Goal: Task Accomplishment & Management: Manage account settings

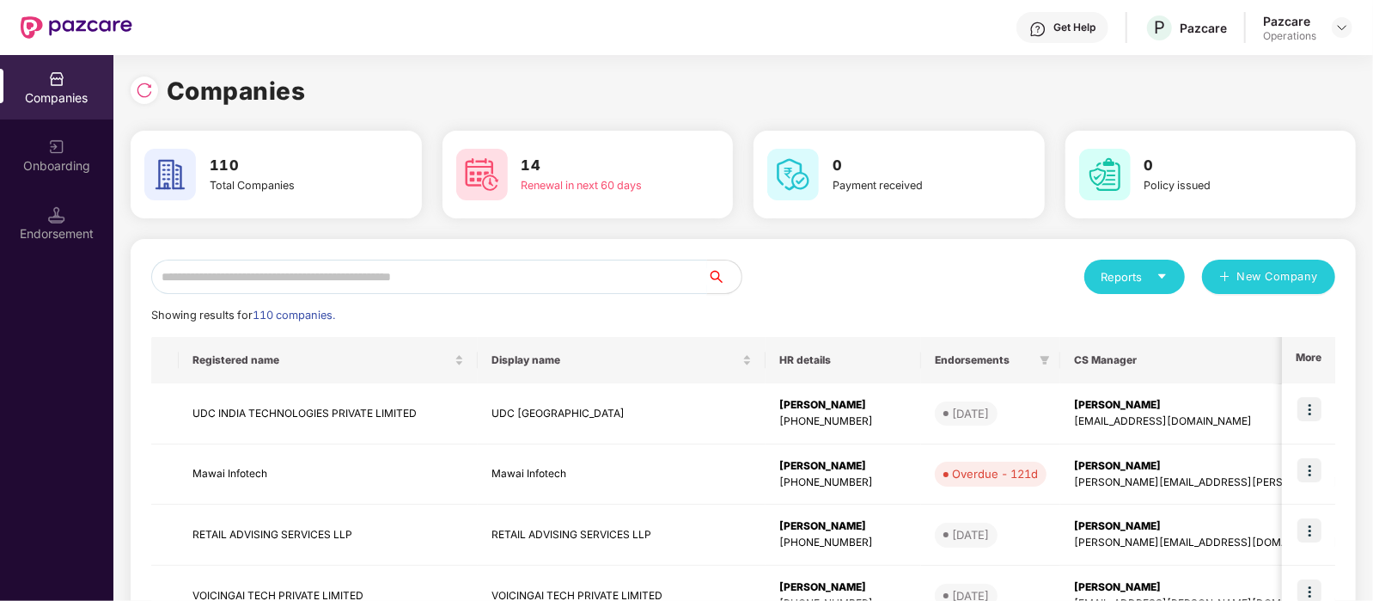
click at [318, 281] on input "text" at bounding box center [429, 276] width 556 height 34
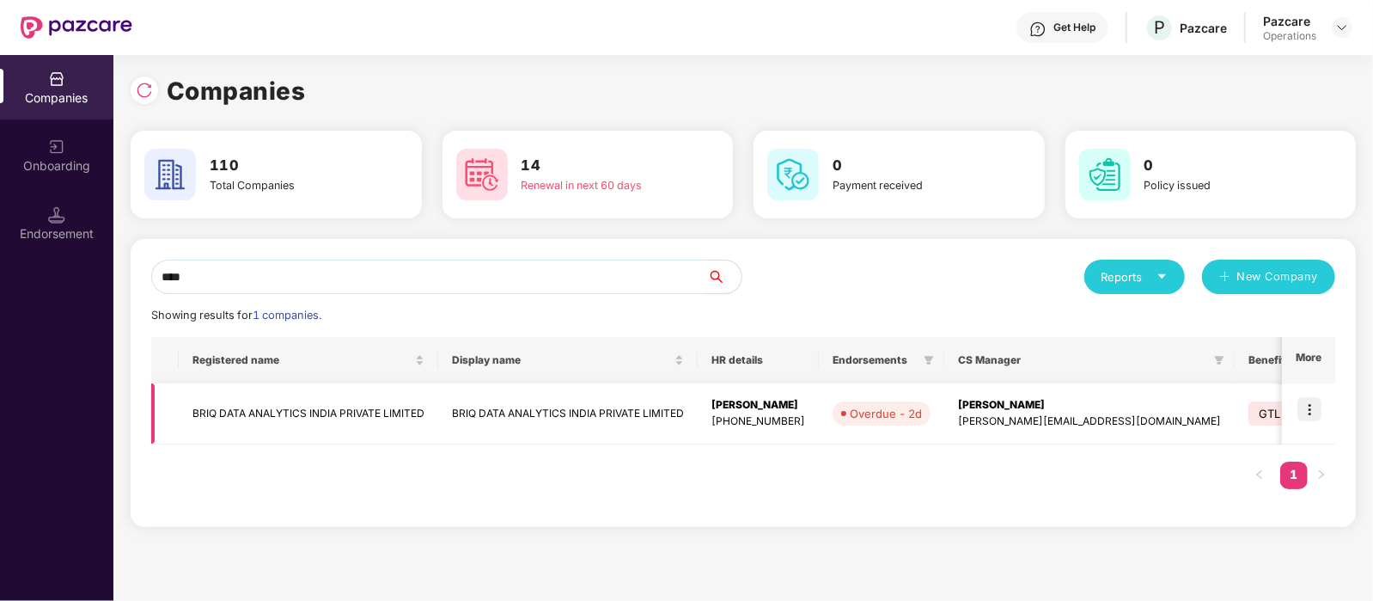
type input "****"
click at [1306, 407] on img at bounding box center [1309, 409] width 24 height 24
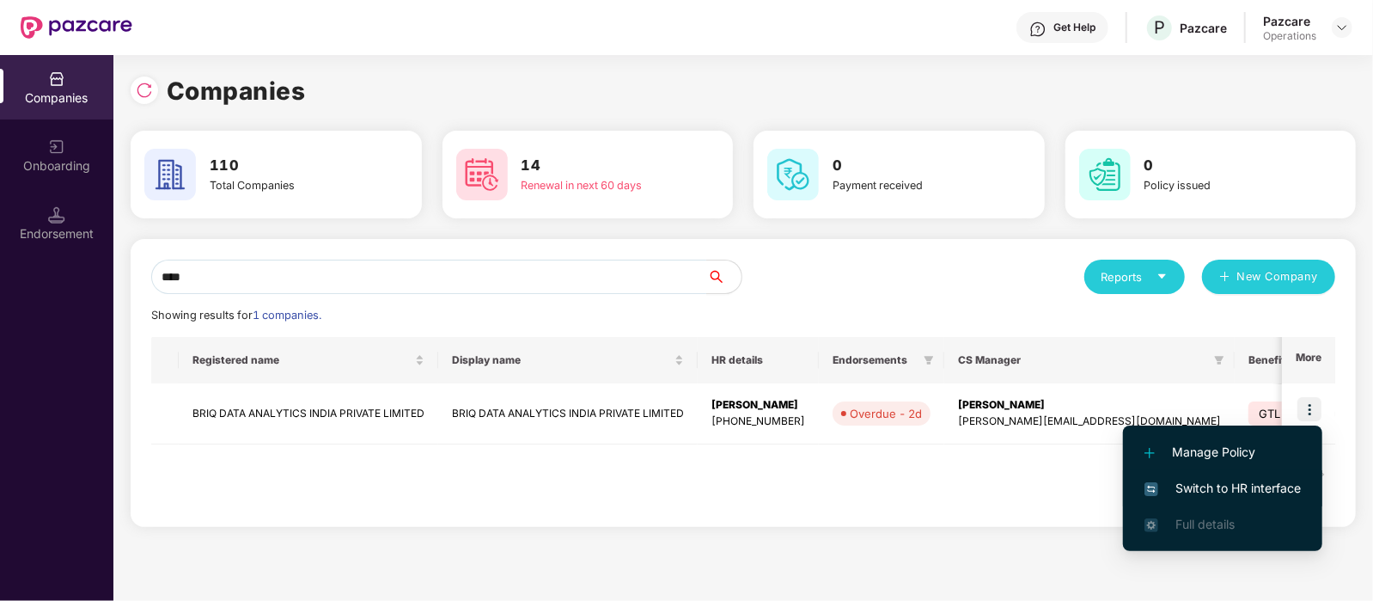
click at [1237, 481] on span "Switch to HR interface" at bounding box center [1223, 488] width 156 height 19
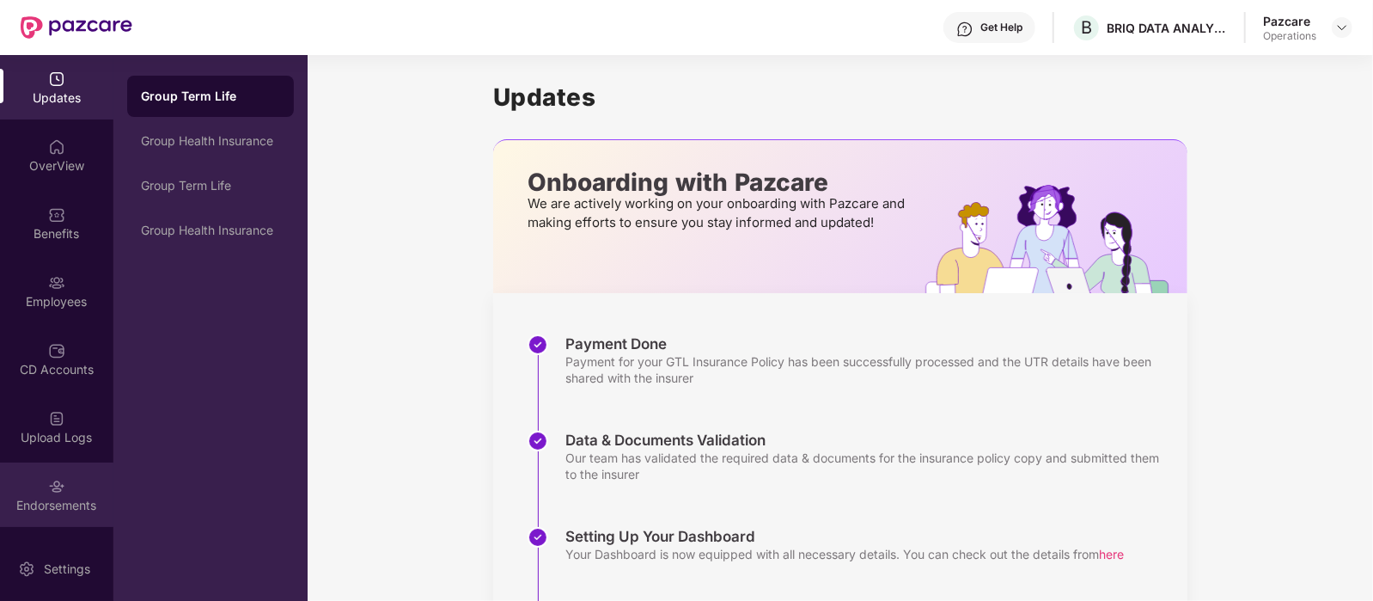
click at [41, 494] on div "Endorsements" at bounding box center [56, 494] width 113 height 64
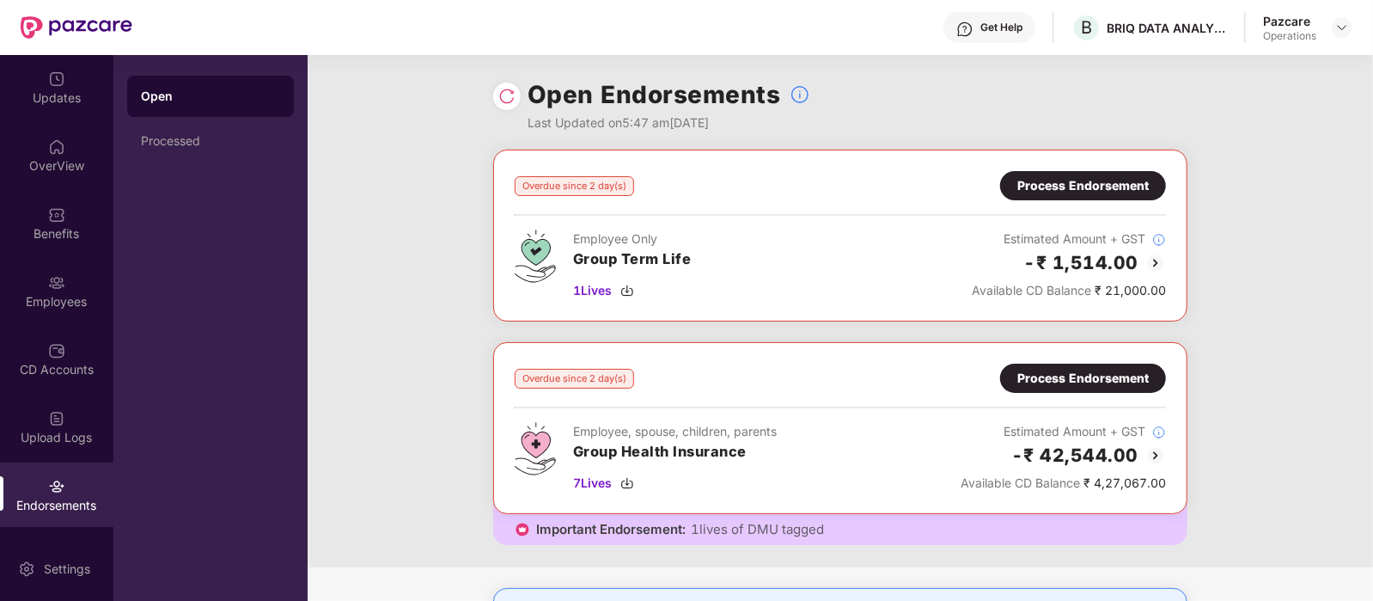
click at [1044, 373] on div "Process Endorsement" at bounding box center [1082, 378] width 131 height 19
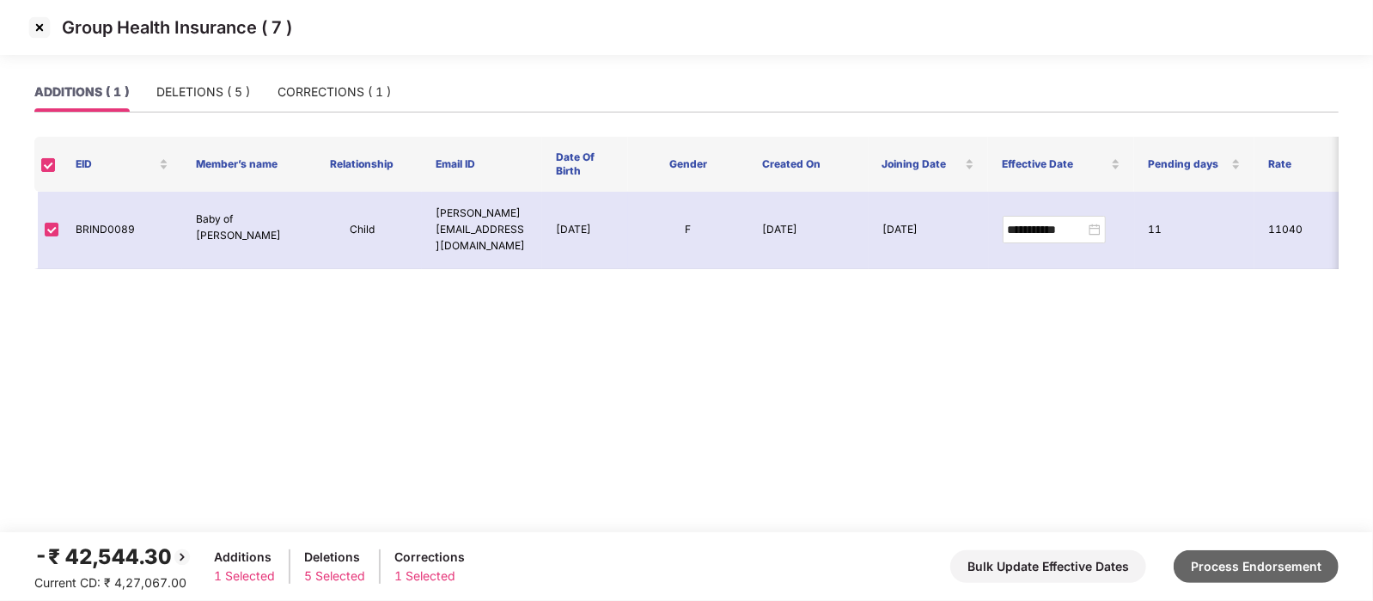
click at [1250, 573] on button "Process Endorsement" at bounding box center [1256, 566] width 165 height 33
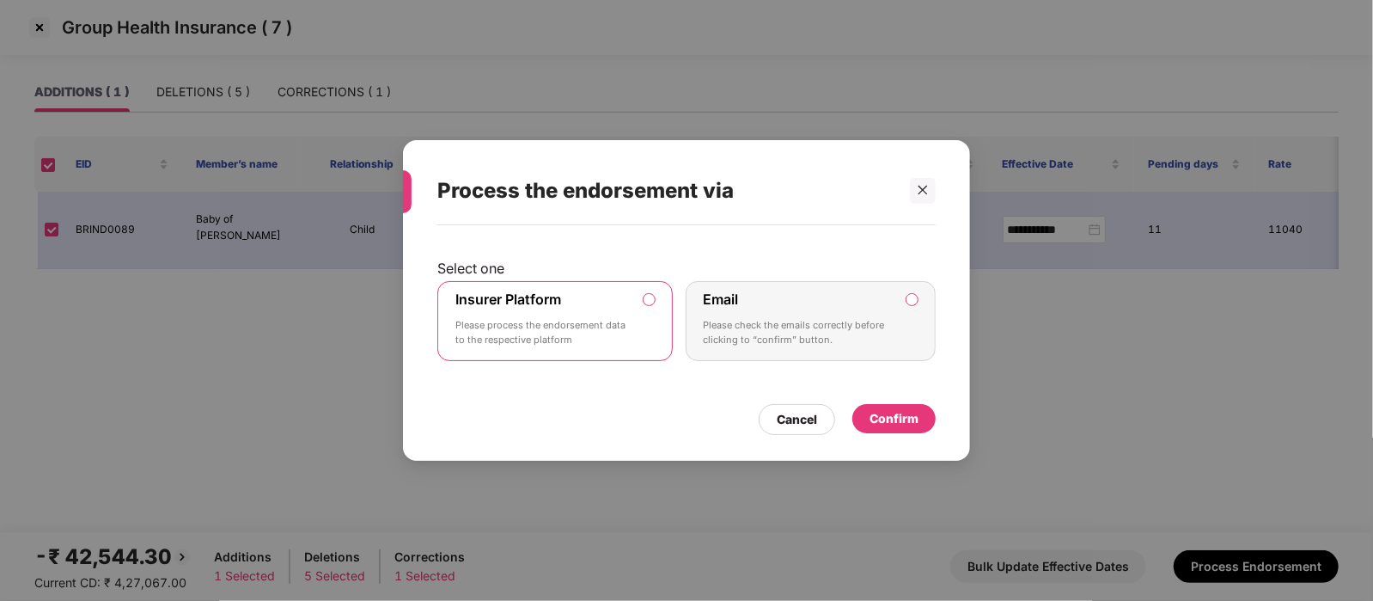
click at [884, 412] on div "Confirm" at bounding box center [894, 418] width 49 height 19
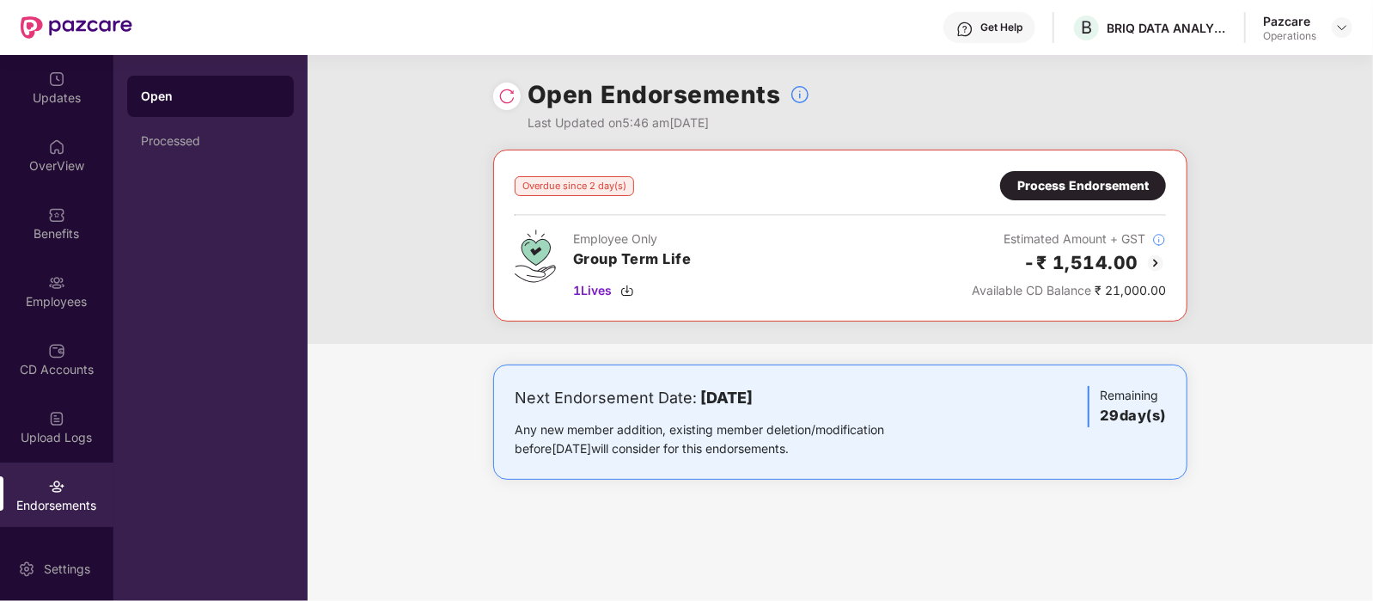
click at [1044, 191] on div "Process Endorsement" at bounding box center [1082, 185] width 131 height 19
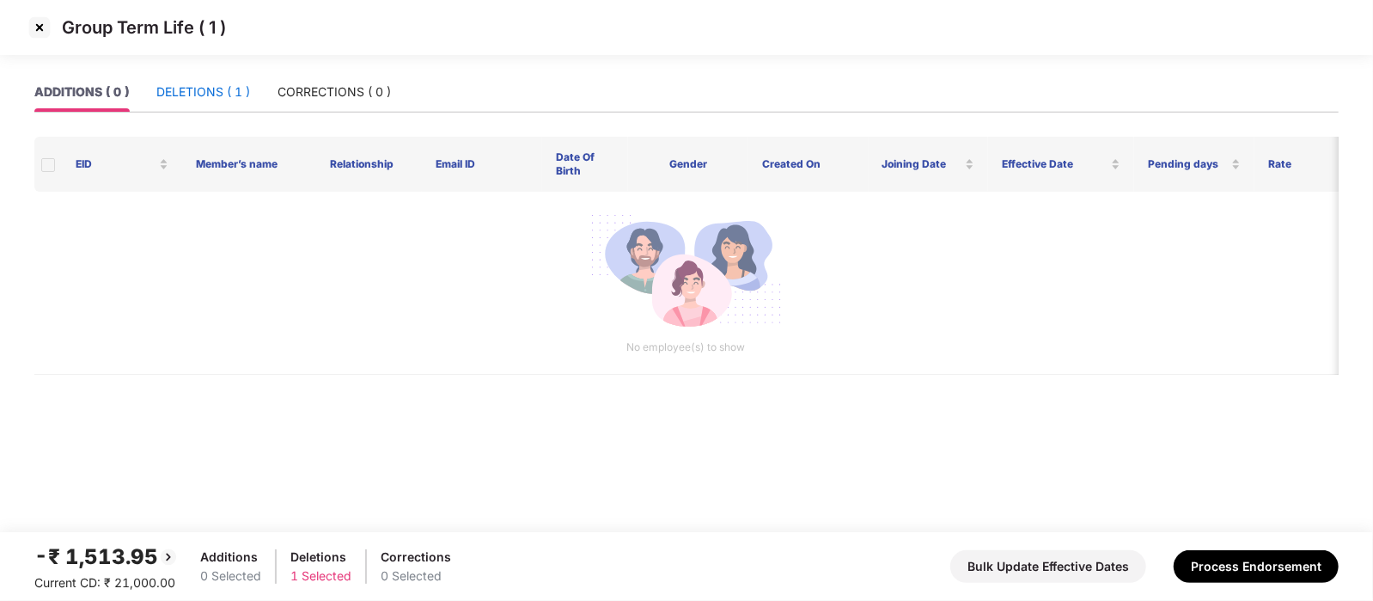
click at [201, 101] on div "DELETIONS ( 1 )" at bounding box center [203, 91] width 94 height 19
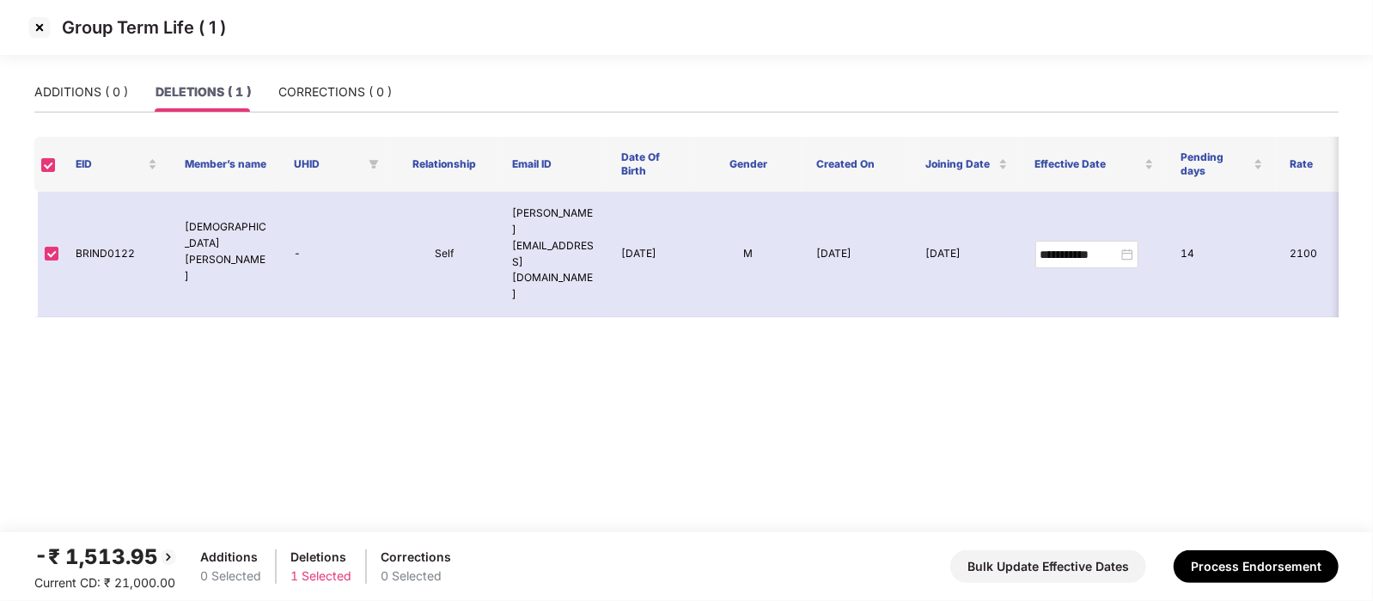
click at [42, 29] on img at bounding box center [39, 27] width 27 height 27
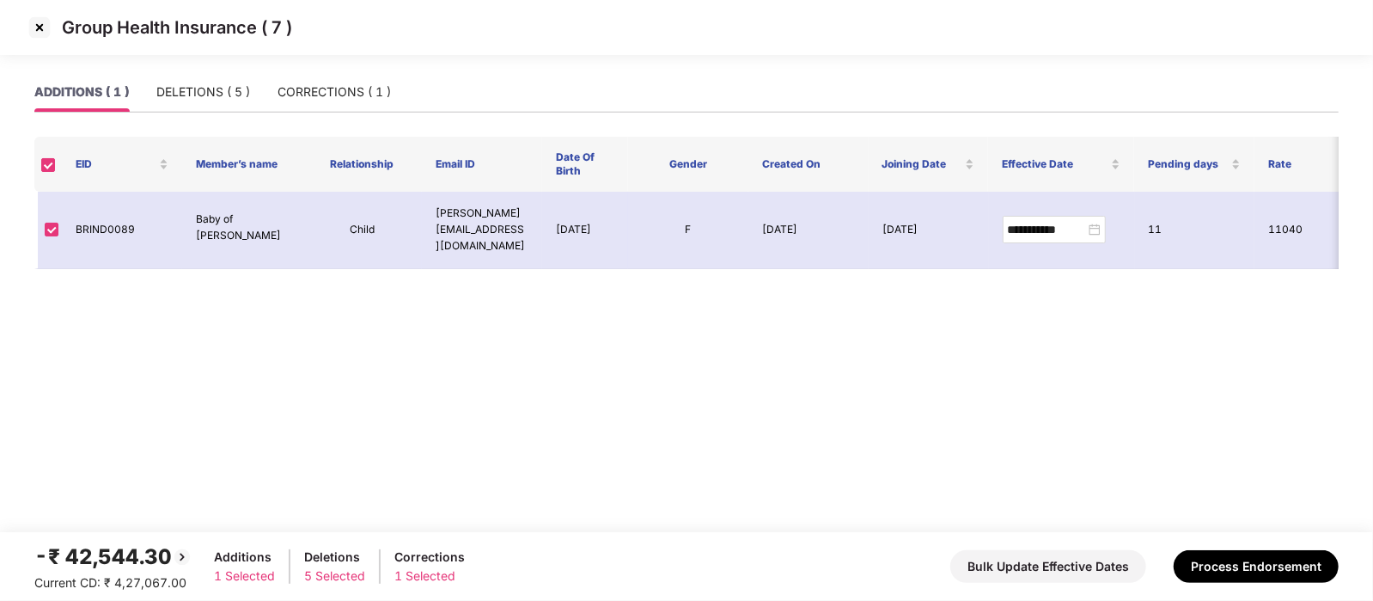
click at [45, 35] on img at bounding box center [39, 27] width 27 height 27
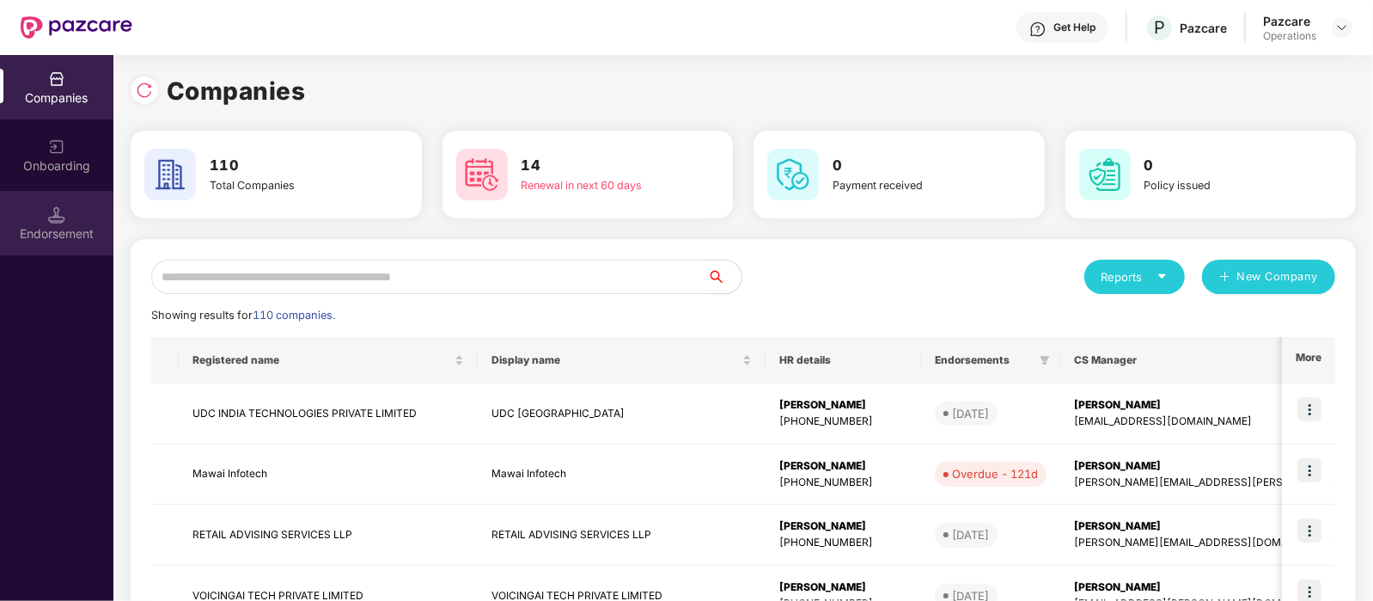
click at [63, 206] on img at bounding box center [56, 214] width 17 height 17
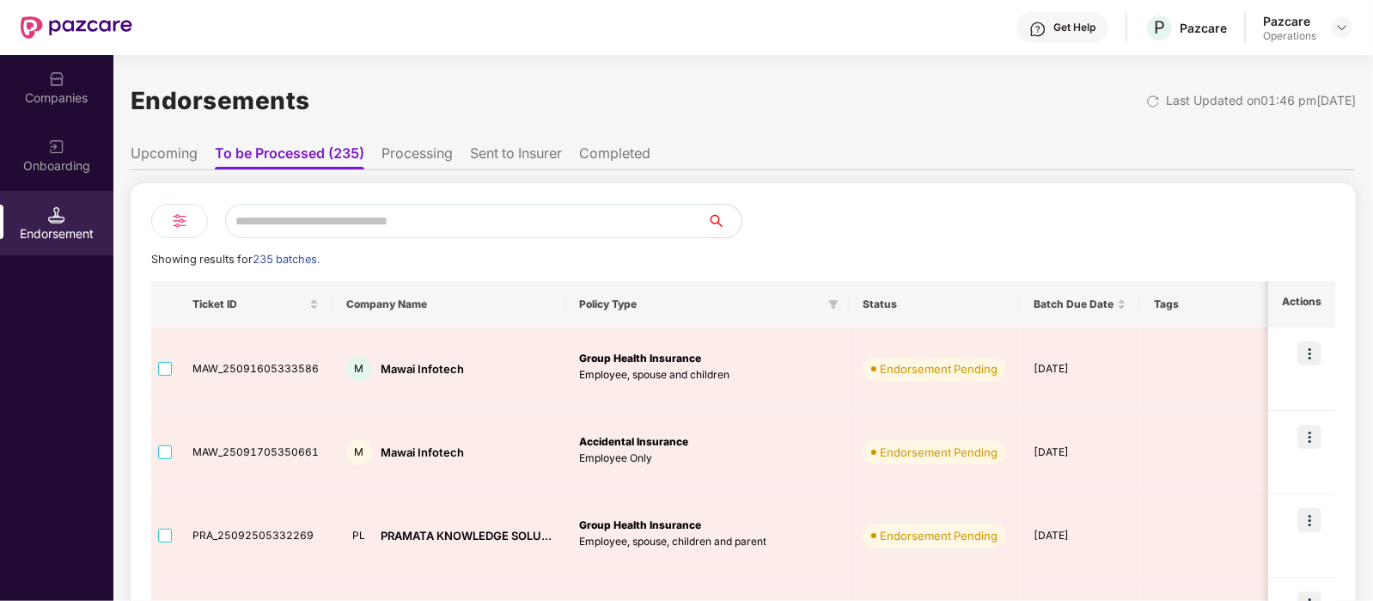
click at [337, 226] on input "text" at bounding box center [466, 221] width 482 height 34
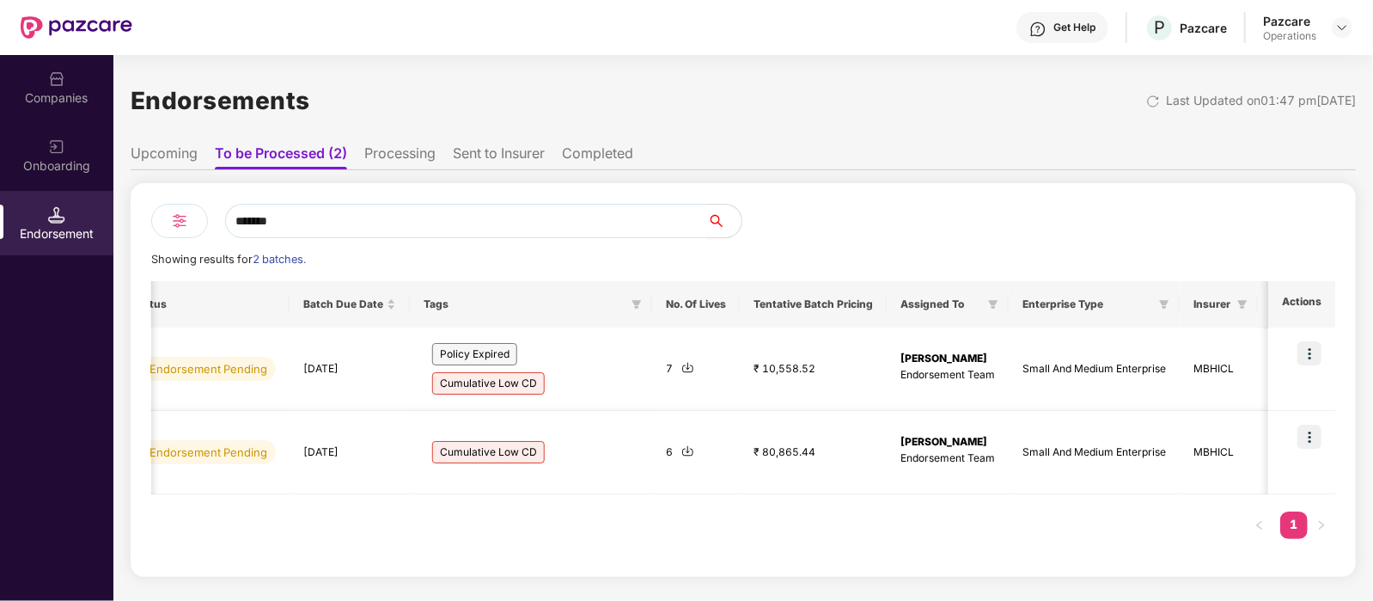
scroll to position [0, 606]
type input "*******"
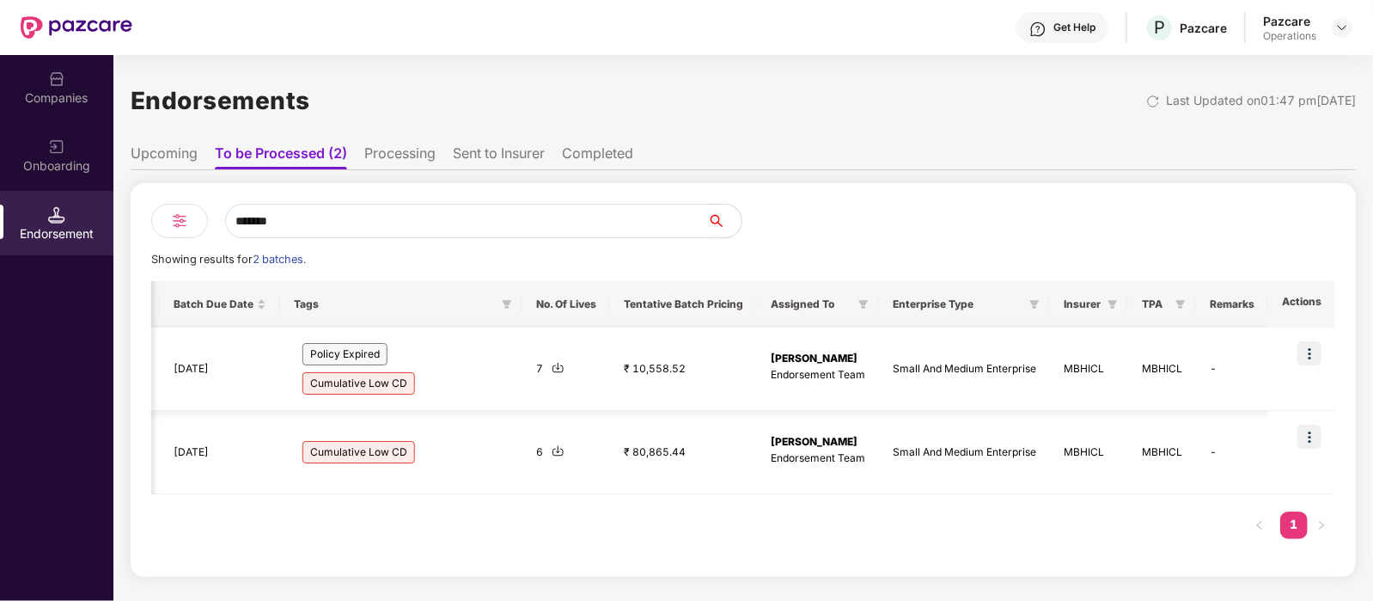
click at [1310, 367] on td at bounding box center [1301, 368] width 67 height 83
click at [1306, 355] on img at bounding box center [1309, 353] width 24 height 24
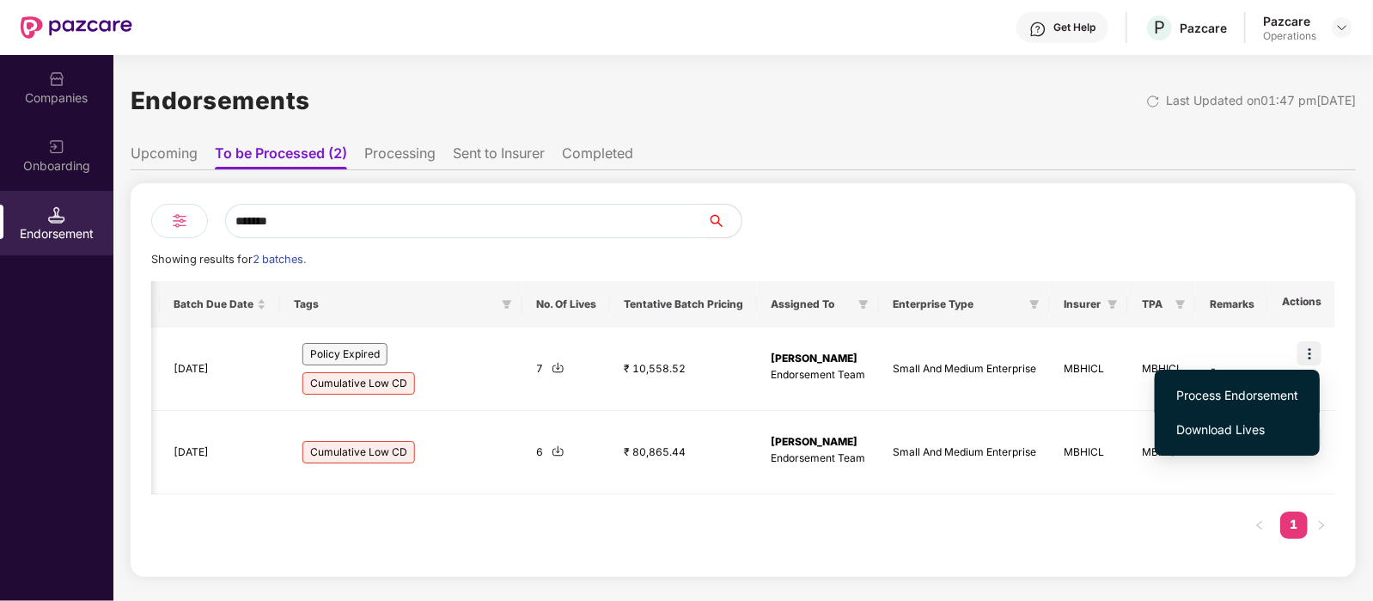
click at [1256, 386] on span "Process Endorsement" at bounding box center [1237, 395] width 122 height 19
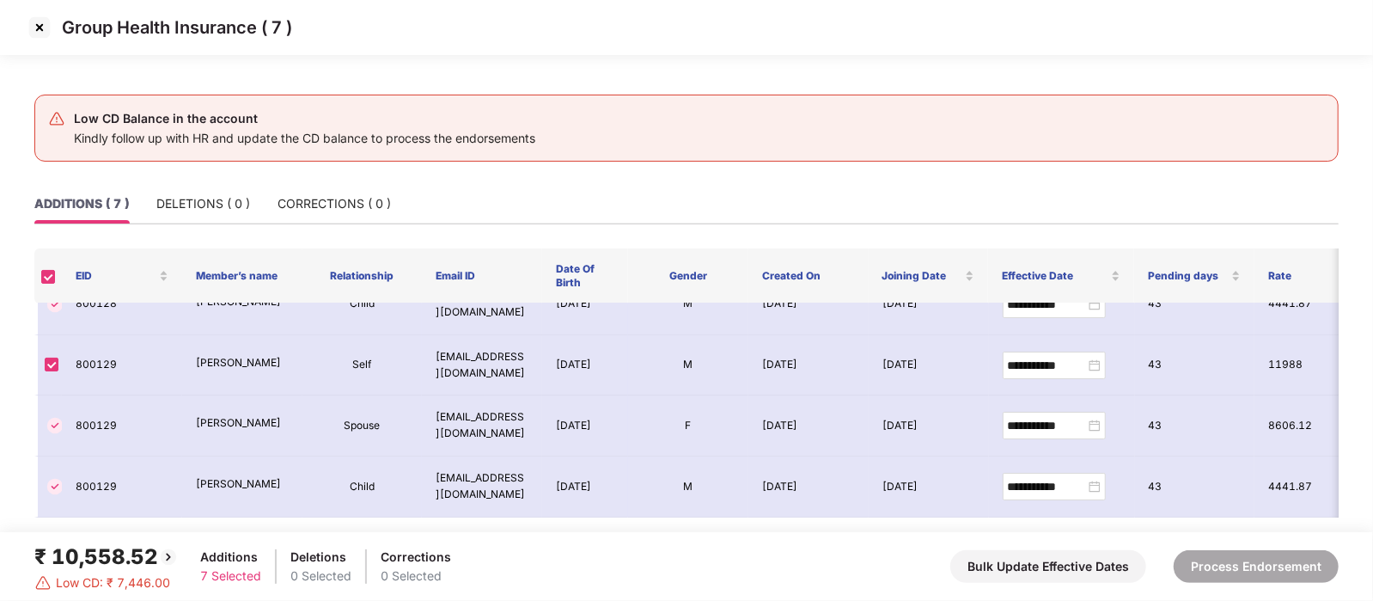
click at [44, 28] on img at bounding box center [39, 27] width 27 height 27
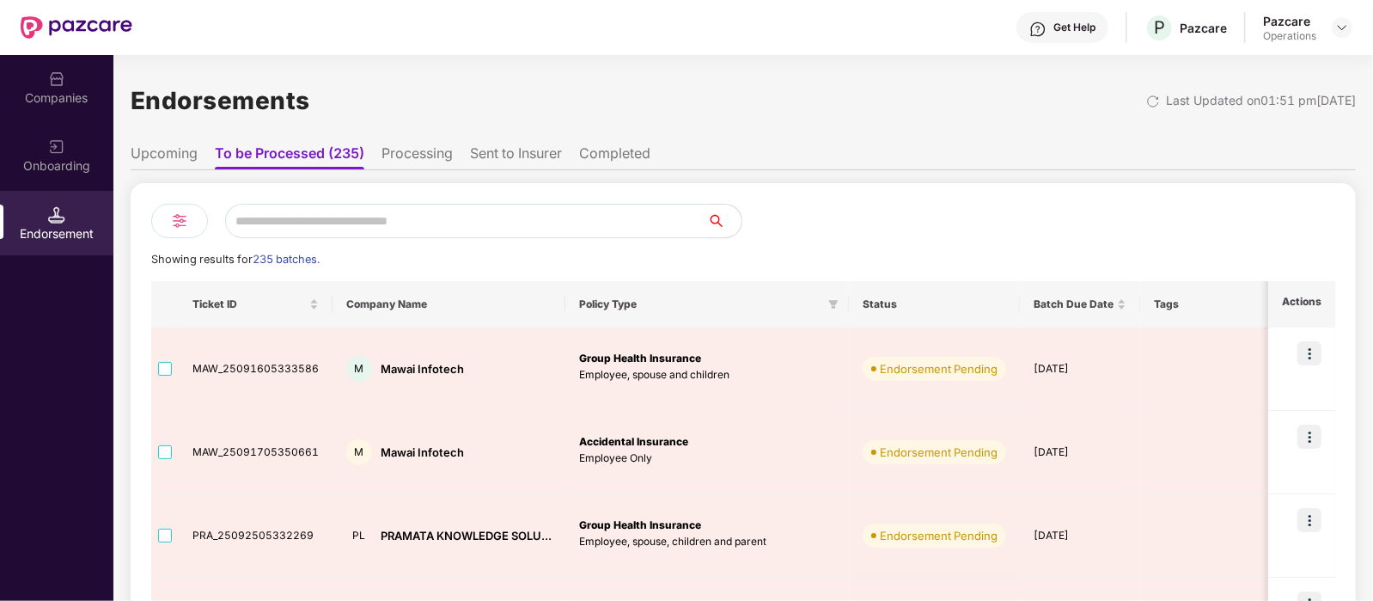
click at [322, 217] on input "text" at bounding box center [466, 221] width 482 height 34
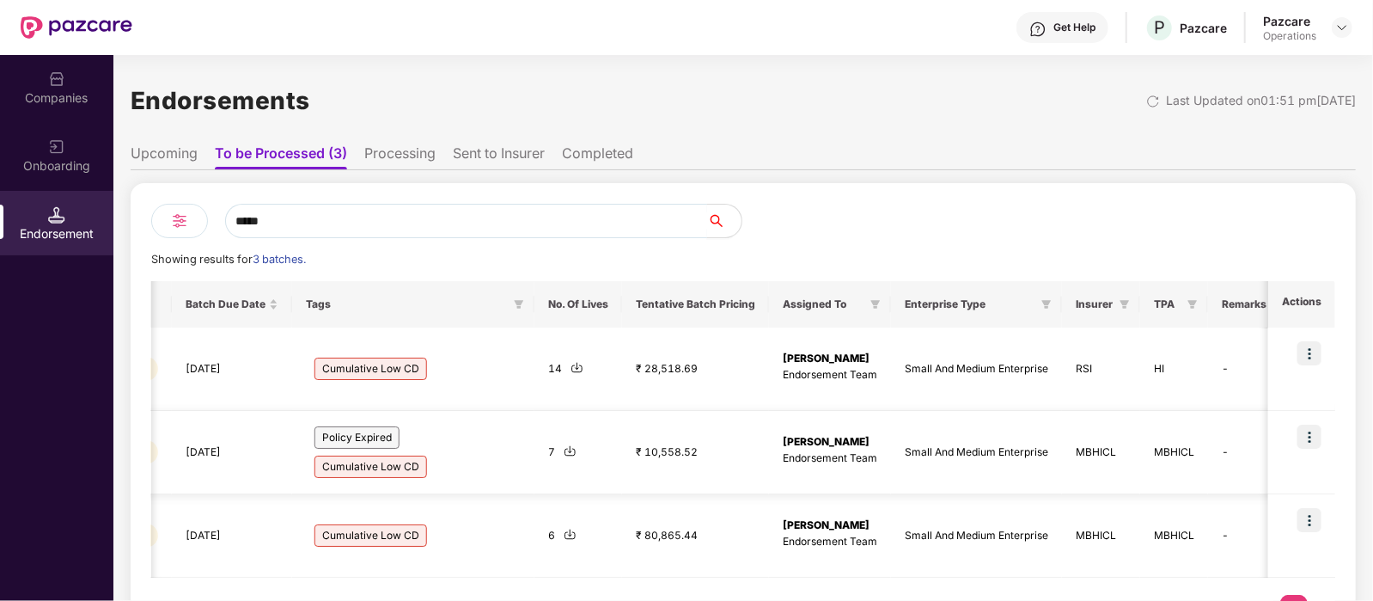
scroll to position [0, 774]
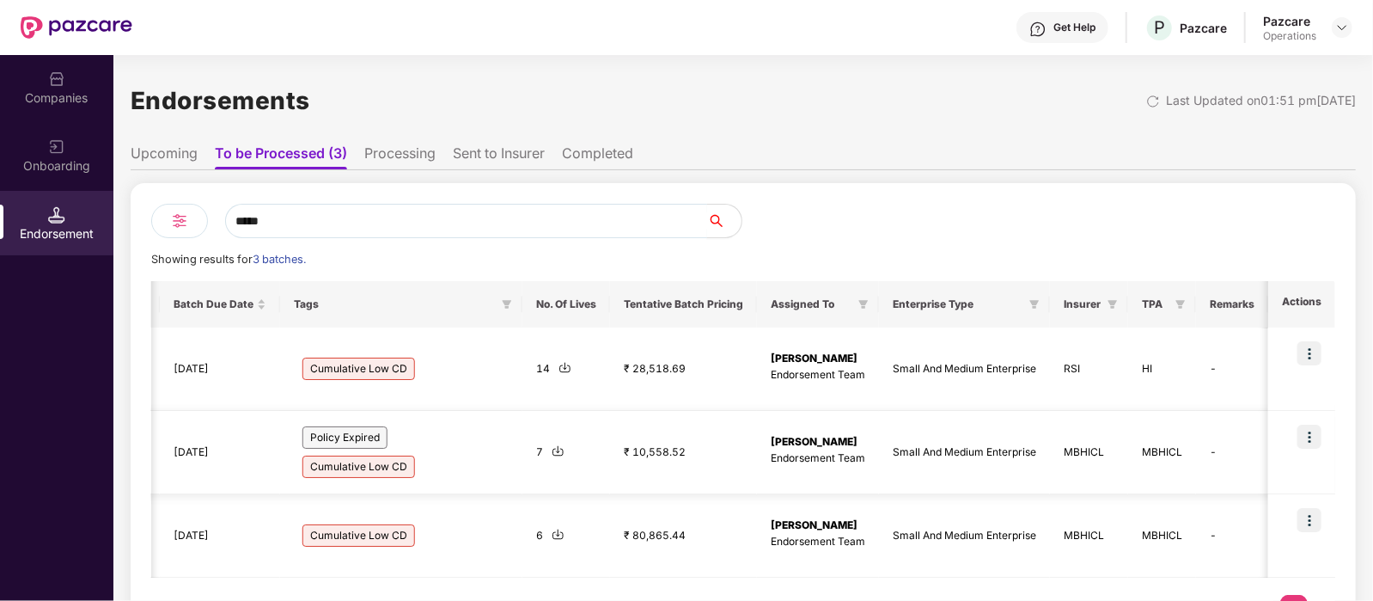
type input "*****"
click at [1316, 435] on img at bounding box center [1309, 436] width 24 height 24
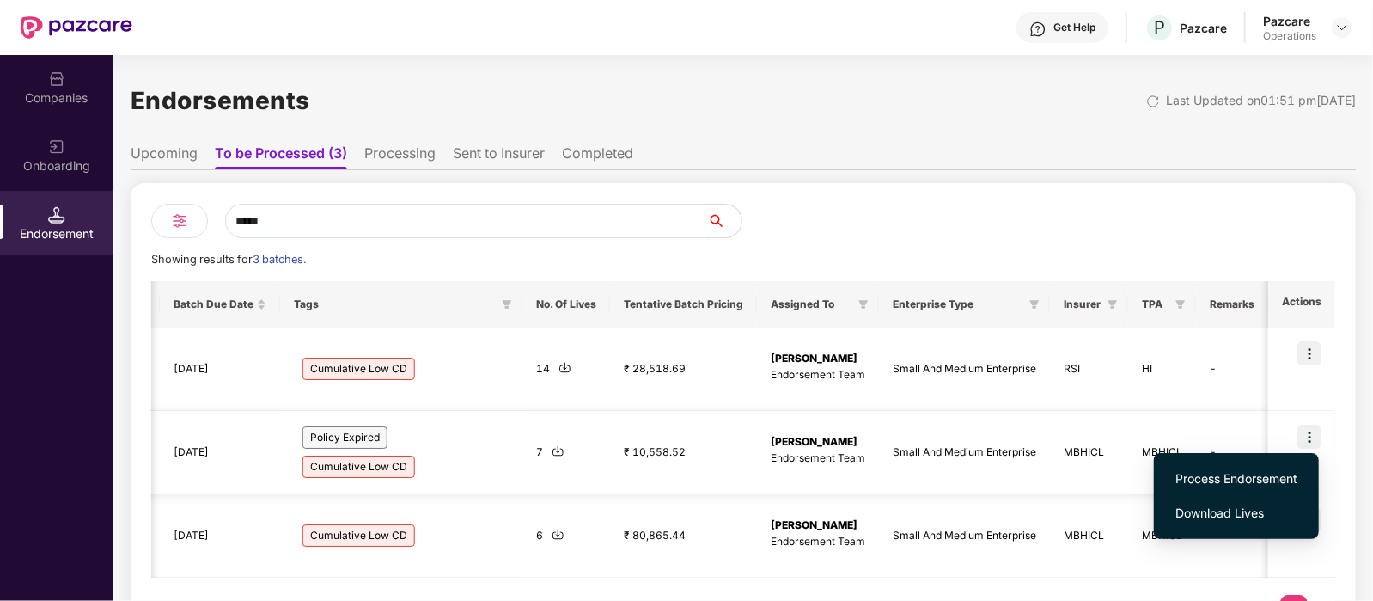
click at [1083, 445] on td "MBHICL" at bounding box center [1089, 452] width 78 height 83
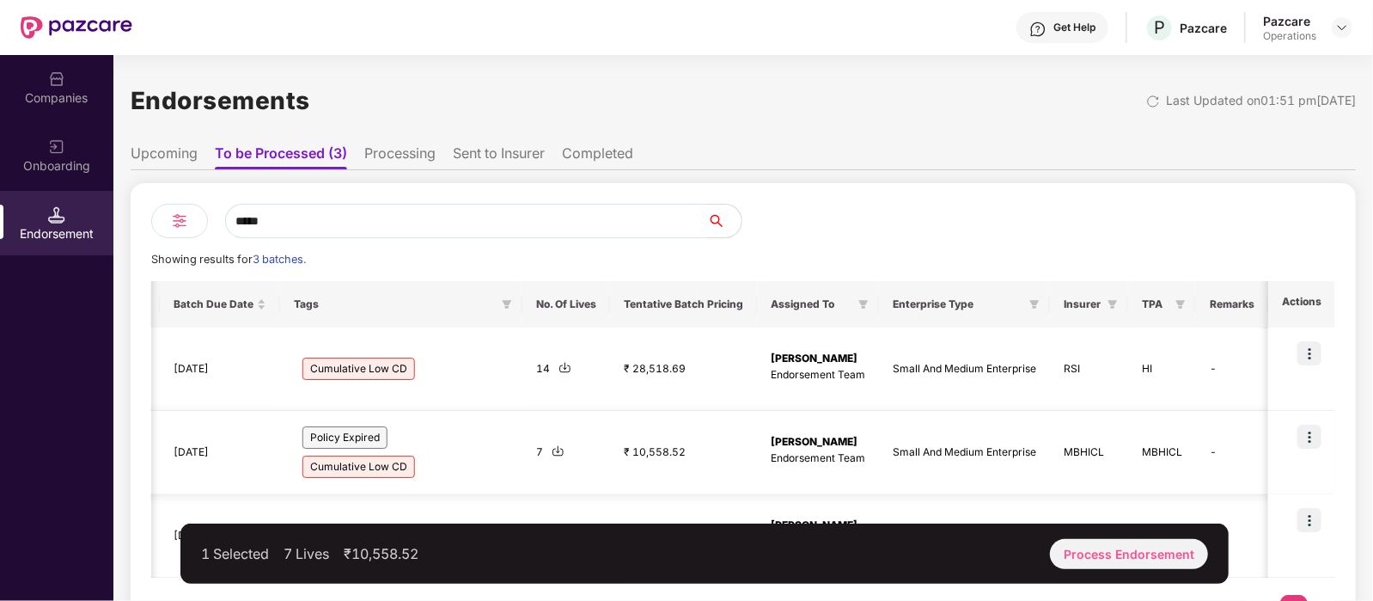
click at [1312, 430] on img at bounding box center [1309, 436] width 24 height 24
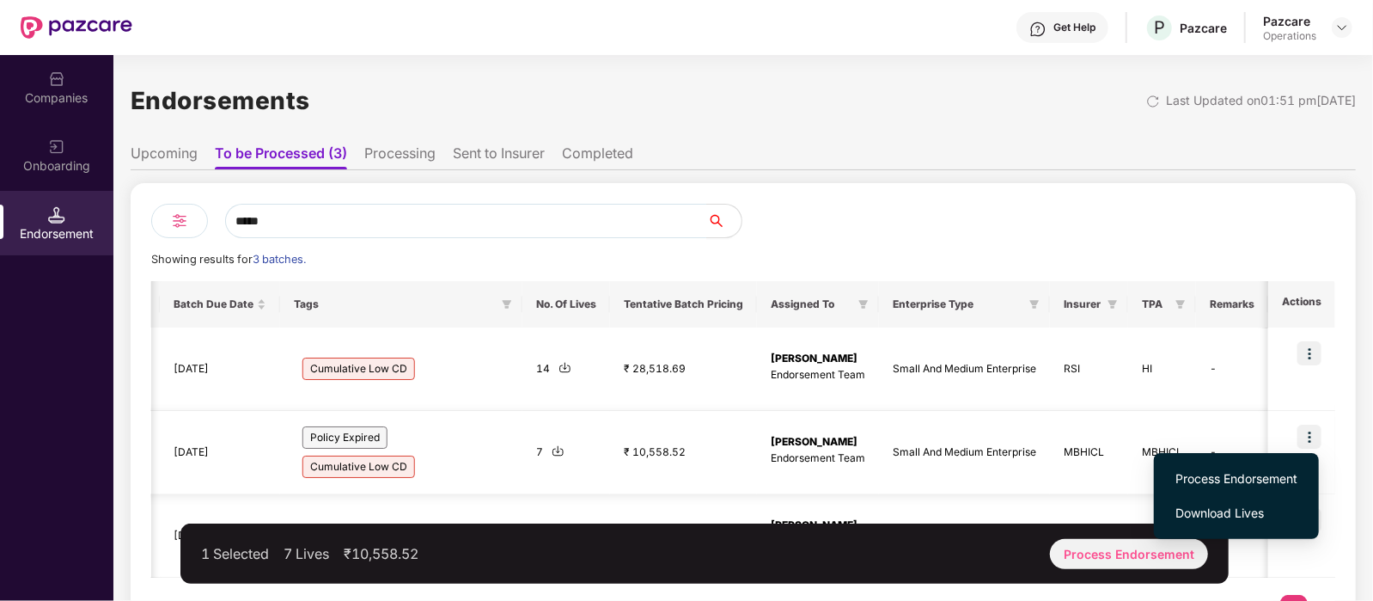
click at [549, 449] on div "7" at bounding box center [566, 452] width 60 height 16
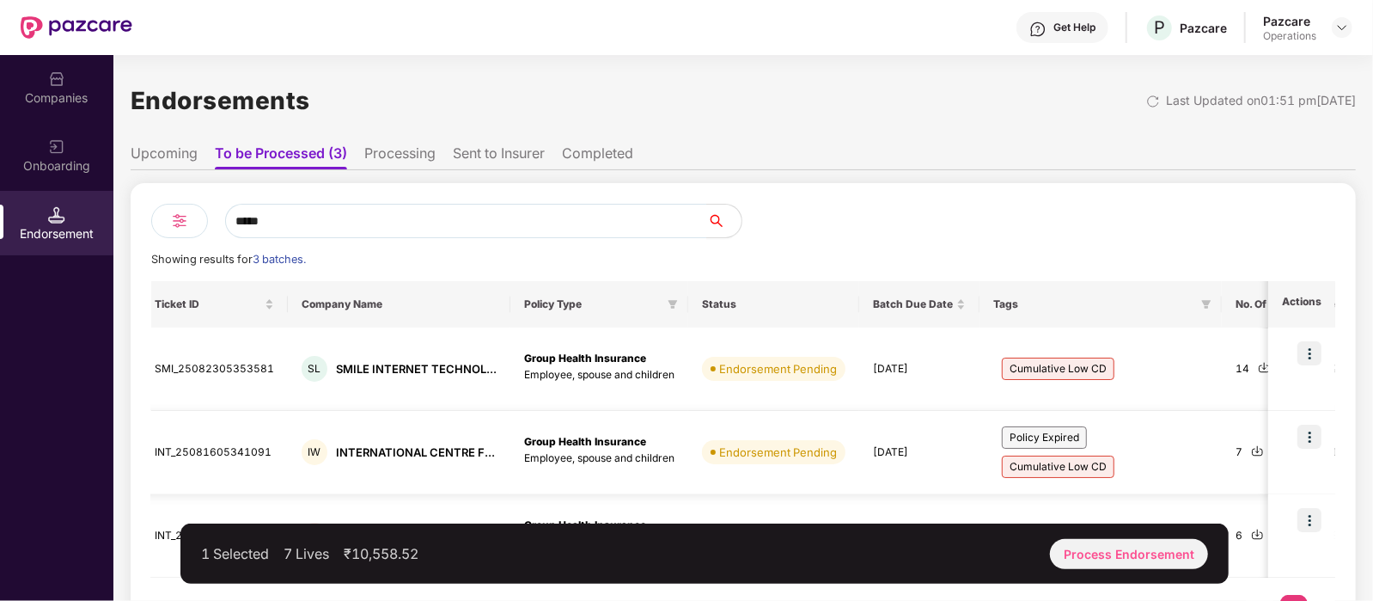
scroll to position [0, 0]
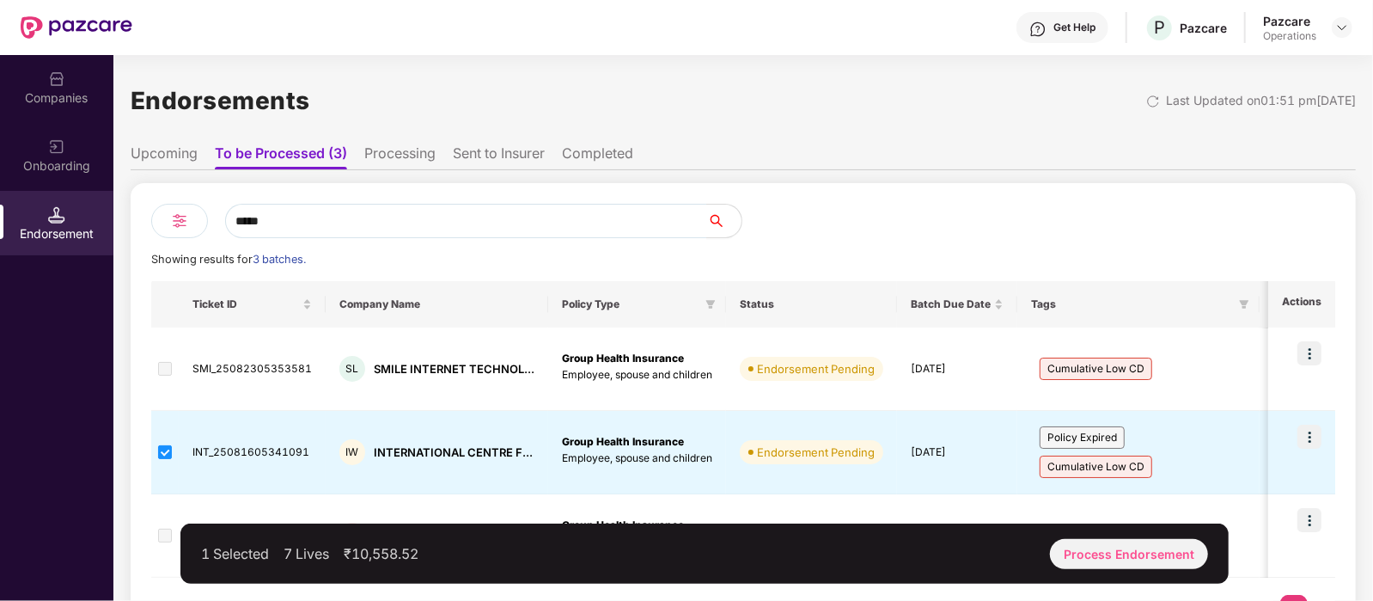
click at [63, 105] on div "Companies" at bounding box center [56, 97] width 113 height 17
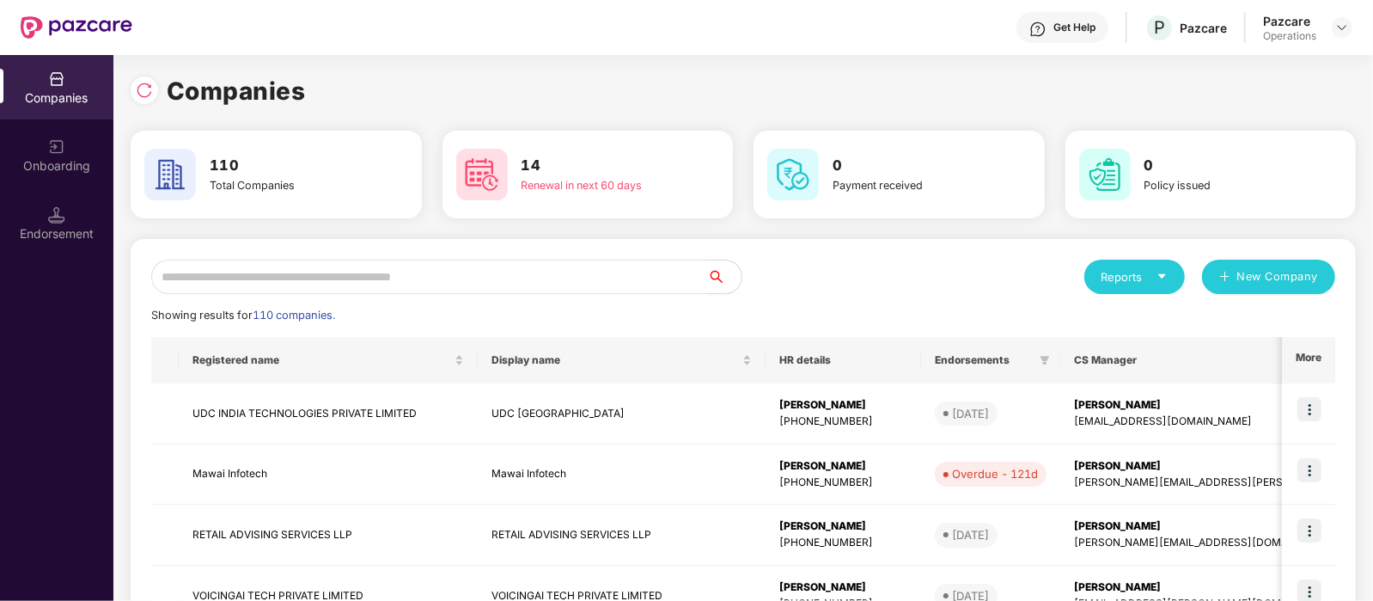
click at [262, 269] on input "text" at bounding box center [429, 276] width 556 height 34
paste input "**********"
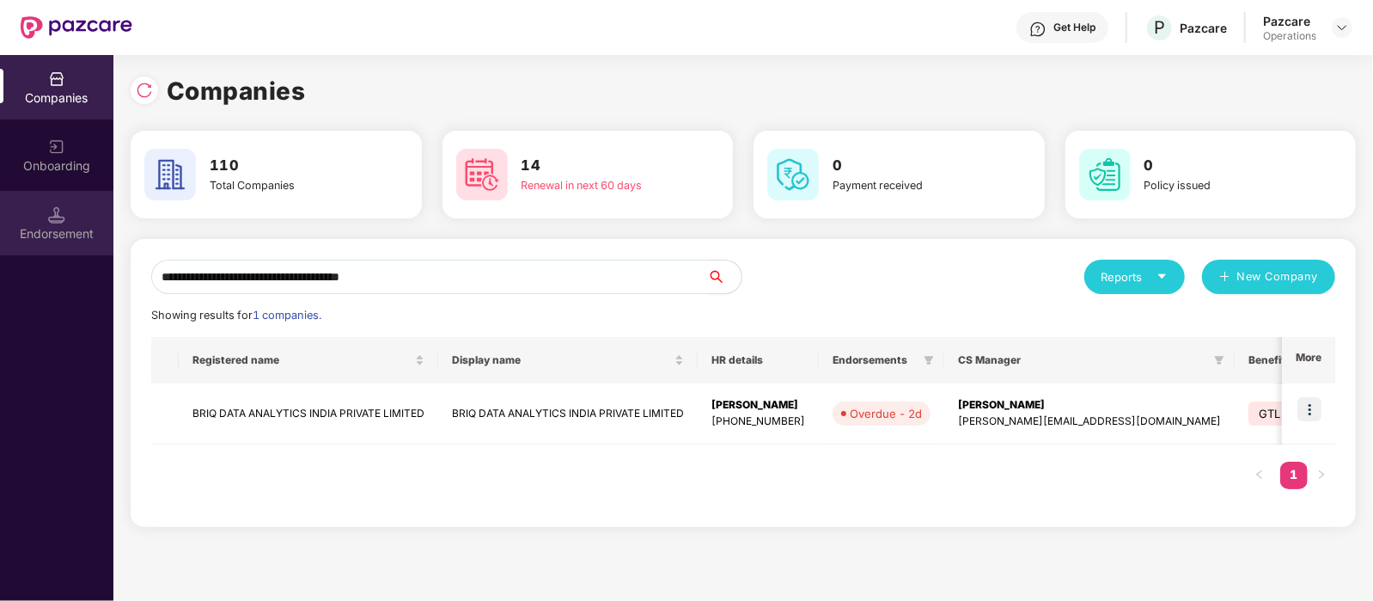
type input "**********"
click at [80, 237] on div "Endorsement" at bounding box center [56, 233] width 113 height 17
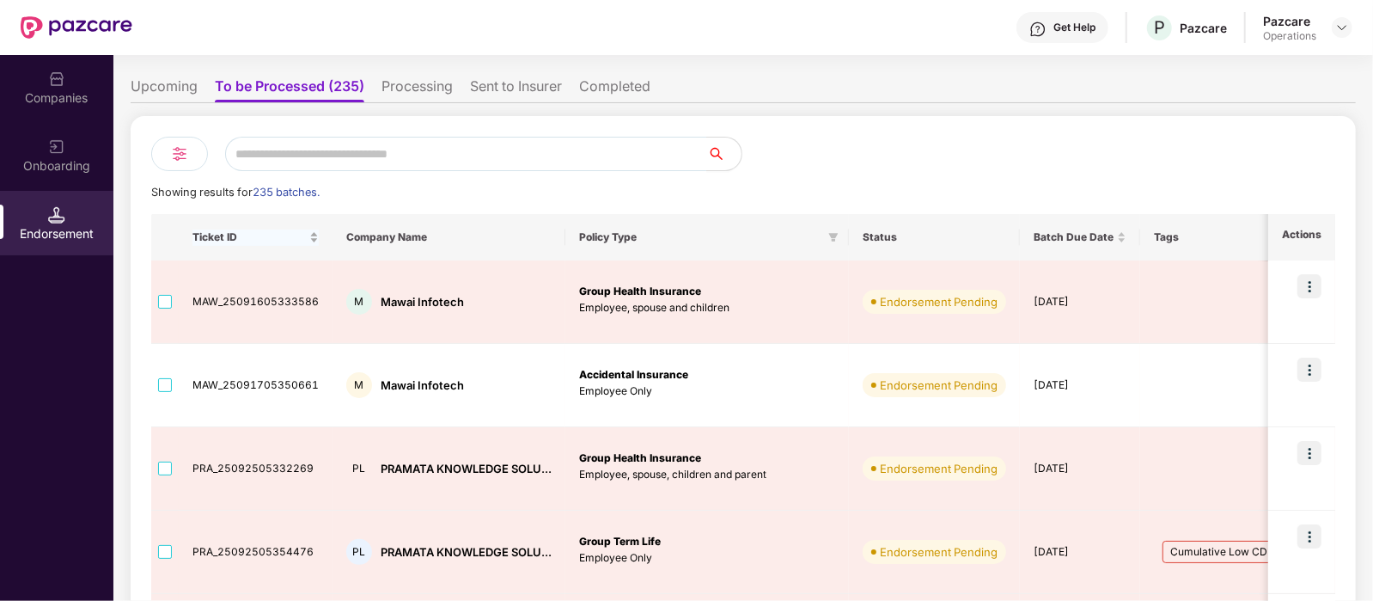
scroll to position [58, 0]
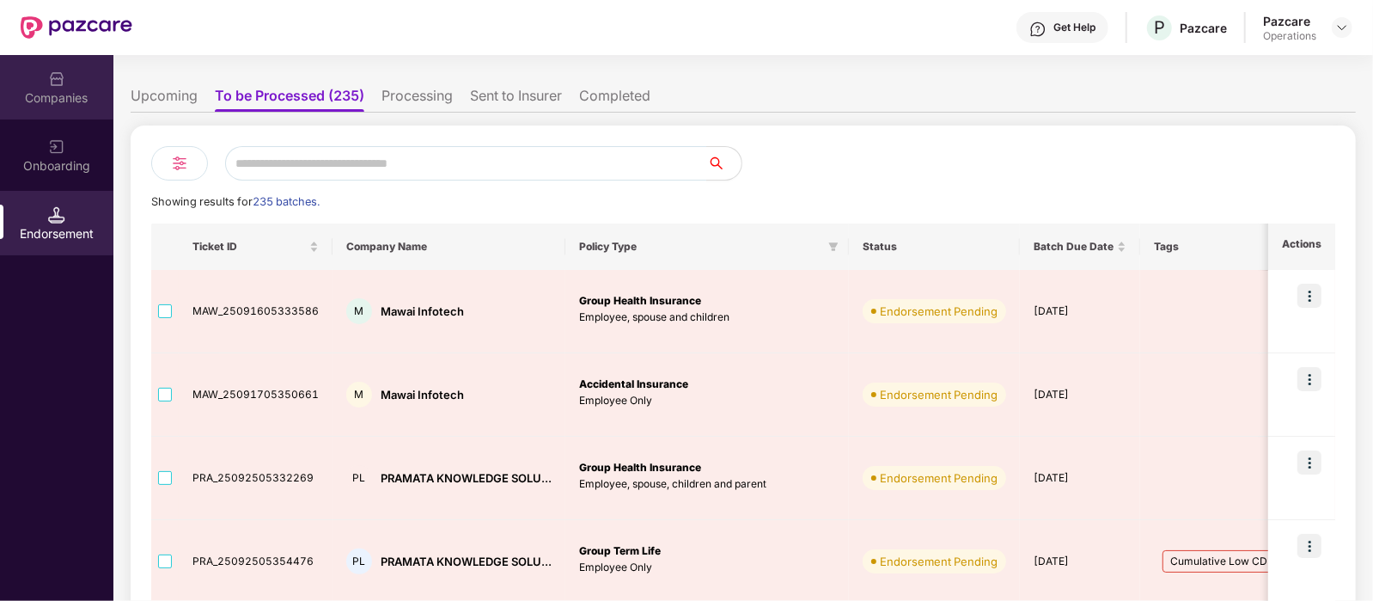
click at [42, 79] on div "Companies" at bounding box center [56, 87] width 113 height 64
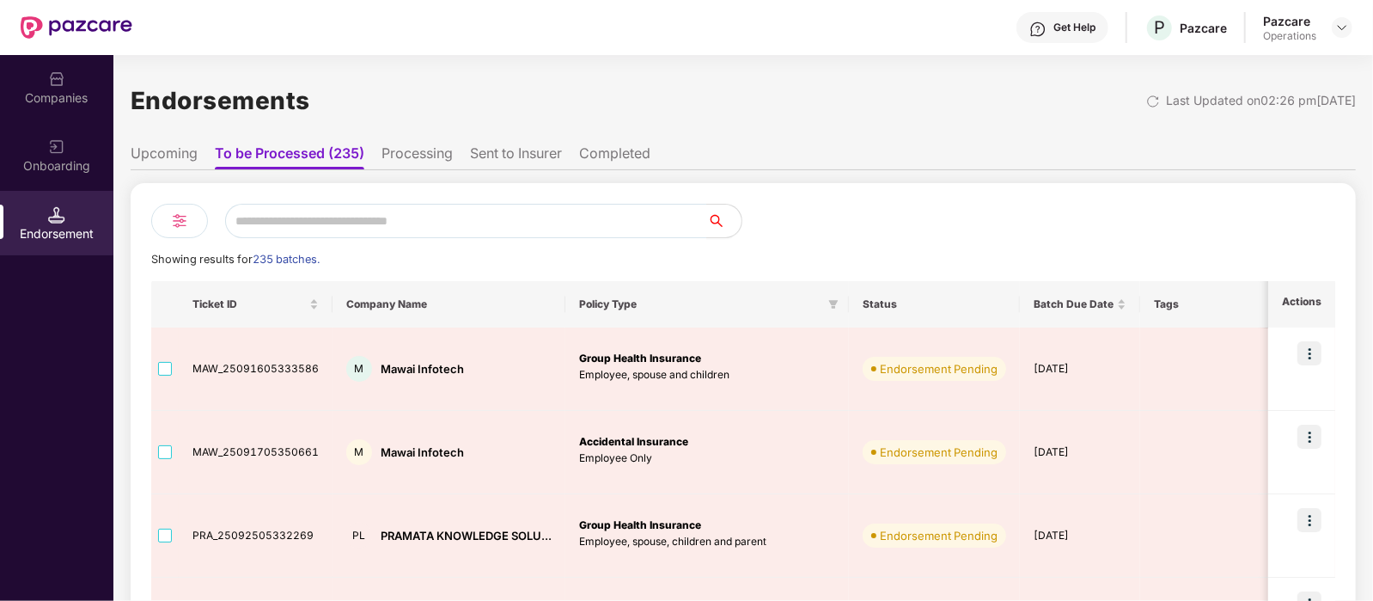
click at [177, 141] on ul "Upcoming To be Processed (235) Processing Sent to Insurer Completed" at bounding box center [743, 153] width 1225 height 34
click at [186, 157] on li "Upcoming" at bounding box center [164, 156] width 67 height 25
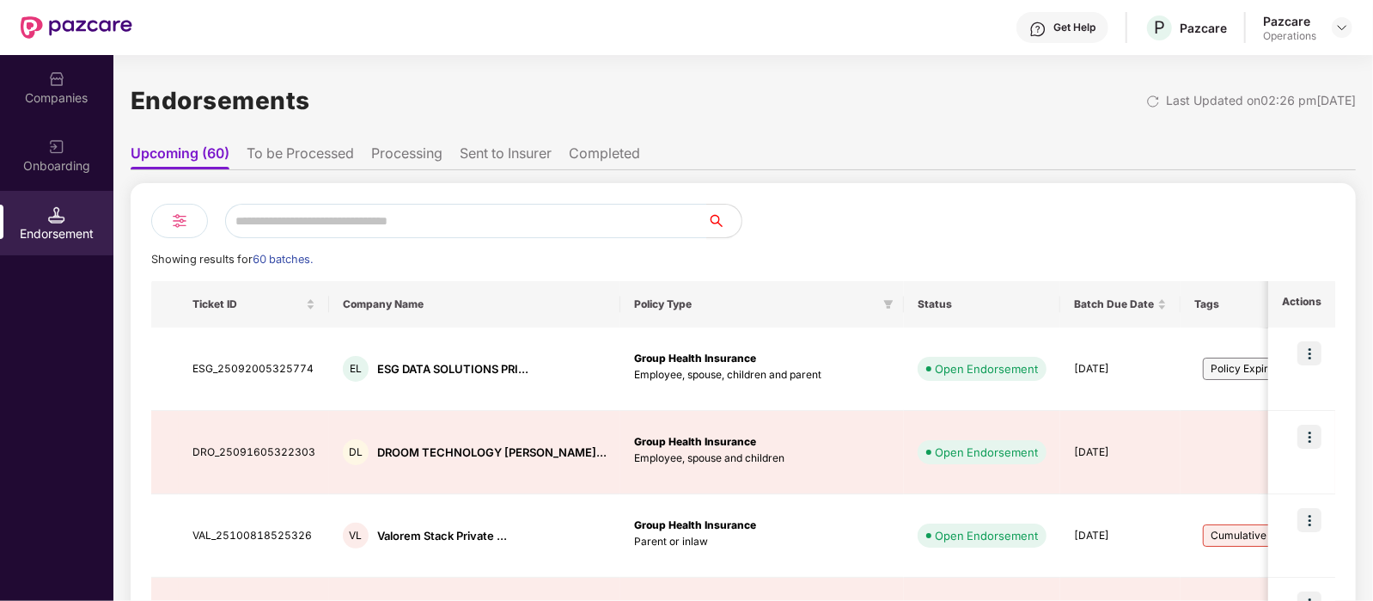
click at [289, 146] on li "To be Processed" at bounding box center [300, 156] width 107 height 25
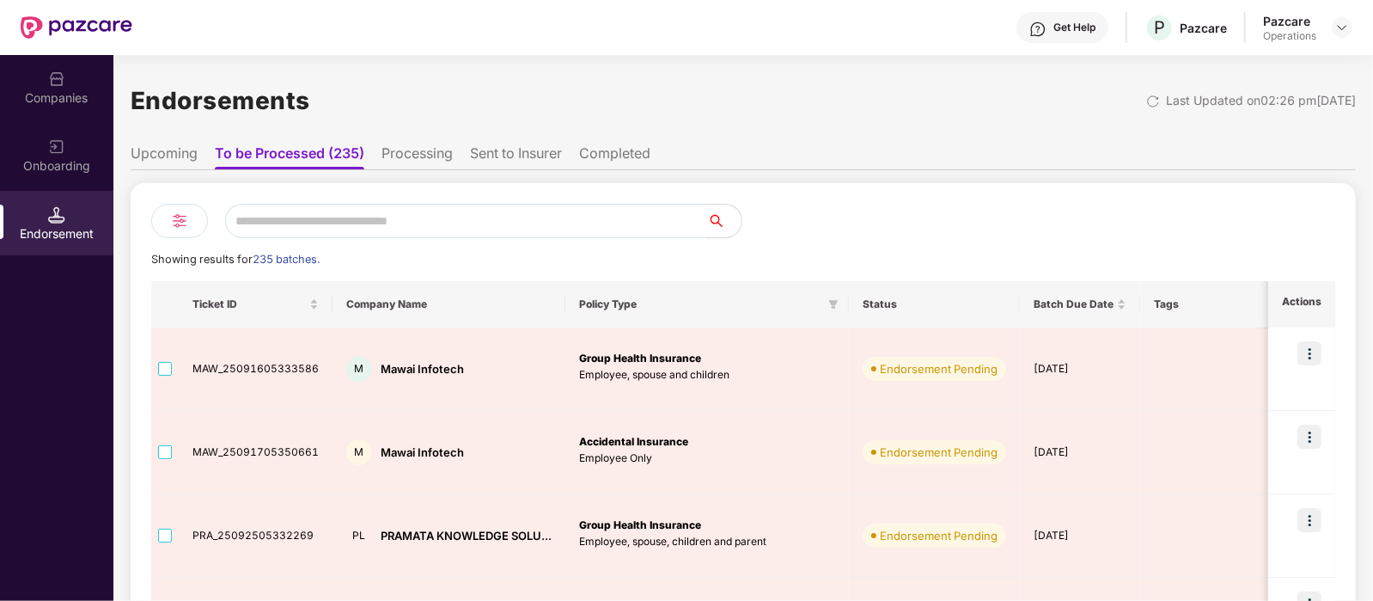
click at [180, 156] on li "Upcoming" at bounding box center [164, 156] width 67 height 25
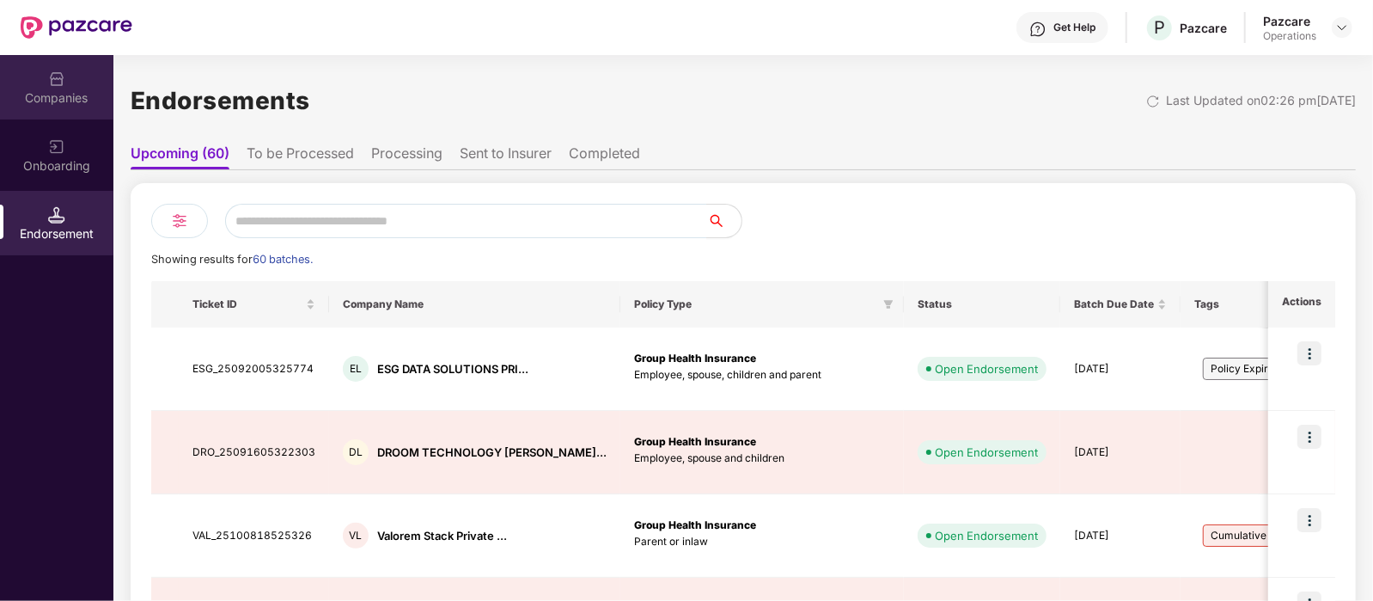
click at [64, 83] on img at bounding box center [56, 78] width 17 height 17
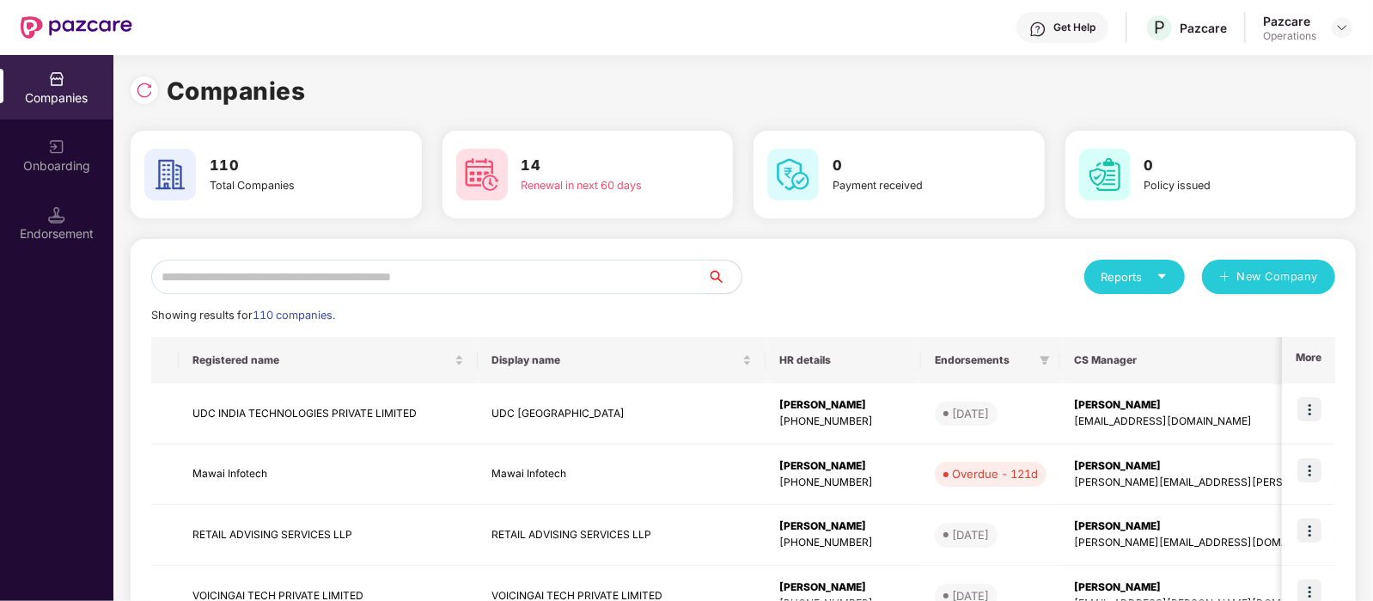
click at [236, 265] on input "text" at bounding box center [429, 276] width 556 height 34
paste input "**********"
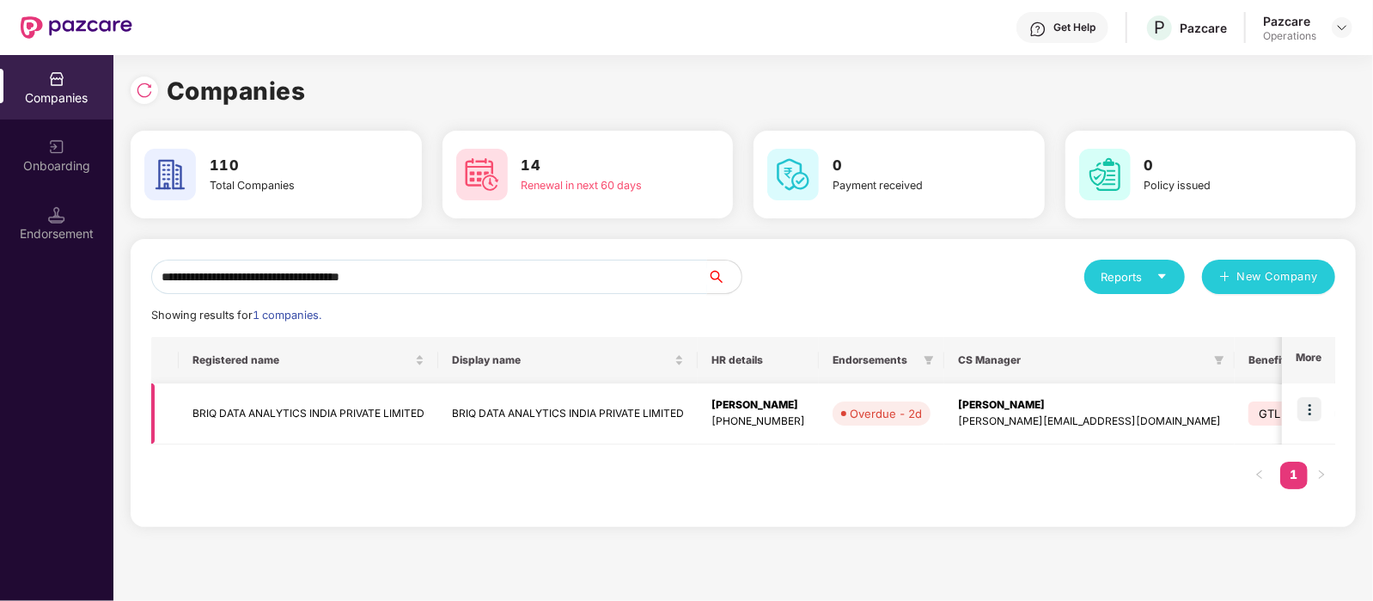
type input "**********"
click at [1316, 412] on img at bounding box center [1309, 409] width 24 height 24
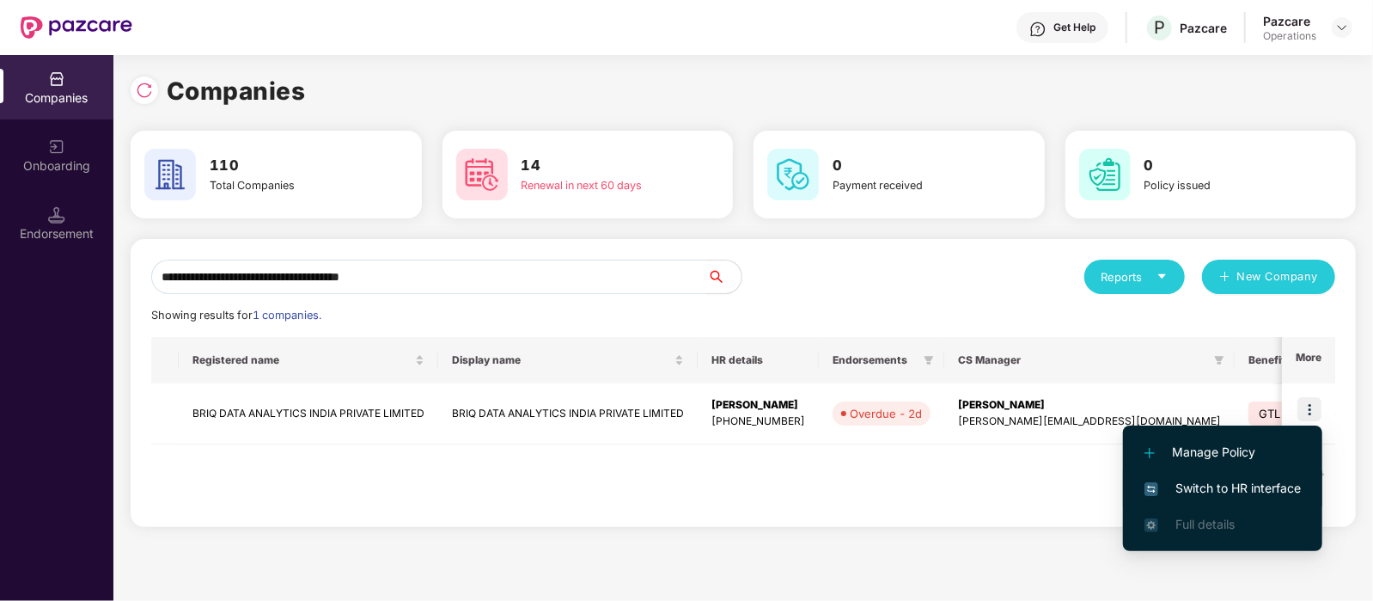
click at [1230, 479] on span "Switch to HR interface" at bounding box center [1223, 488] width 156 height 19
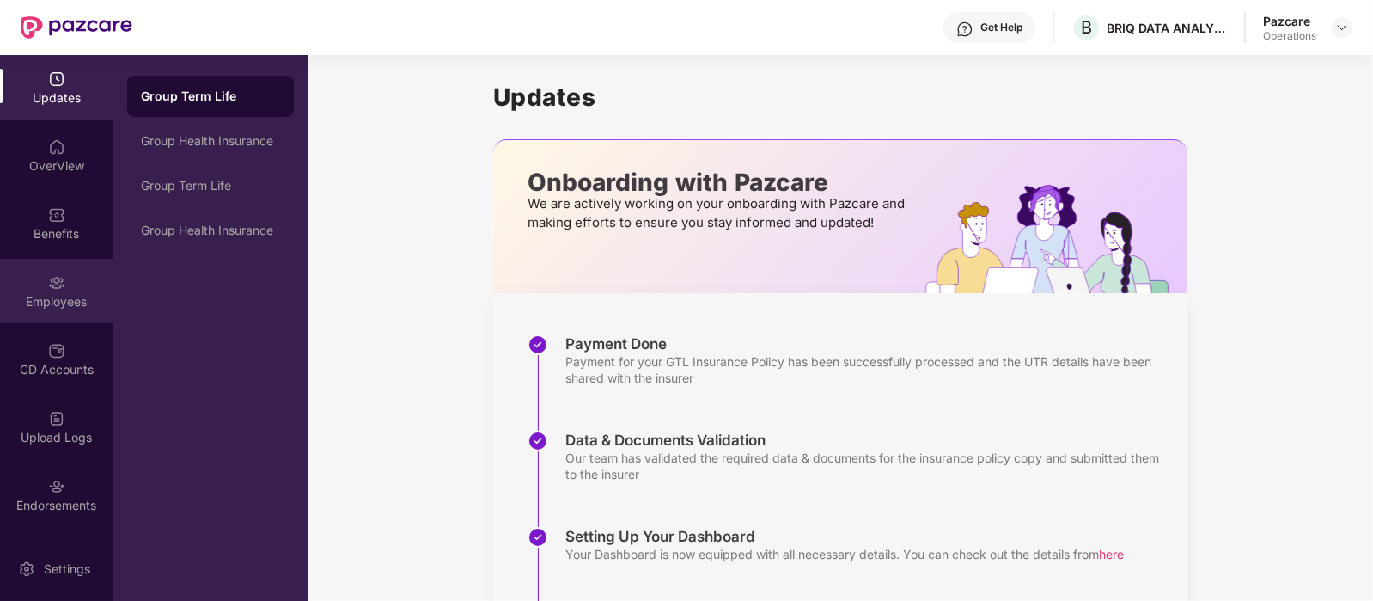
click at [64, 290] on div "Employees" at bounding box center [56, 291] width 113 height 64
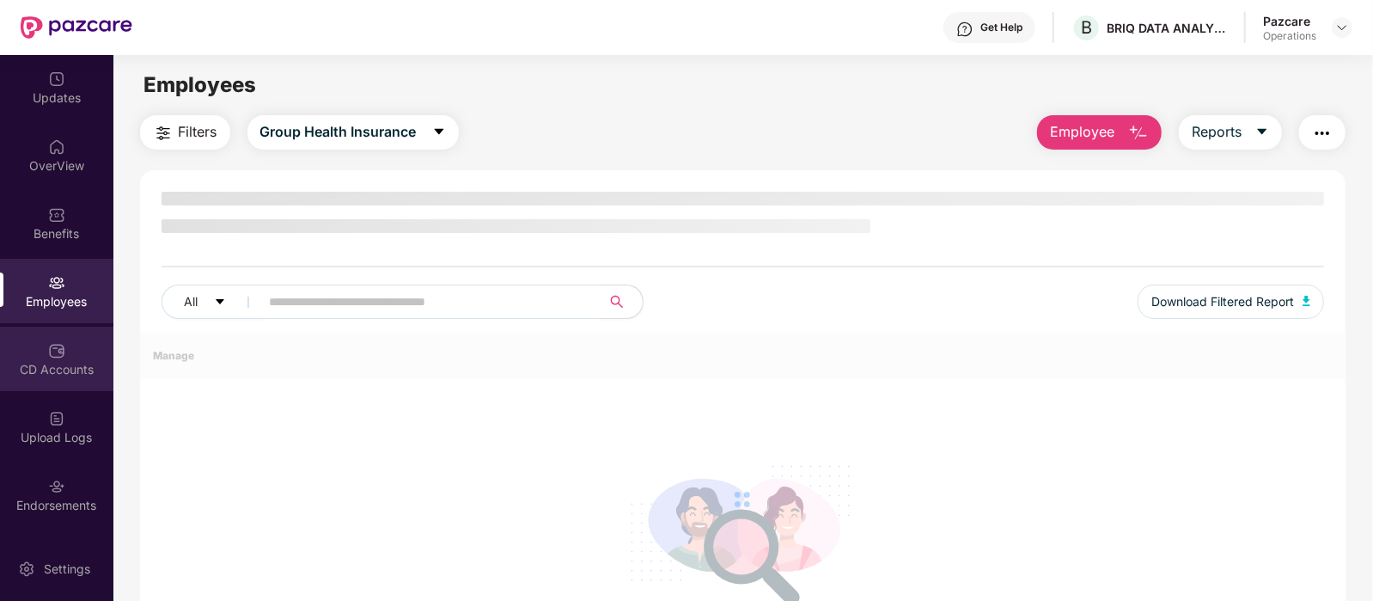
click at [64, 354] on div "CD Accounts" at bounding box center [56, 359] width 113 height 64
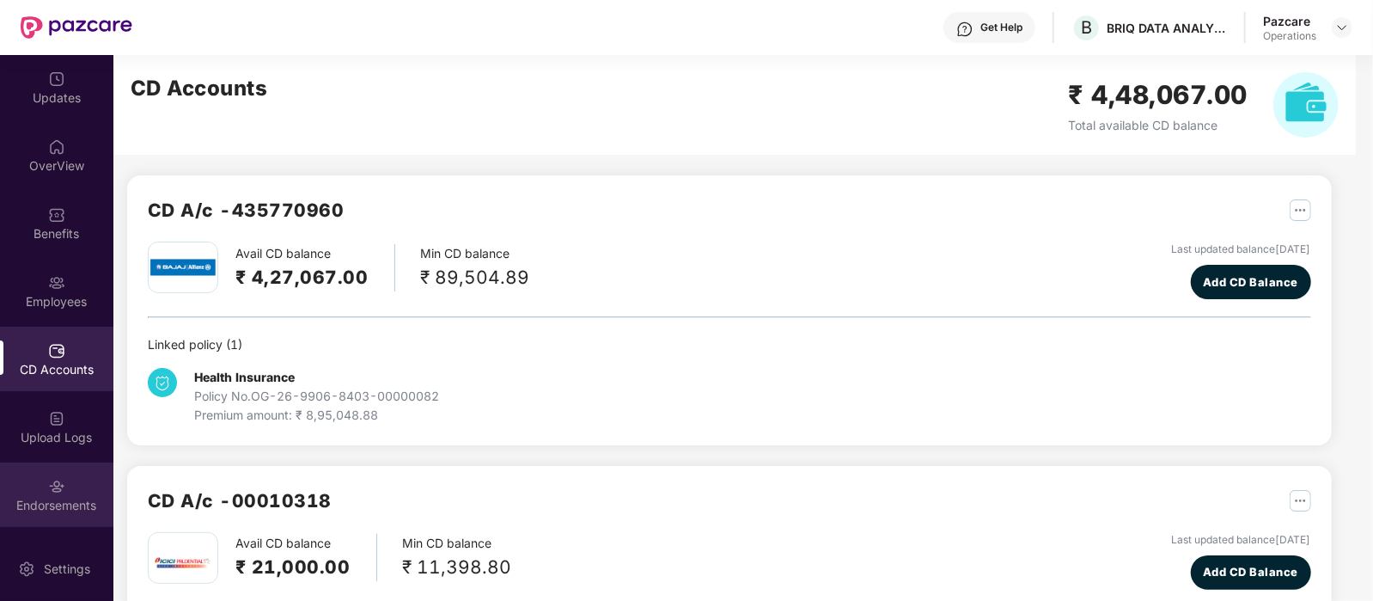
click at [58, 488] on img at bounding box center [56, 486] width 17 height 17
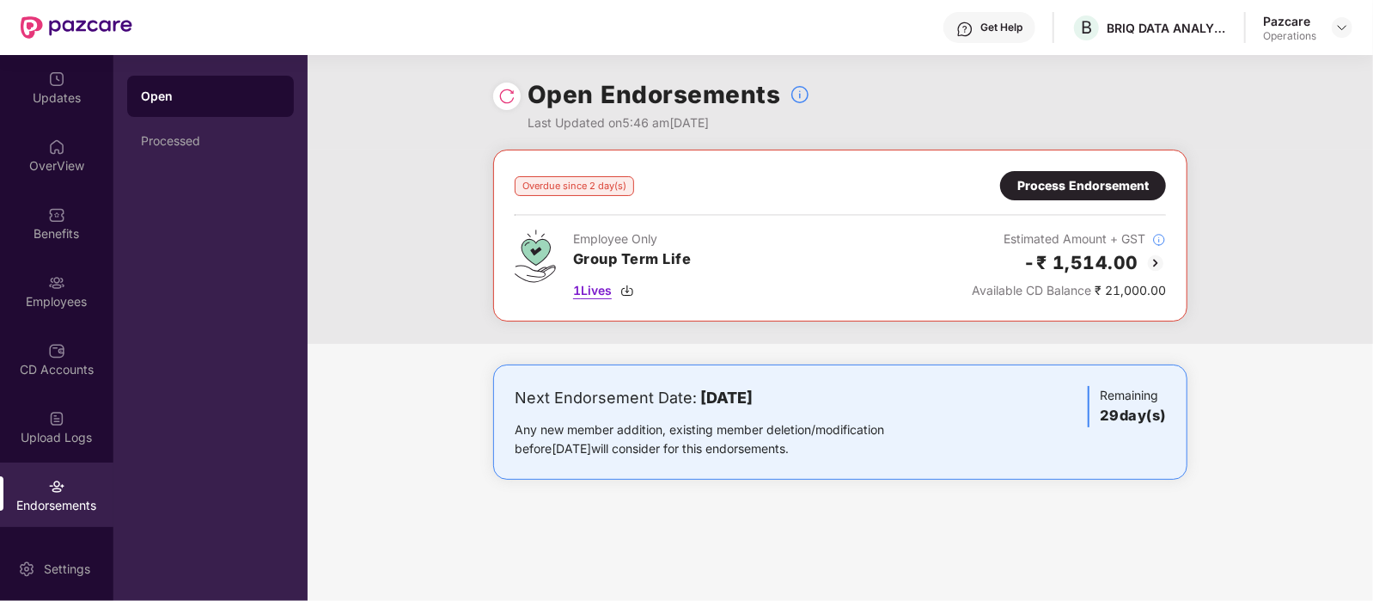
click at [605, 290] on span "1 Lives" at bounding box center [592, 290] width 39 height 19
click at [68, 168] on div "OverView" at bounding box center [56, 165] width 113 height 17
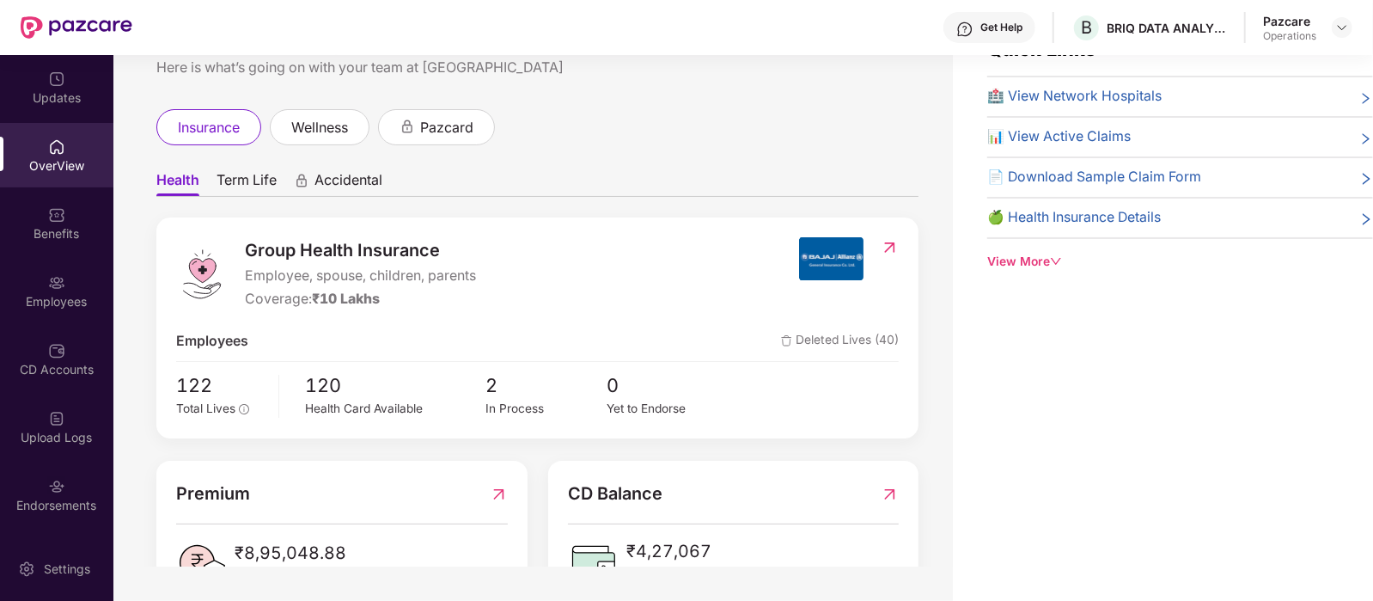
click at [247, 172] on span "Term Life" at bounding box center [247, 183] width 60 height 25
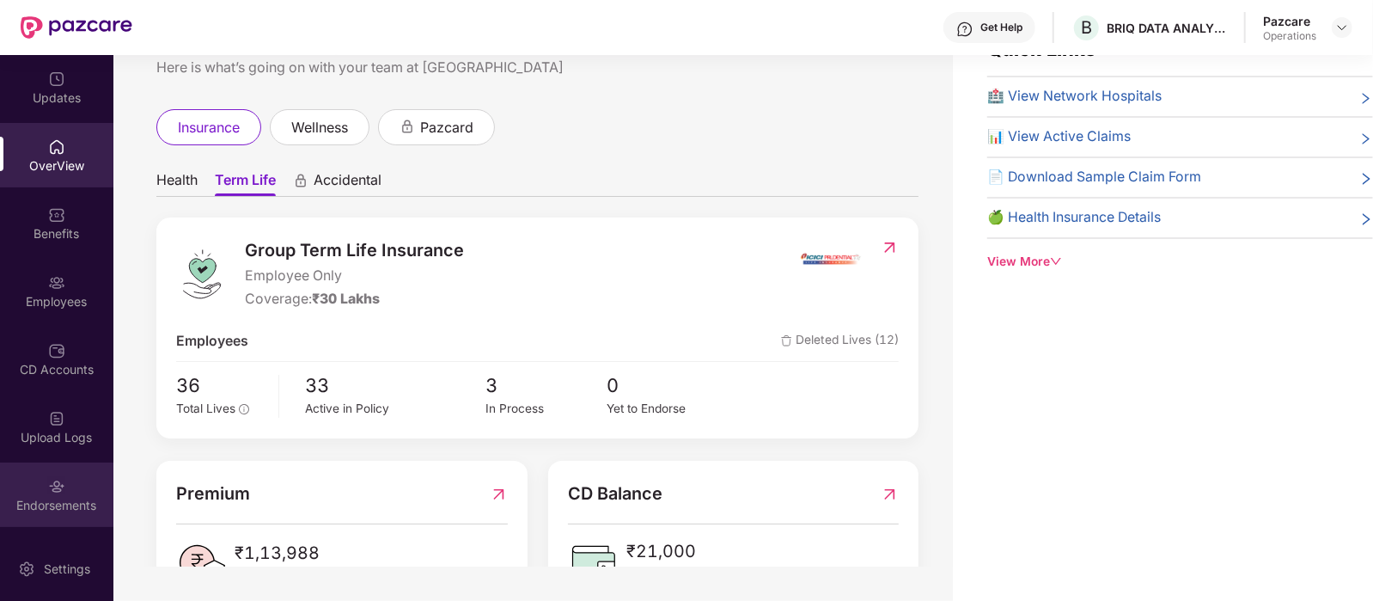
click at [64, 482] on div "Endorsements" at bounding box center [56, 494] width 113 height 64
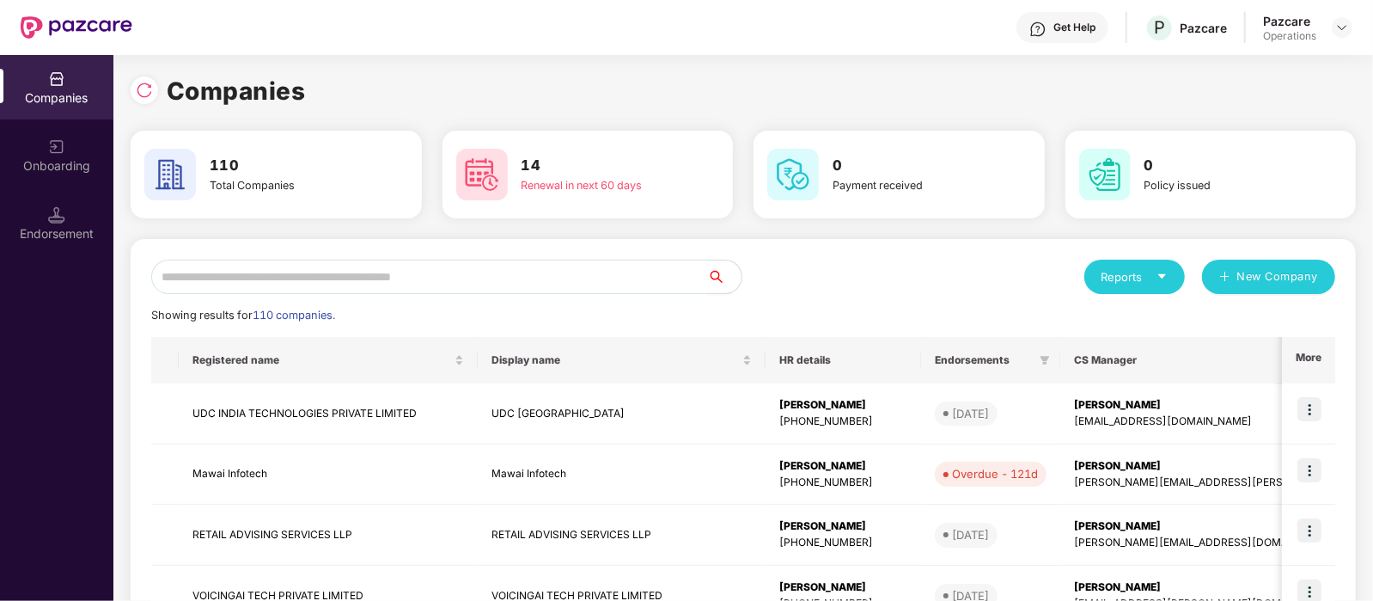
paste input "**********"
click at [316, 284] on input "text" at bounding box center [429, 276] width 556 height 34
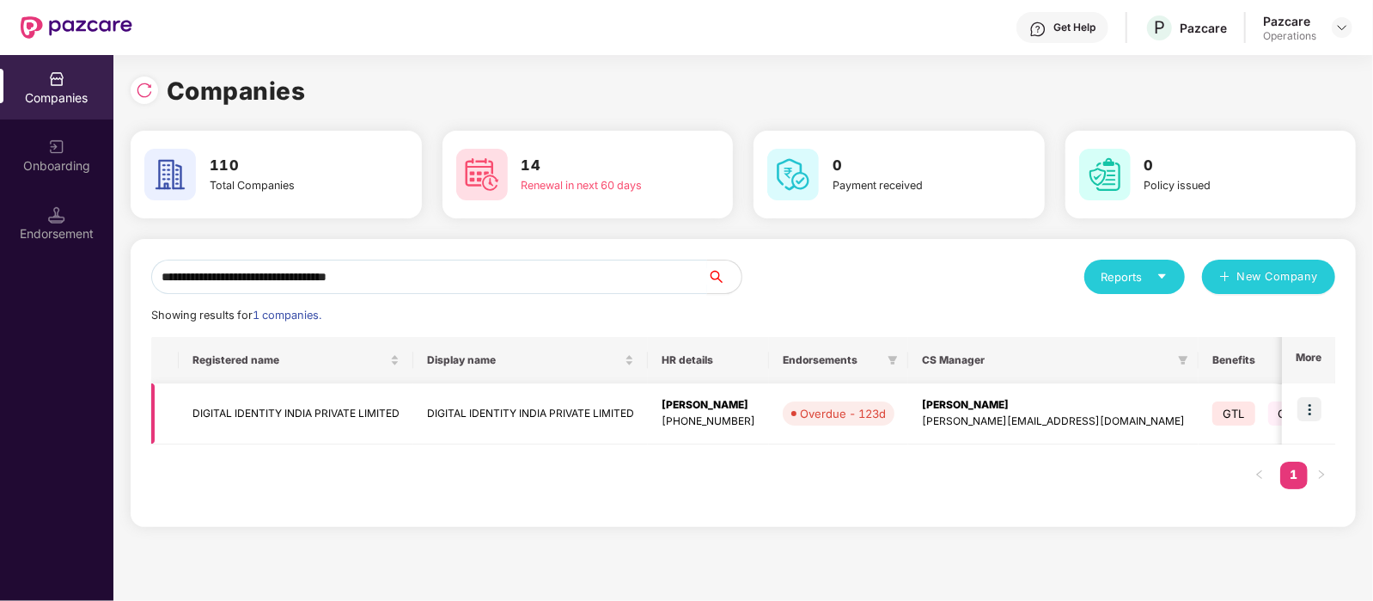
type input "**********"
click at [1299, 413] on img at bounding box center [1309, 409] width 24 height 24
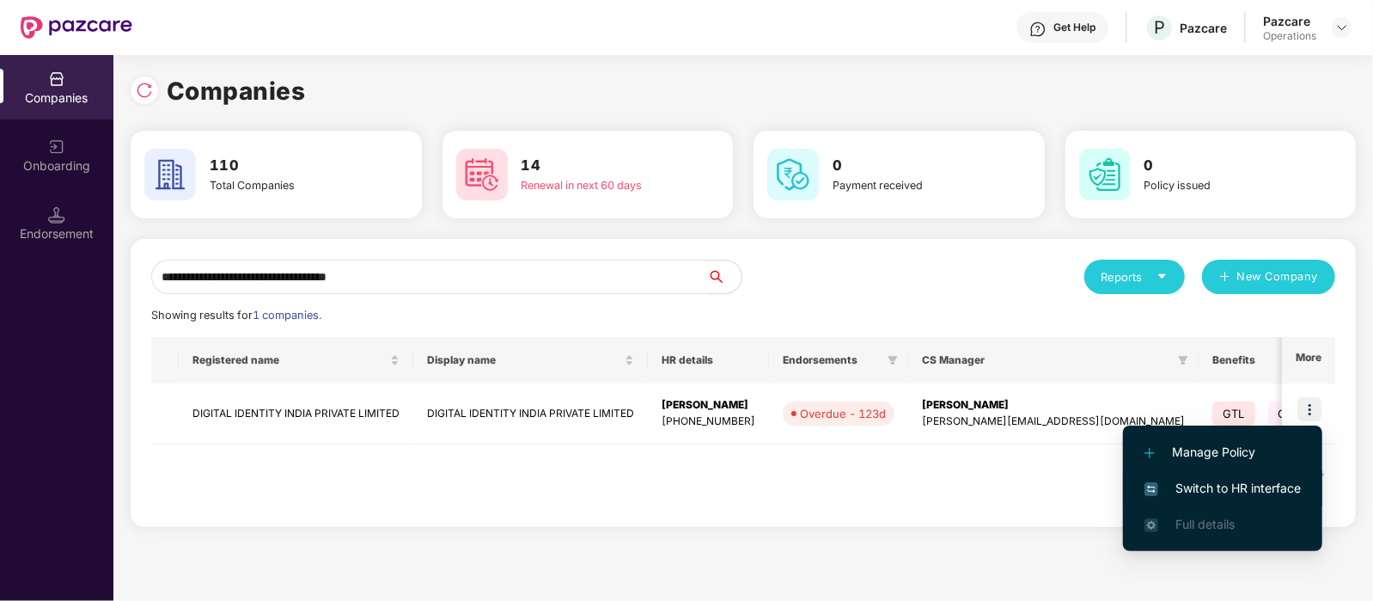
click at [1246, 480] on span "Switch to HR interface" at bounding box center [1223, 488] width 156 height 19
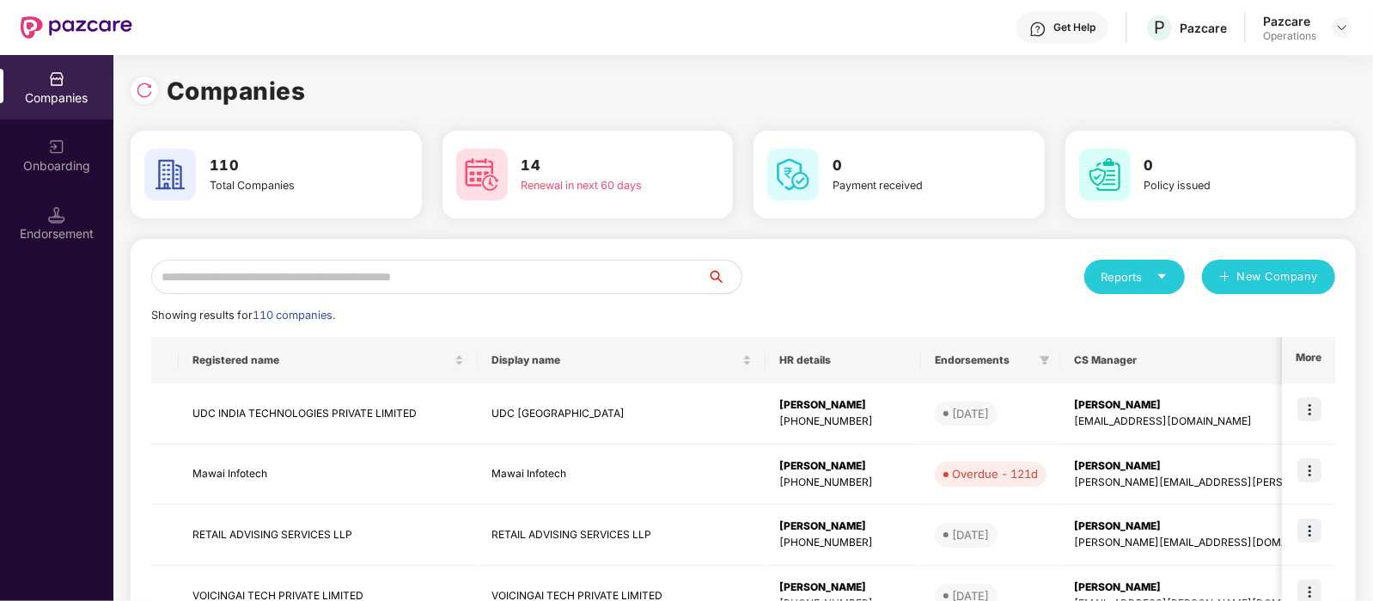
paste input "**********"
click at [349, 284] on input "text" at bounding box center [429, 276] width 556 height 34
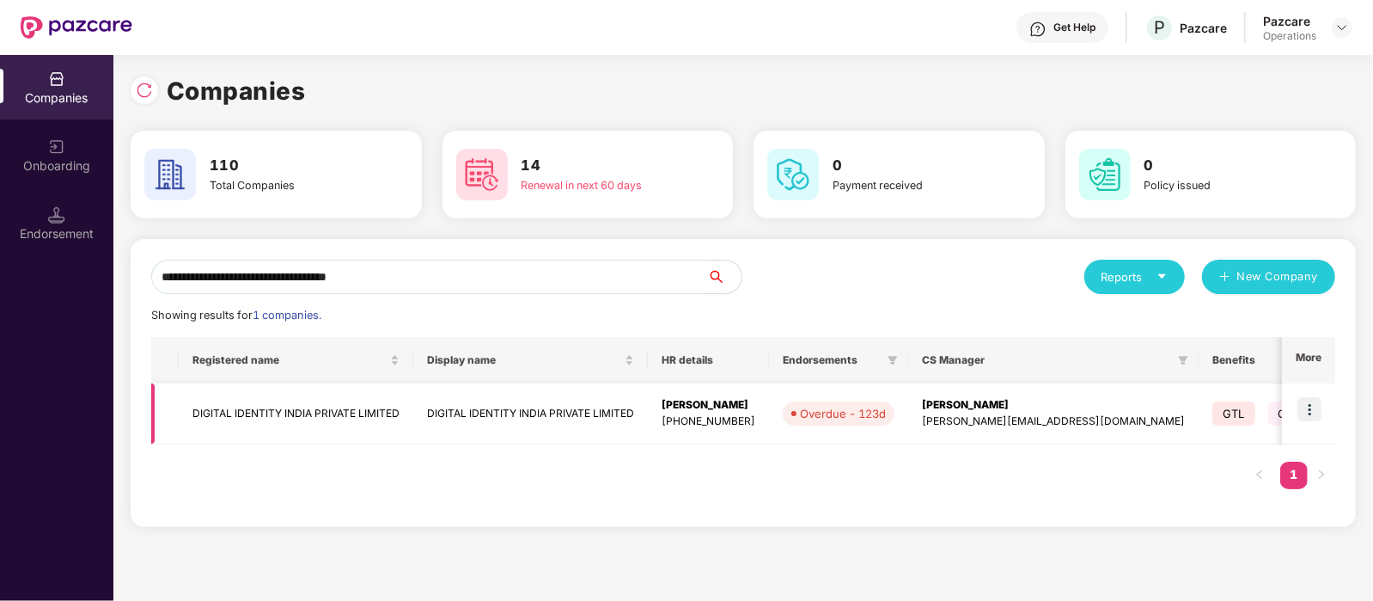
type input "**********"
click at [1310, 415] on img at bounding box center [1309, 409] width 24 height 24
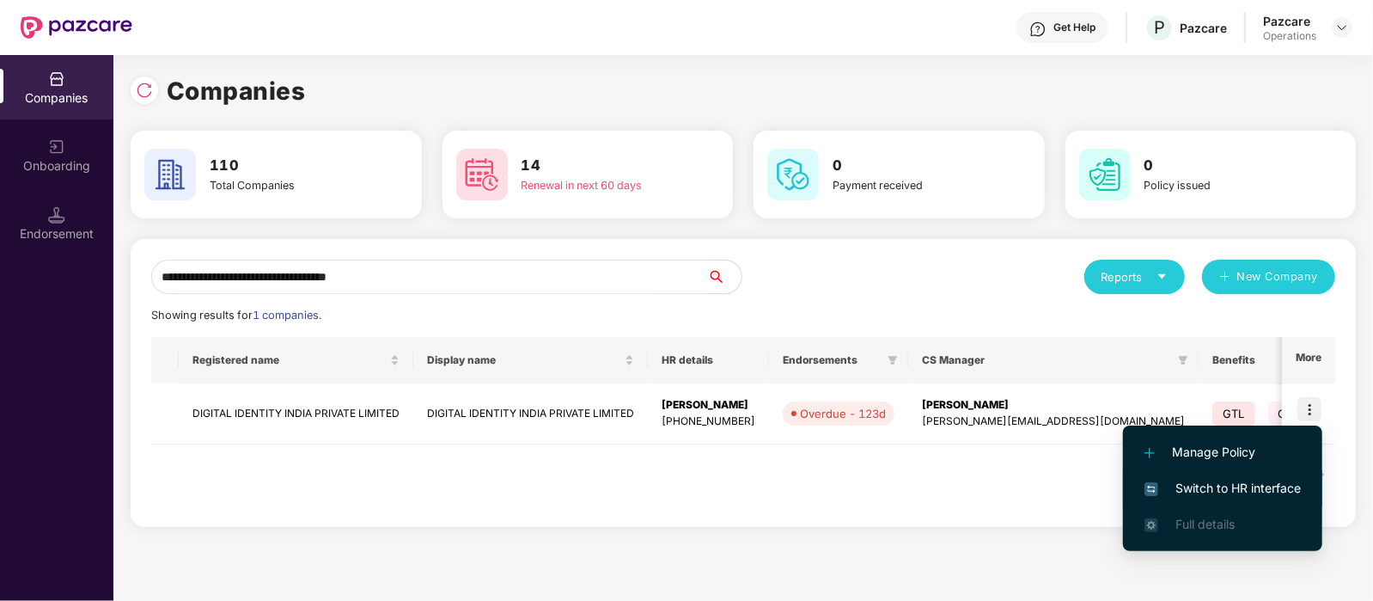
click at [1279, 483] on span "Switch to HR interface" at bounding box center [1223, 488] width 156 height 19
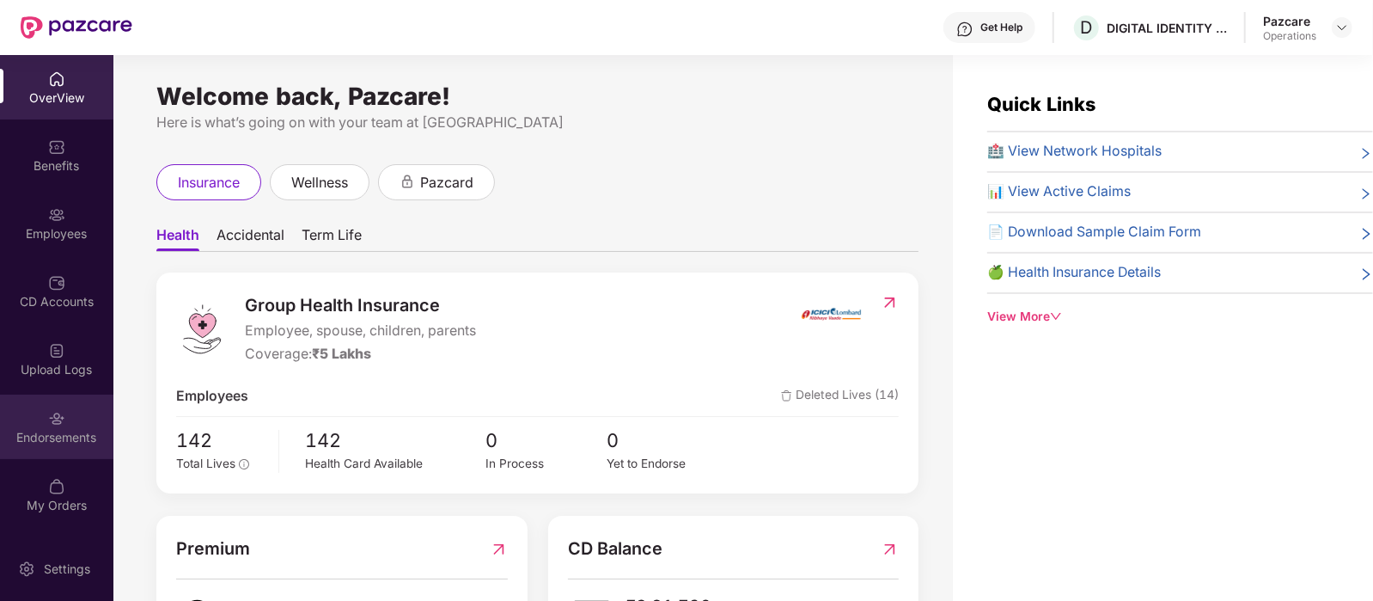
click at [68, 441] on div "Endorsements" at bounding box center [56, 437] width 113 height 17
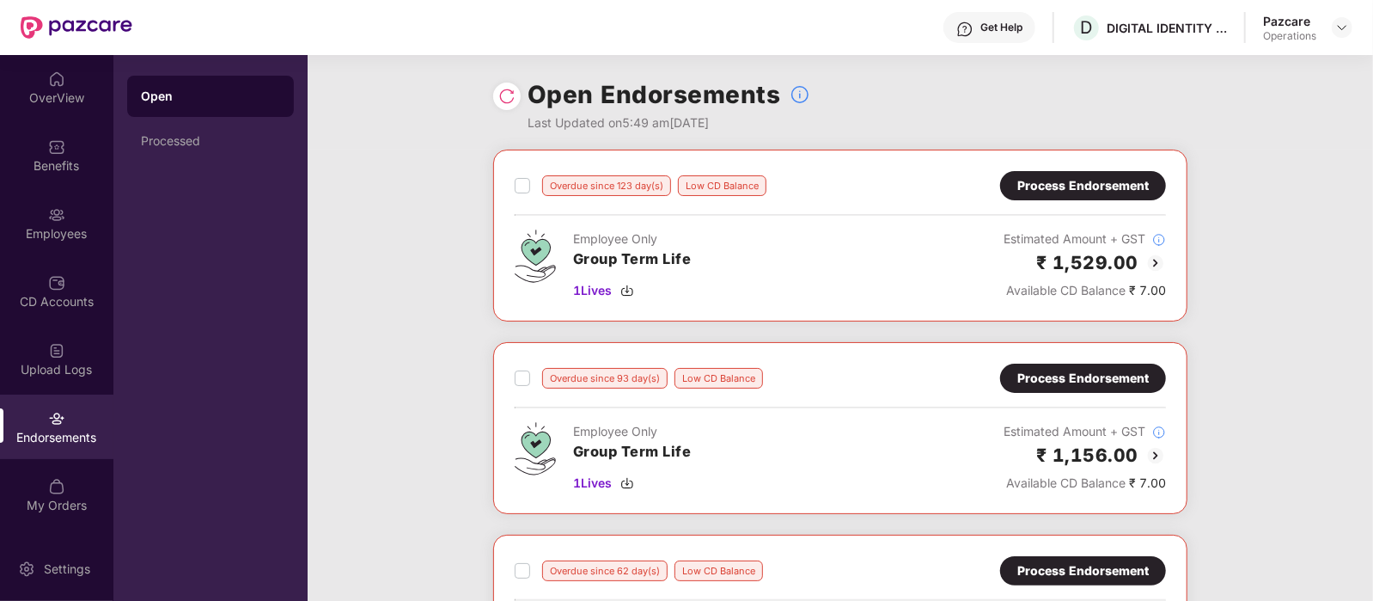
scroll to position [296, 0]
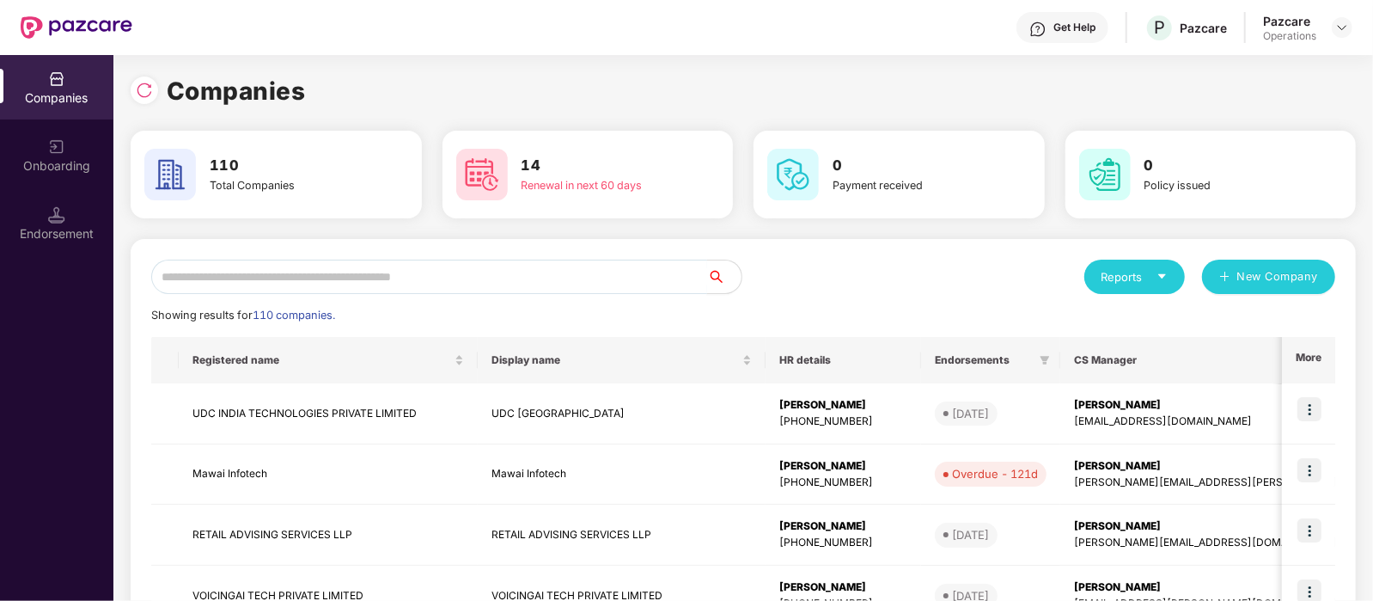
click at [301, 270] on input "text" at bounding box center [429, 276] width 556 height 34
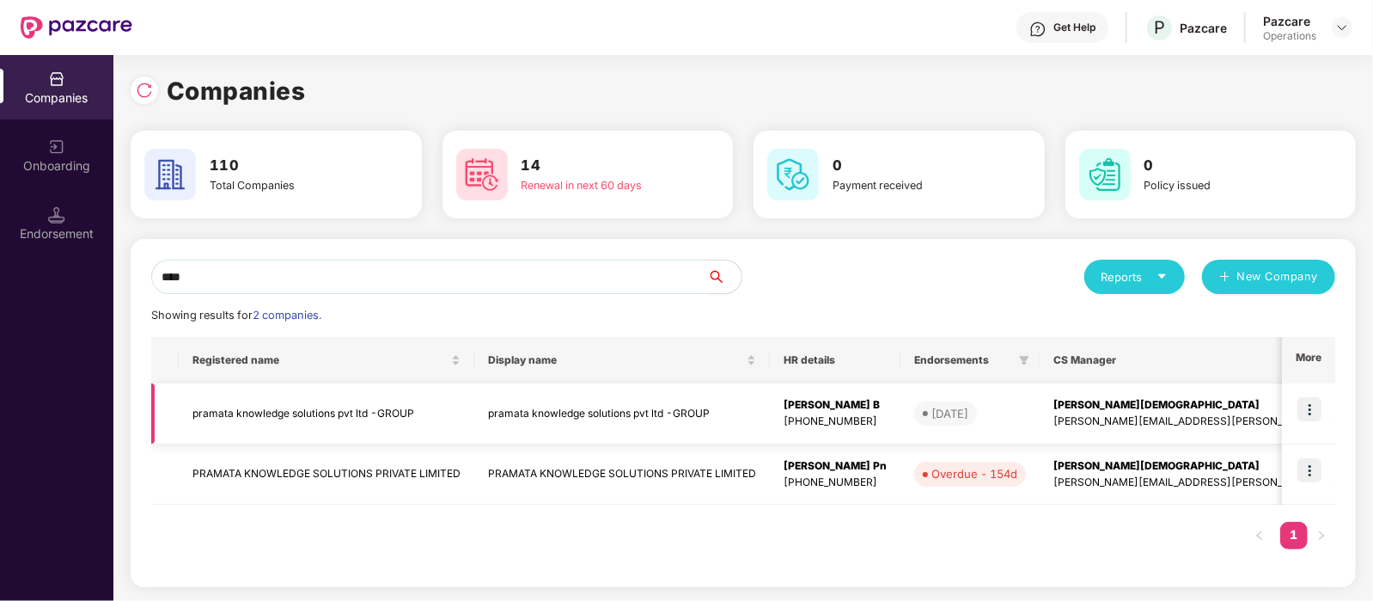
type input "****"
click at [1312, 403] on img at bounding box center [1309, 409] width 24 height 24
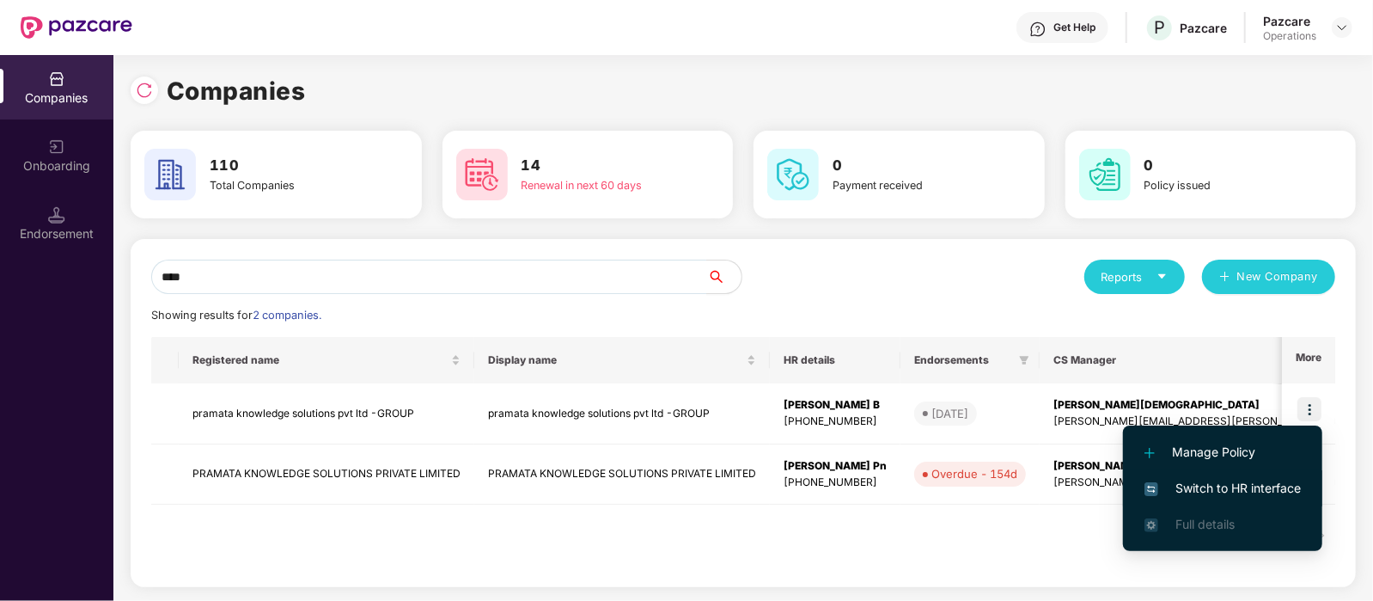
click at [1247, 488] on span "Switch to HR interface" at bounding box center [1223, 488] width 156 height 19
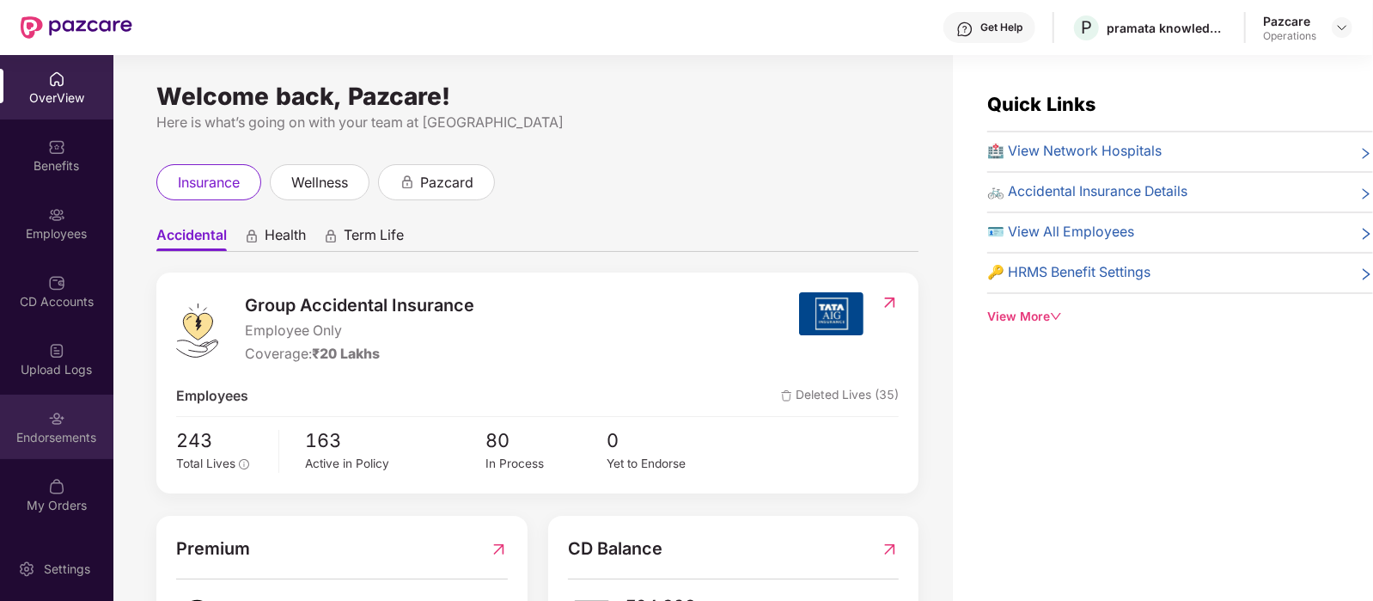
click at [57, 434] on div "Endorsements" at bounding box center [56, 437] width 113 height 17
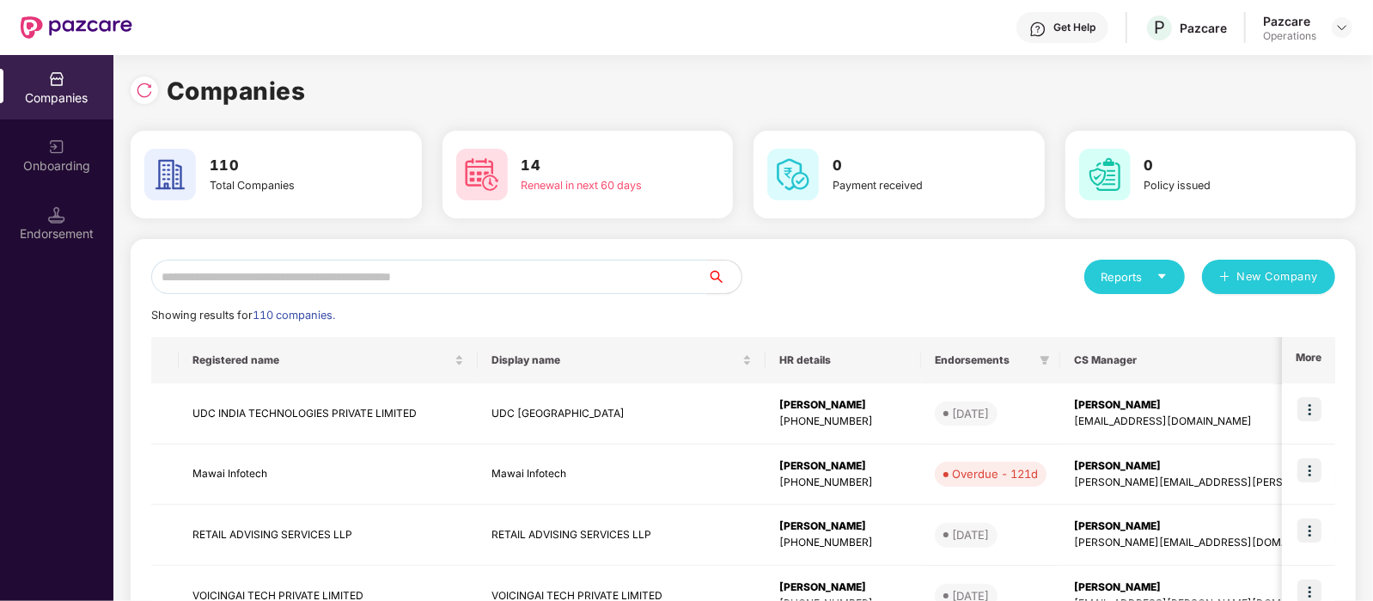
click at [349, 275] on input "text" at bounding box center [429, 276] width 556 height 34
paste input "**********"
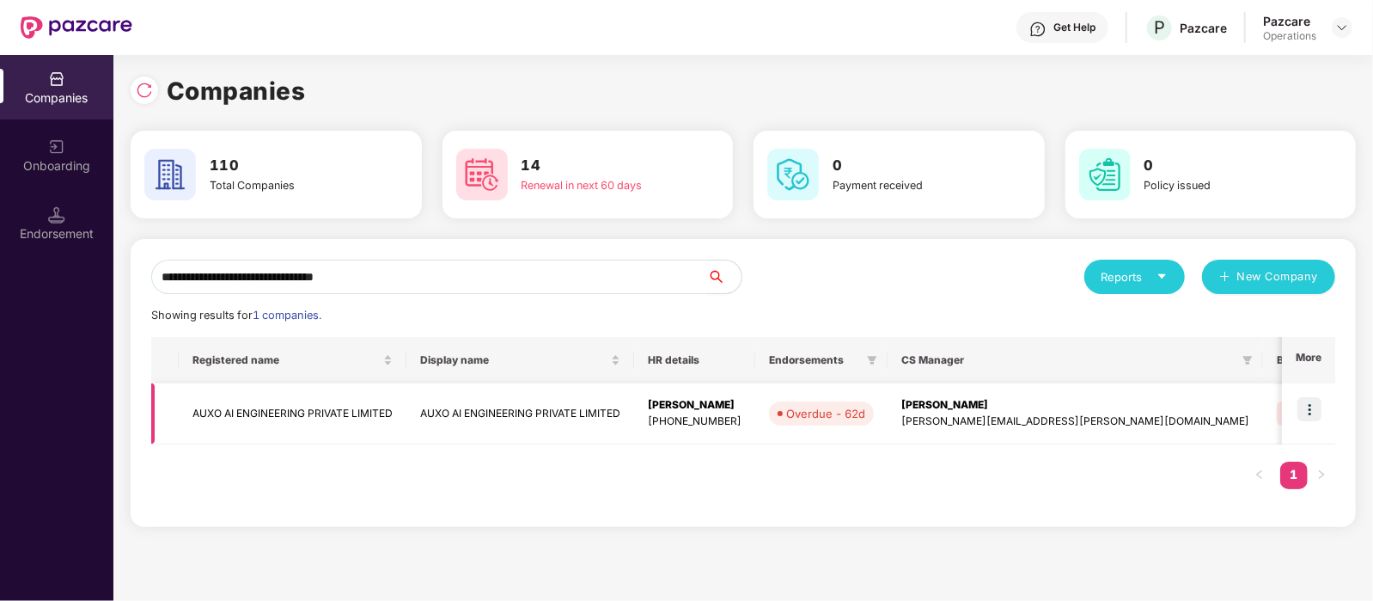
type input "**********"
click at [1310, 406] on img at bounding box center [1309, 409] width 24 height 24
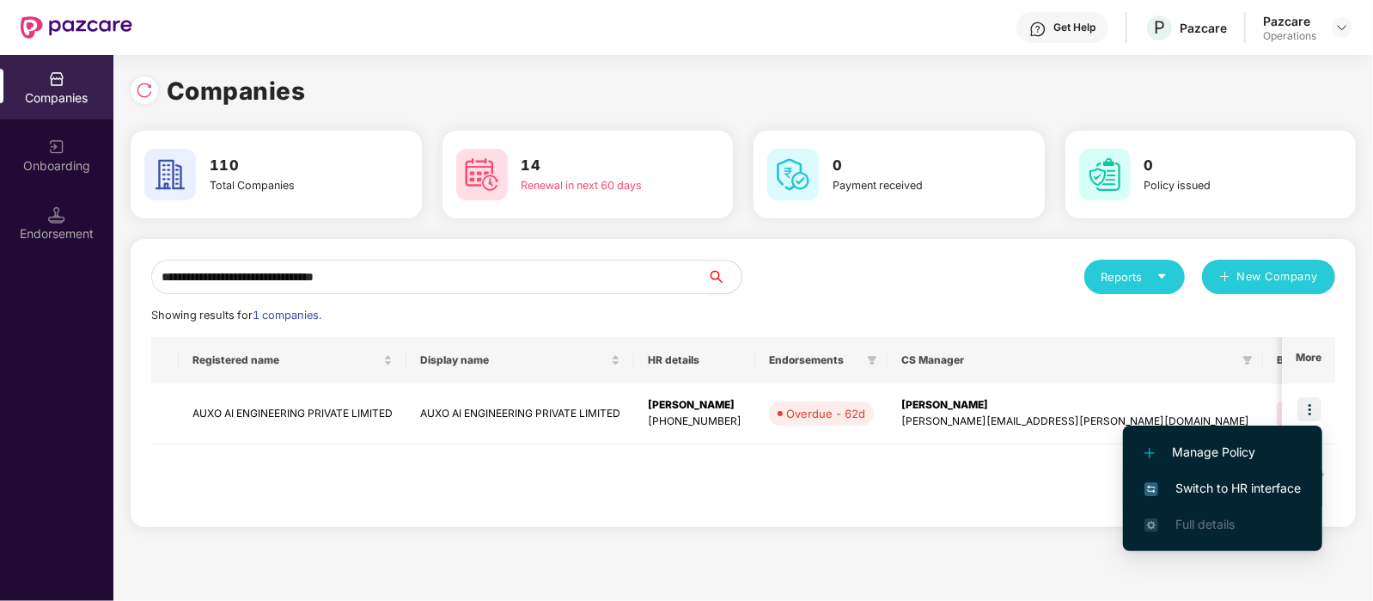
click at [1237, 485] on span "Switch to HR interface" at bounding box center [1223, 488] width 156 height 19
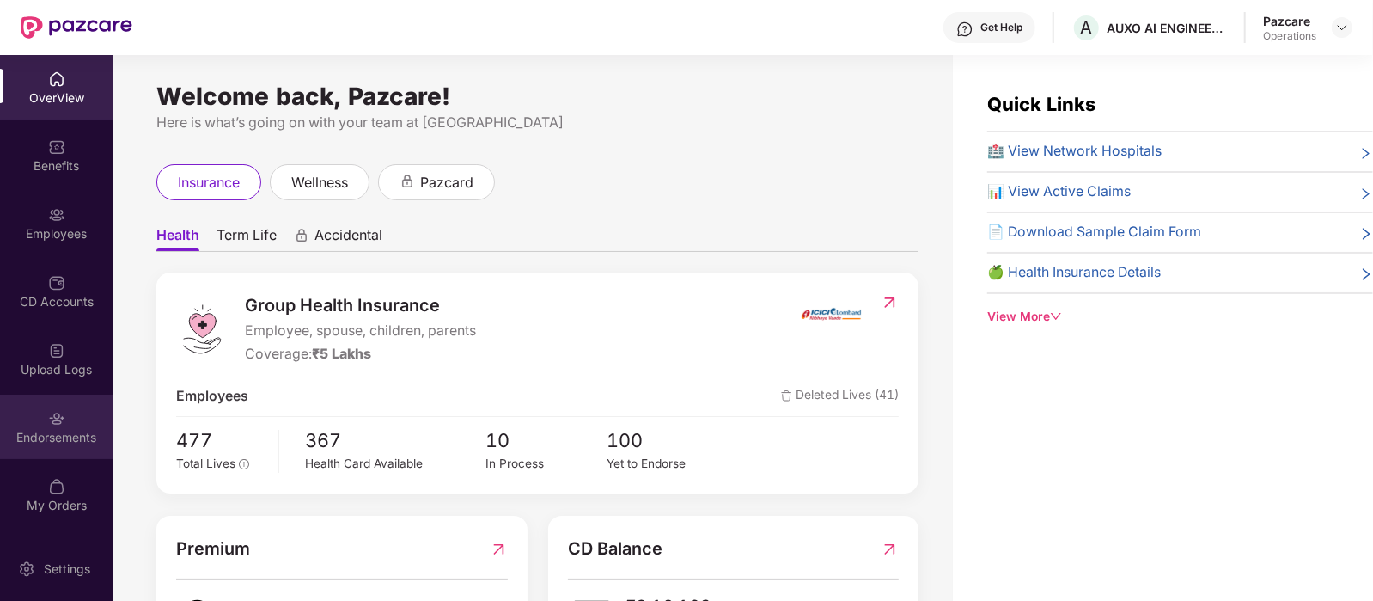
click at [69, 434] on div "Endorsements" at bounding box center [56, 437] width 113 height 17
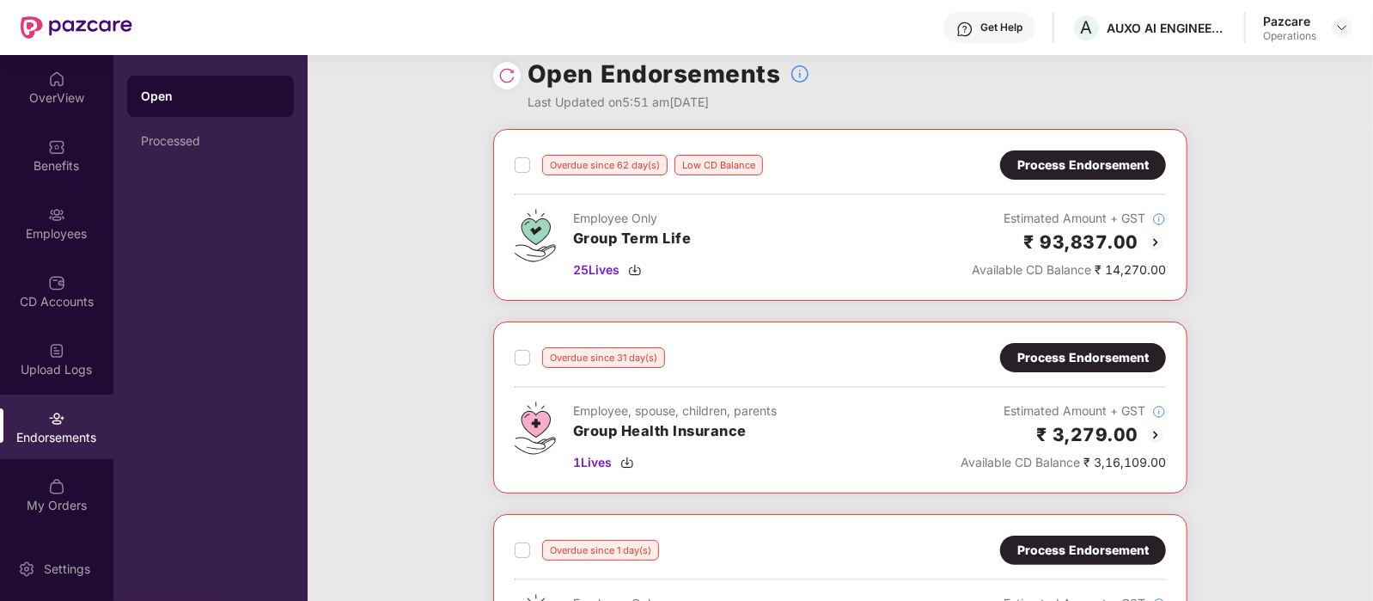
scroll to position [487, 0]
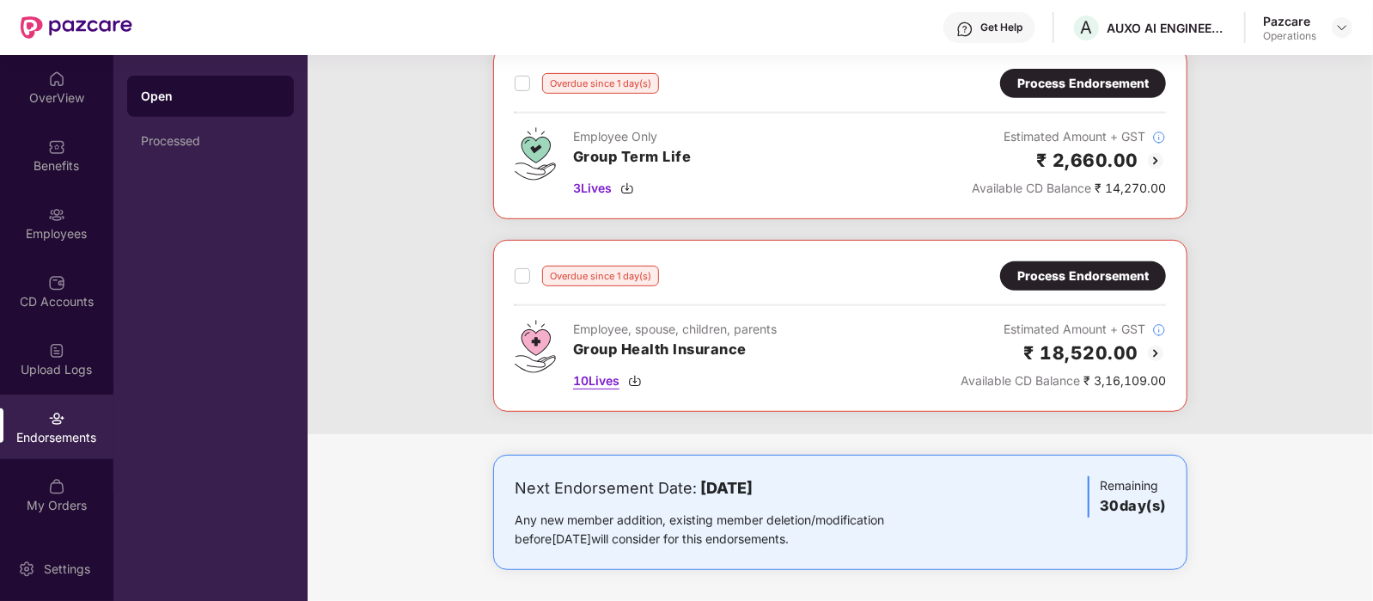
click at [595, 377] on span "10 Lives" at bounding box center [596, 380] width 46 height 19
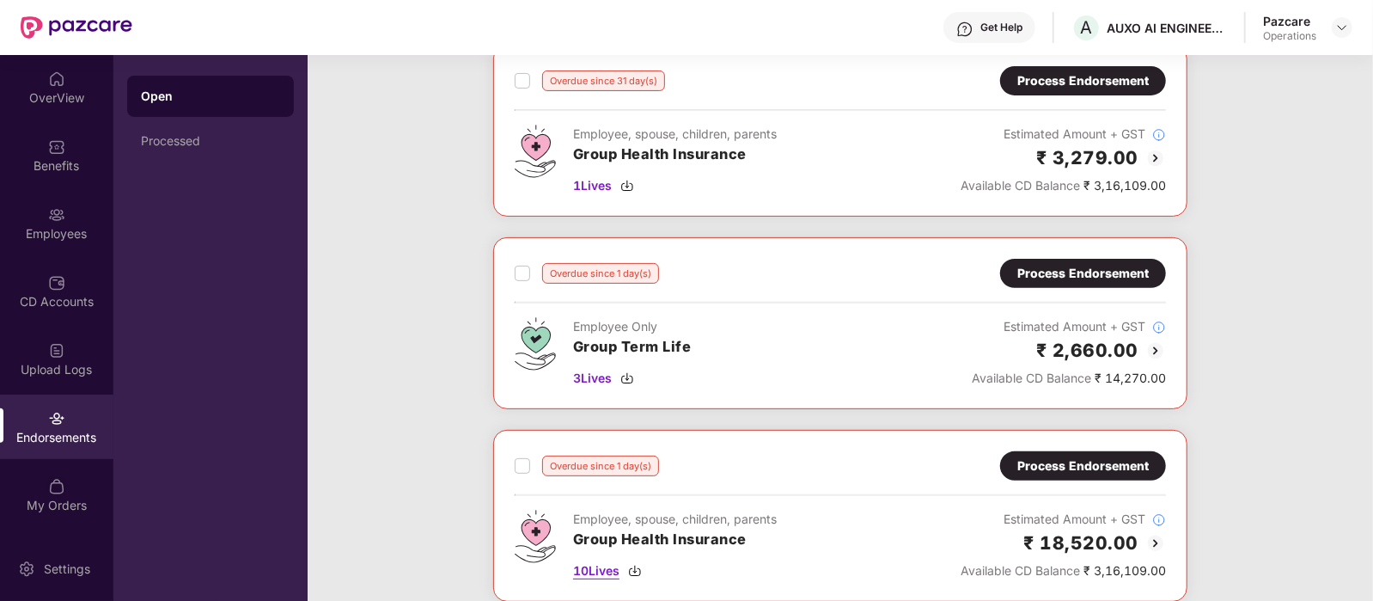
scroll to position [292, 0]
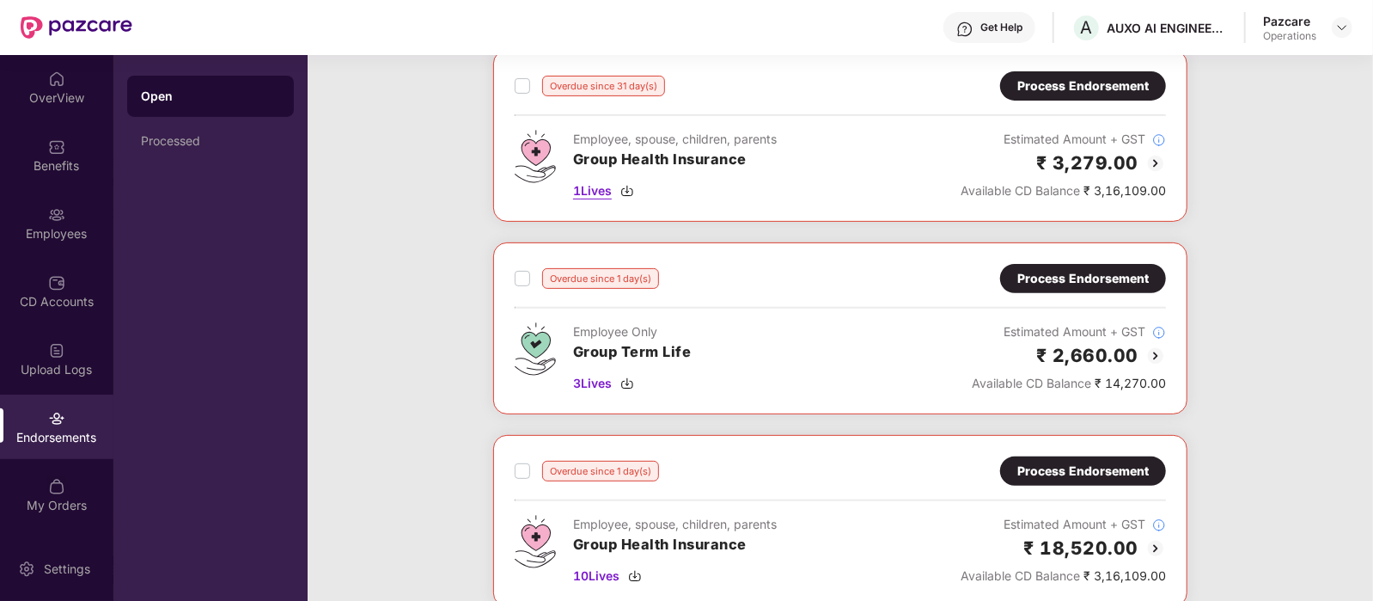
click at [603, 196] on span "1 Lives" at bounding box center [592, 190] width 39 height 19
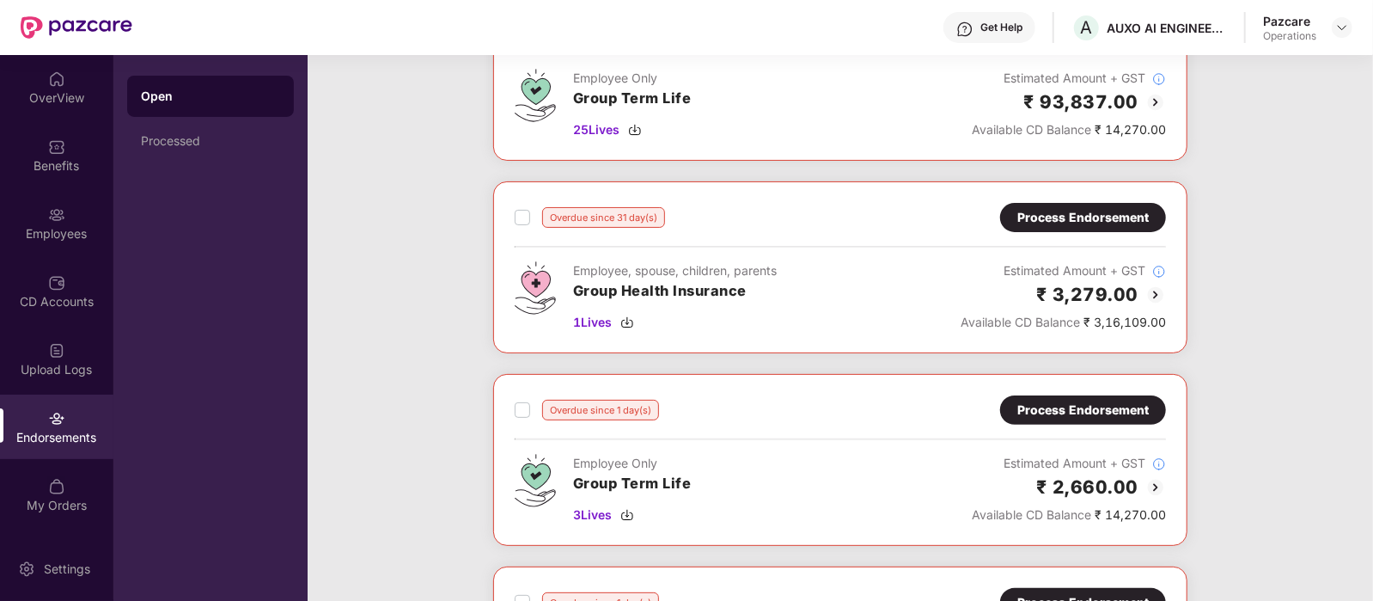
scroll to position [0, 0]
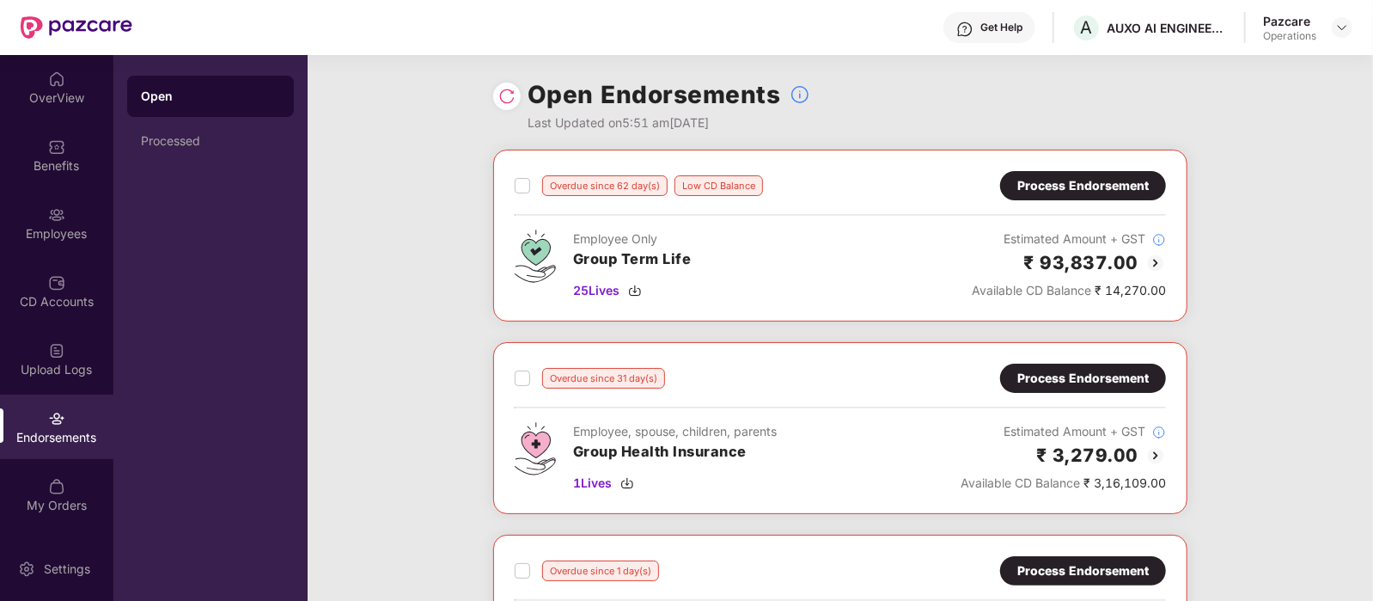
click at [421, 352] on div "Overdue since 62 day(s) Low CD Balance Process Endorsement Employee Only Group …" at bounding box center [840, 536] width 1065 height 772
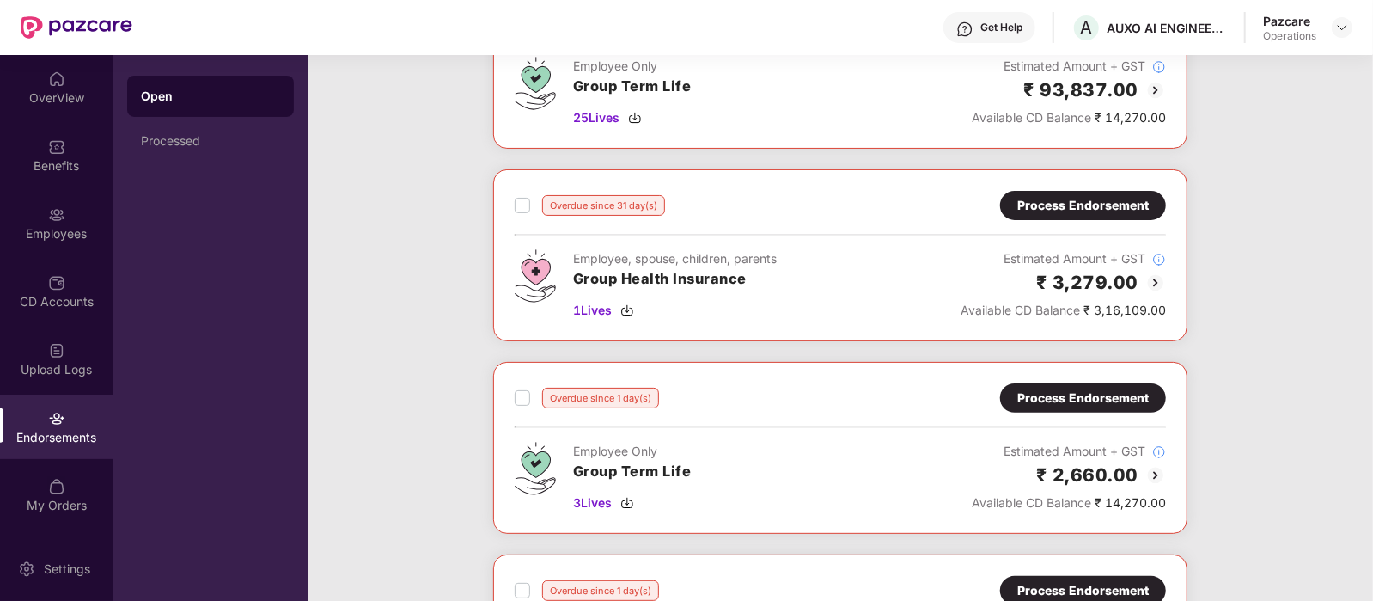
scroll to position [171, 0]
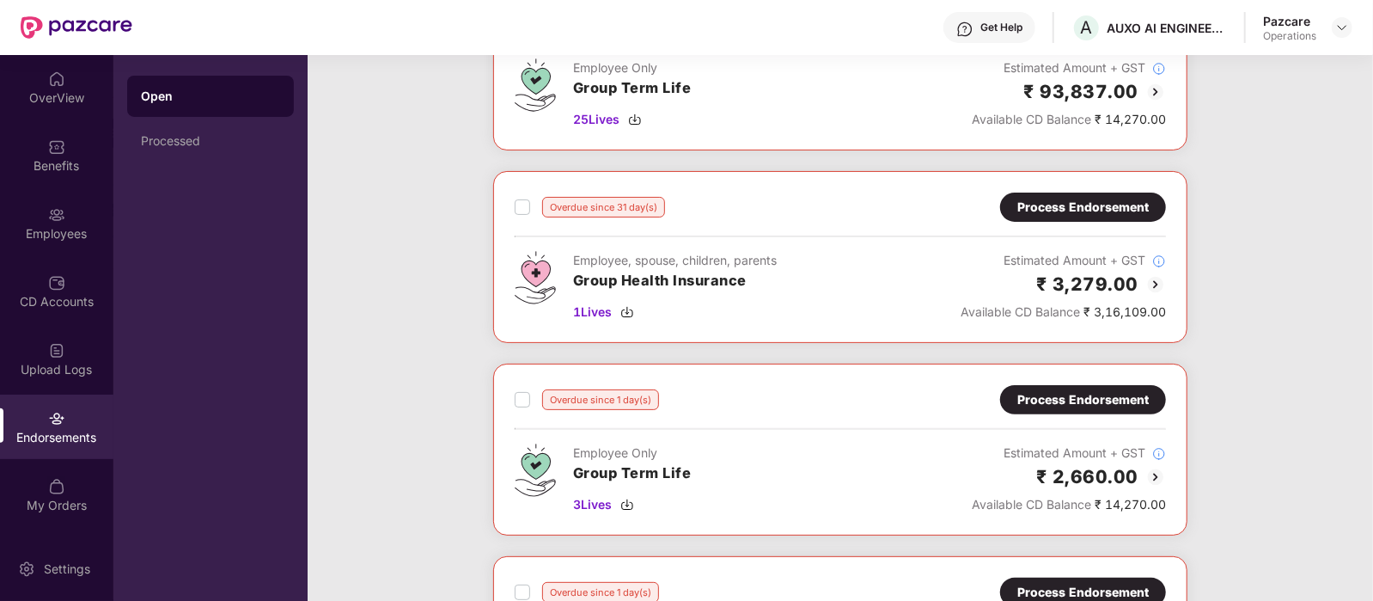
click at [1026, 213] on div "Process Endorsement" at bounding box center [1082, 207] width 131 height 19
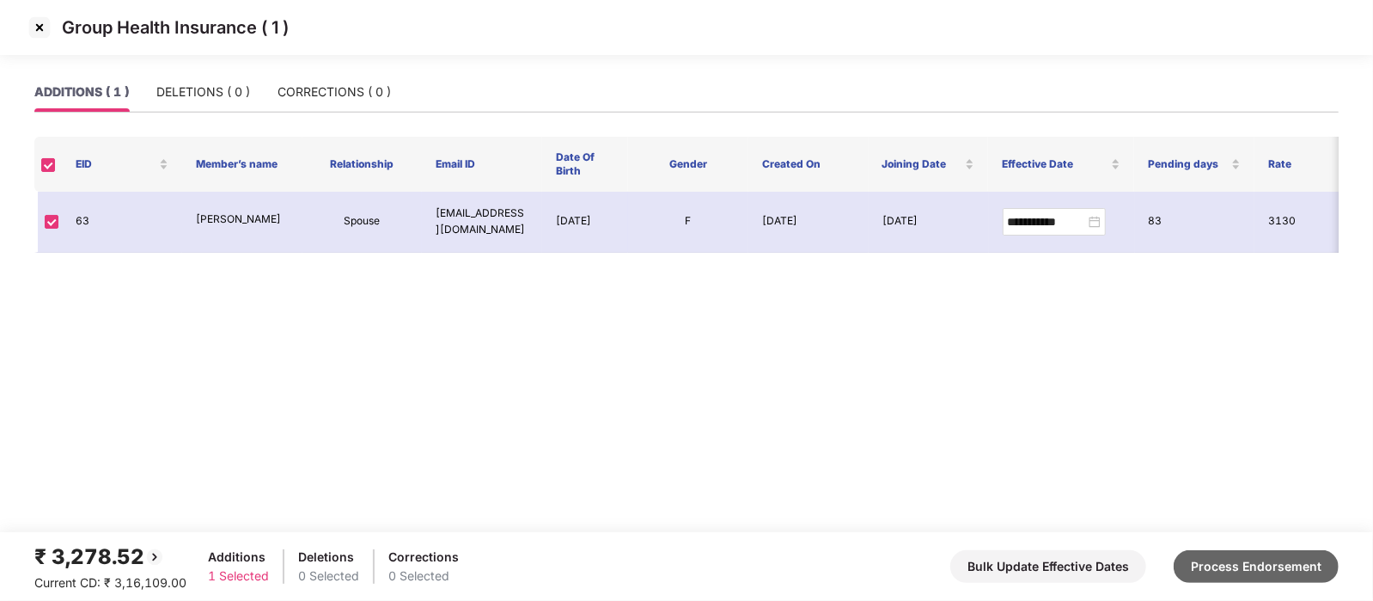
click at [1196, 559] on button "Process Endorsement" at bounding box center [1256, 566] width 165 height 33
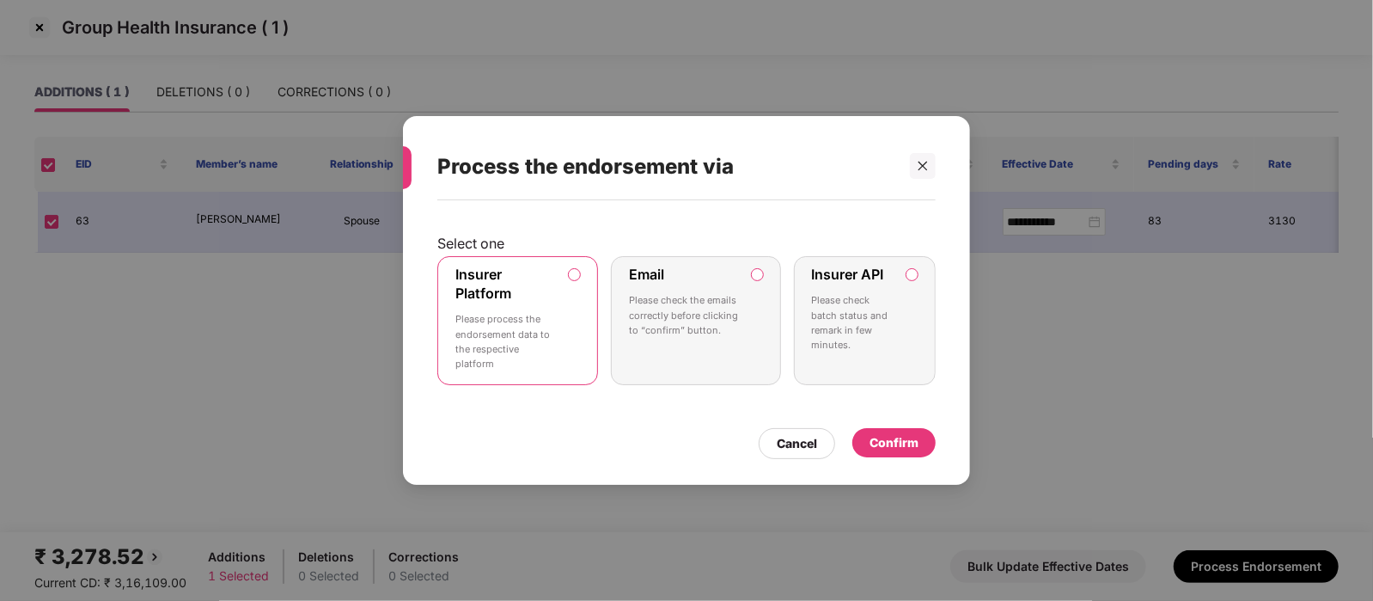
click at [890, 312] on p "Please check batch status and remark in few minutes." at bounding box center [853, 322] width 82 height 59
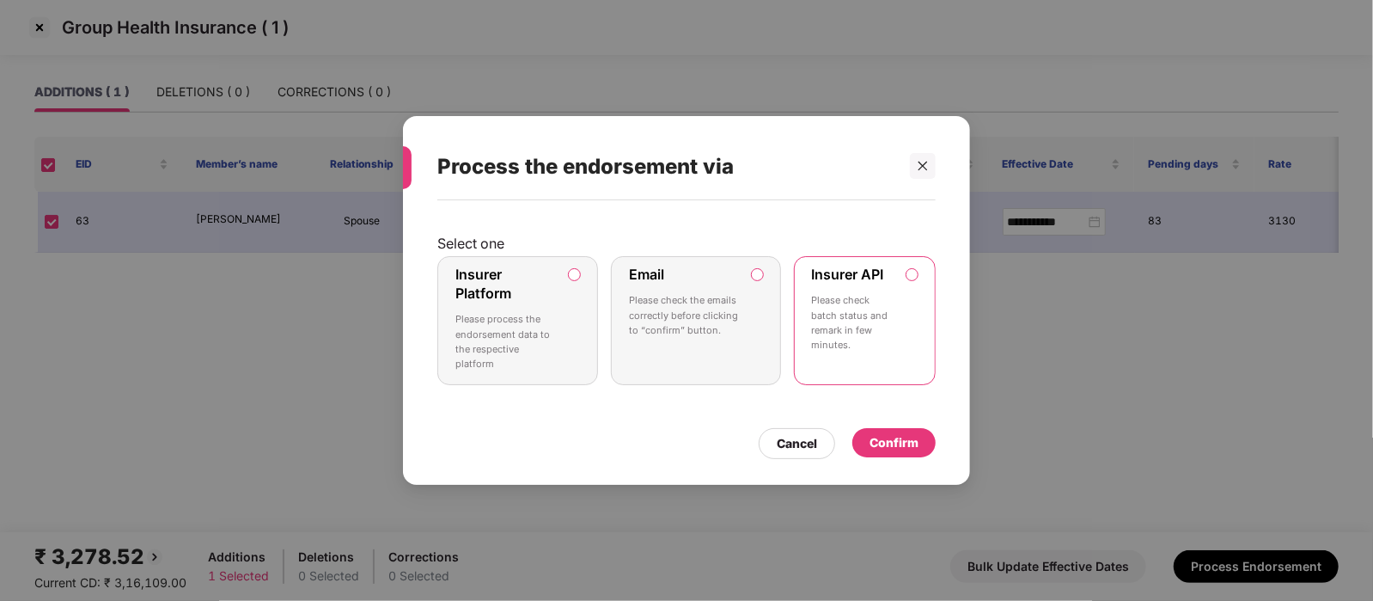
click at [889, 445] on div "Confirm" at bounding box center [894, 442] width 49 height 19
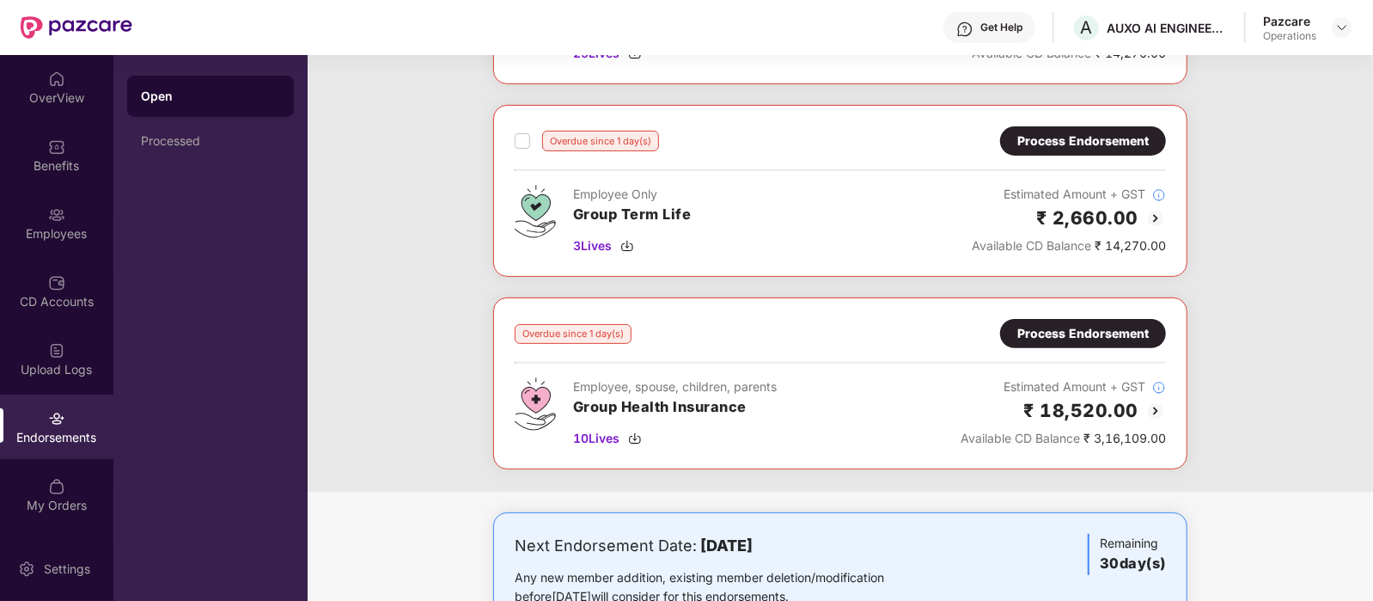
scroll to position [296, 0]
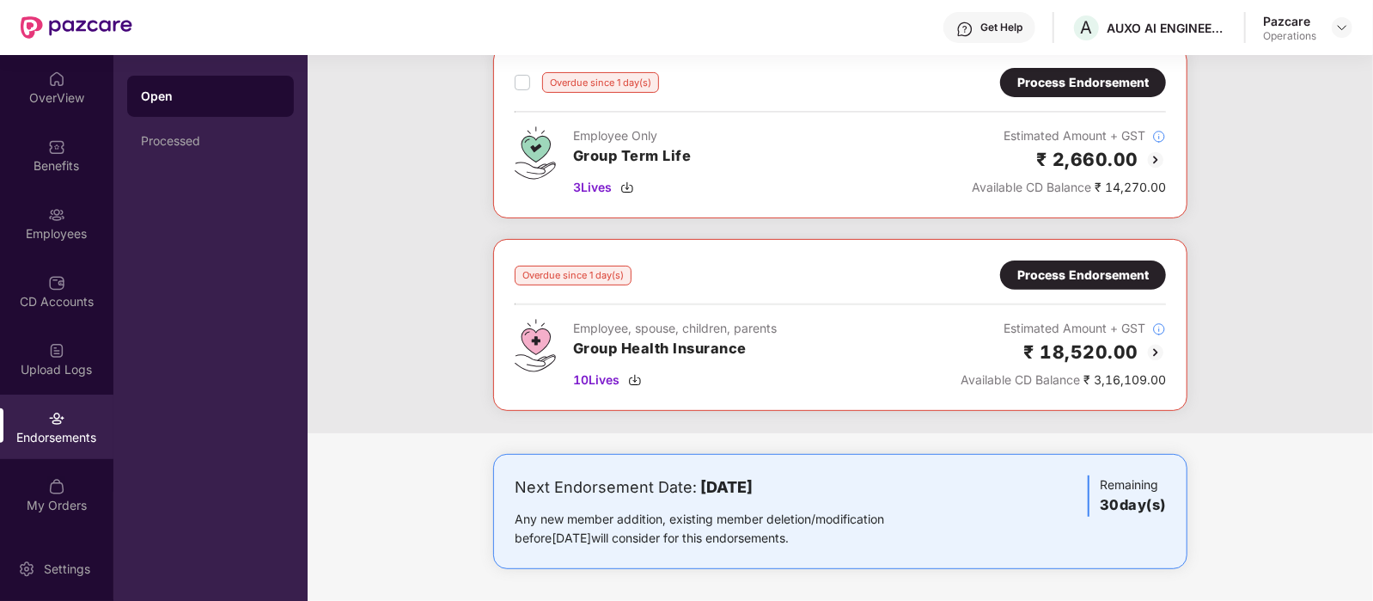
click at [1016, 264] on div "Process Endorsement" at bounding box center [1083, 274] width 166 height 29
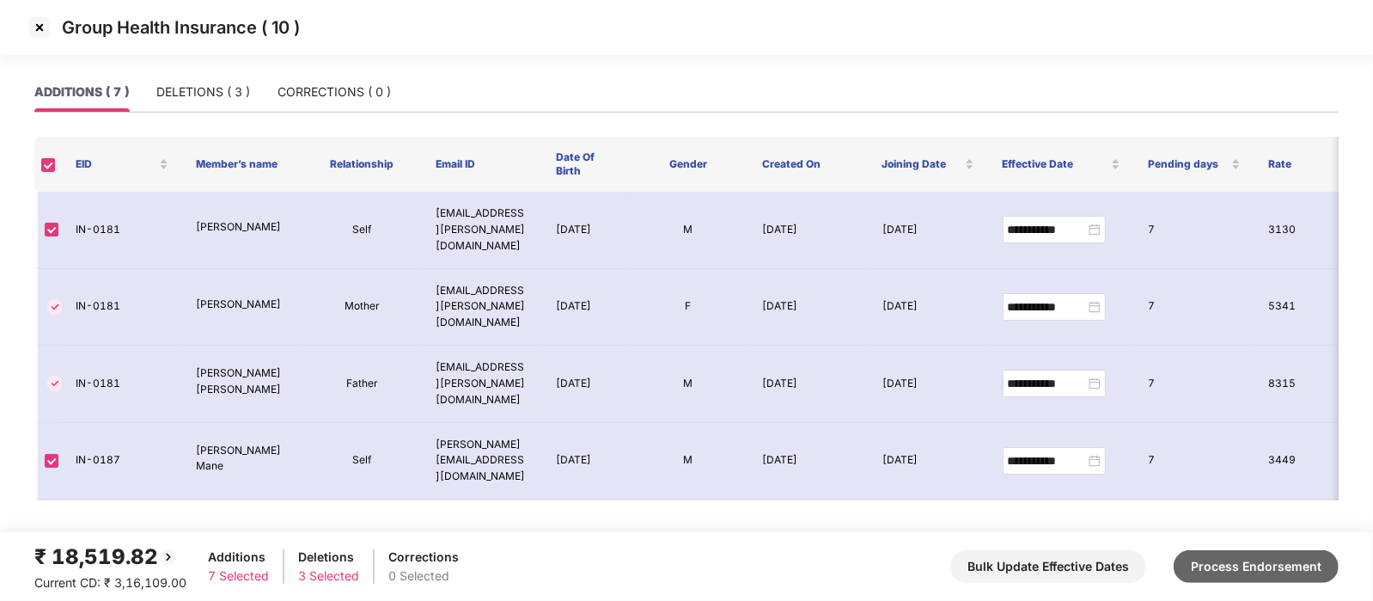
click at [1255, 562] on button "Process Endorsement" at bounding box center [1256, 566] width 165 height 33
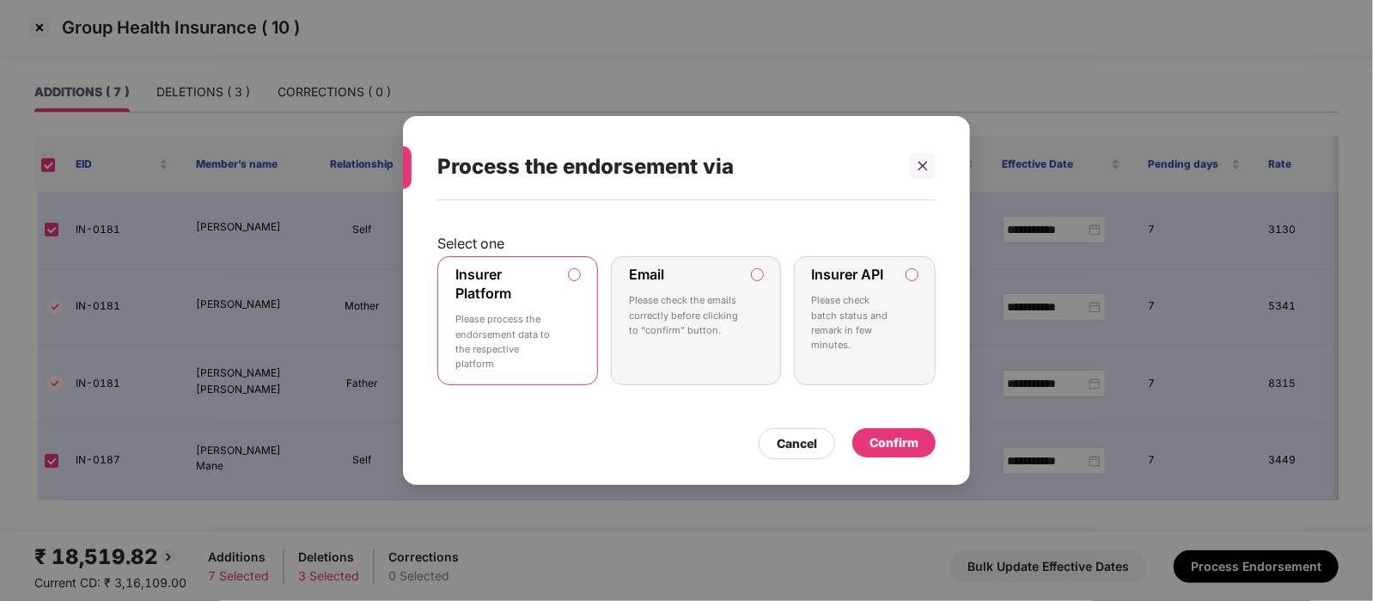
click at [821, 306] on p "Please check batch status and remark in few minutes." at bounding box center [853, 322] width 82 height 59
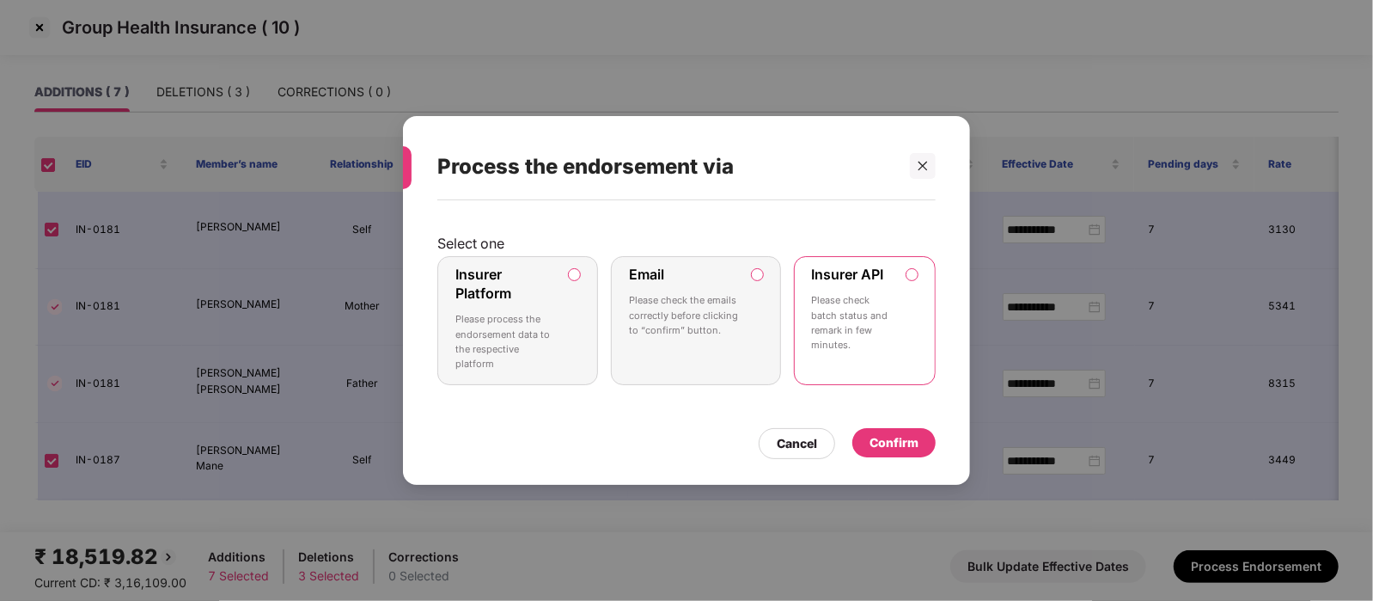
click at [907, 439] on div "Confirm" at bounding box center [894, 442] width 49 height 19
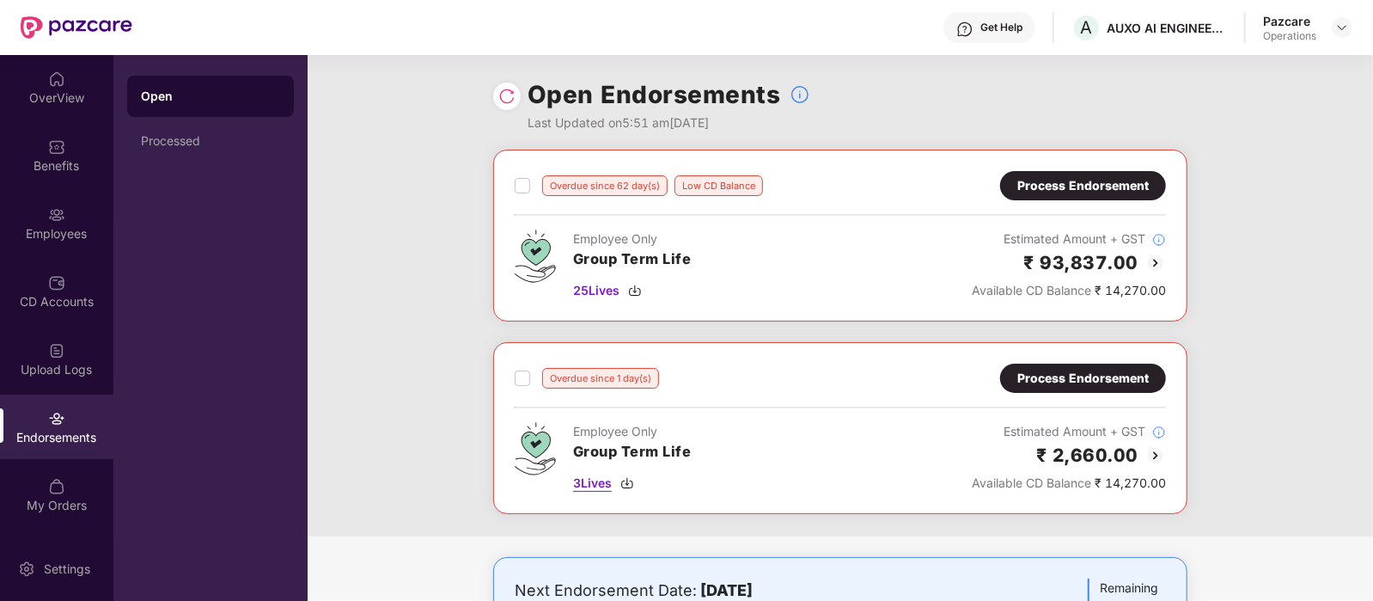
click at [595, 478] on span "3 Lives" at bounding box center [592, 482] width 39 height 19
click at [67, 284] on div "CD Accounts" at bounding box center [56, 291] width 113 height 64
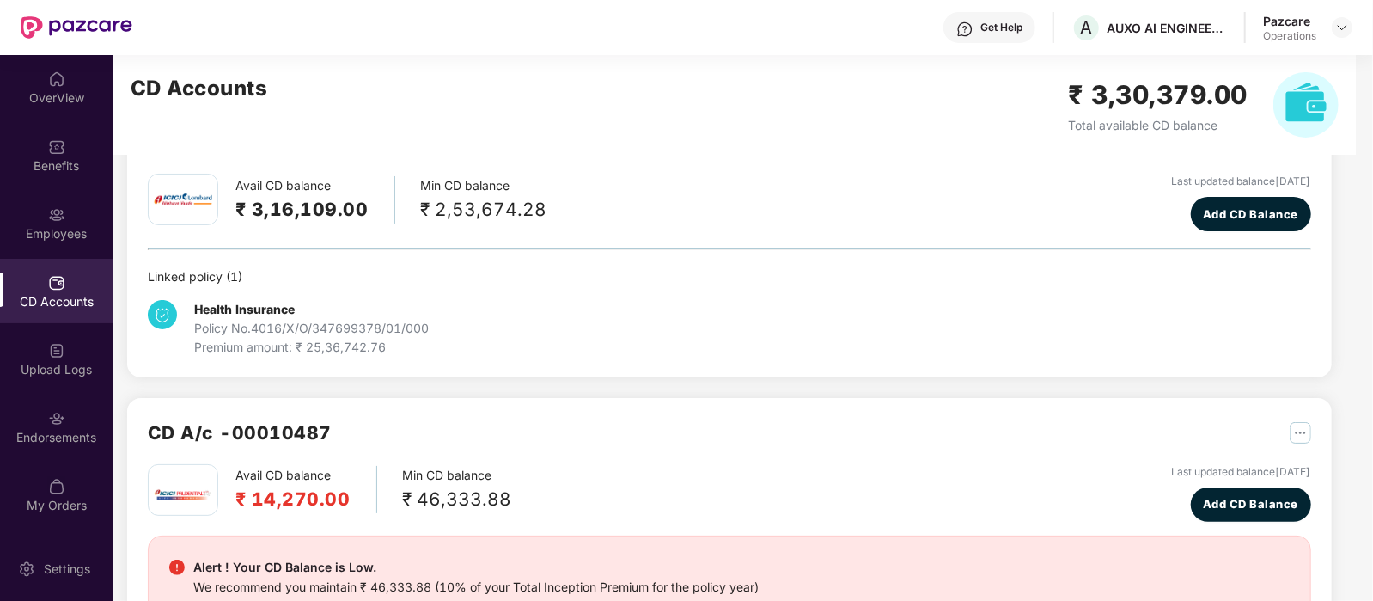
scroll to position [69, 0]
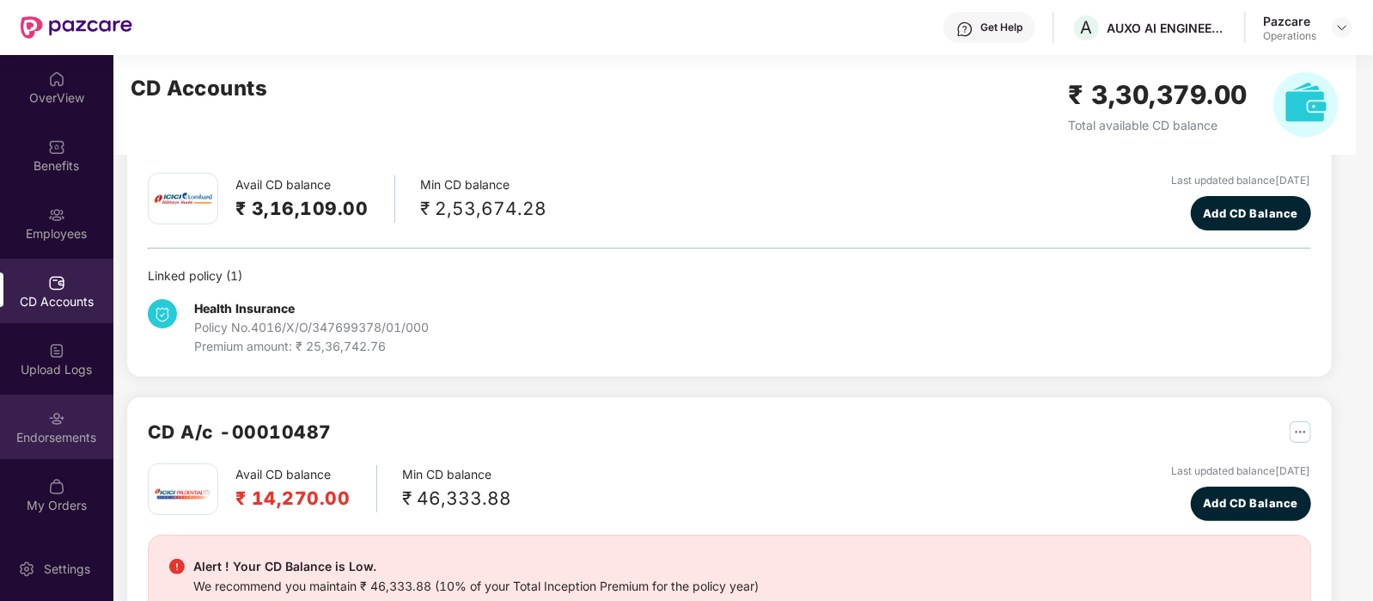
click at [73, 445] on div "Endorsements" at bounding box center [56, 426] width 113 height 64
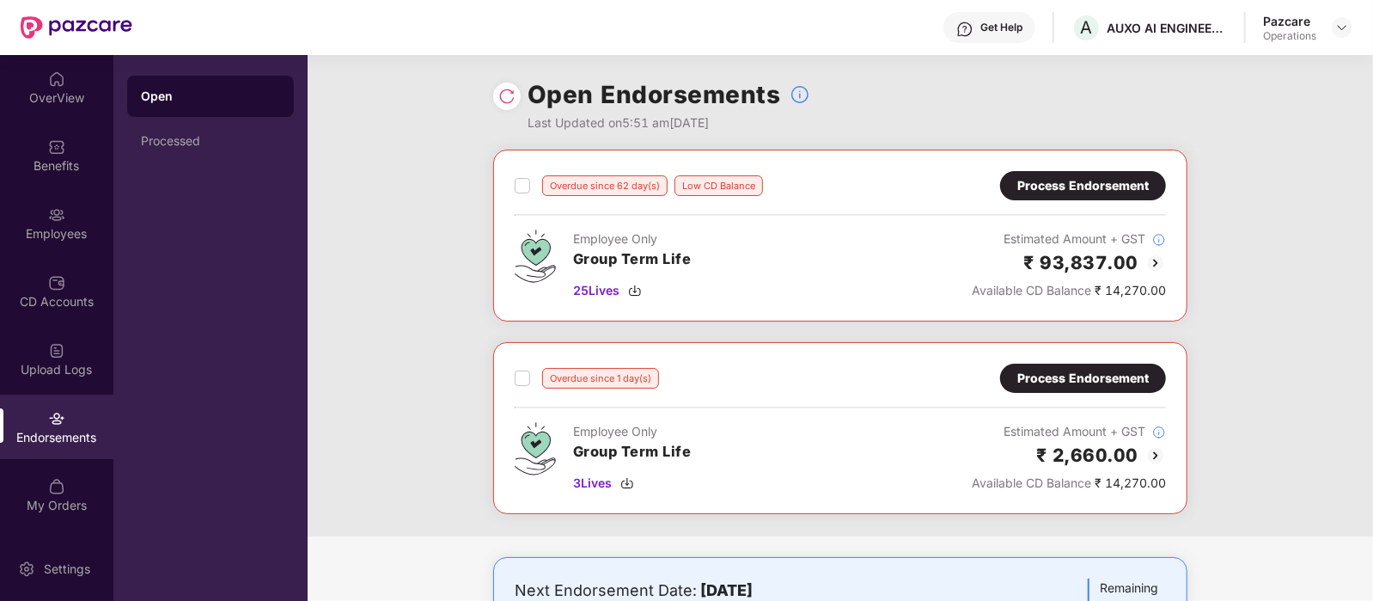
click at [1092, 376] on div "Process Endorsement" at bounding box center [1082, 378] width 131 height 19
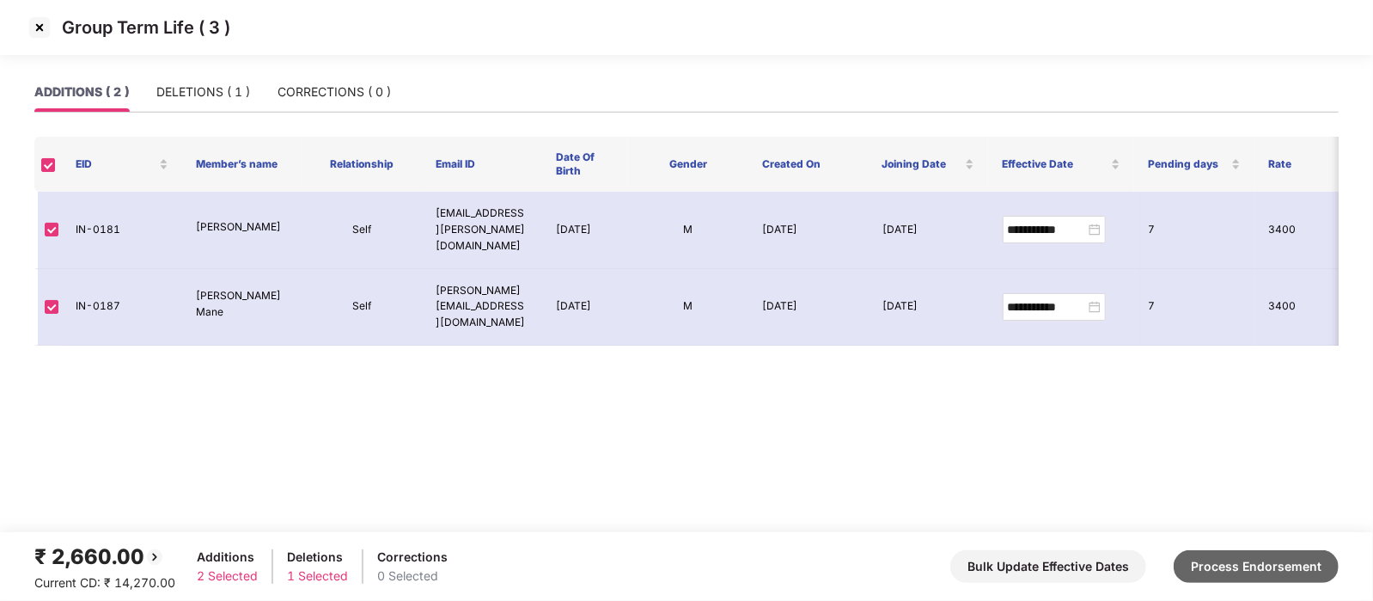
click at [1293, 552] on button "Process Endorsement" at bounding box center [1256, 566] width 165 height 33
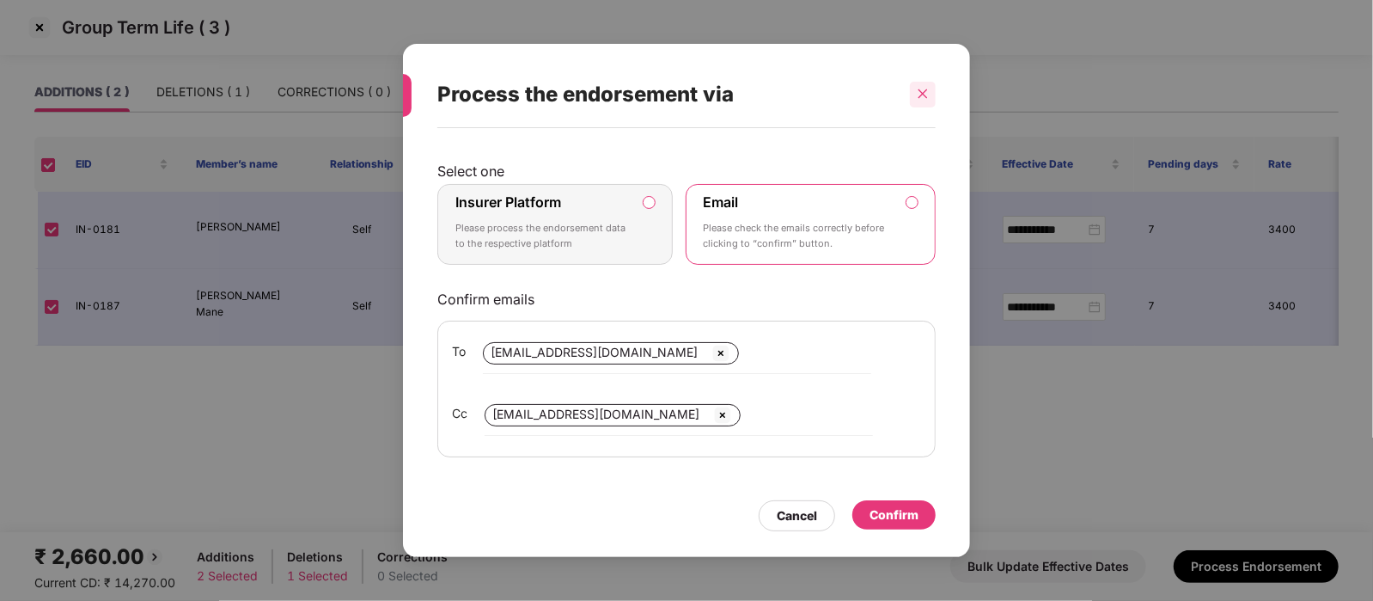
click at [915, 101] on div at bounding box center [923, 95] width 26 height 26
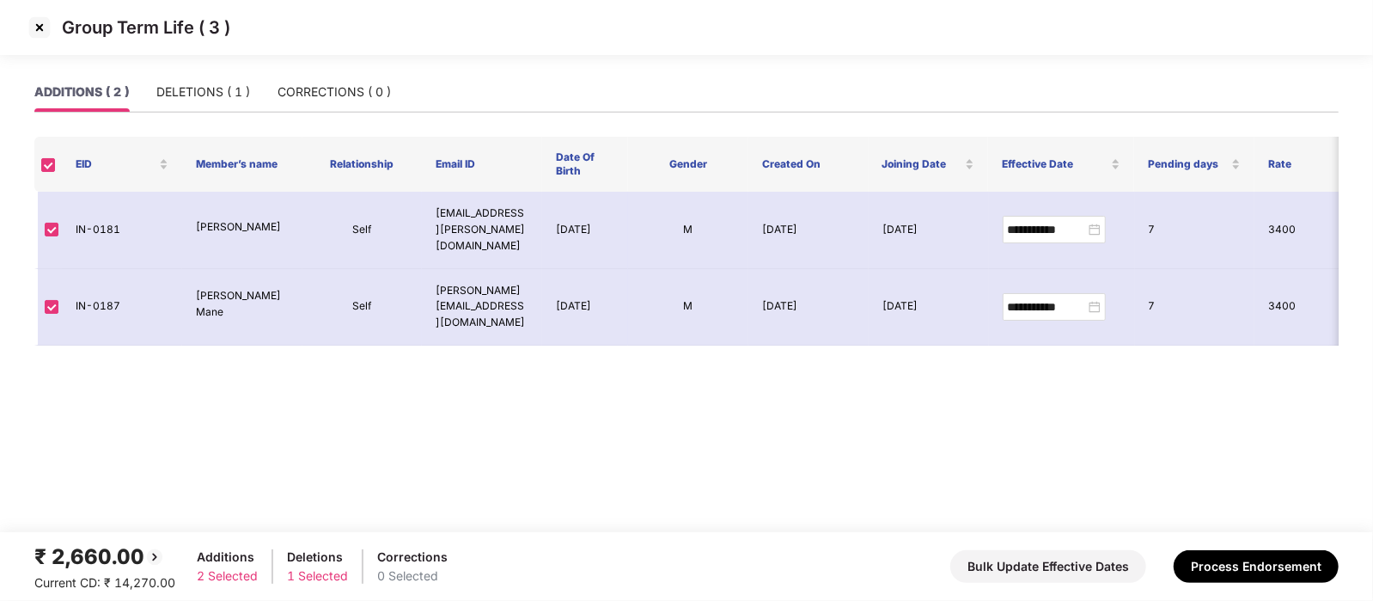
click at [40, 34] on img at bounding box center [39, 27] width 27 height 27
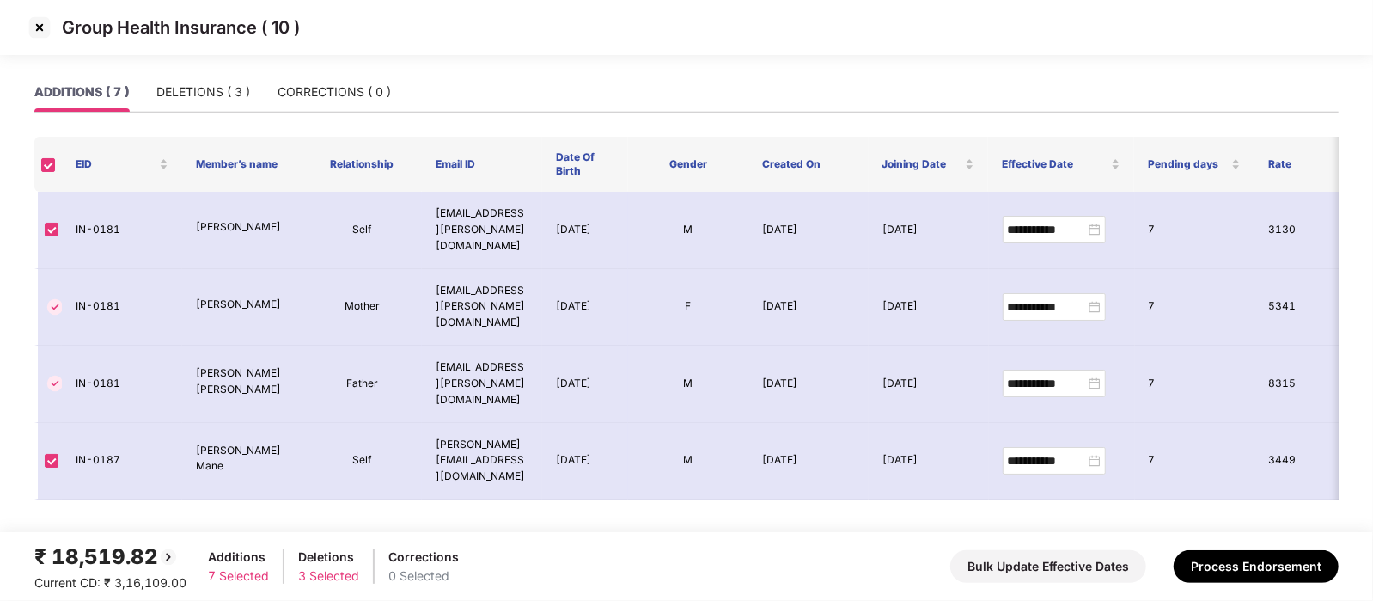
click at [48, 27] on img at bounding box center [39, 27] width 27 height 27
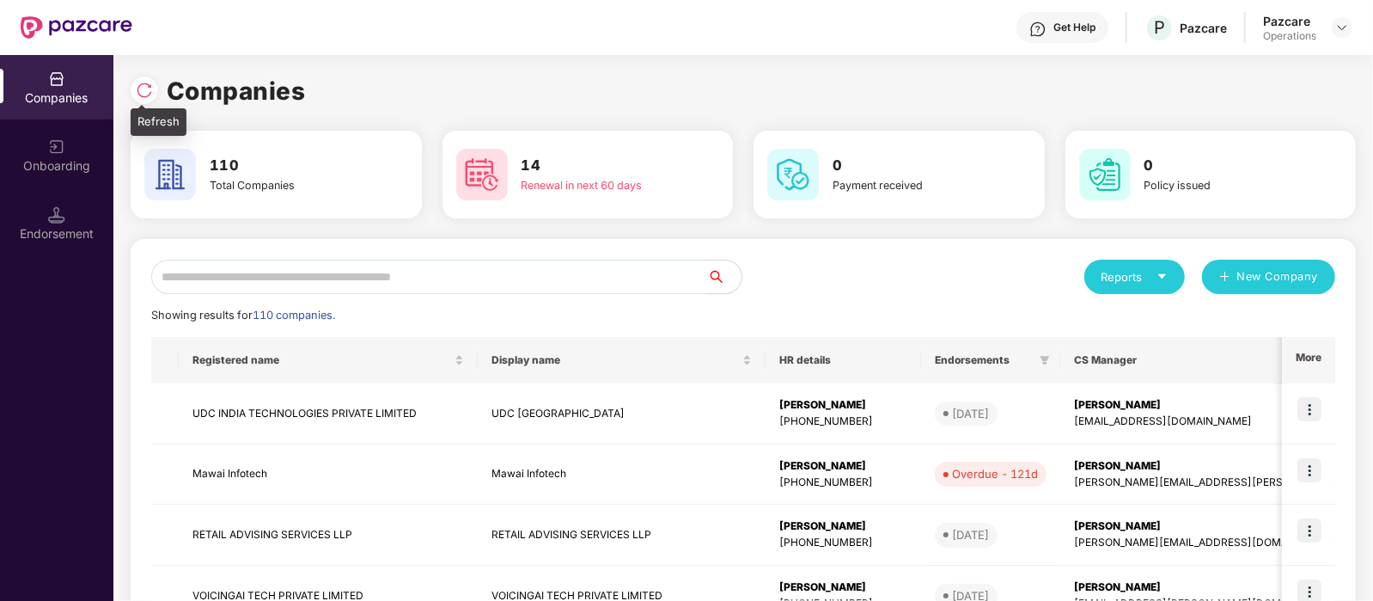
click at [143, 94] on img at bounding box center [144, 90] width 17 height 17
click at [282, 272] on input "text" at bounding box center [429, 276] width 556 height 34
paste input "**********"
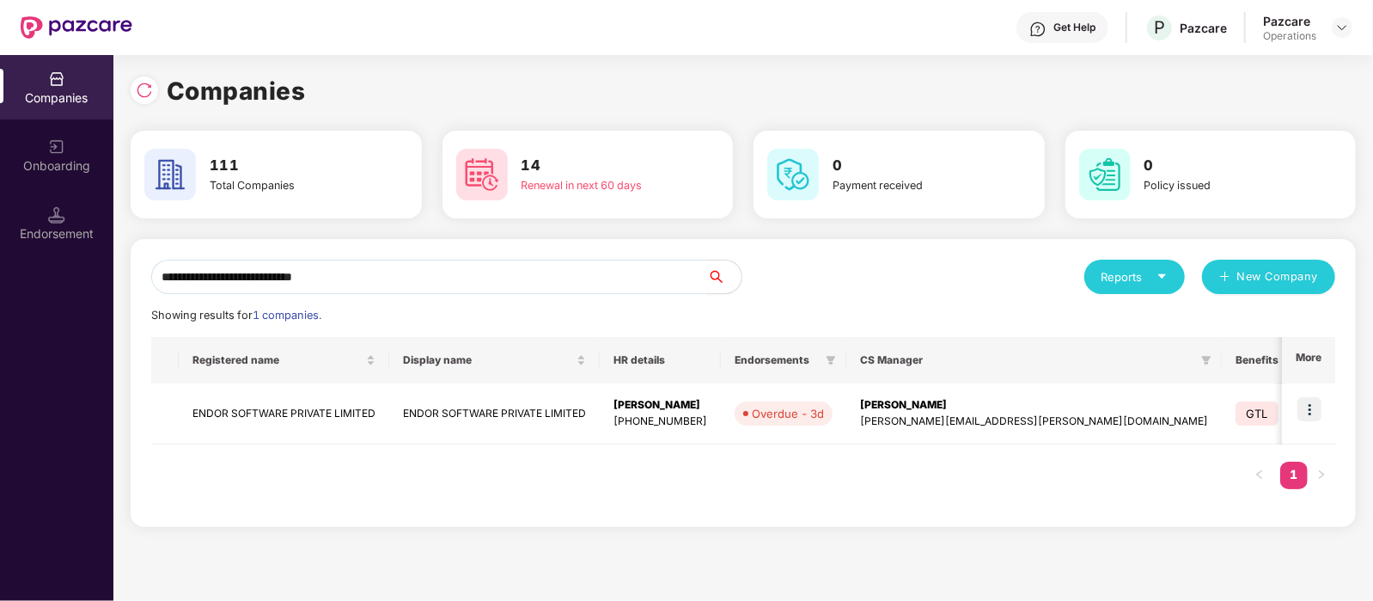
type input "**********"
click at [1315, 406] on img at bounding box center [1309, 409] width 24 height 24
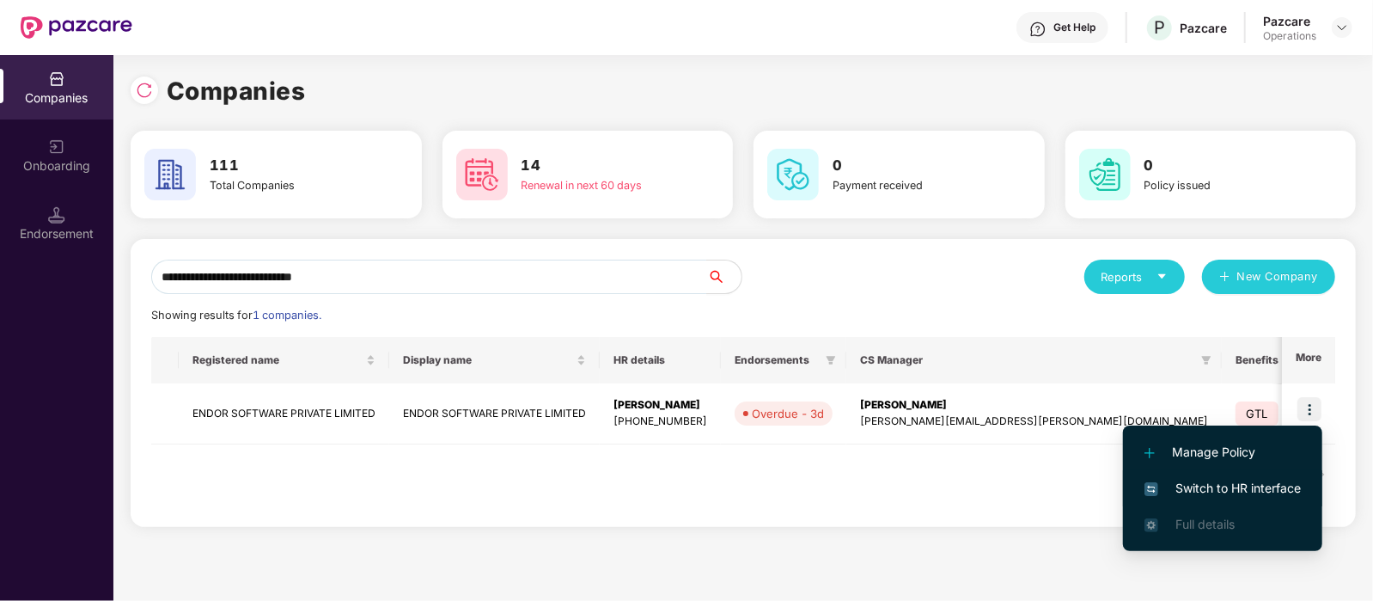
click at [1273, 487] on span "Switch to HR interface" at bounding box center [1223, 488] width 156 height 19
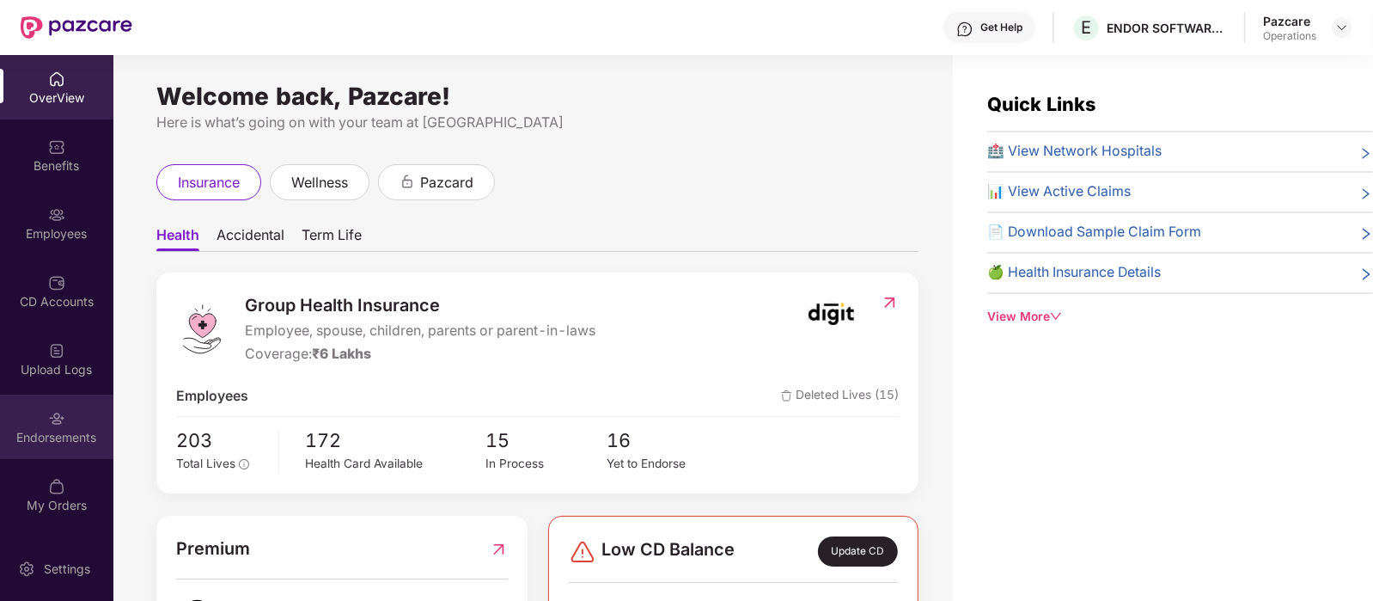
click at [82, 429] on div "Endorsements" at bounding box center [56, 437] width 113 height 17
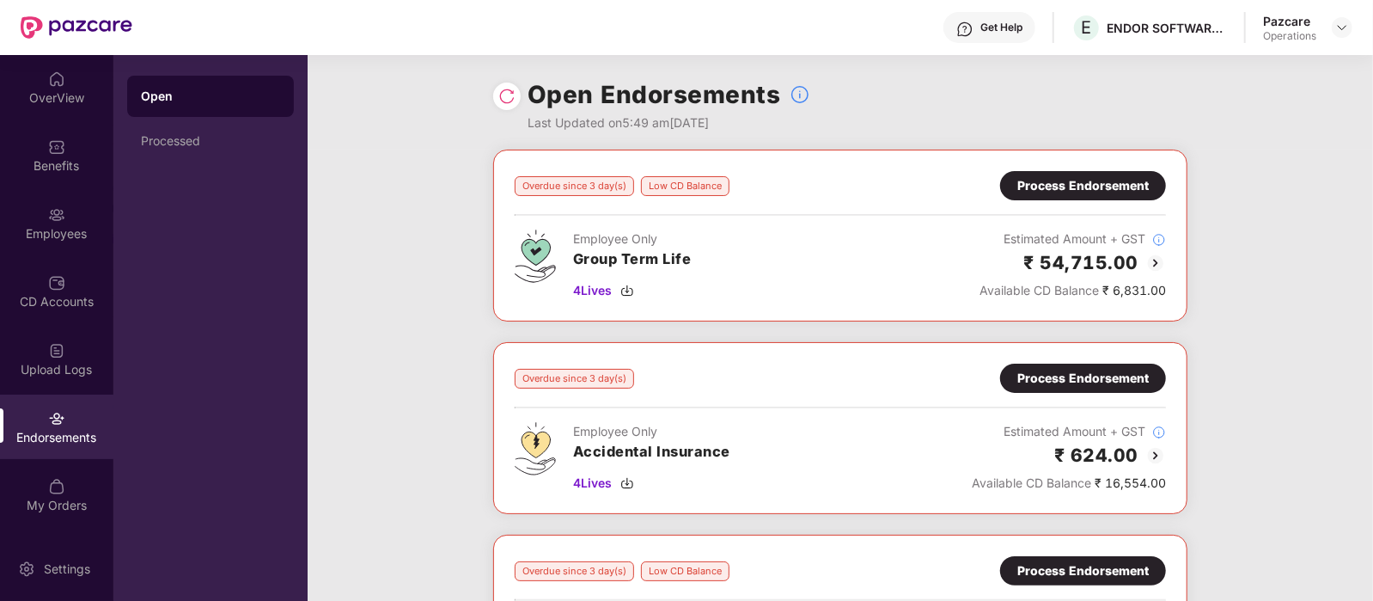
click at [1171, 315] on div "Overdue since 3 day(s) Low CD Balance Process Endorsement Employee Only Group T…" at bounding box center [840, 236] width 694 height 172
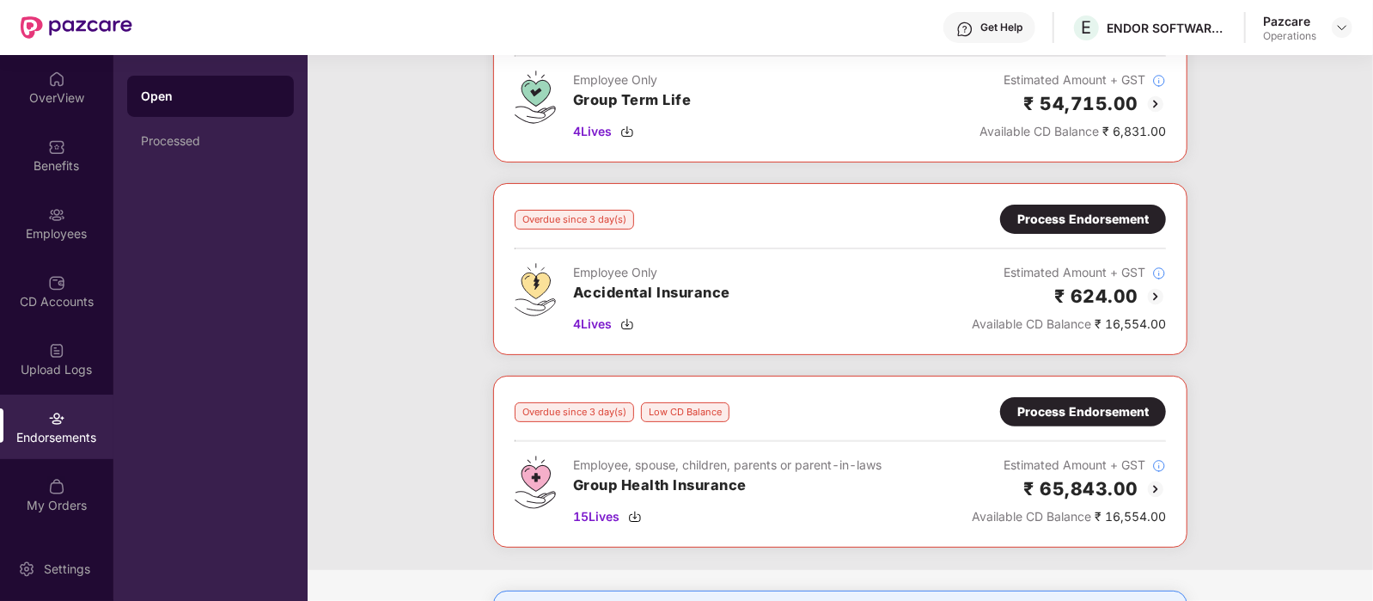
scroll to position [158, 0]
click at [588, 330] on span "4 Lives" at bounding box center [592, 324] width 39 height 19
click at [1079, 229] on div "Process Endorsement" at bounding box center [1083, 219] width 166 height 29
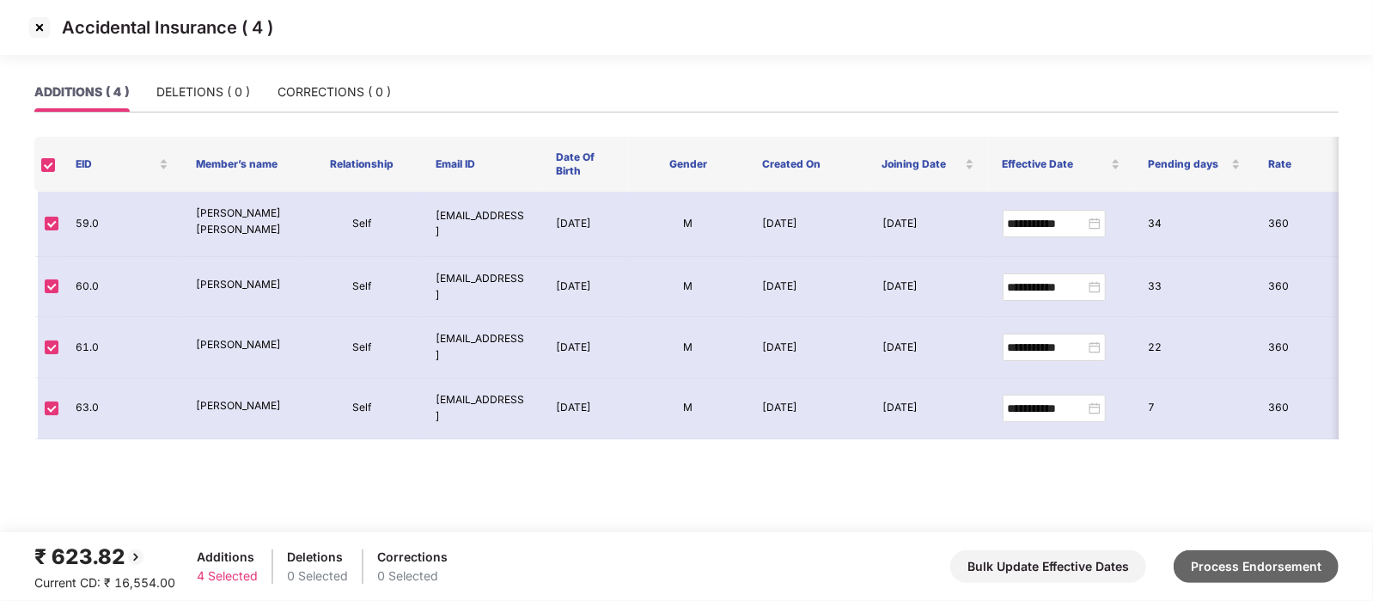
click at [1255, 578] on button "Process Endorsement" at bounding box center [1256, 566] width 165 height 33
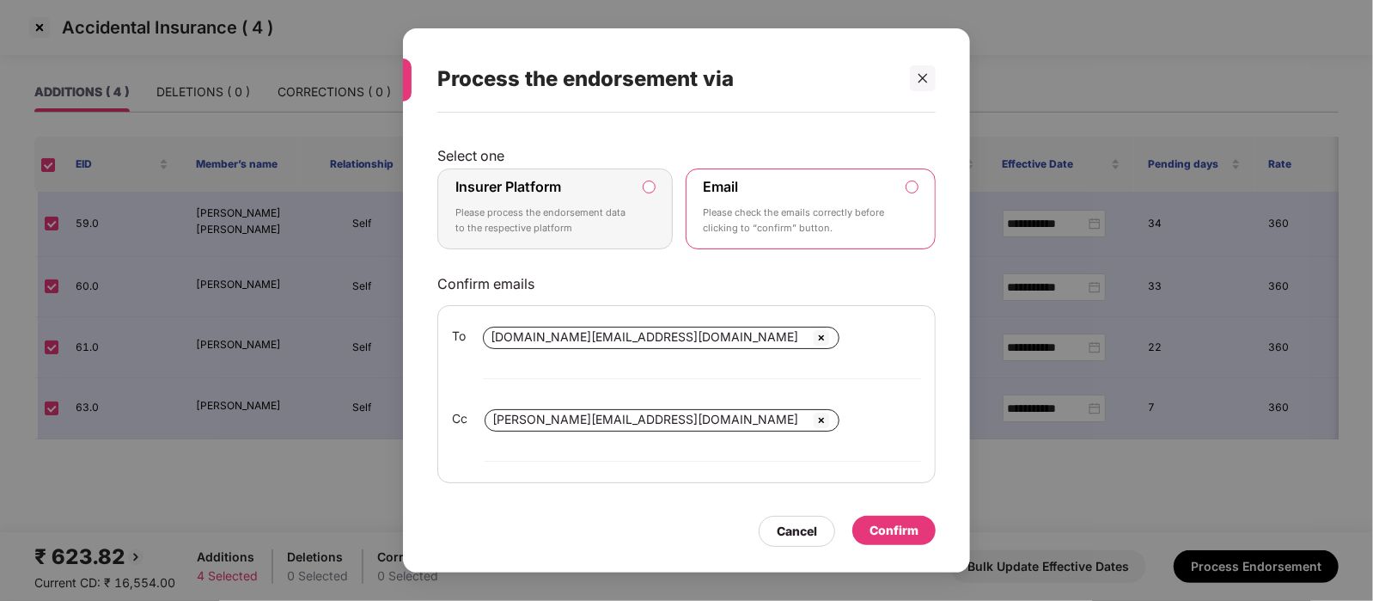
click at [911, 521] on div "Confirm" at bounding box center [894, 530] width 49 height 19
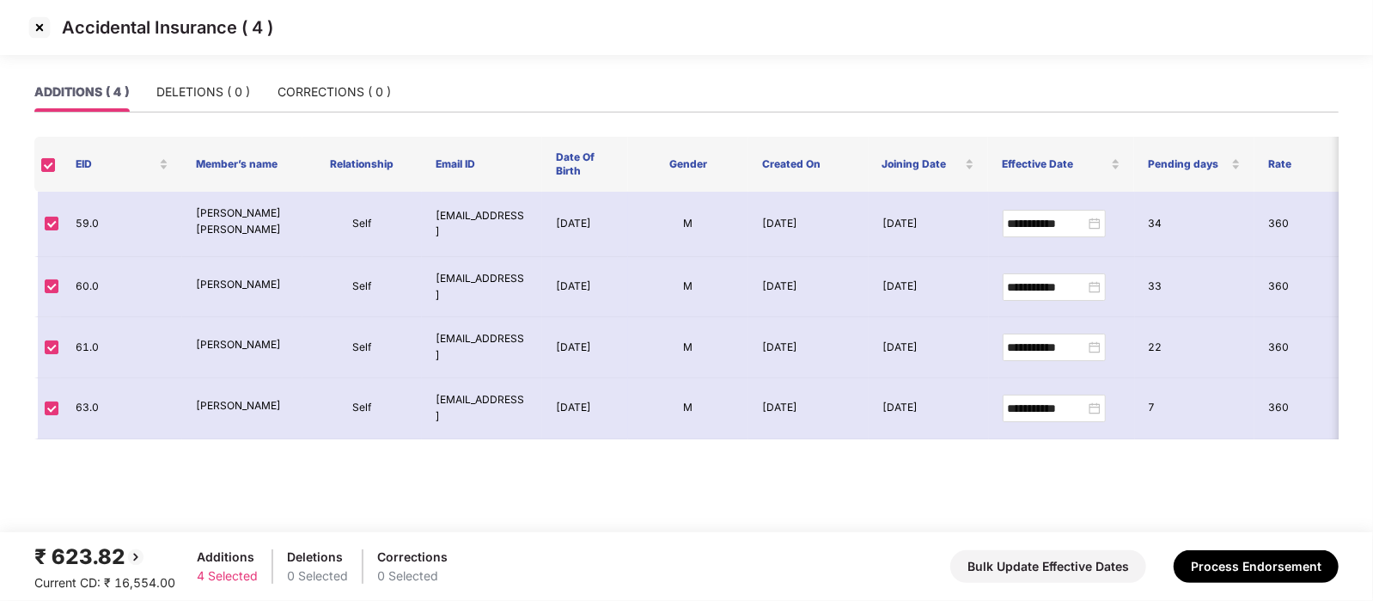
click at [40, 32] on img at bounding box center [39, 27] width 27 height 27
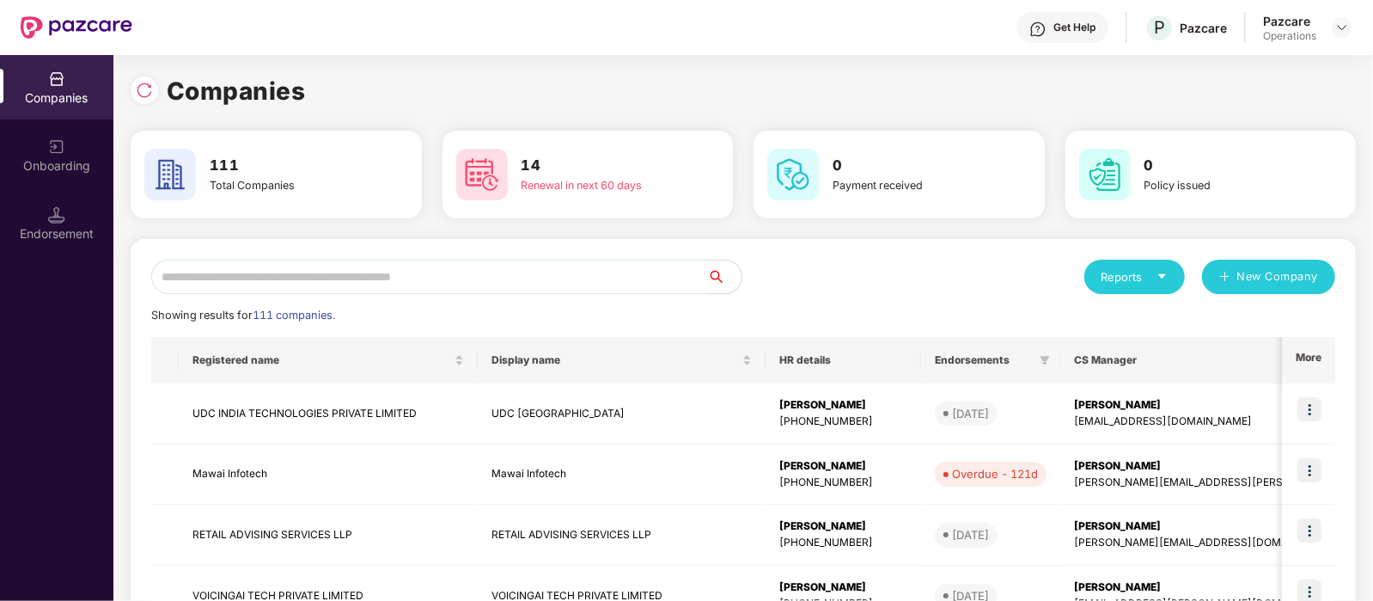
click at [252, 290] on input "text" at bounding box center [429, 276] width 556 height 34
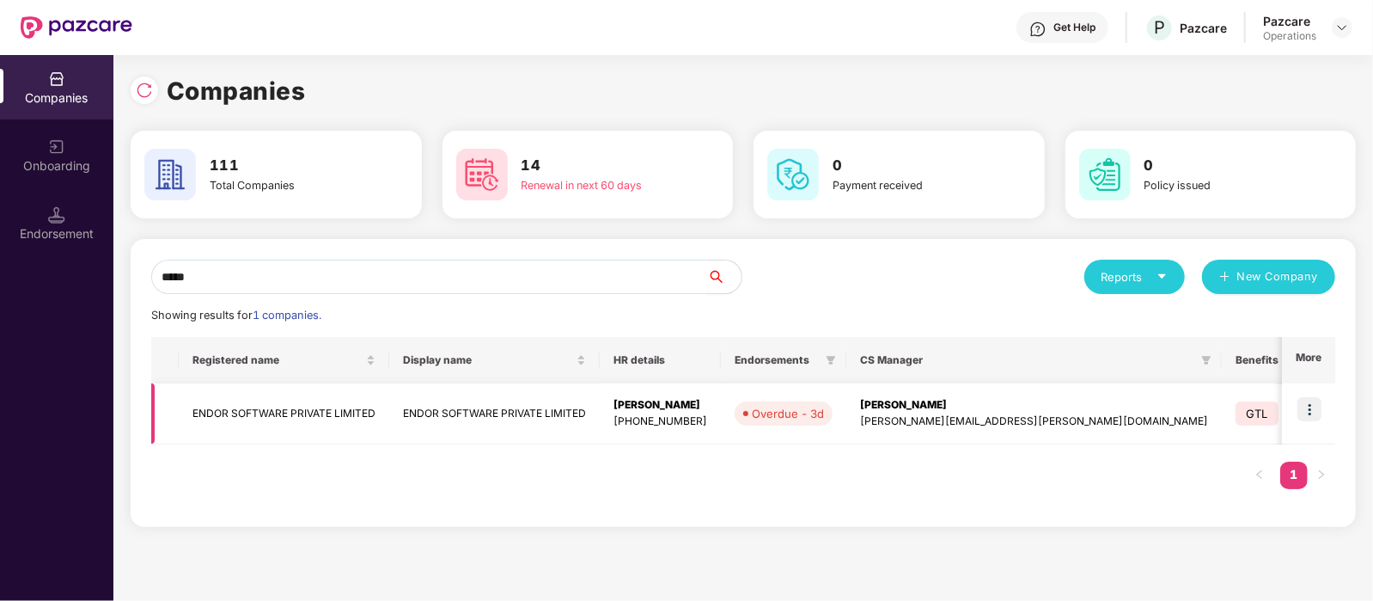
type input "*****"
click at [307, 396] on td "ENDOR SOFTWARE PRIVATE LIMITED" at bounding box center [284, 413] width 211 height 61
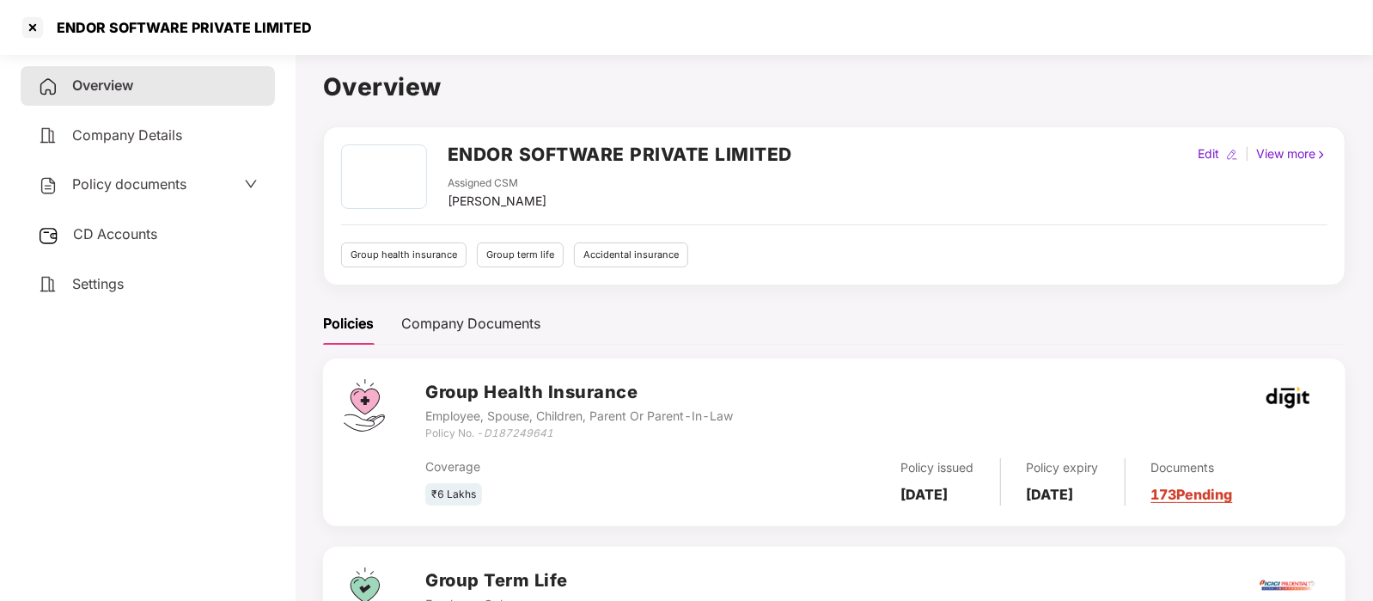
click at [122, 239] on span "CD Accounts" at bounding box center [115, 233] width 84 height 17
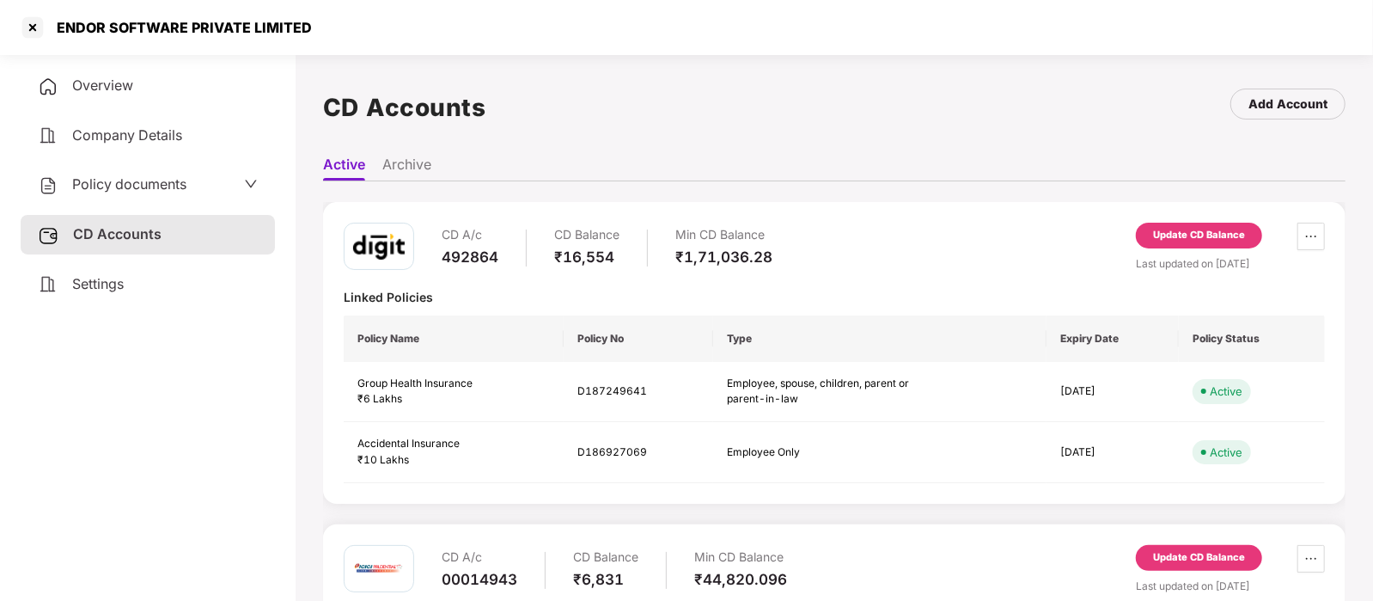
click at [1209, 226] on div "Update CD Balance" at bounding box center [1199, 236] width 126 height 26
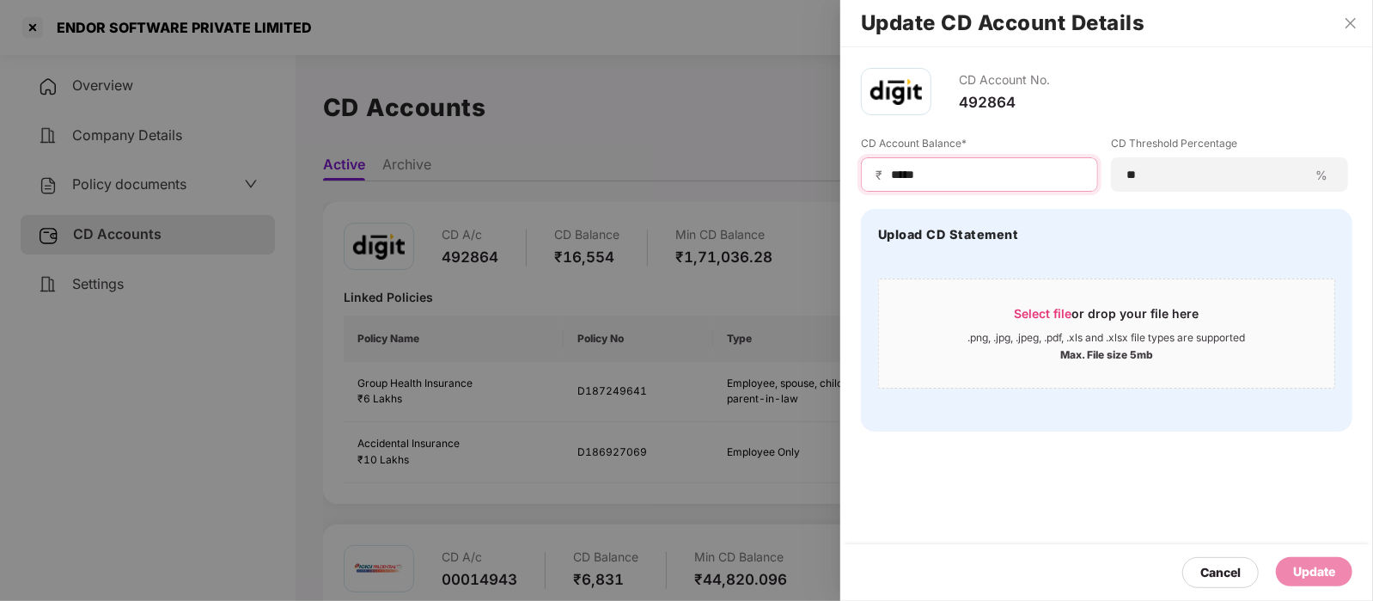
click at [1023, 173] on input "*****" at bounding box center [986, 175] width 194 height 18
type input "*"
type input "*****"
click at [1340, 571] on div "Update" at bounding box center [1314, 571] width 76 height 29
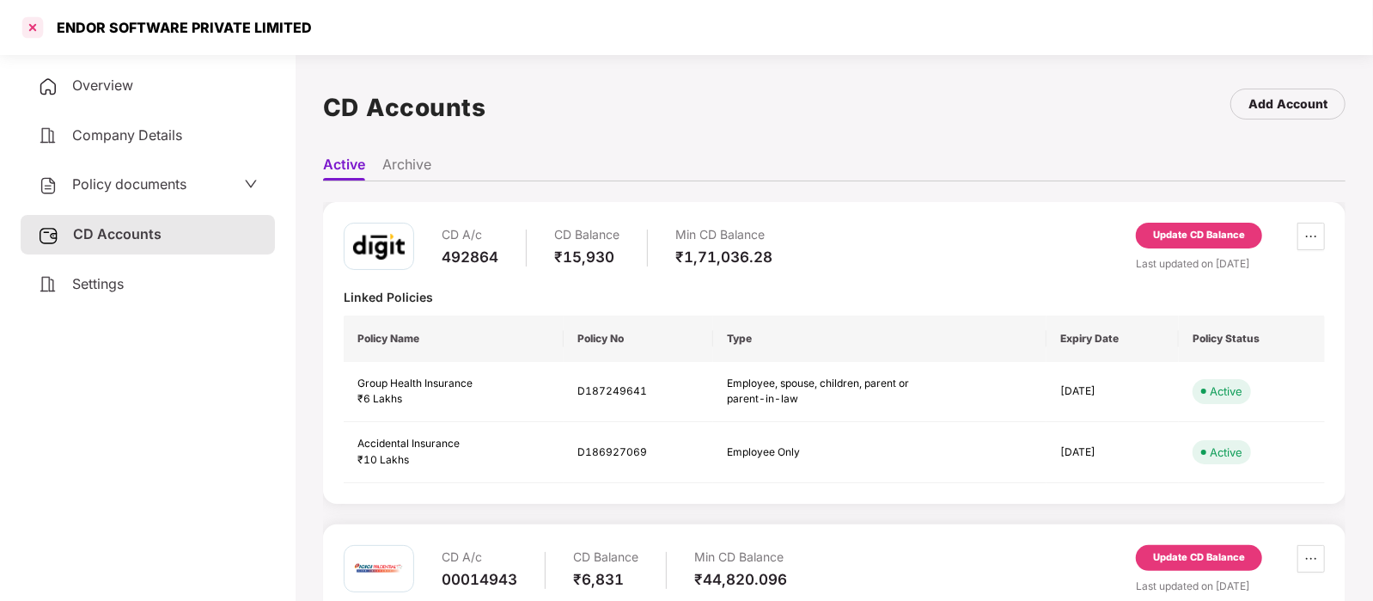
click at [30, 18] on div at bounding box center [32, 27] width 27 height 27
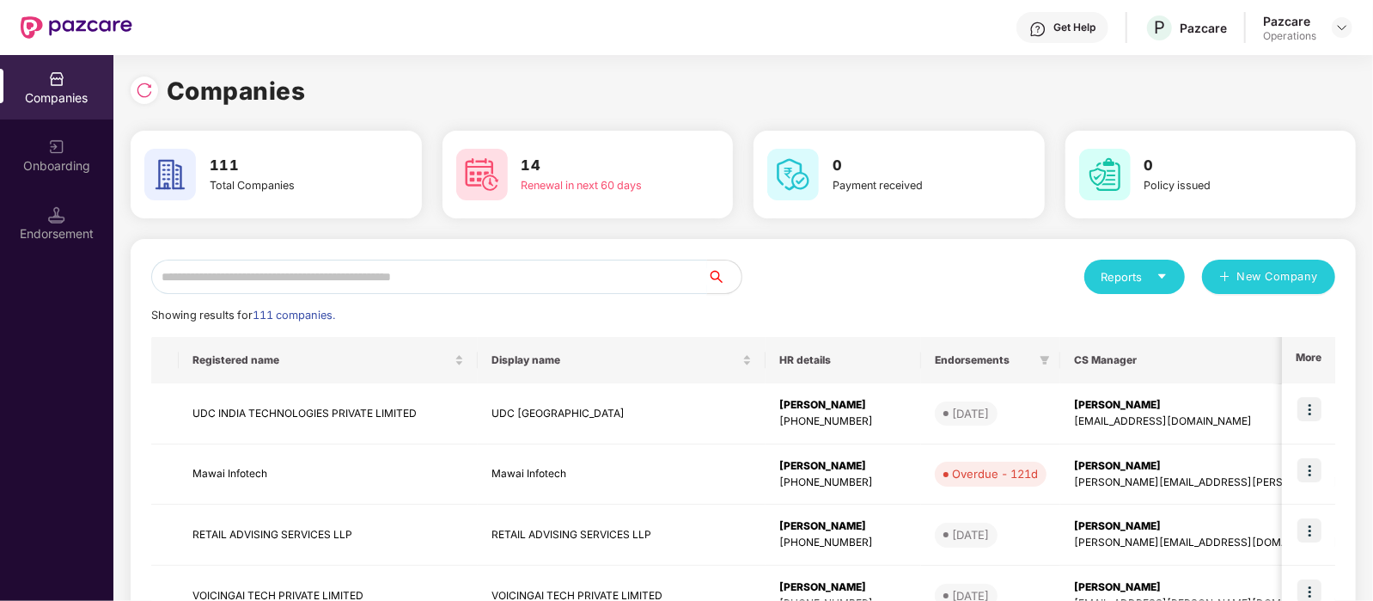
click at [287, 272] on input "text" at bounding box center [429, 276] width 556 height 34
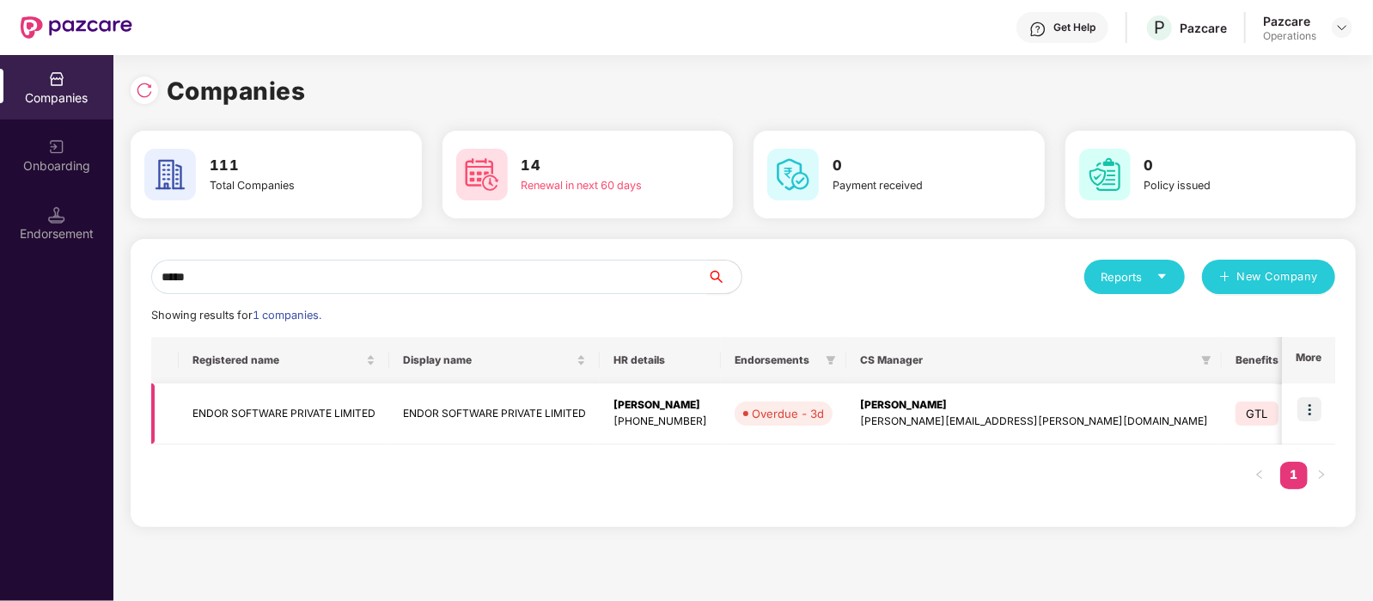
type input "*****"
click at [1302, 399] on img at bounding box center [1309, 409] width 24 height 24
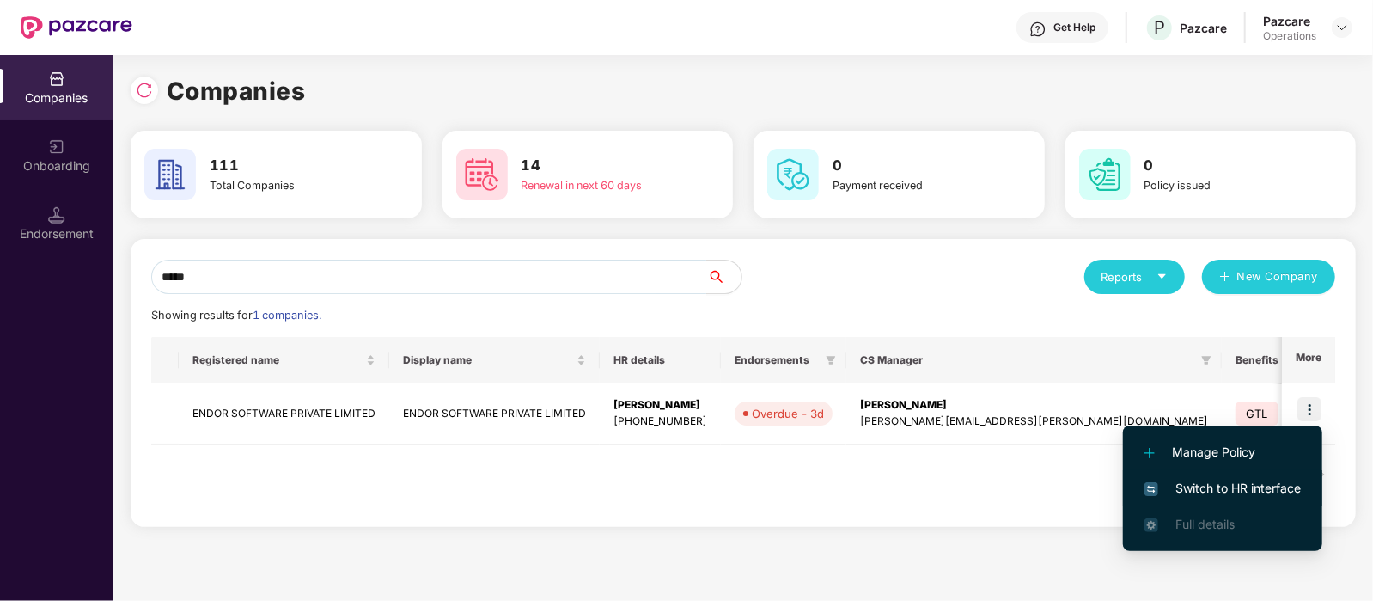
click at [1267, 479] on span "Switch to HR interface" at bounding box center [1223, 488] width 156 height 19
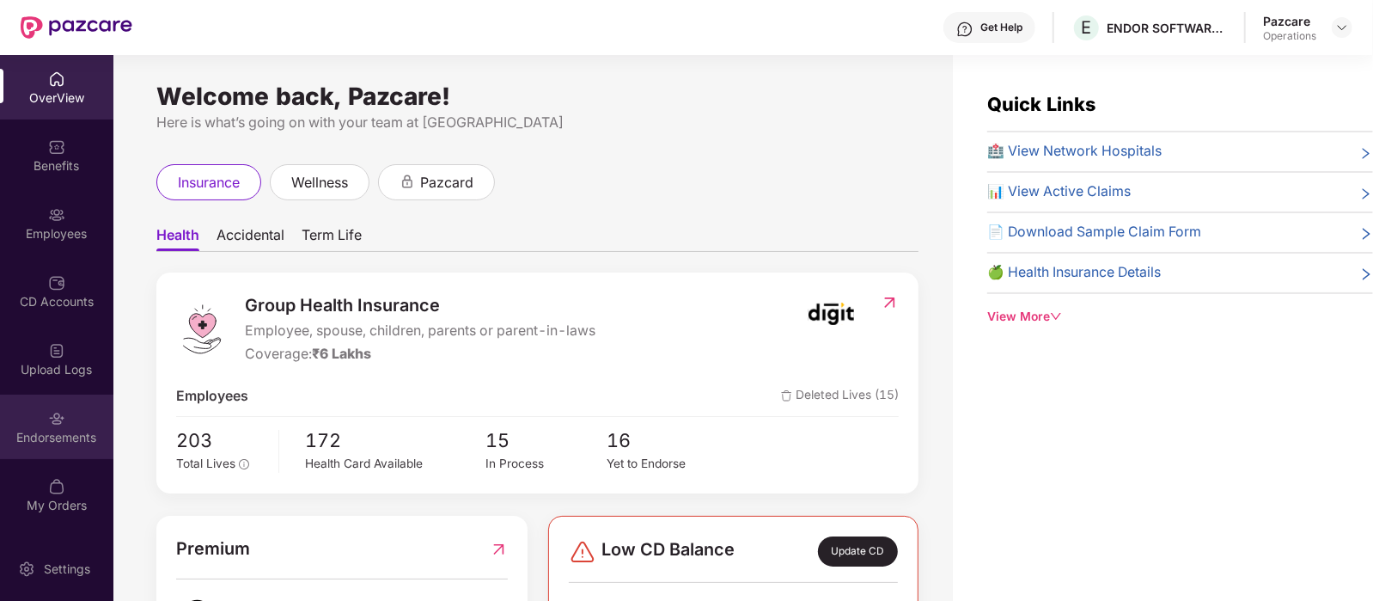
click at [78, 414] on div "Endorsements" at bounding box center [56, 426] width 113 height 64
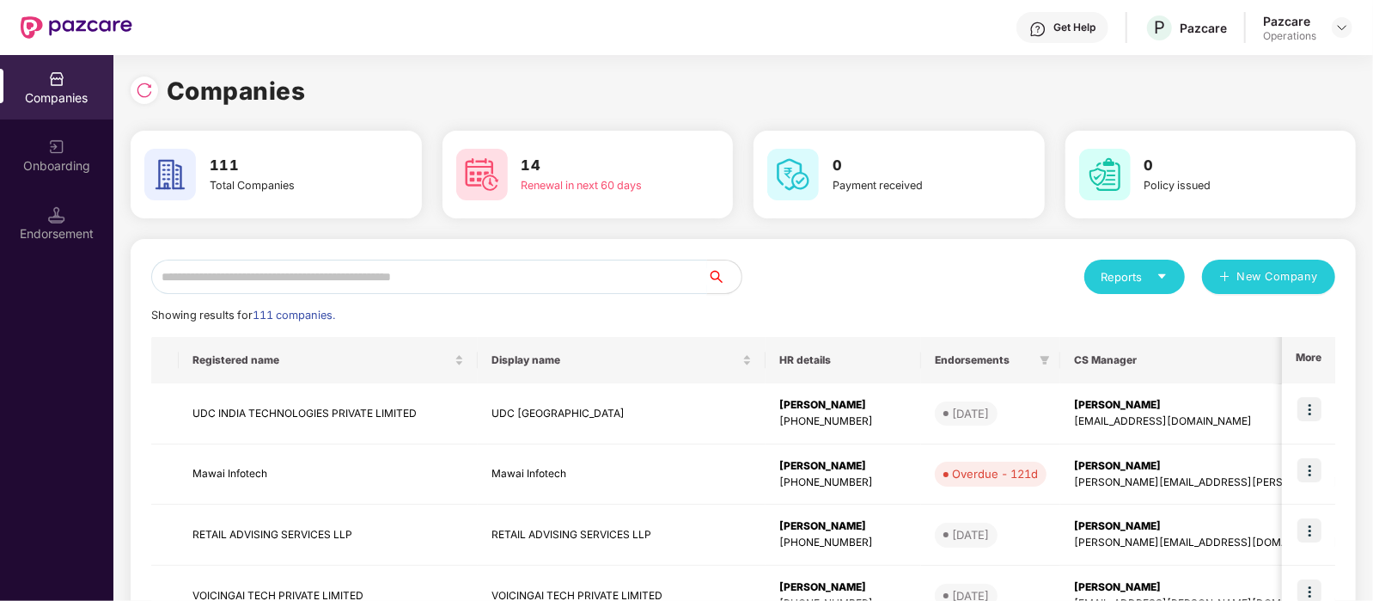
click at [290, 265] on input "text" at bounding box center [429, 276] width 556 height 34
paste input "**********"
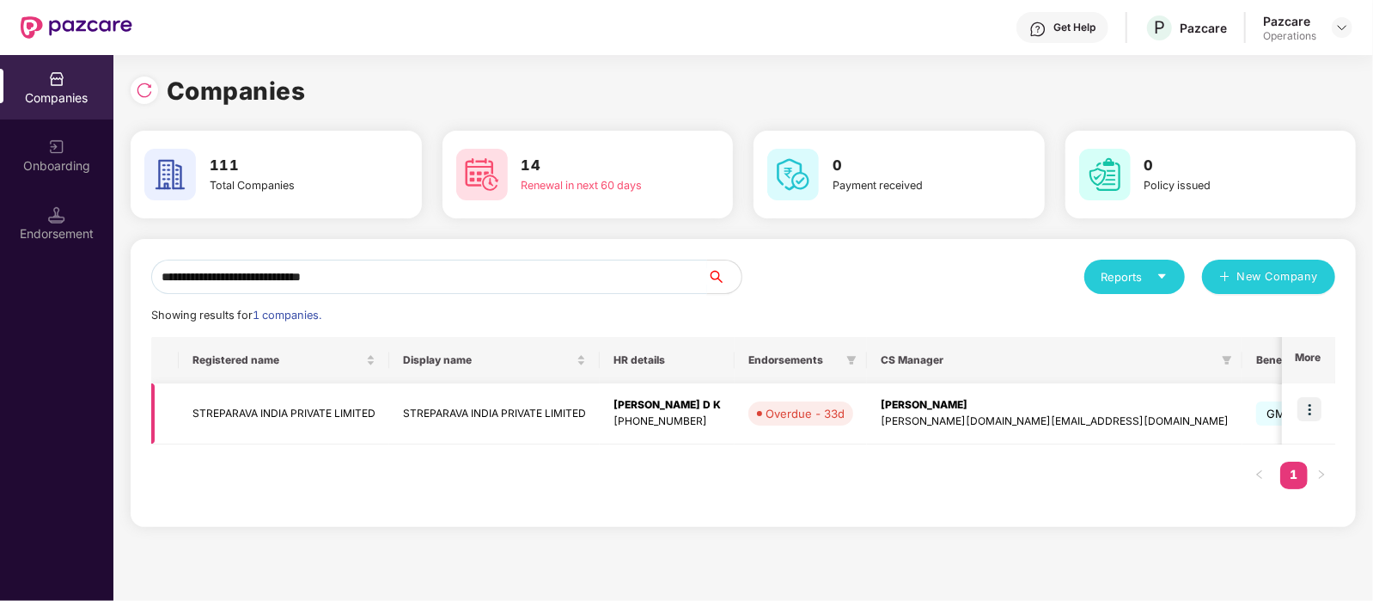
type input "**********"
click at [1305, 408] on img at bounding box center [1309, 409] width 24 height 24
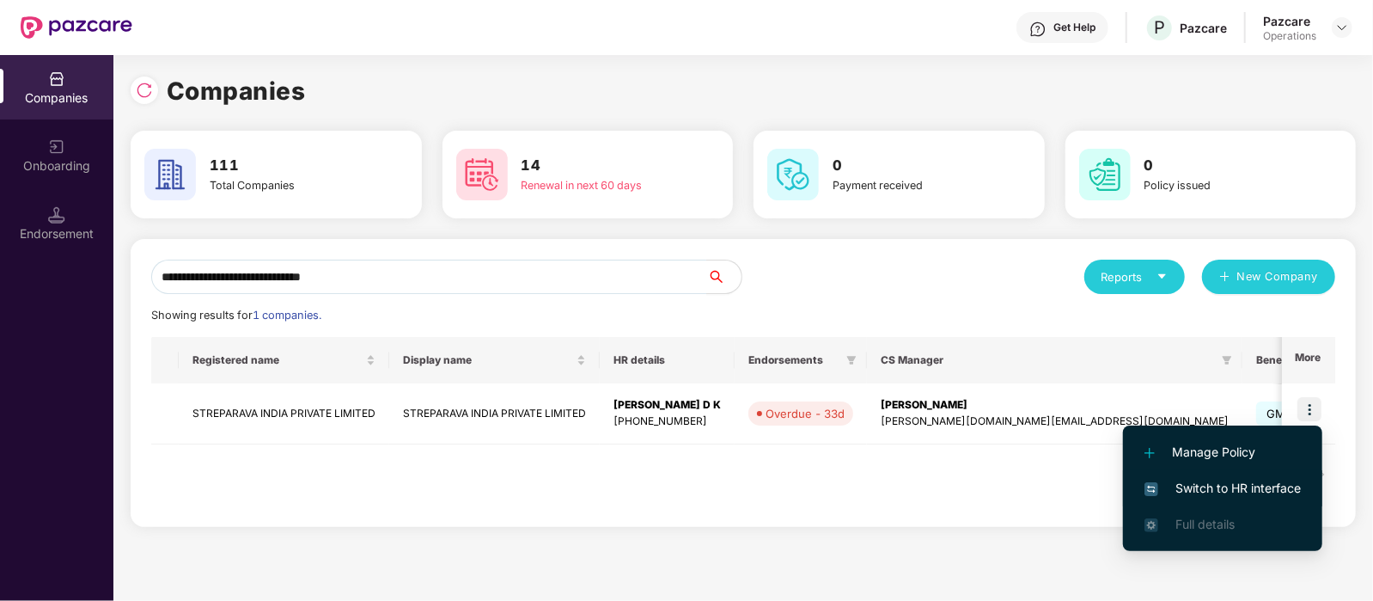
click at [1252, 475] on li "Switch to HR interface" at bounding box center [1222, 488] width 199 height 36
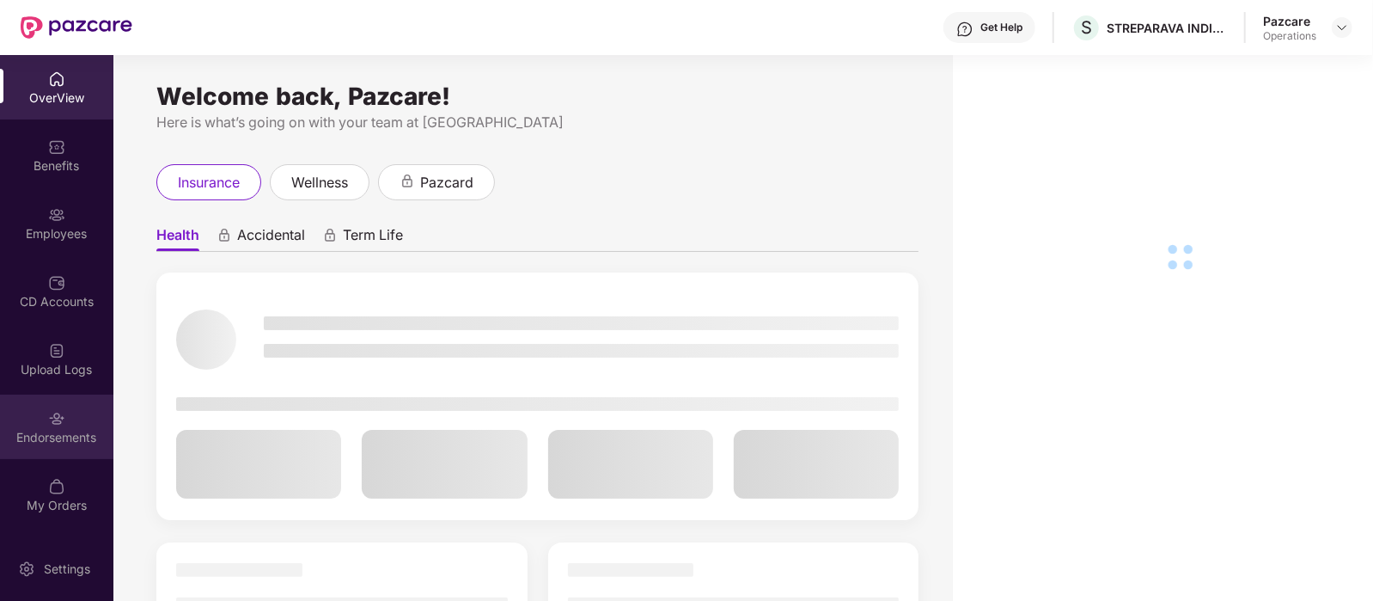
click at [47, 434] on div "Endorsements" at bounding box center [56, 437] width 113 height 17
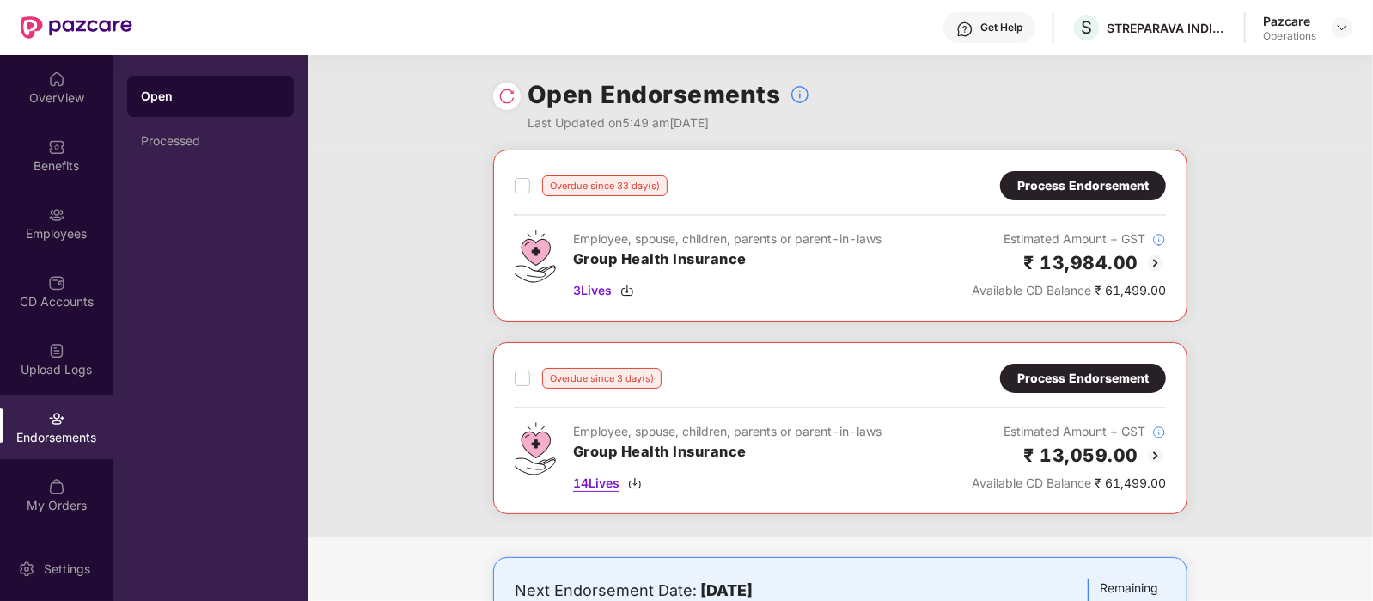
click at [608, 481] on span "14 Lives" at bounding box center [596, 482] width 46 height 19
click at [605, 284] on span "3 Lives" at bounding box center [592, 290] width 39 height 19
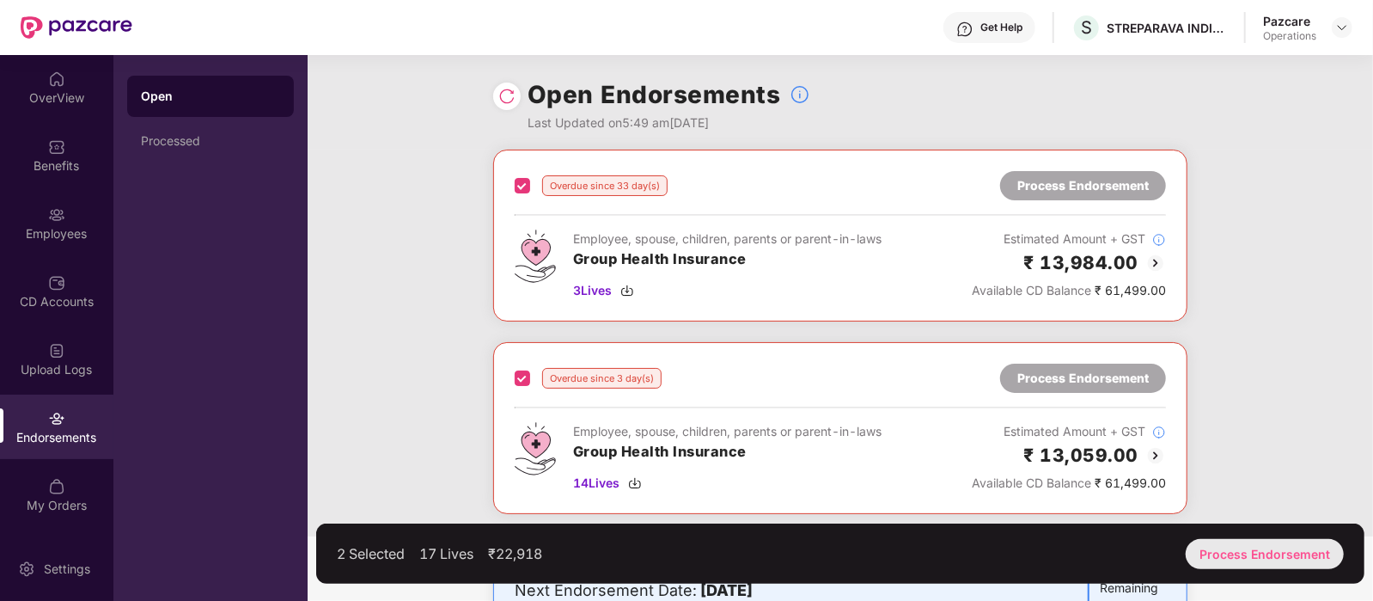
click at [1304, 560] on div "Process Endorsement" at bounding box center [1265, 554] width 158 height 30
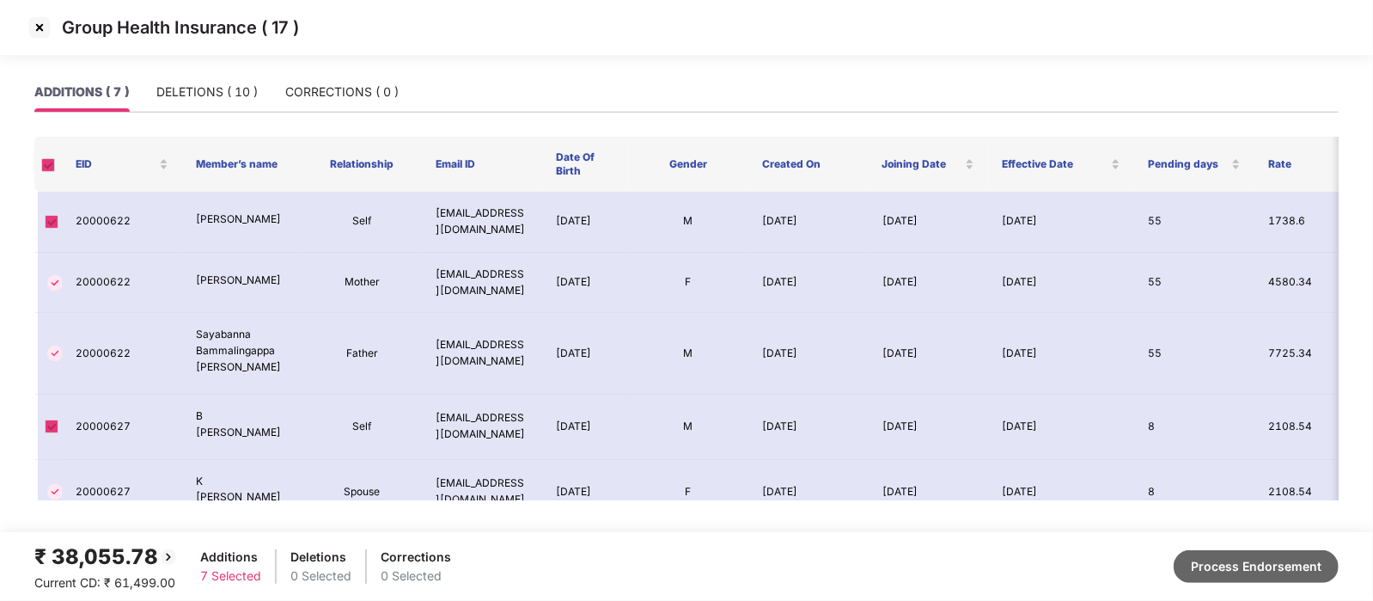
click at [1234, 557] on button "Process Endorsement" at bounding box center [1256, 566] width 165 height 33
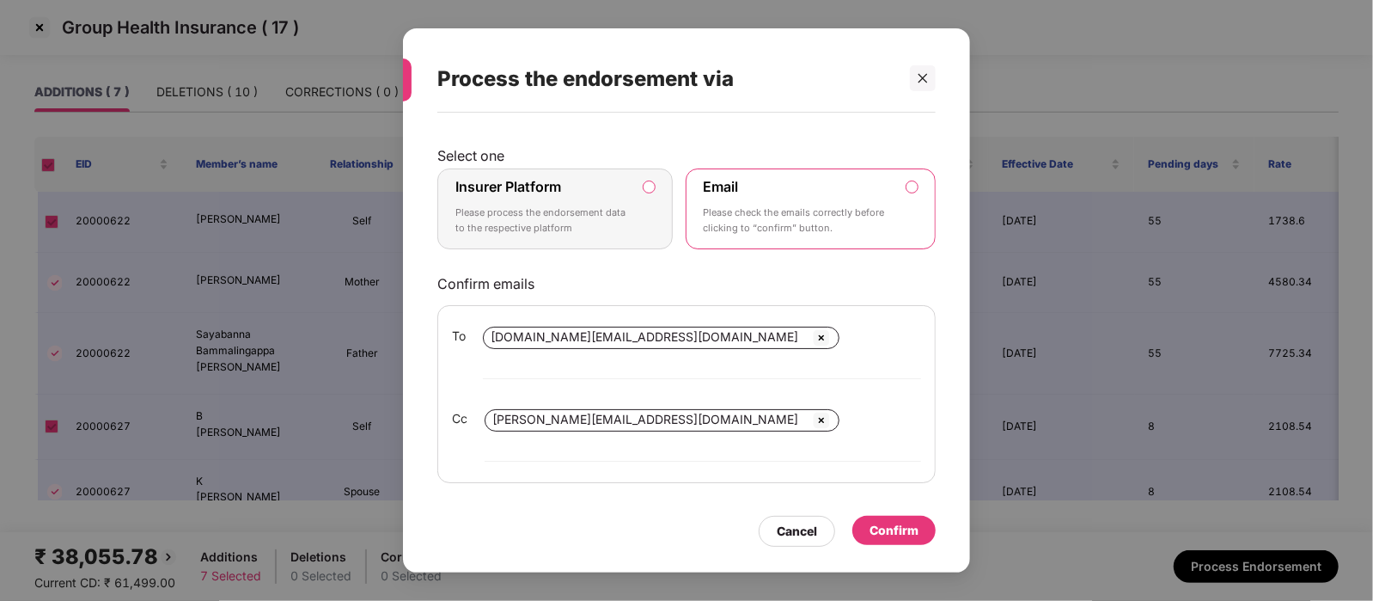
drag, startPoint x: 637, startPoint y: 412, endPoint x: 577, endPoint y: 414, distance: 59.3
click at [577, 414] on span "[PERSON_NAME][EMAIL_ADDRESS][DOMAIN_NAME]" at bounding box center [645, 419] width 306 height 15
click at [580, 412] on span "[PERSON_NAME][EMAIL_ADDRESS][DOMAIN_NAME]" at bounding box center [645, 419] width 306 height 15
copy span "[PERSON_NAME][EMAIL_ADDRESS][DOMAIN_NAME]"
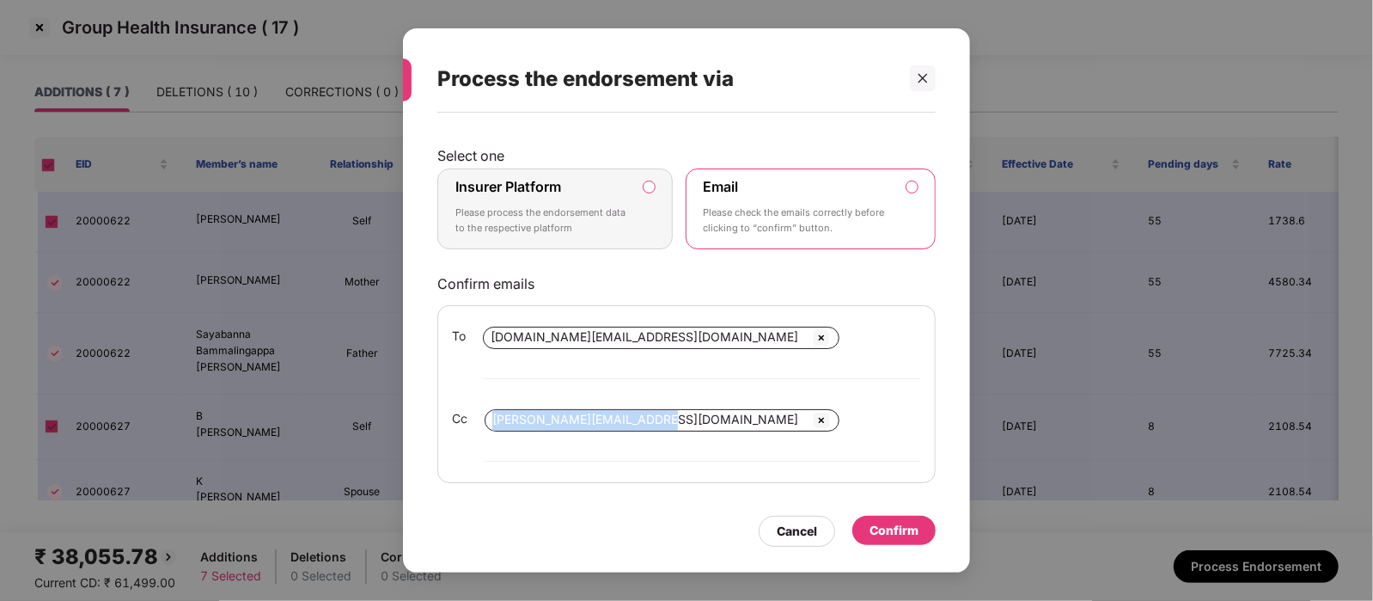
drag, startPoint x: 647, startPoint y: 410, endPoint x: 481, endPoint y: 409, distance: 165.8
click at [481, 409] on div "[PERSON_NAME] [PERSON_NAME][EMAIL_ADDRESS][DOMAIN_NAME]" at bounding box center [686, 435] width 469 height 52
click at [899, 521] on div "Confirm" at bounding box center [894, 530] width 49 height 19
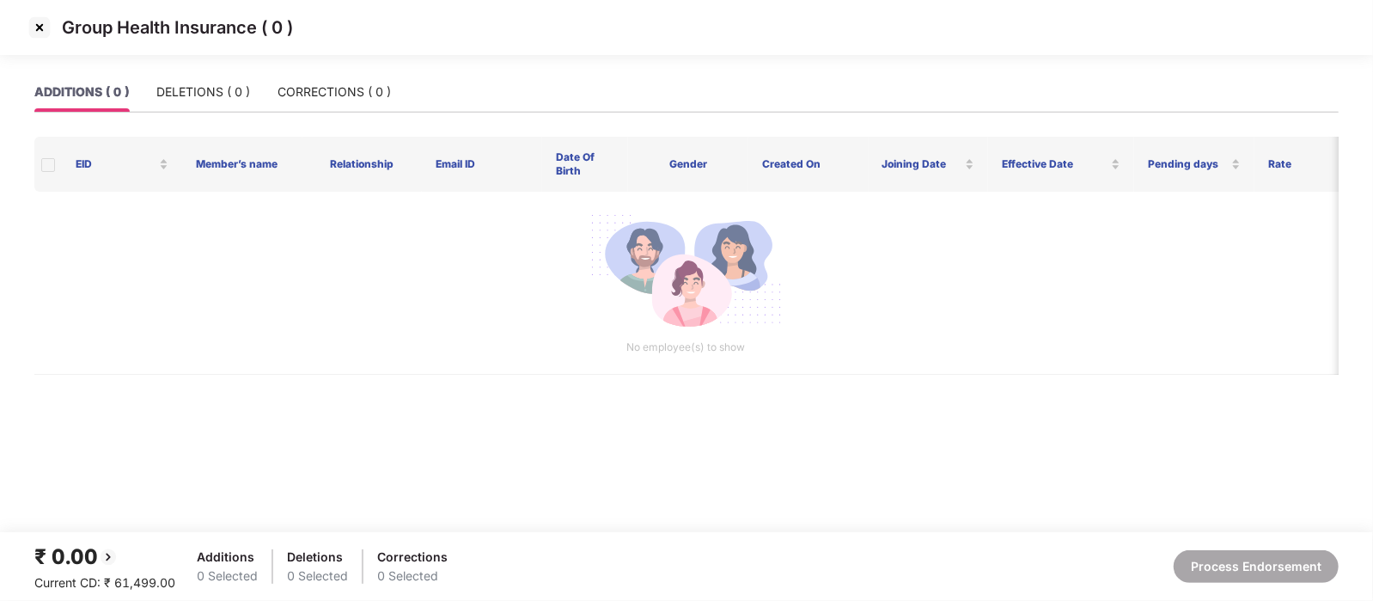
click at [47, 27] on img at bounding box center [39, 27] width 27 height 27
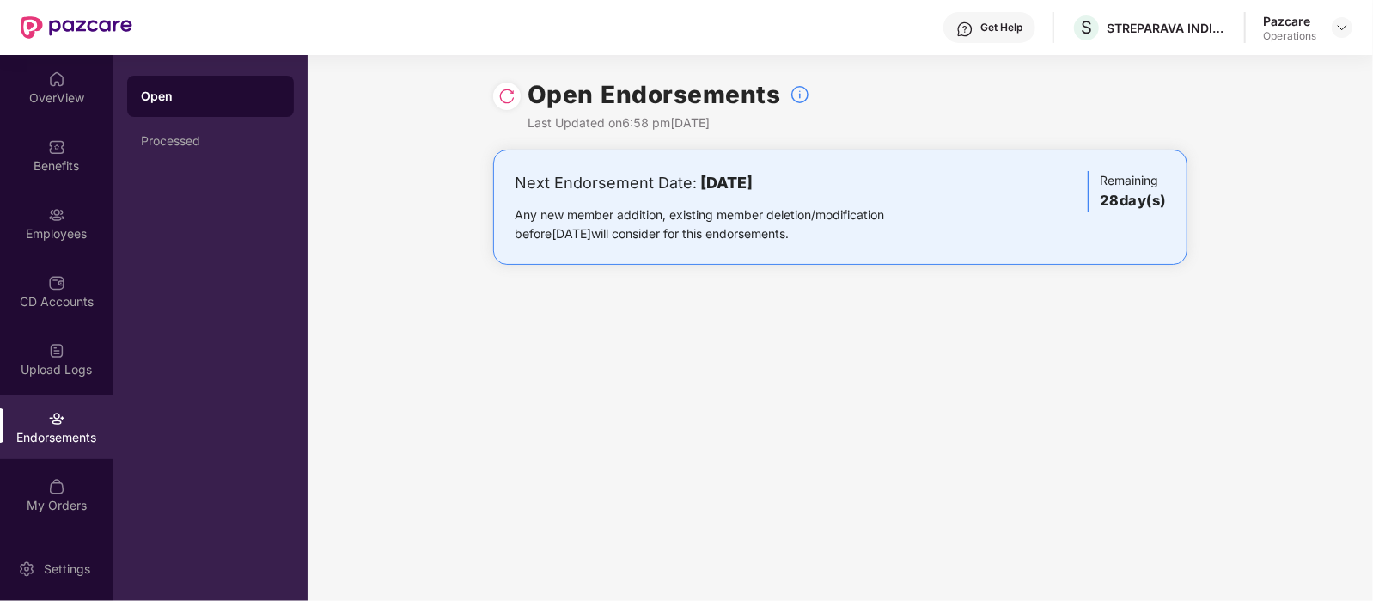
click at [60, 113] on div "OverView" at bounding box center [56, 87] width 113 height 64
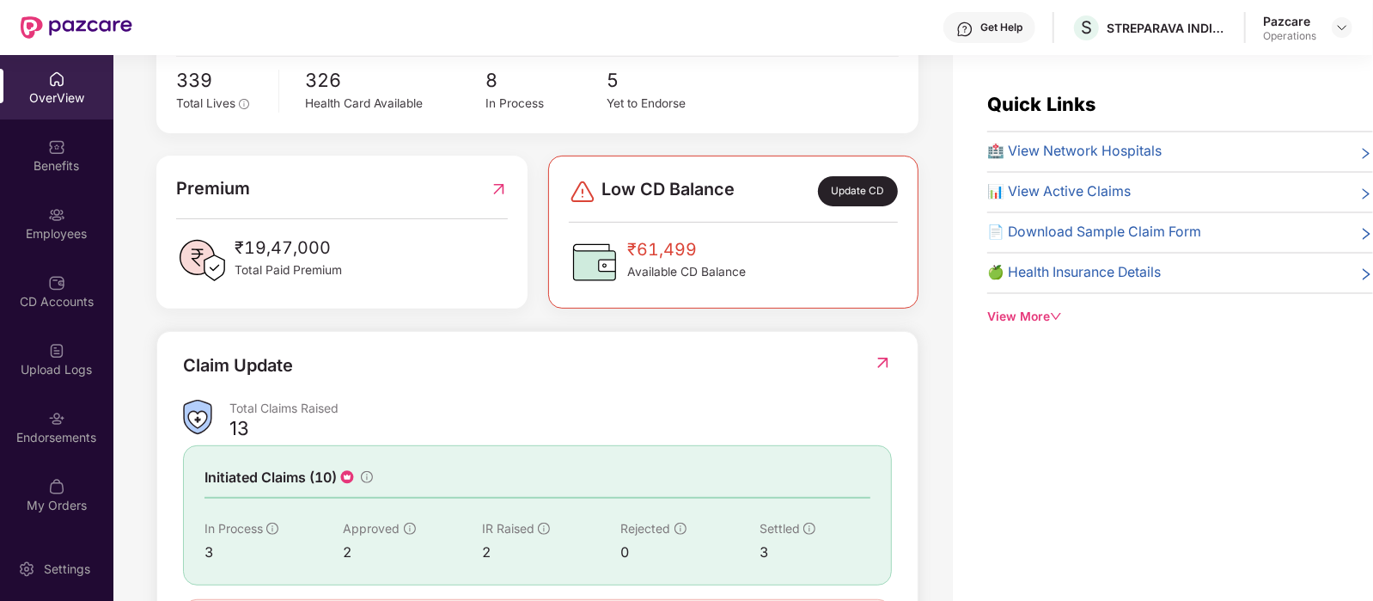
scroll to position [480, 0]
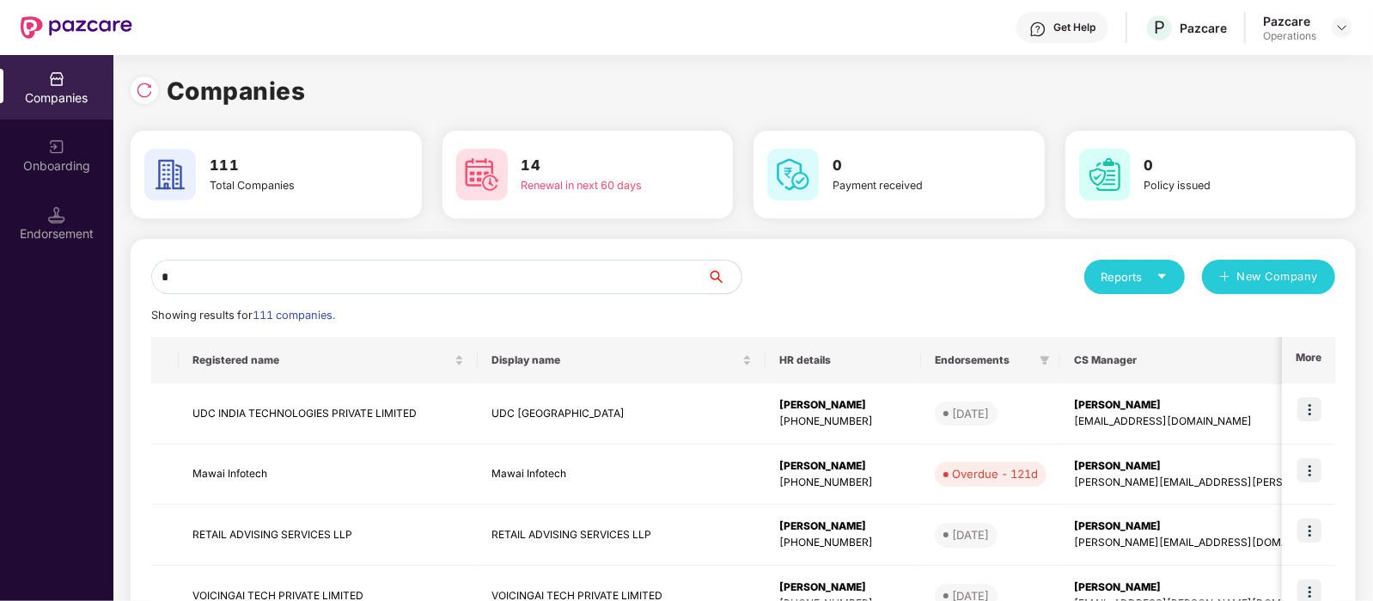
click at [293, 264] on input "*" at bounding box center [429, 276] width 556 height 34
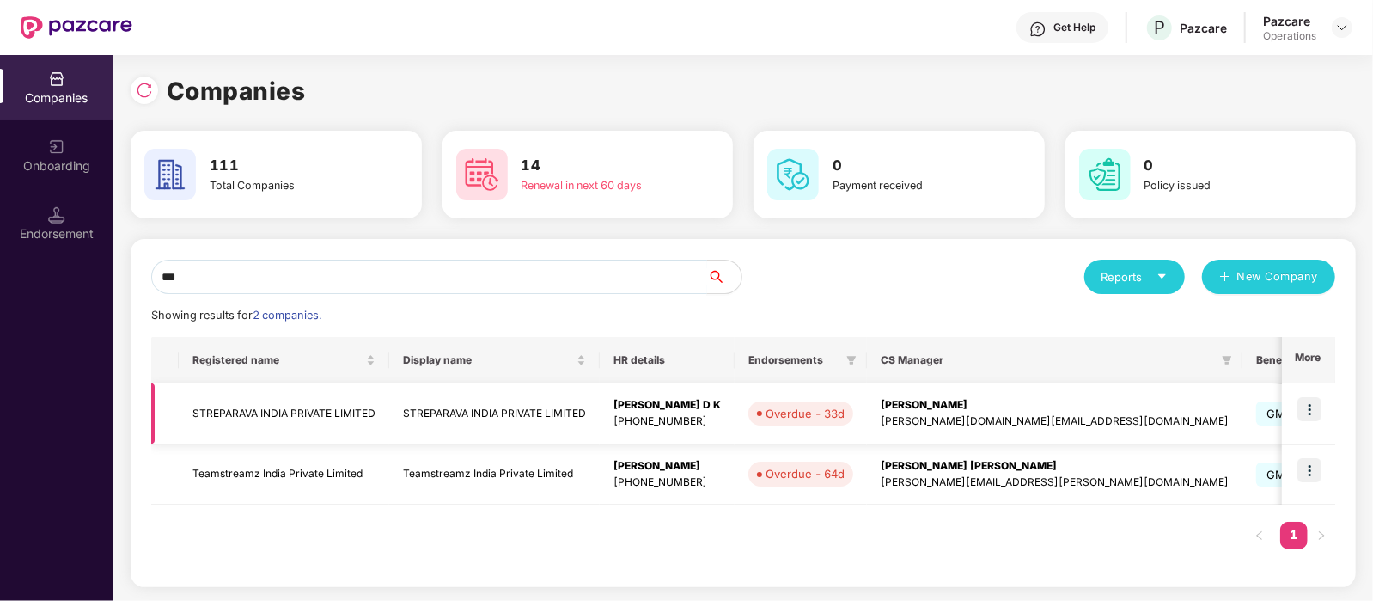
type input "***"
click at [328, 414] on td "STREPARAVA INDIA PRIVATE LIMITED" at bounding box center [284, 413] width 211 height 61
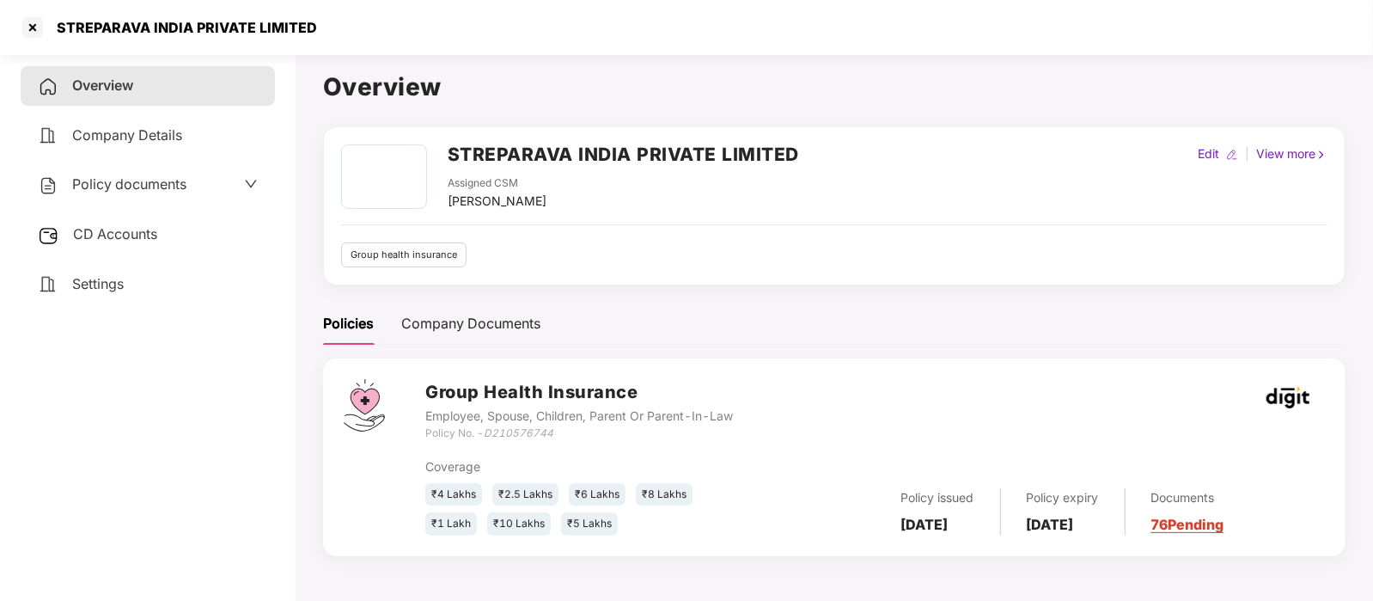
click at [105, 230] on span "CD Accounts" at bounding box center [115, 233] width 84 height 17
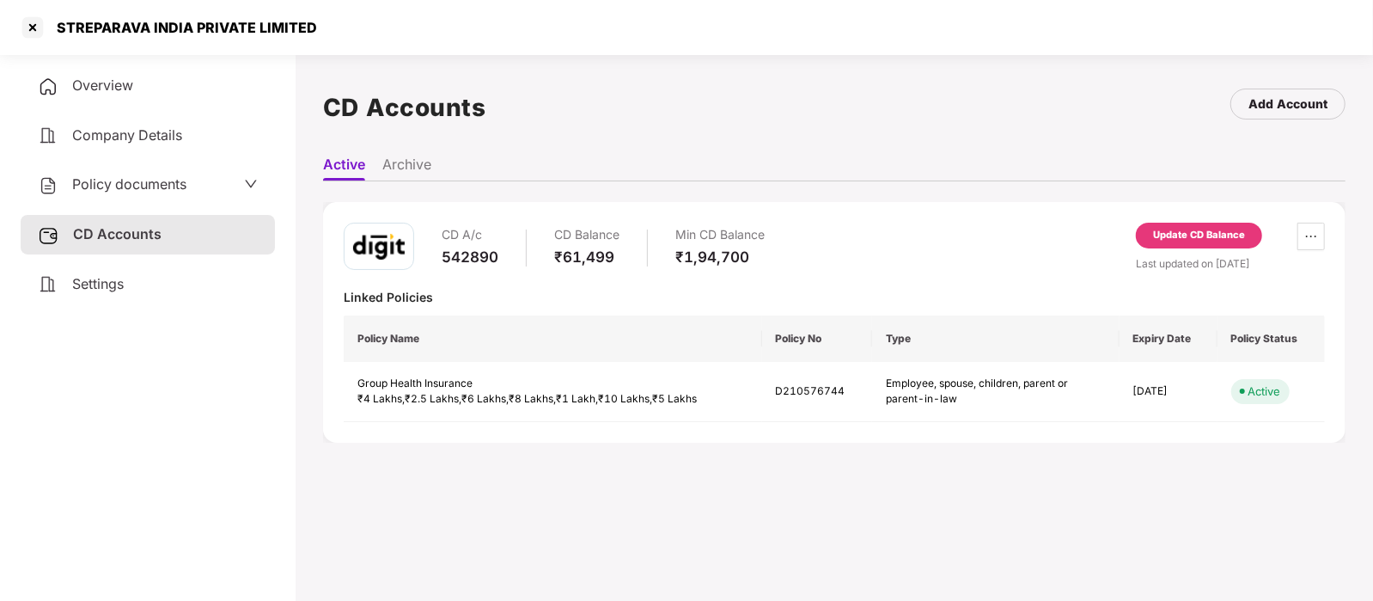
click at [1215, 234] on div "Update CD Balance" at bounding box center [1199, 235] width 92 height 15
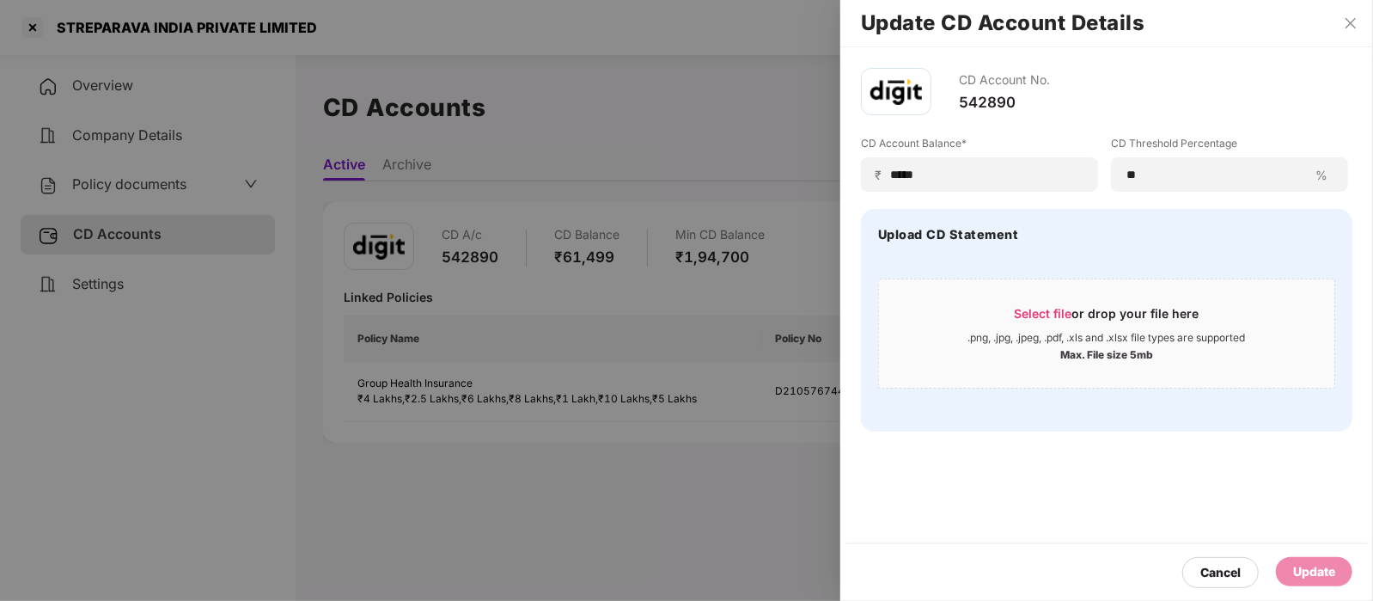
click at [728, 599] on div at bounding box center [686, 300] width 1373 height 601
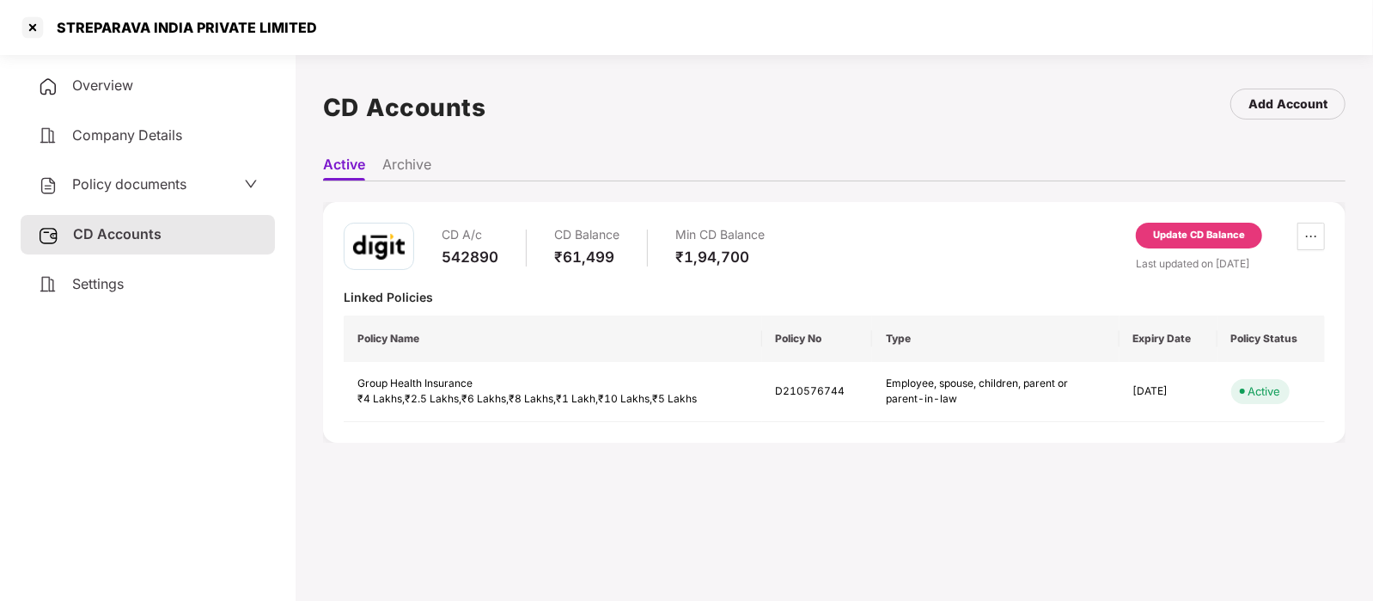
click at [1181, 231] on div "Update CD Balance" at bounding box center [1199, 235] width 92 height 15
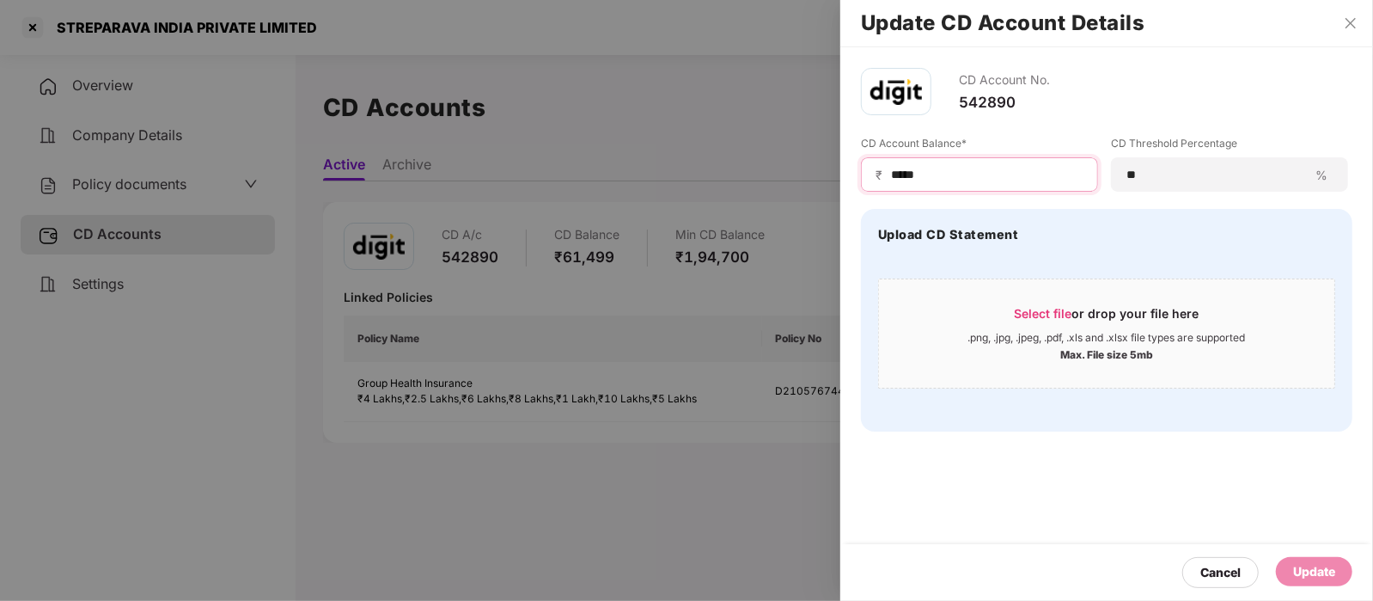
click at [958, 180] on input "*****" at bounding box center [986, 175] width 194 height 18
type input "*"
type input "*****"
click at [1298, 573] on div "Update" at bounding box center [1314, 571] width 42 height 19
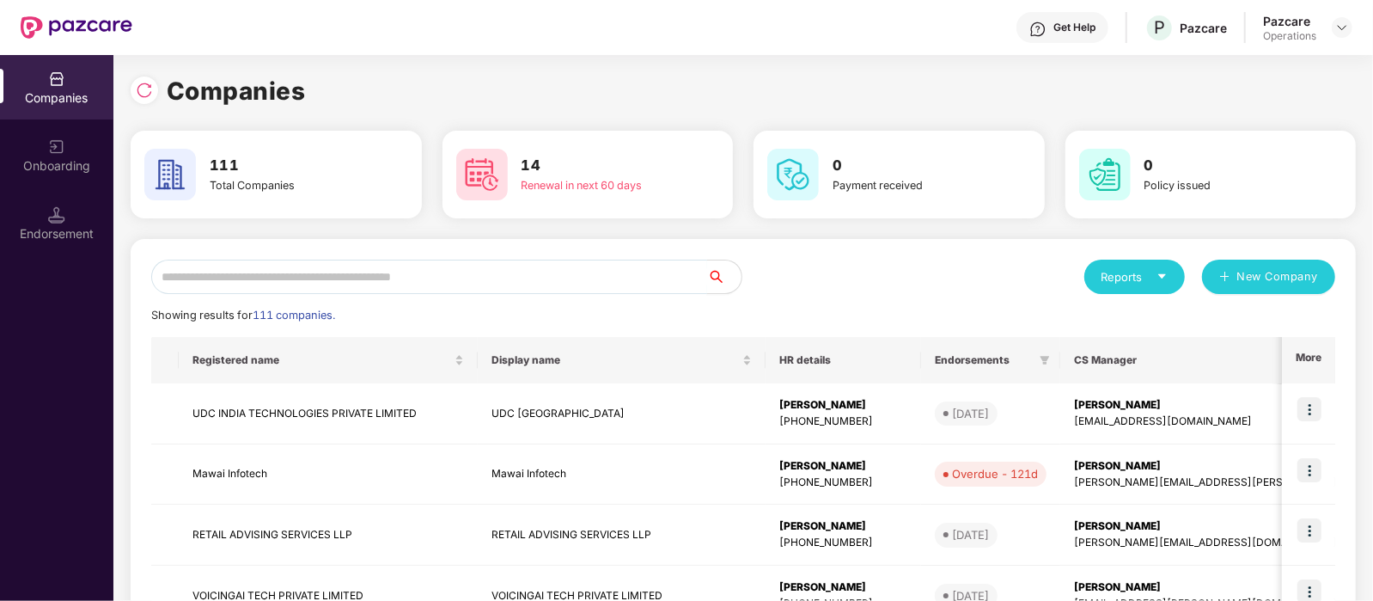
click at [327, 276] on input "text" at bounding box center [429, 276] width 556 height 34
paste input "**********"
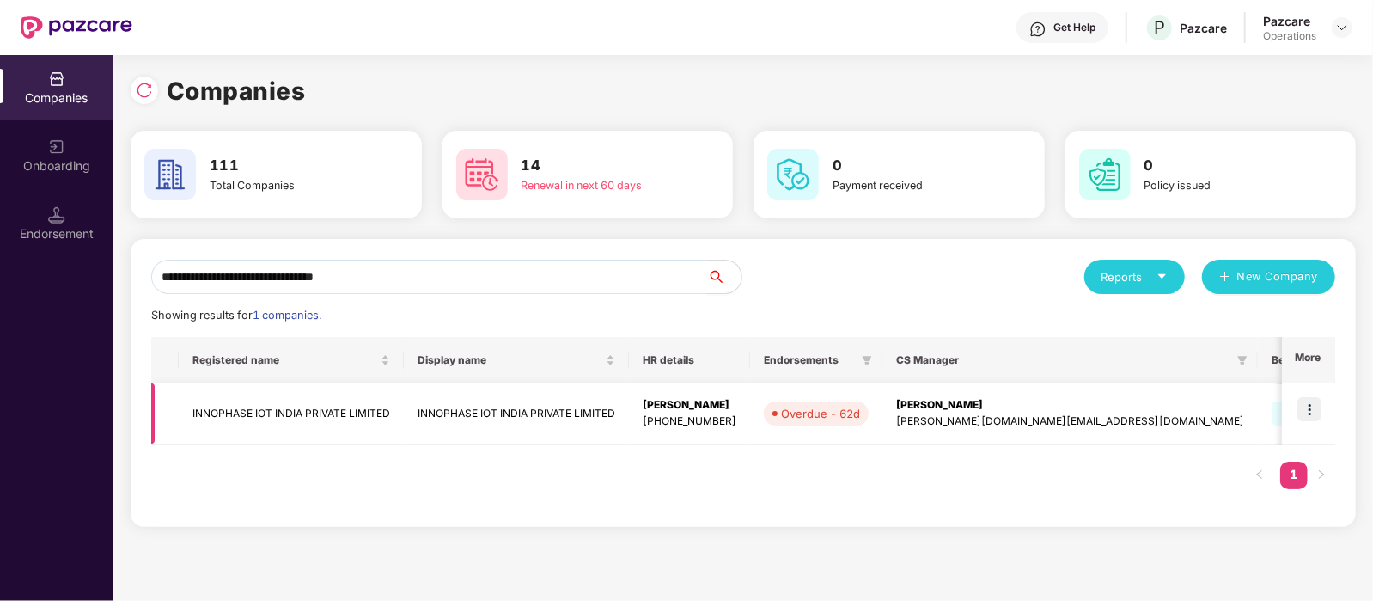
type input "**********"
click at [1307, 404] on img at bounding box center [1309, 409] width 24 height 24
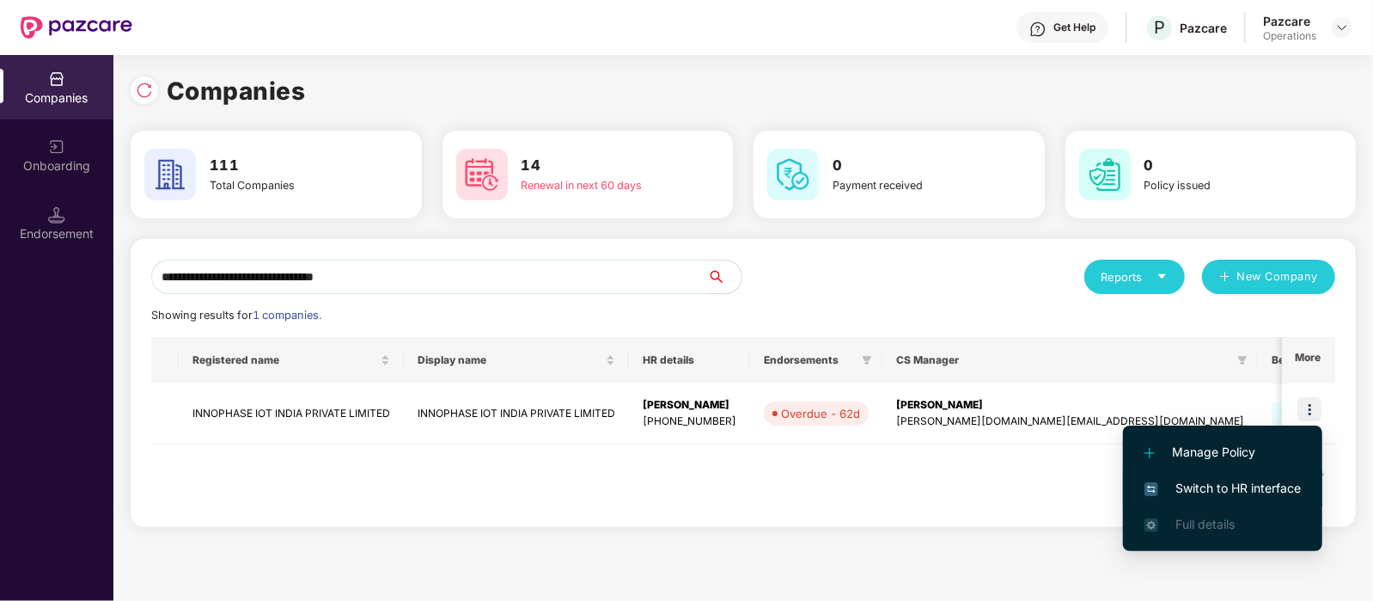
click at [1250, 485] on span "Switch to HR interface" at bounding box center [1223, 488] width 156 height 19
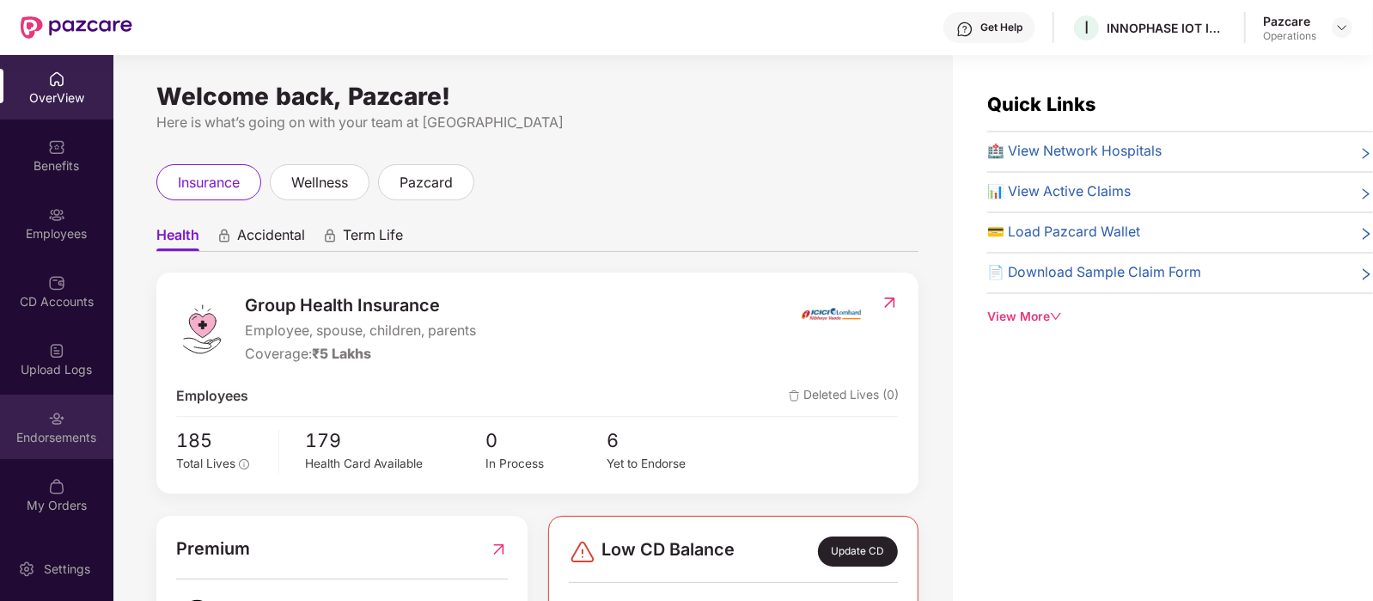
click at [61, 434] on div "Endorsements" at bounding box center [56, 437] width 113 height 17
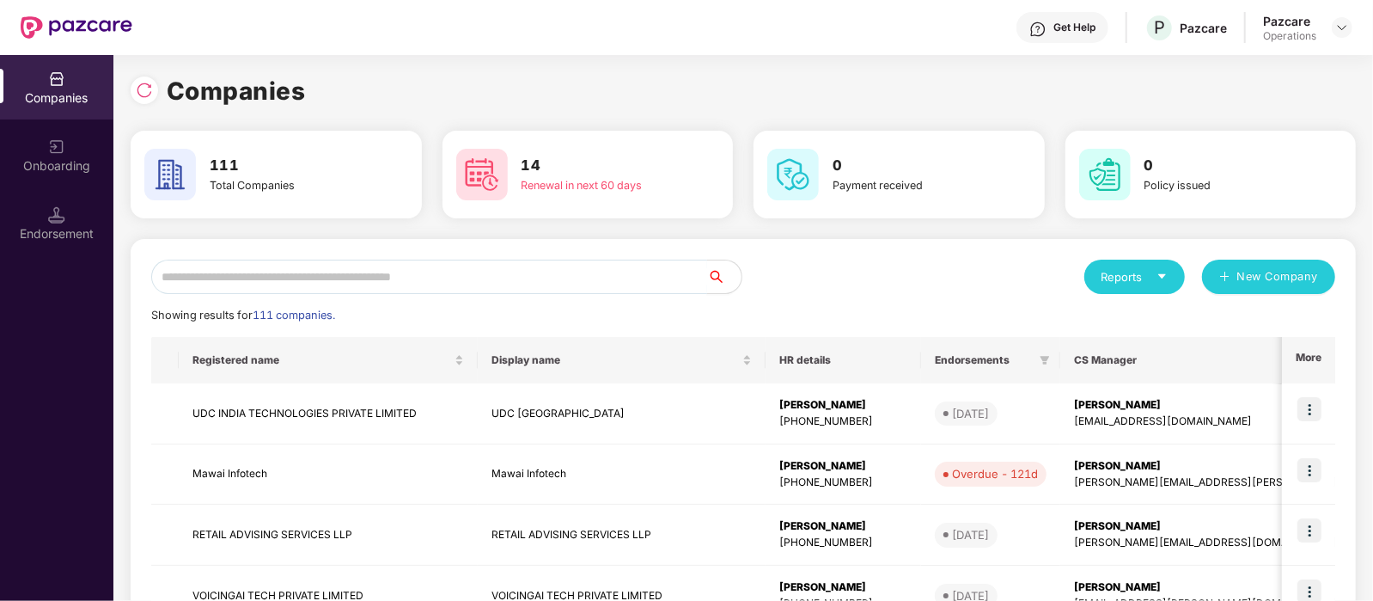
click at [345, 272] on input "text" at bounding box center [429, 276] width 556 height 34
paste input "**********"
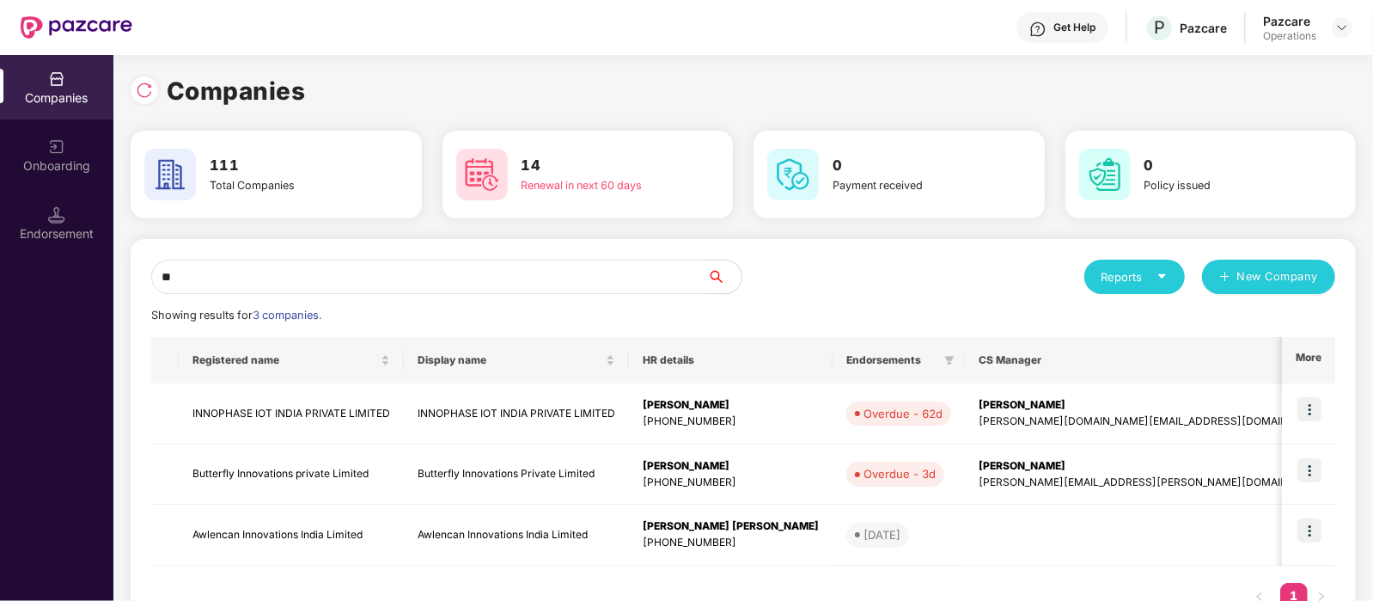
type input "*"
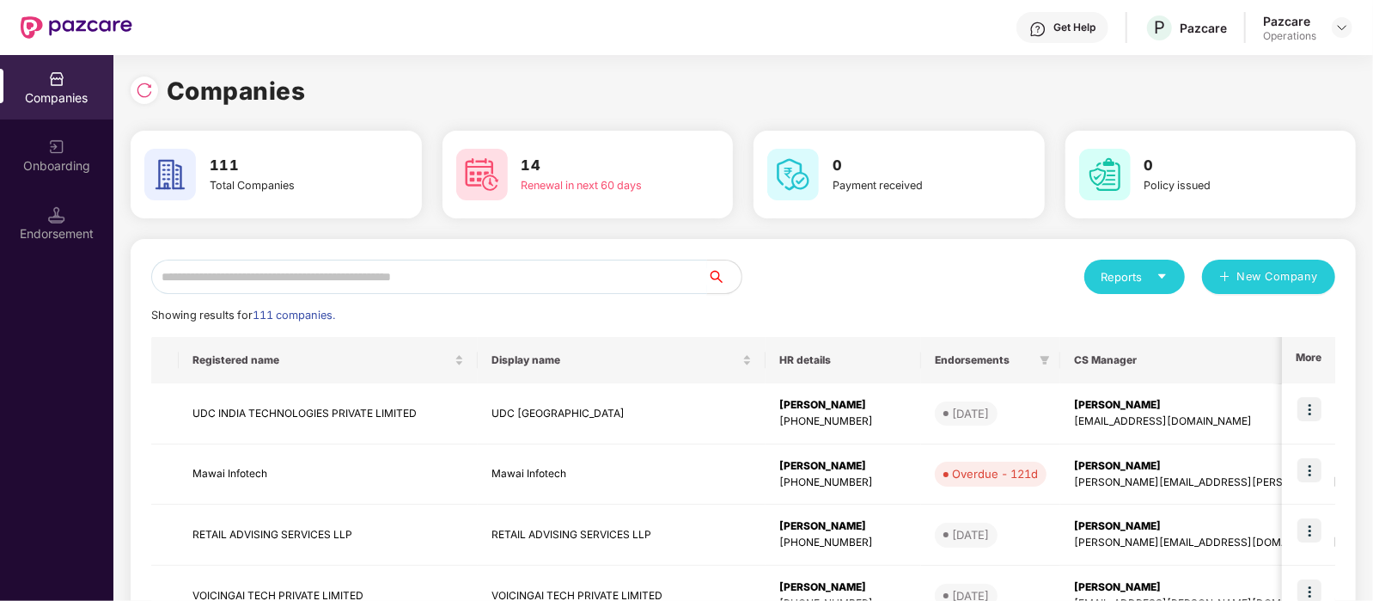
paste input "**********"
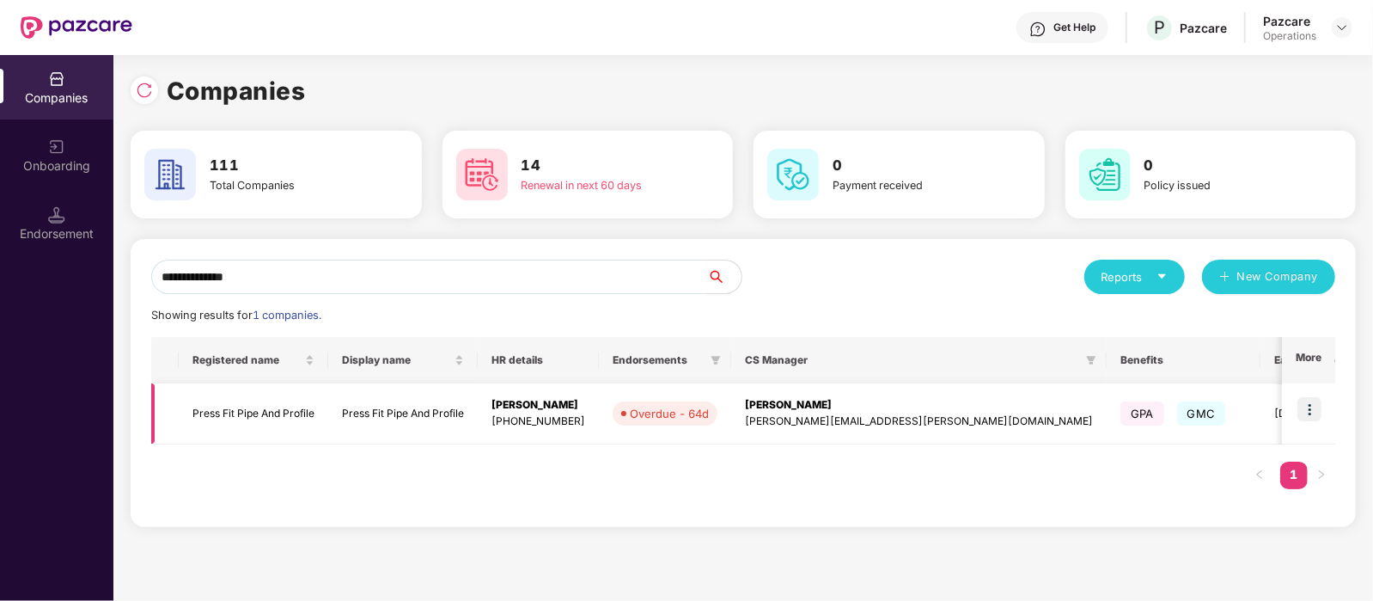
type input "**********"
click at [1326, 399] on td at bounding box center [1308, 413] width 53 height 61
click at [1313, 401] on img at bounding box center [1309, 409] width 24 height 24
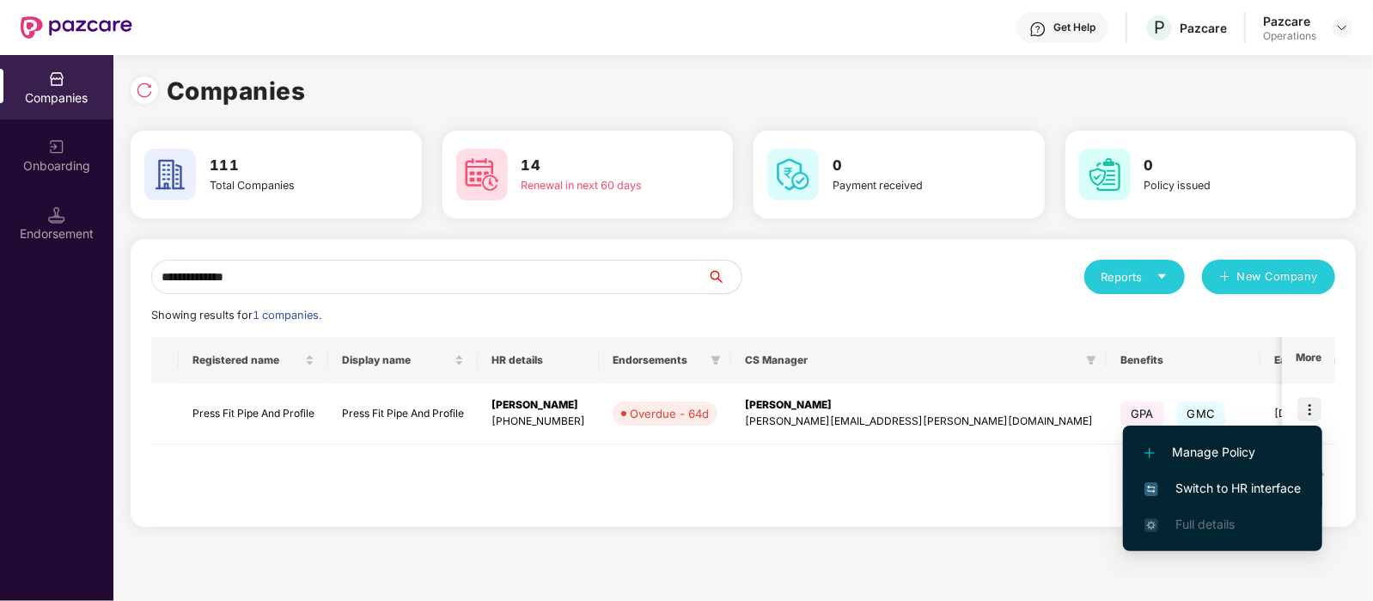
click at [1240, 479] on span "Switch to HR interface" at bounding box center [1223, 488] width 156 height 19
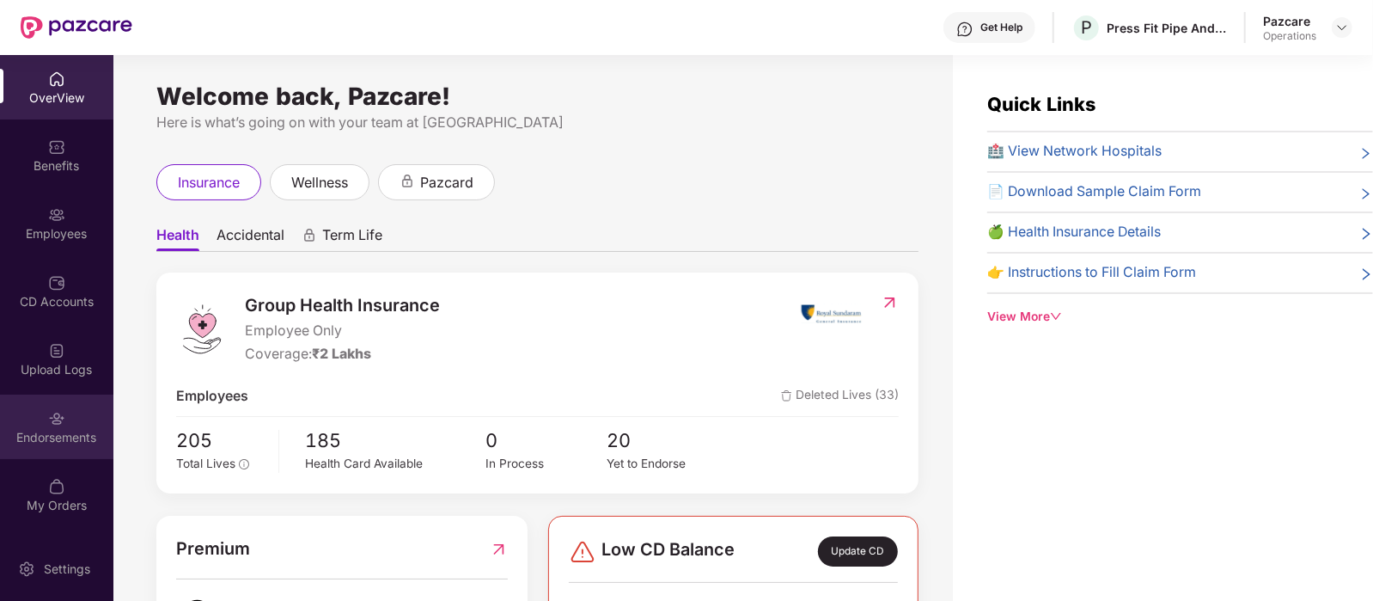
click at [69, 405] on div "Endorsements" at bounding box center [56, 426] width 113 height 64
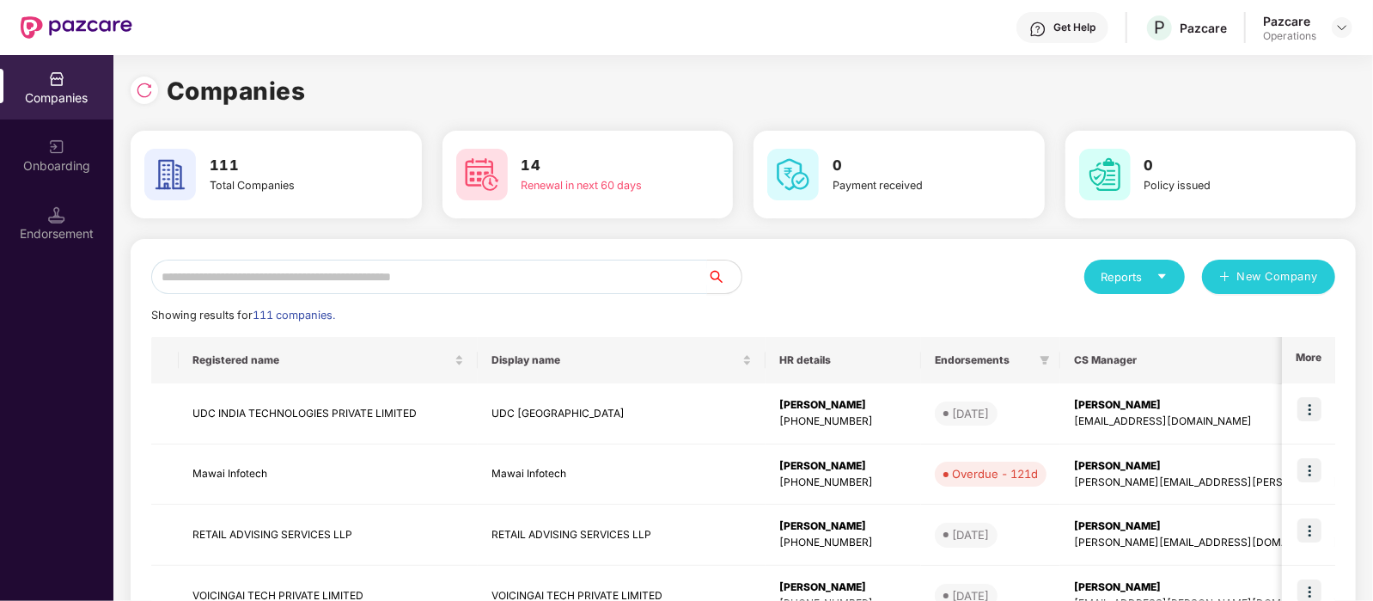
click at [354, 278] on input "text" at bounding box center [429, 276] width 556 height 34
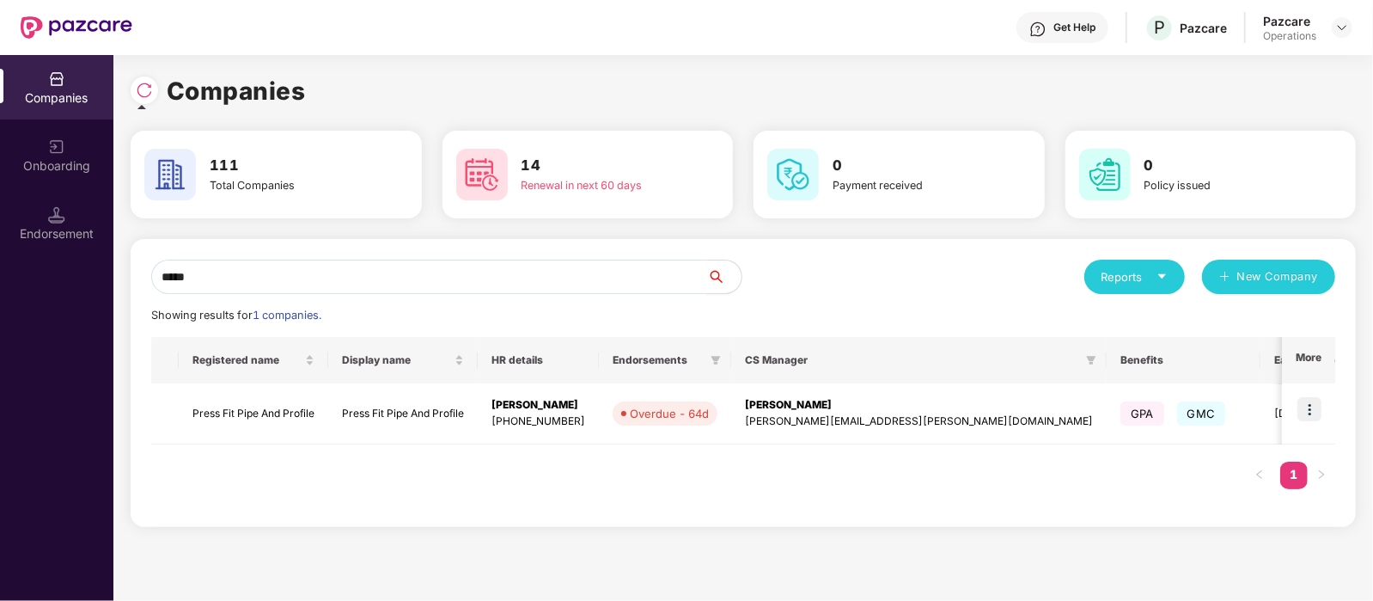
type input "*****"
click at [1299, 414] on img at bounding box center [1309, 409] width 24 height 24
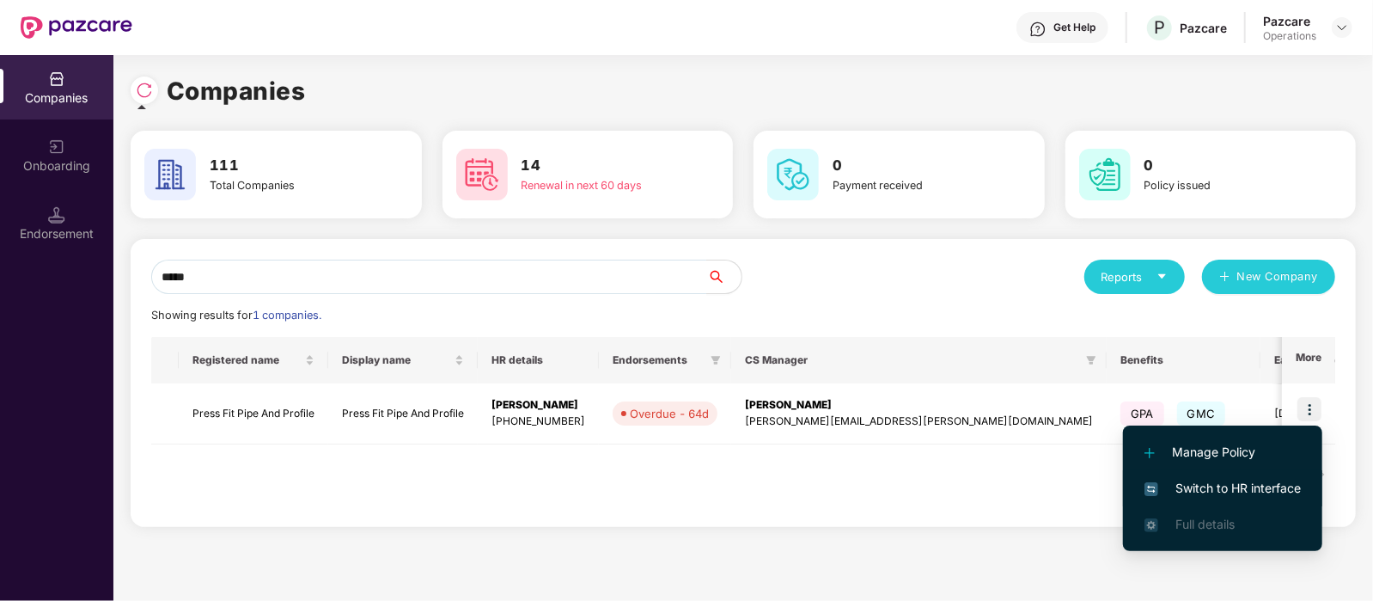
click at [1268, 474] on li "Switch to HR interface" at bounding box center [1222, 488] width 199 height 36
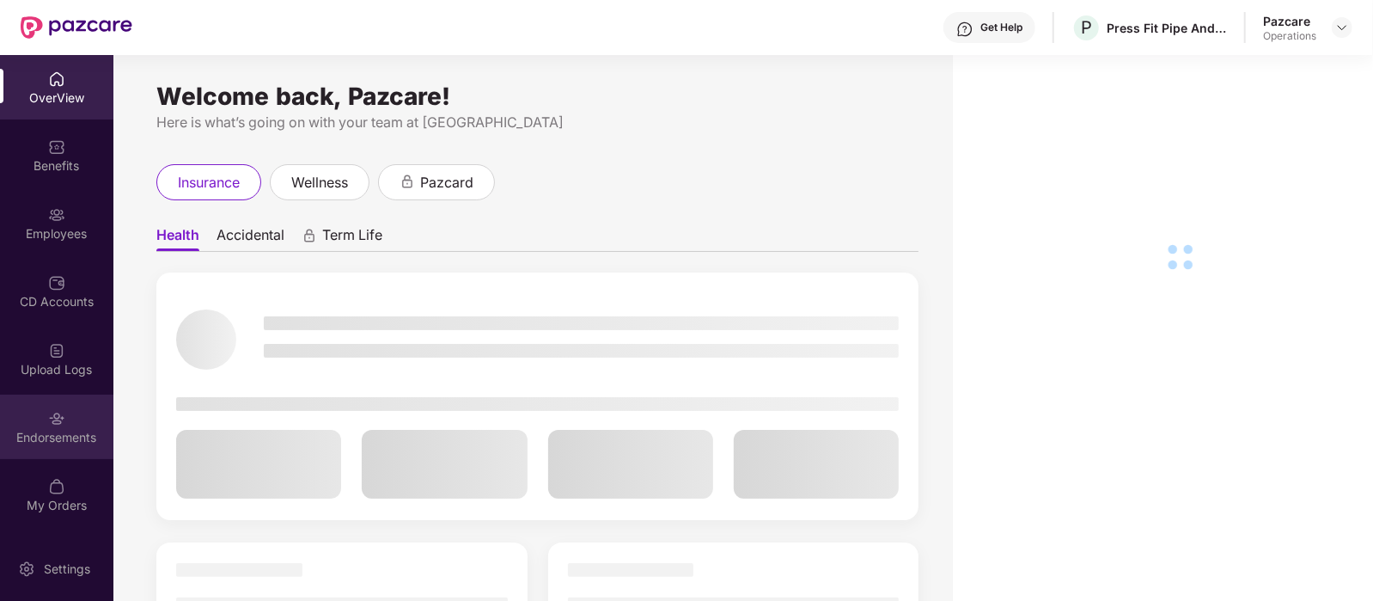
click at [58, 431] on div "Endorsements" at bounding box center [56, 437] width 113 height 17
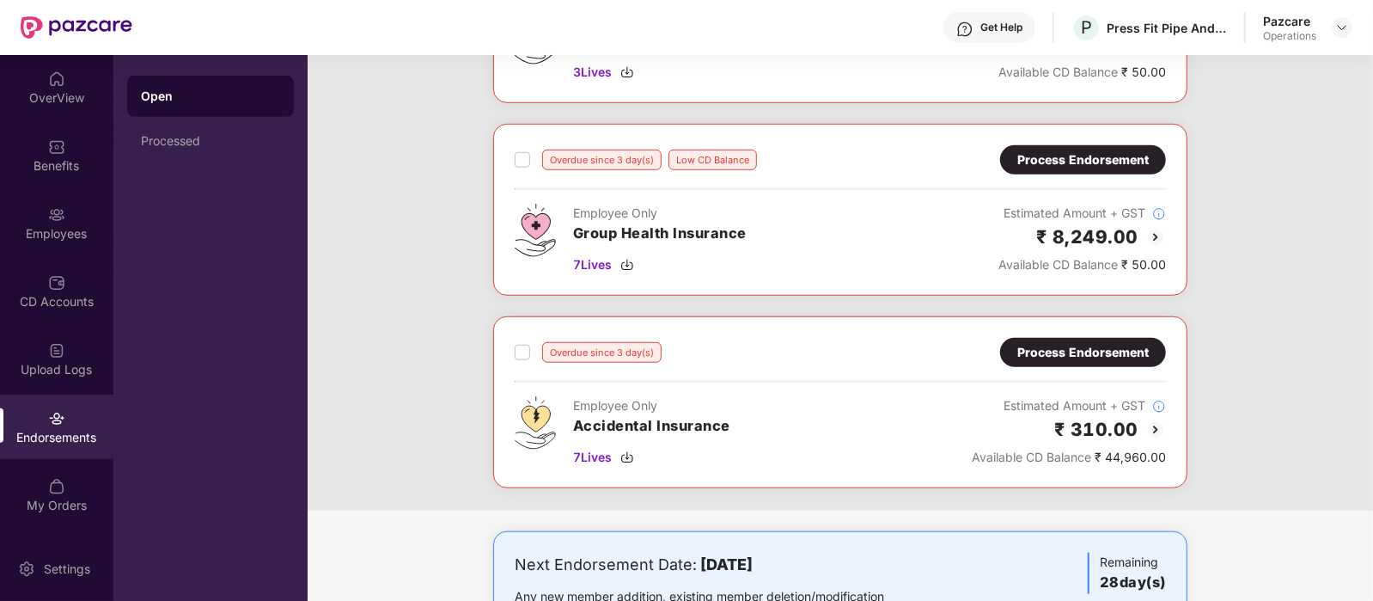
scroll to position [786, 0]
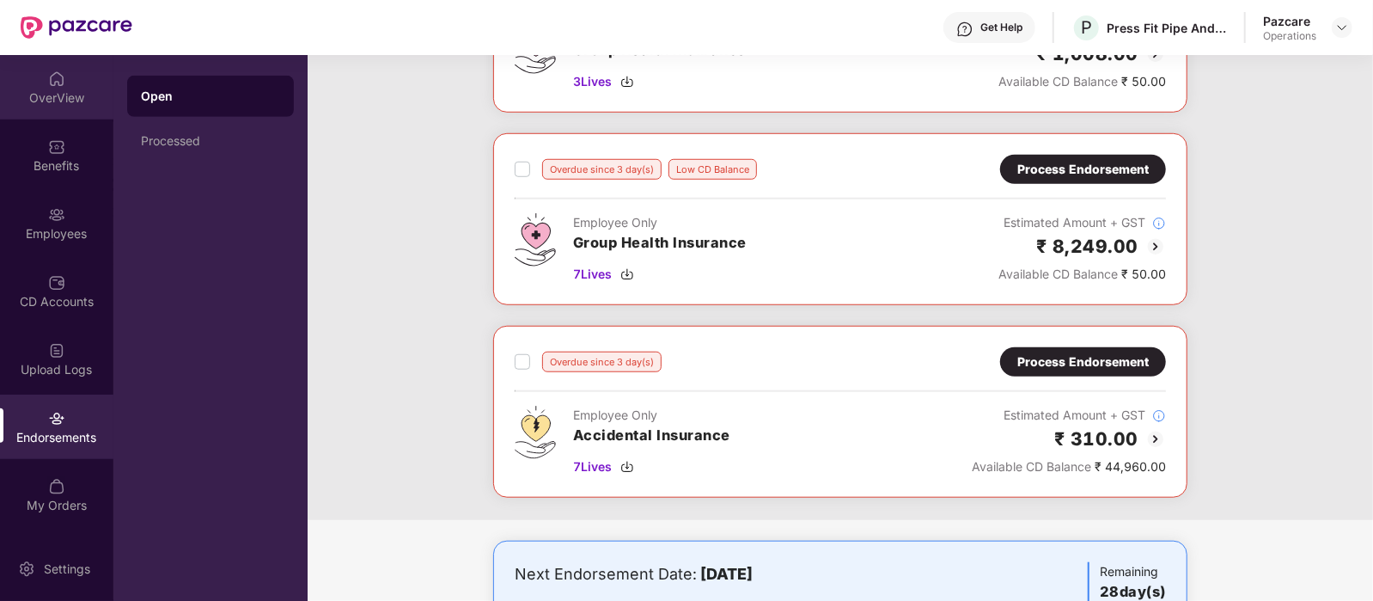
click at [27, 87] on div "OverView" at bounding box center [56, 87] width 113 height 64
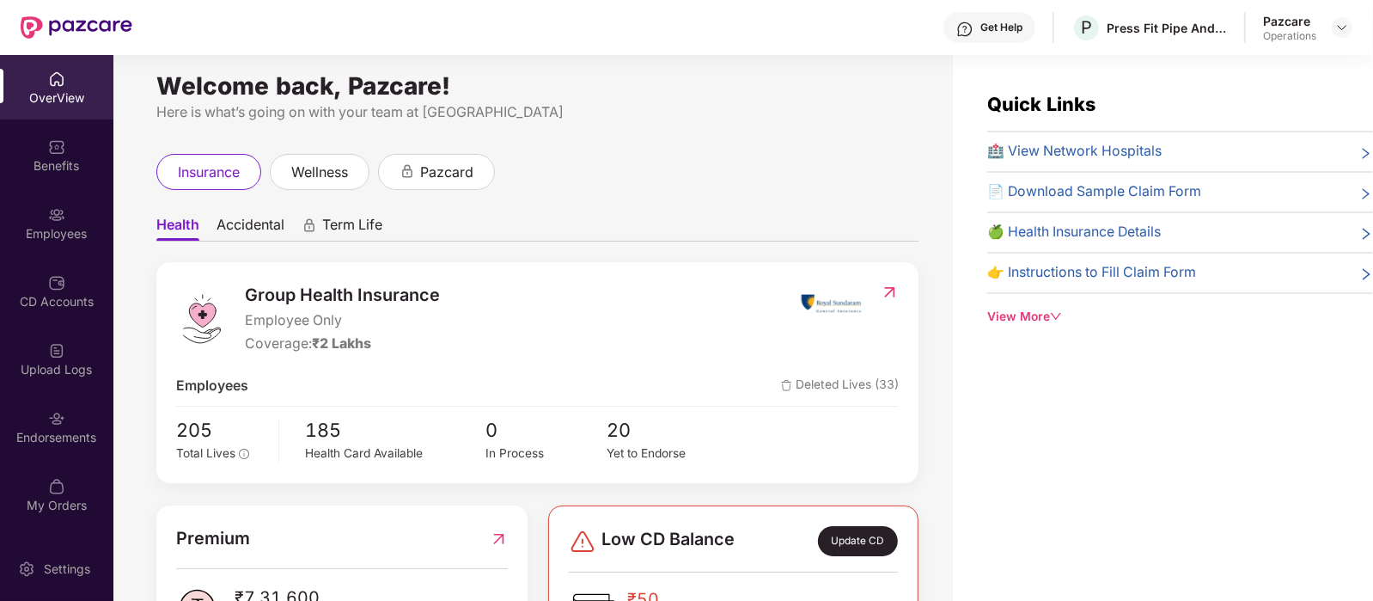
scroll to position [98, 0]
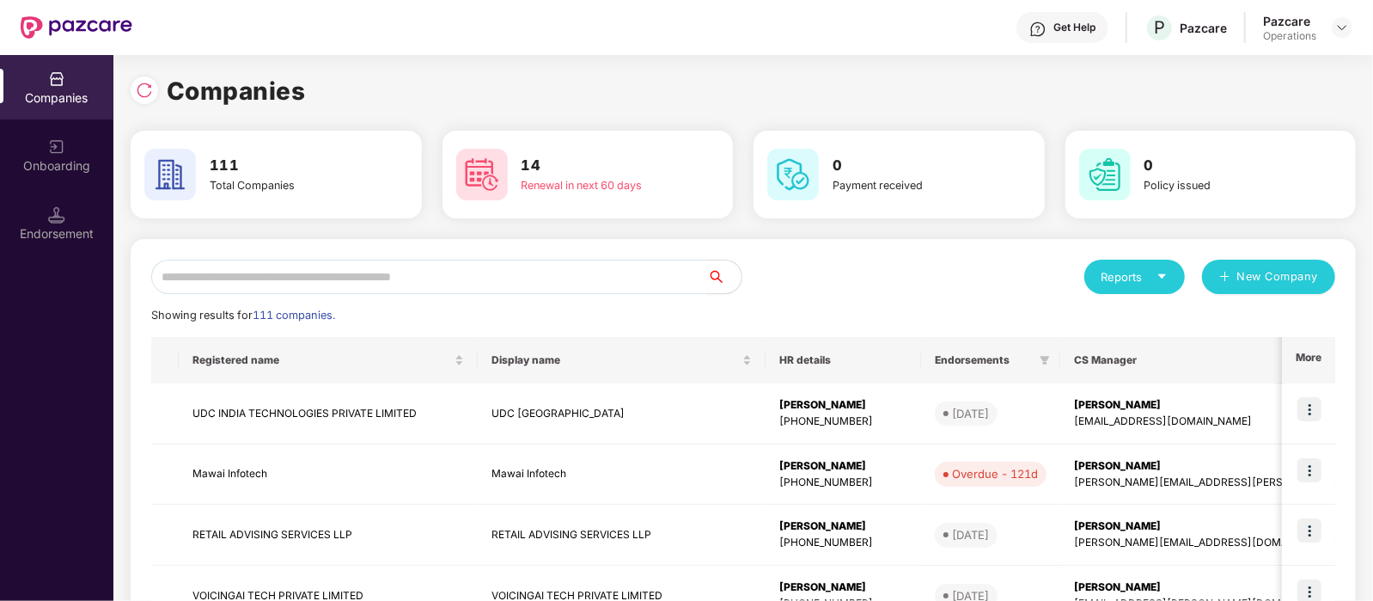
click at [292, 275] on input "text" at bounding box center [429, 276] width 556 height 34
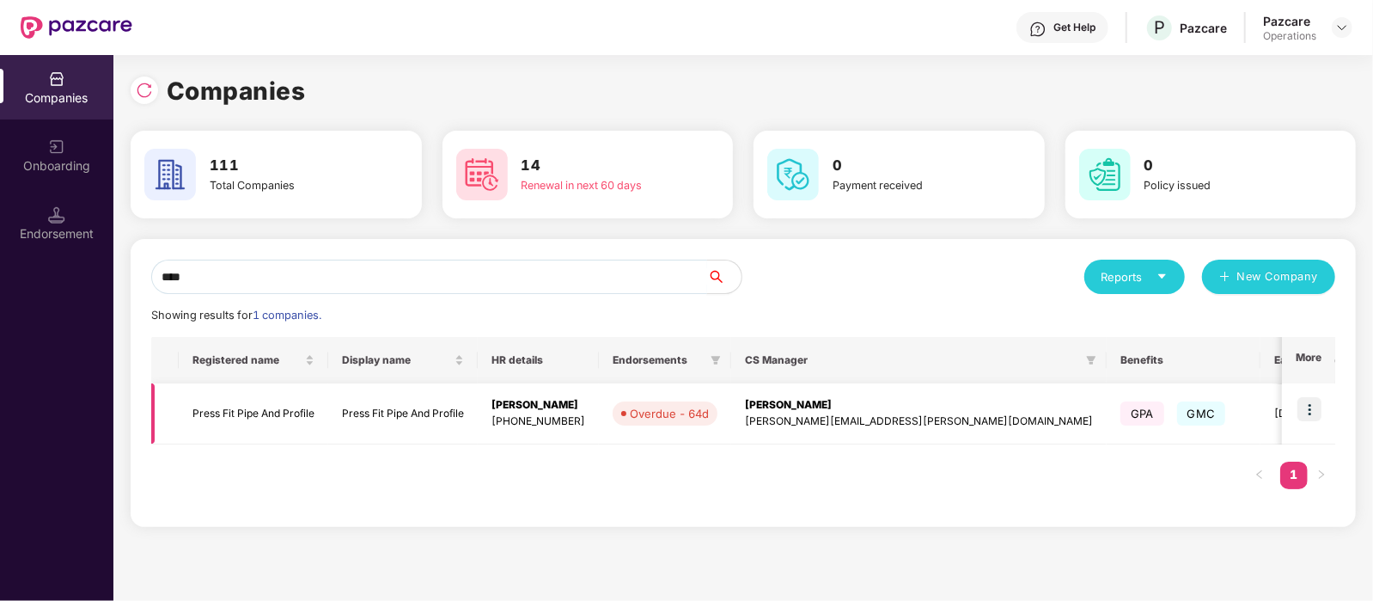
type input "****"
click at [266, 414] on td "Press Fit Pipe And Profile" at bounding box center [254, 413] width 150 height 61
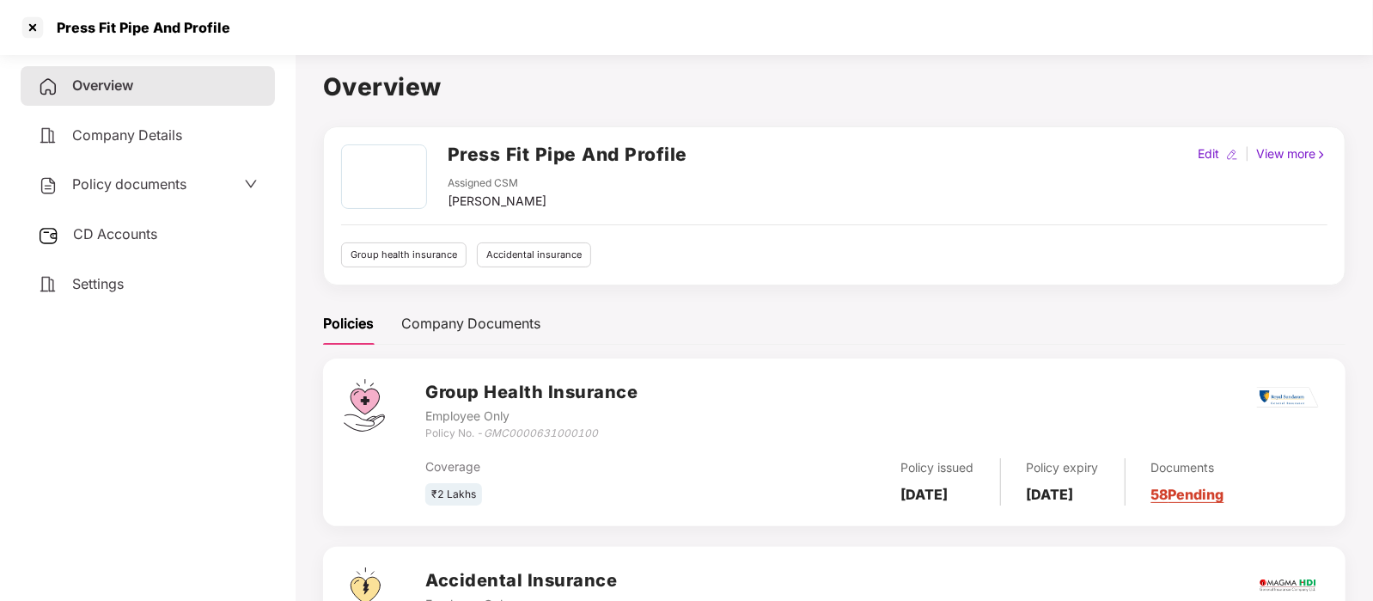
scroll to position [154, 0]
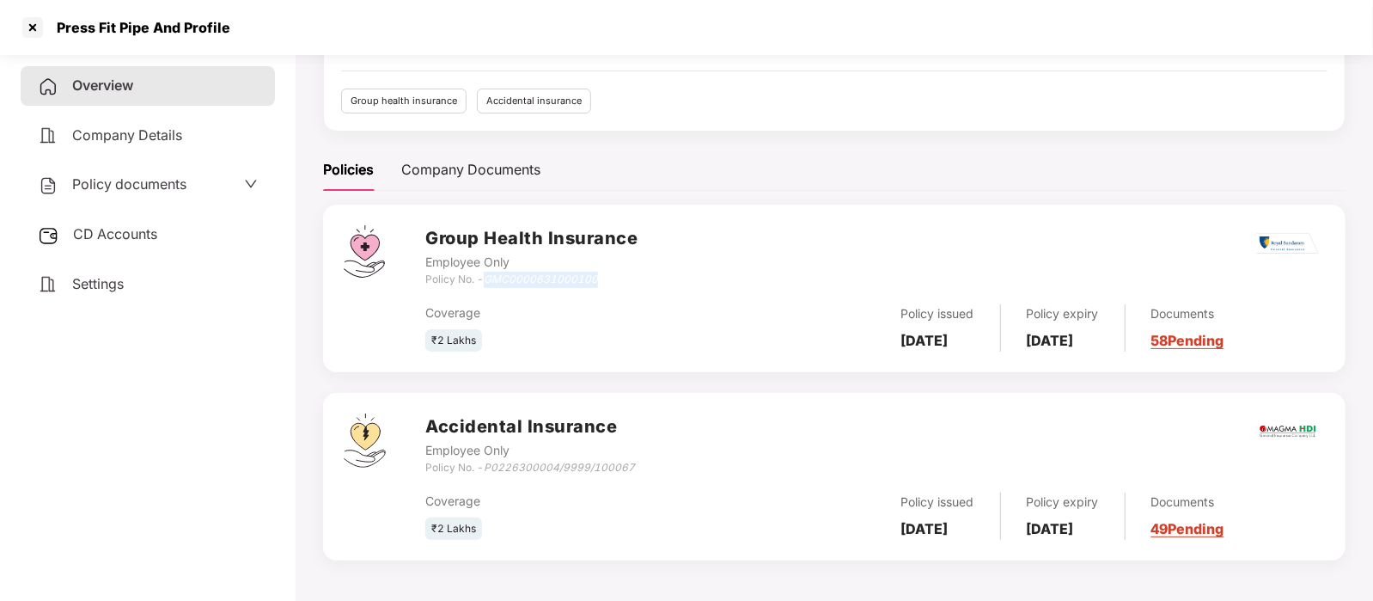
drag, startPoint x: 606, startPoint y: 276, endPoint x: 489, endPoint y: 281, distance: 117.0
click at [489, 281] on div "Policy No. - GMC0000631000100" at bounding box center [531, 280] width 212 height 16
copy icon "GMC0000631000100"
click at [115, 184] on span "Policy documents" at bounding box center [129, 183] width 114 height 17
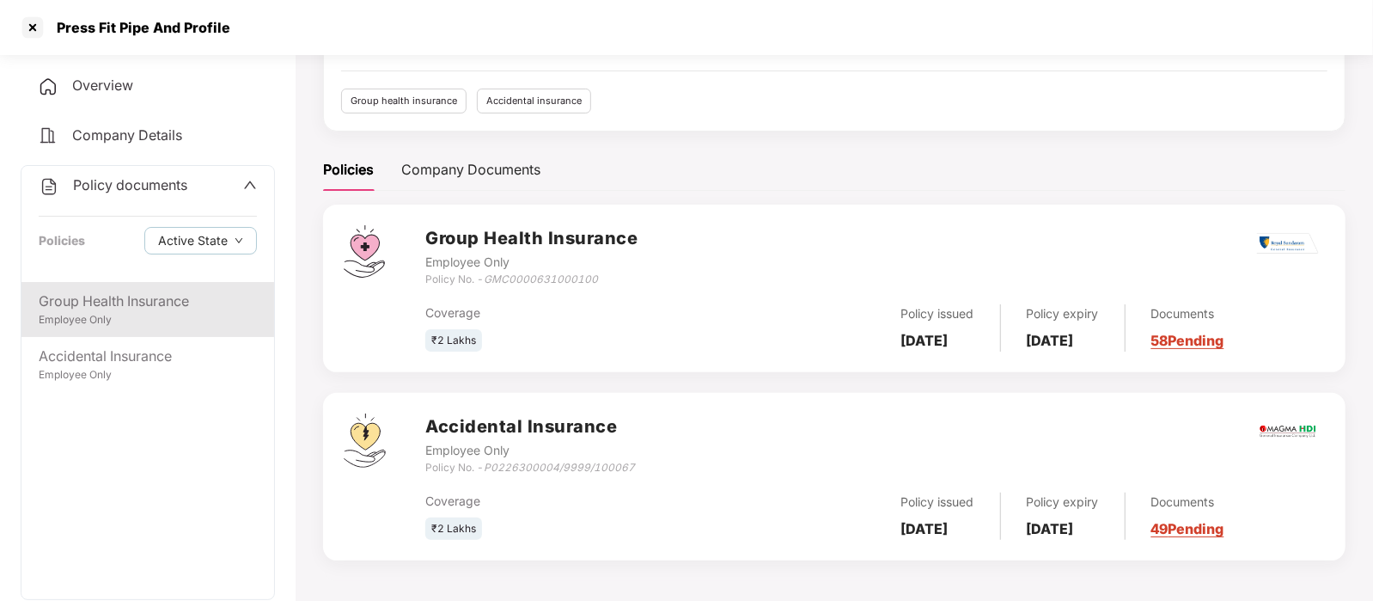
click at [137, 316] on div "Employee Only" at bounding box center [148, 320] width 218 height 16
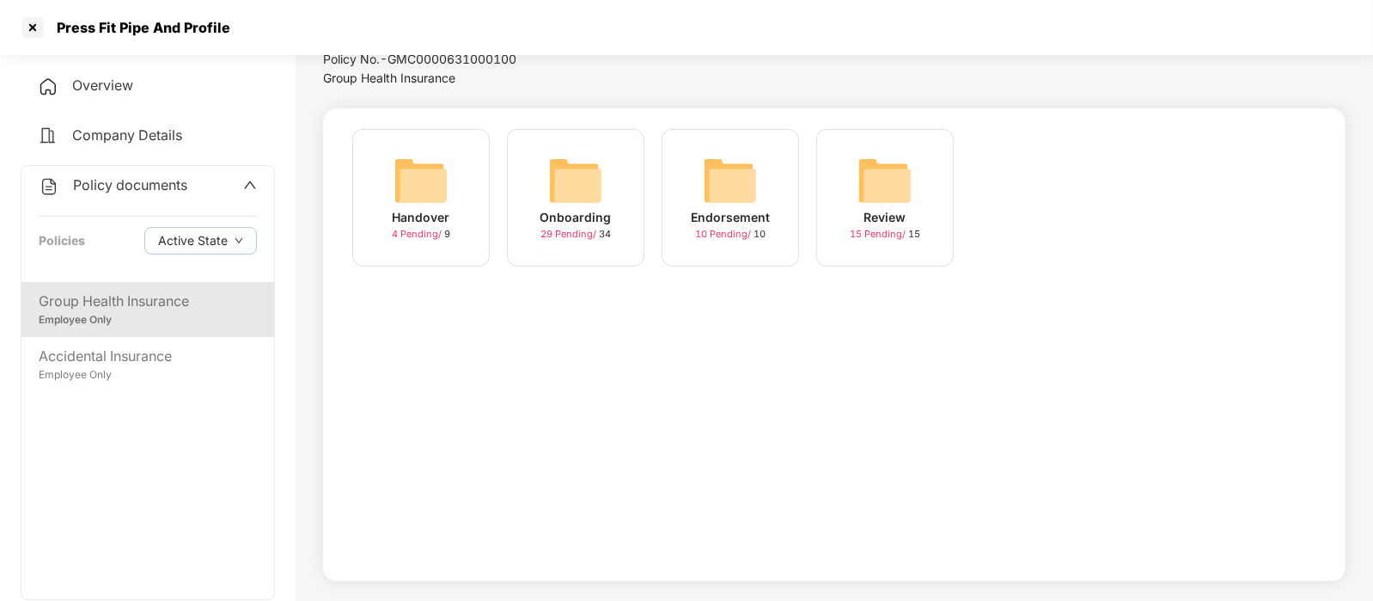
click at [589, 182] on img at bounding box center [575, 180] width 55 height 55
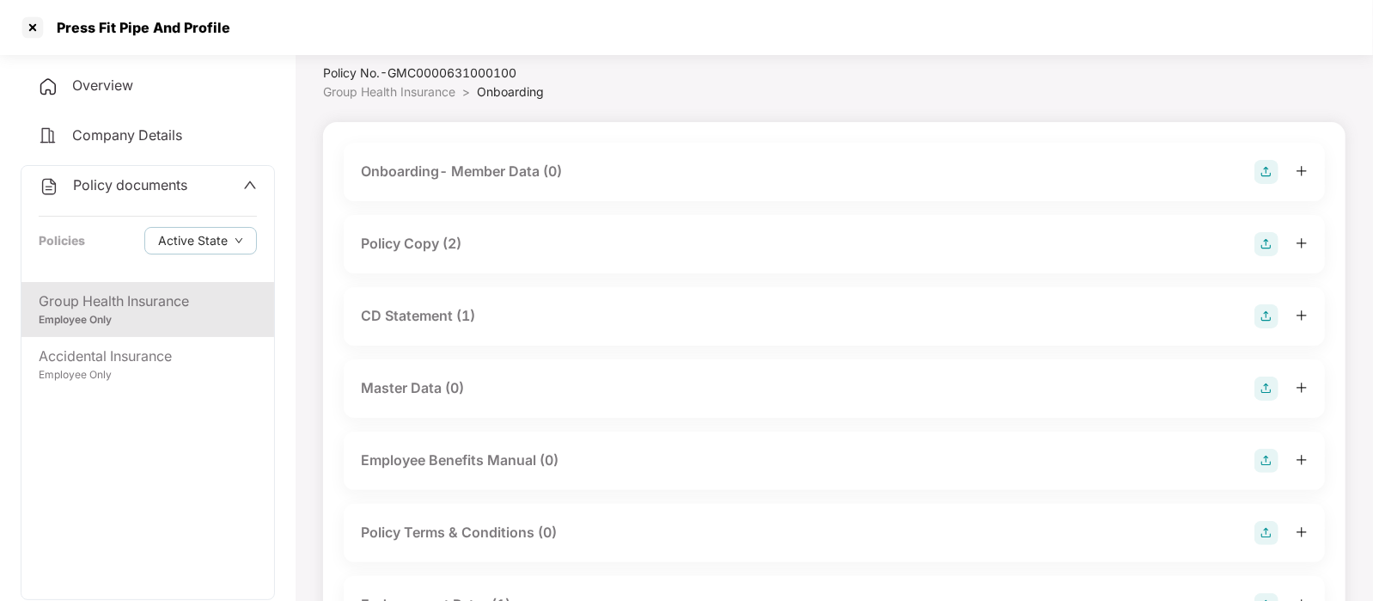
scroll to position [50, 0]
click at [556, 250] on div "Policy Copy (2)" at bounding box center [834, 245] width 947 height 24
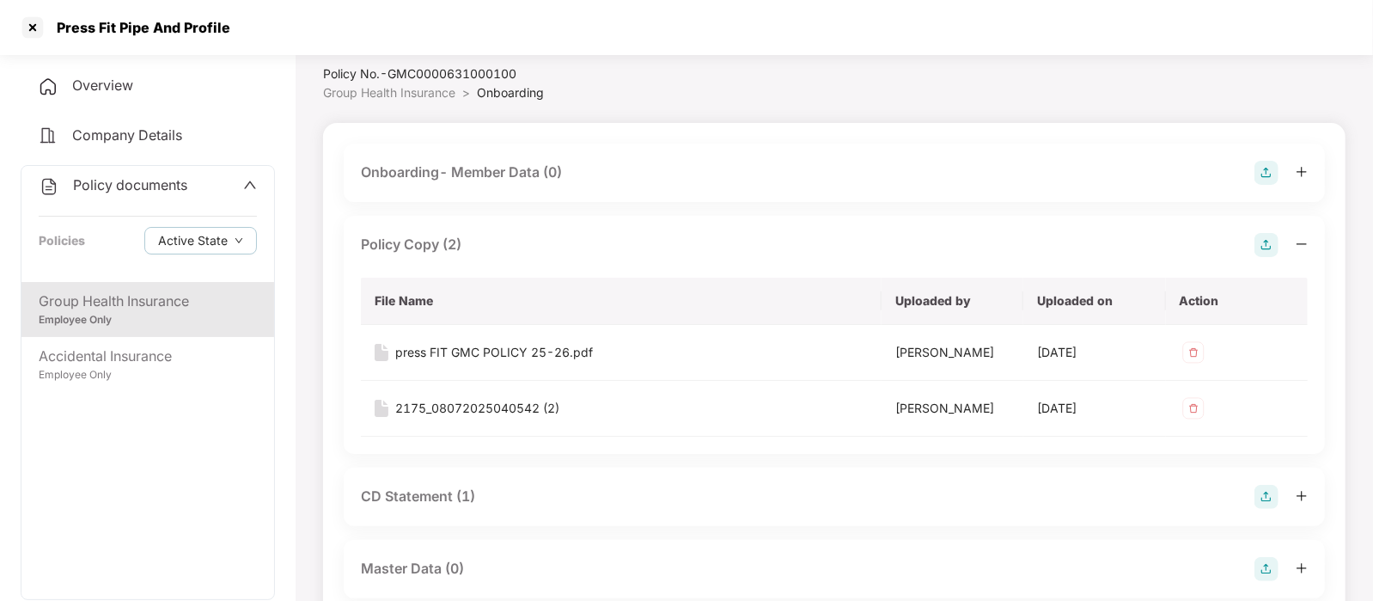
click at [556, 250] on div "Policy Copy (2)" at bounding box center [834, 245] width 947 height 24
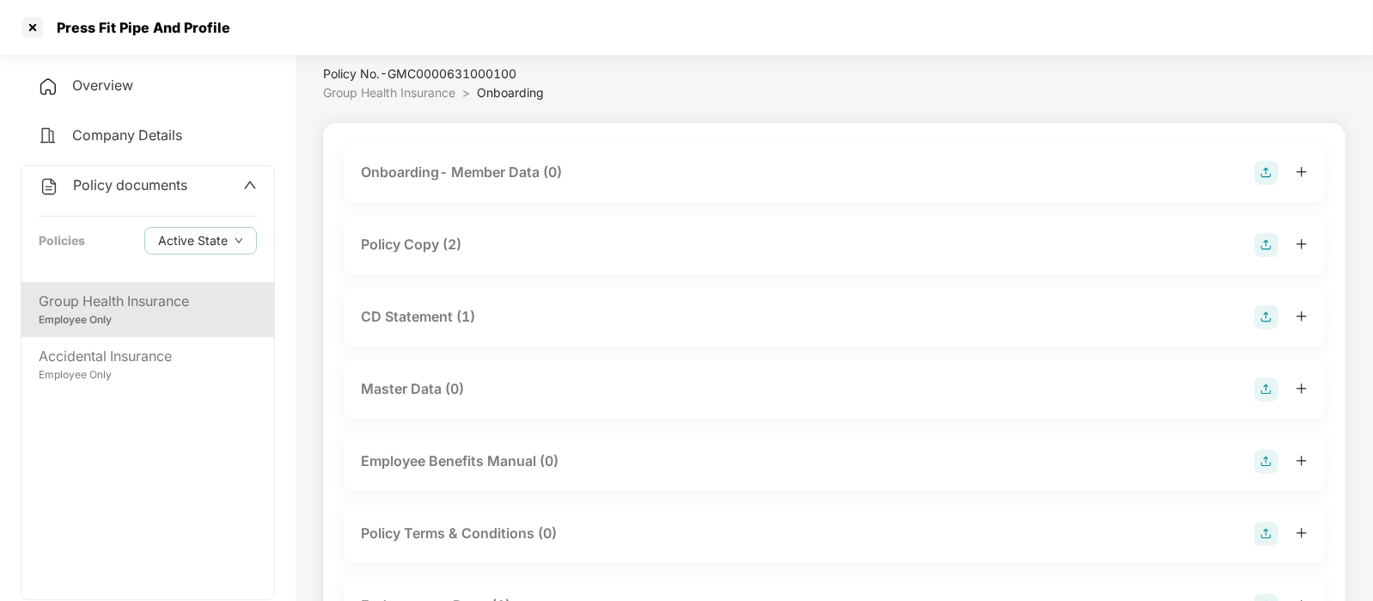
click at [556, 250] on div "Policy Copy (2)" at bounding box center [834, 245] width 947 height 24
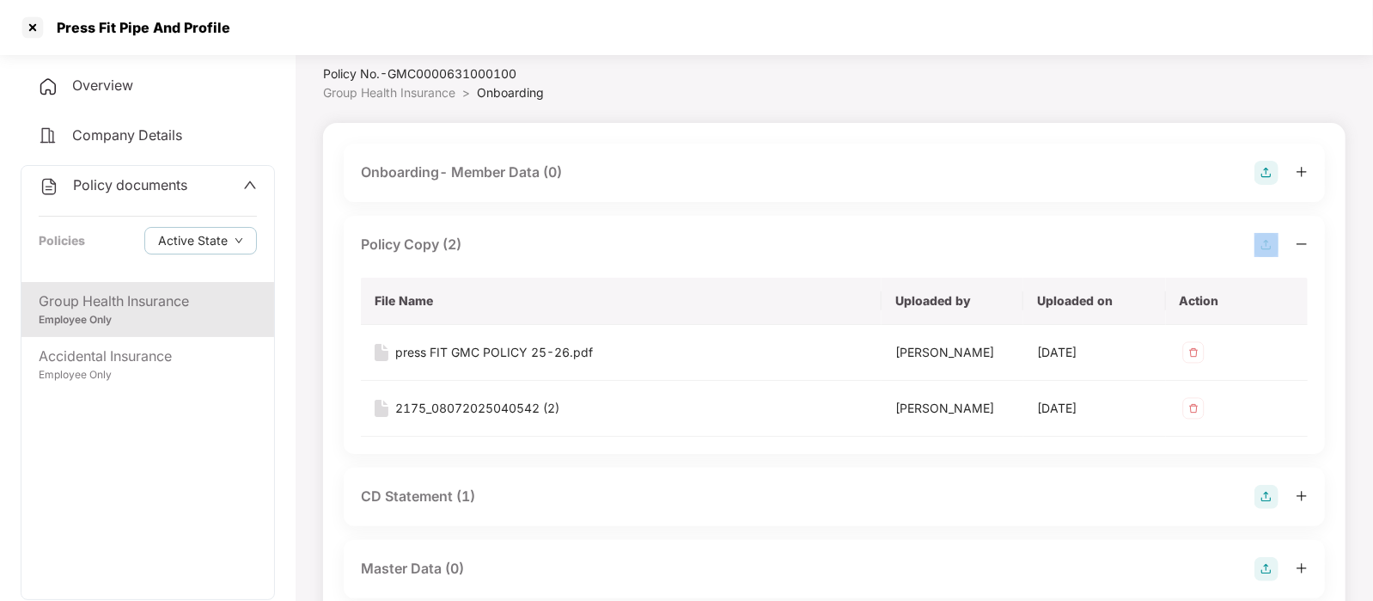
click at [556, 250] on div "Policy Copy (2)" at bounding box center [834, 245] width 947 height 24
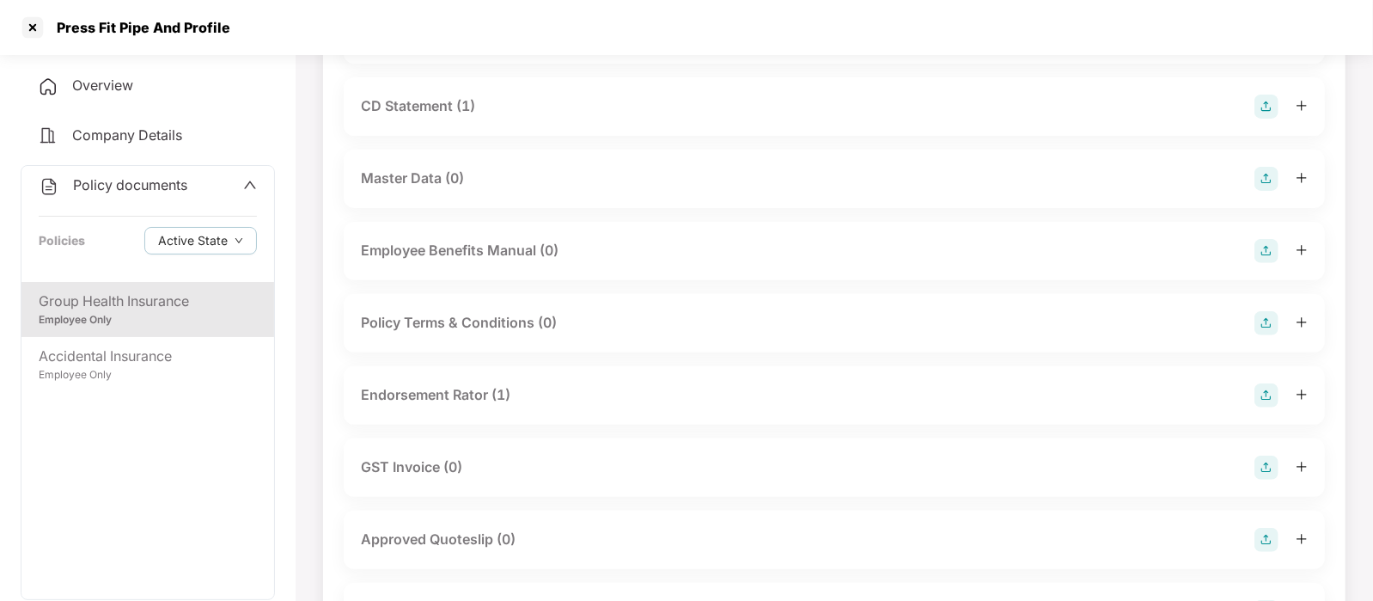
scroll to position [0, 0]
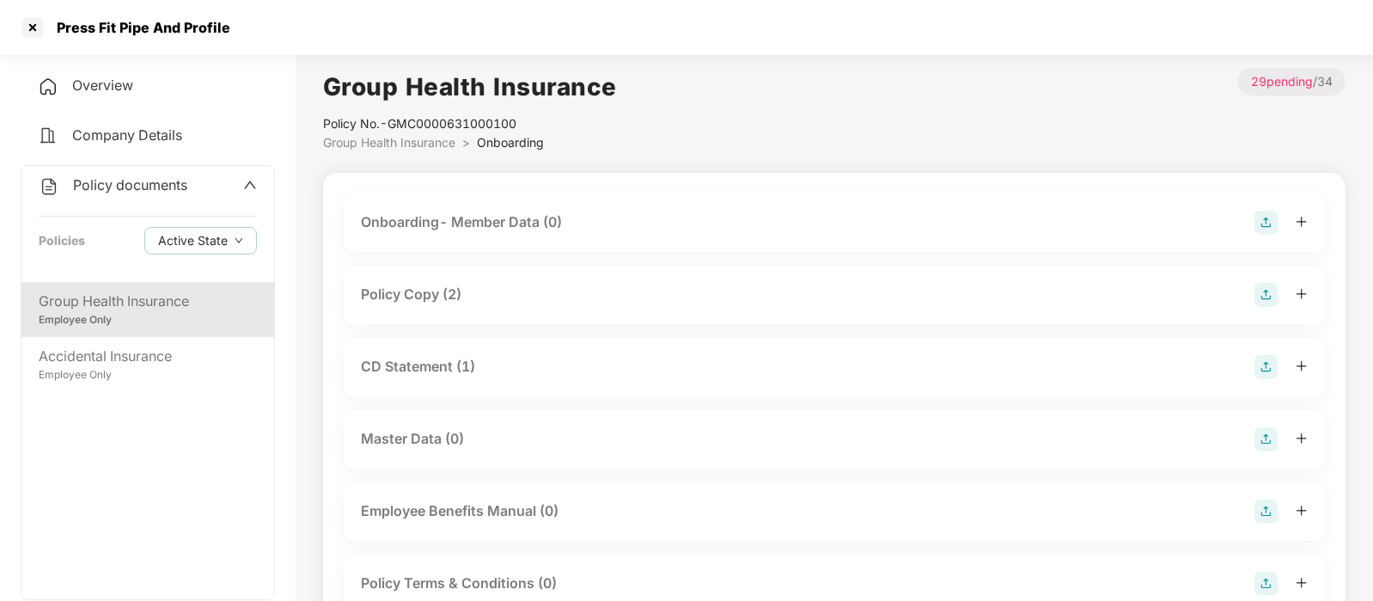
click at [95, 82] on span "Overview" at bounding box center [102, 84] width 61 height 17
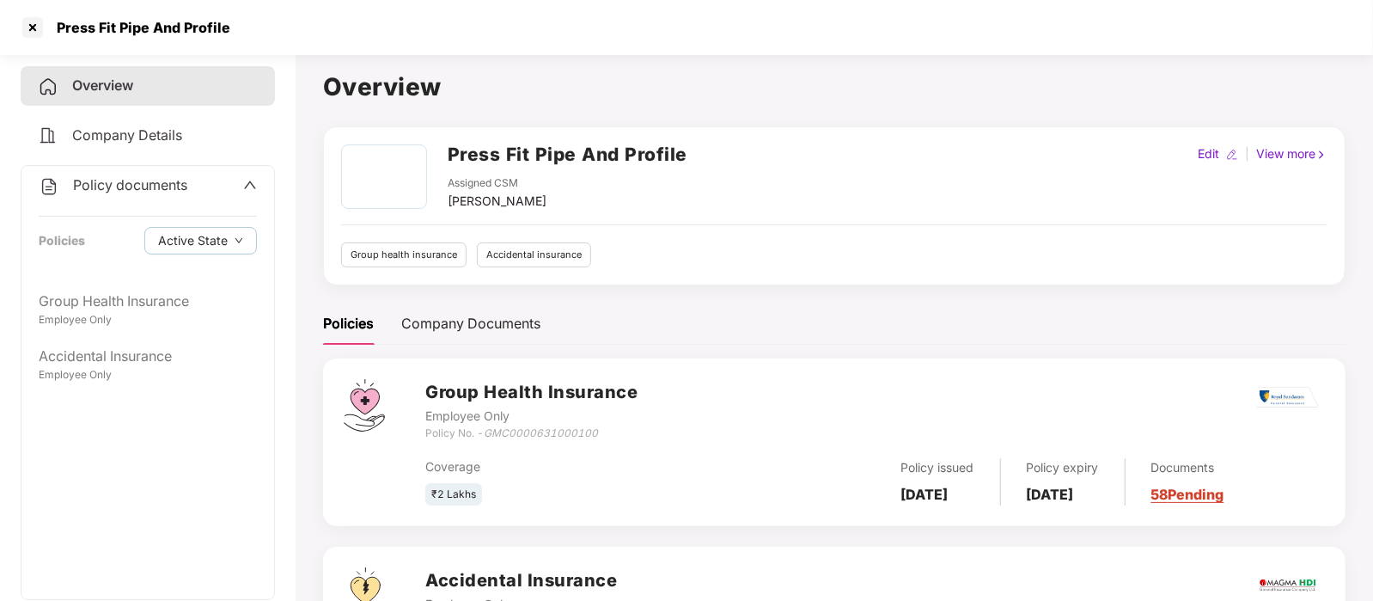
click at [120, 135] on span "Company Details" at bounding box center [127, 134] width 110 height 17
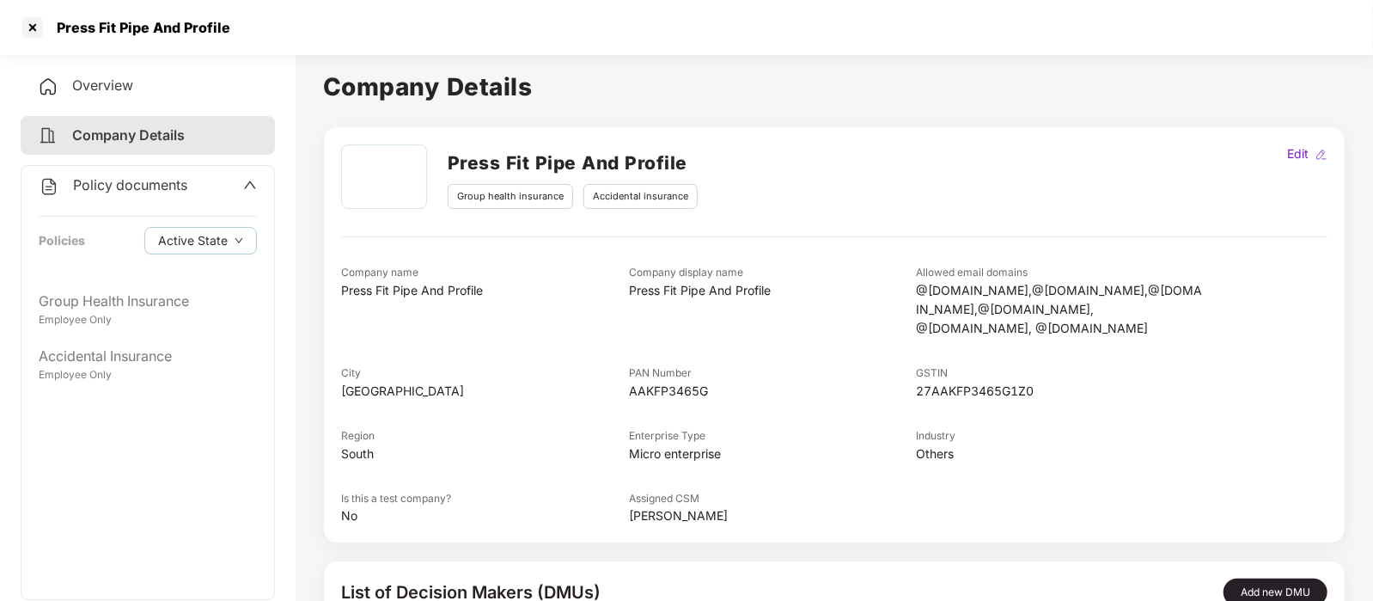
click at [159, 178] on span "Policy documents" at bounding box center [130, 184] width 114 height 17
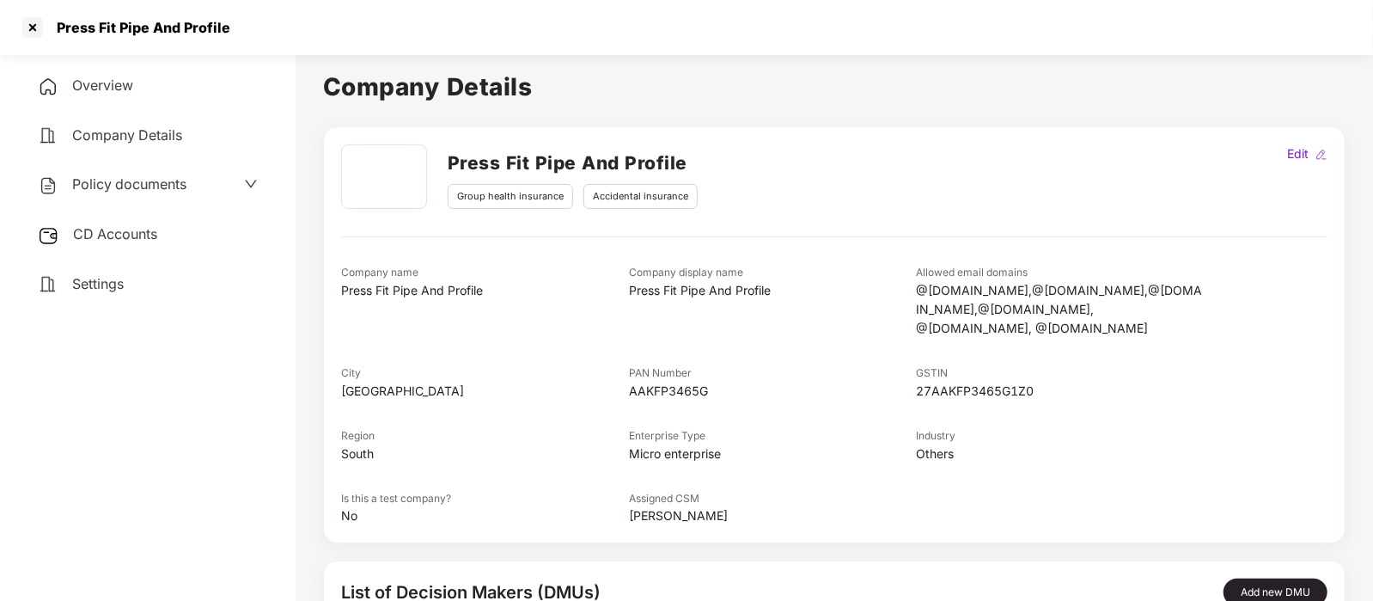
click at [155, 250] on div "CD Accounts" at bounding box center [148, 235] width 254 height 40
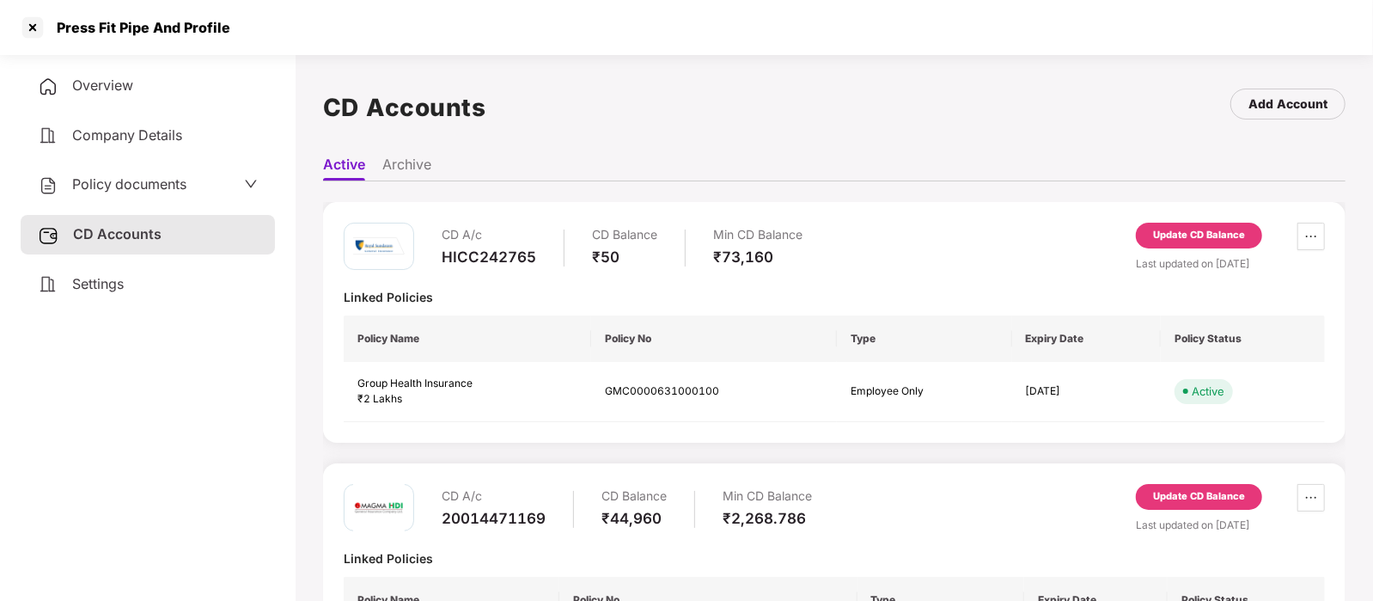
click at [120, 88] on span "Overview" at bounding box center [102, 84] width 61 height 17
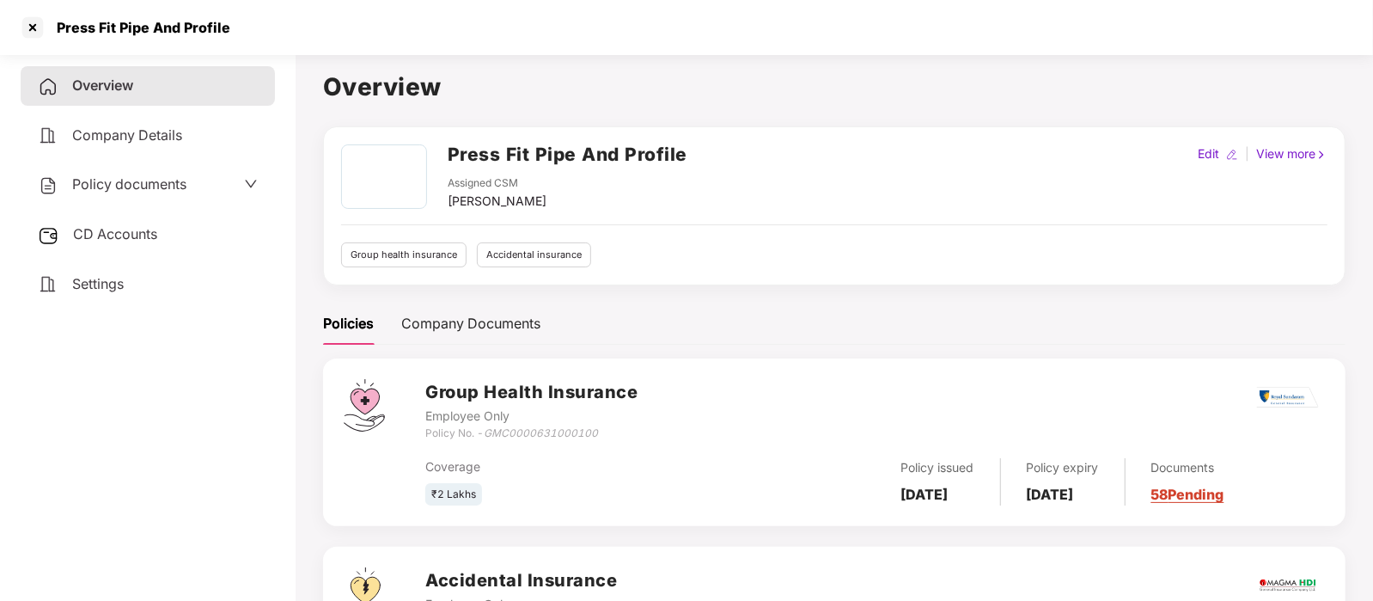
click at [731, 375] on div "Group Health Insurance Employee Only Policy No. - GMC0000631000100 Coverage ₹2 …" at bounding box center [834, 442] width 1023 height 168
drag, startPoint x: 606, startPoint y: 427, endPoint x: 485, endPoint y: 436, distance: 120.6
click at [482, 438] on div "Policy No. - GMC0000631000100" at bounding box center [531, 433] width 212 height 16
copy div "GMC0000631000100"
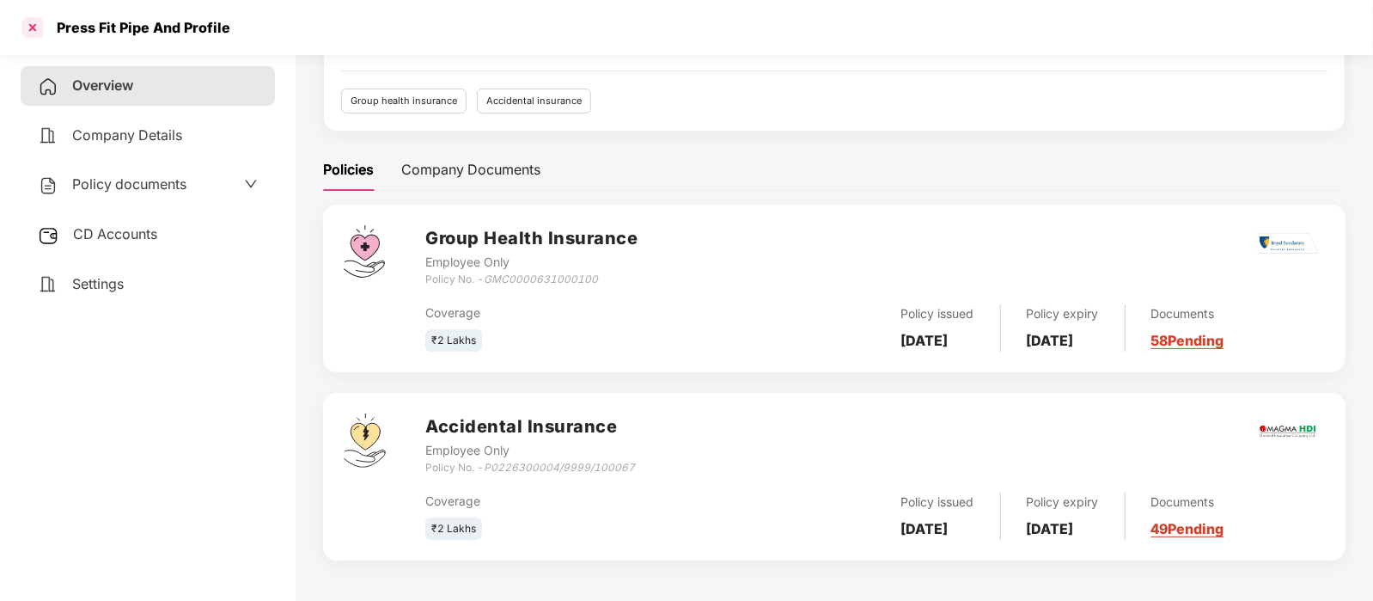
click at [26, 27] on div at bounding box center [32, 27] width 27 height 27
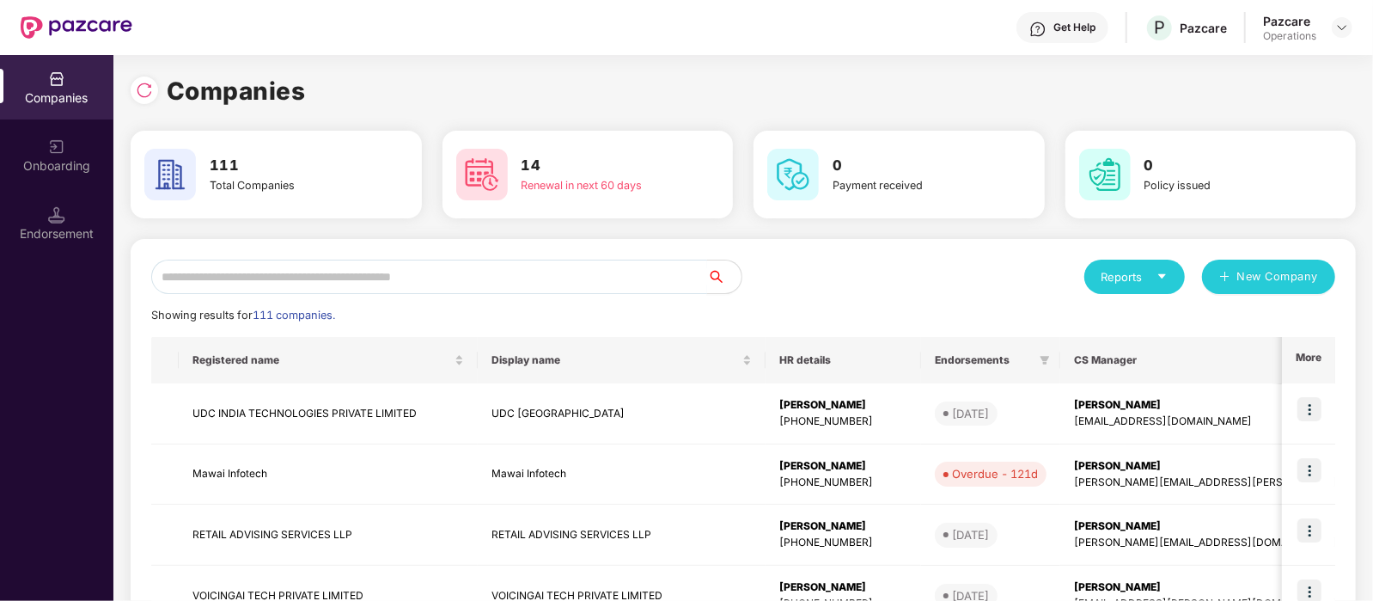
click at [322, 276] on input "text" at bounding box center [429, 276] width 556 height 34
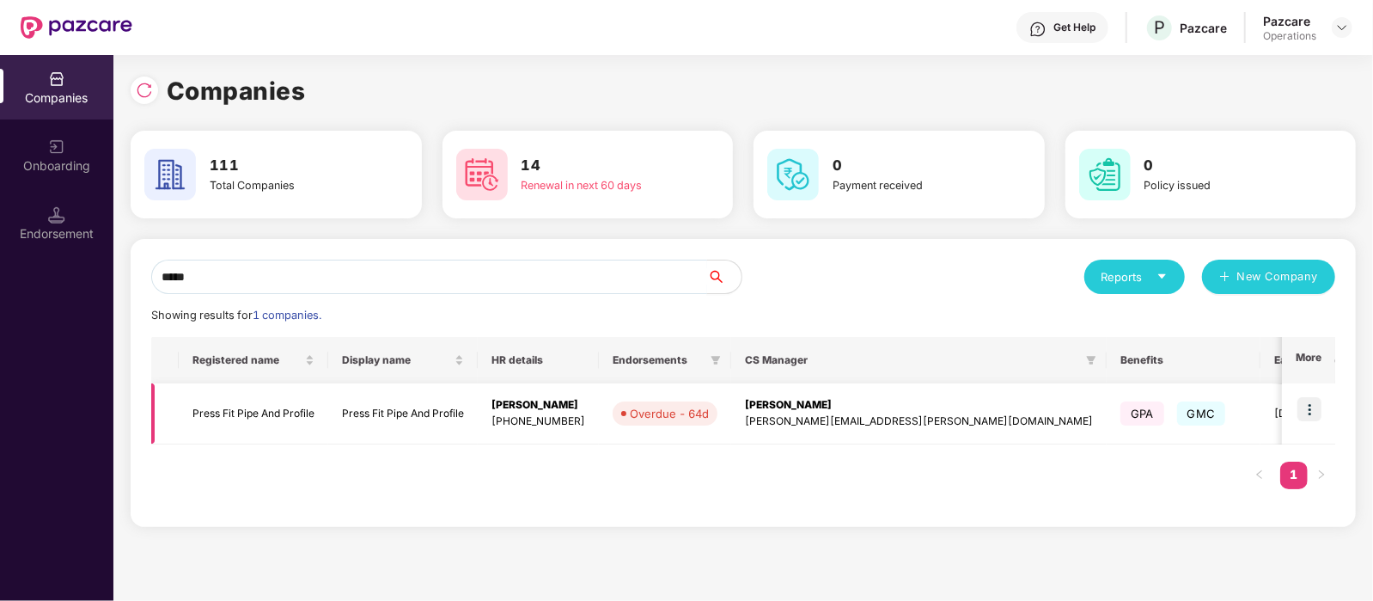
type input "*****"
click at [1310, 406] on img at bounding box center [1309, 409] width 24 height 24
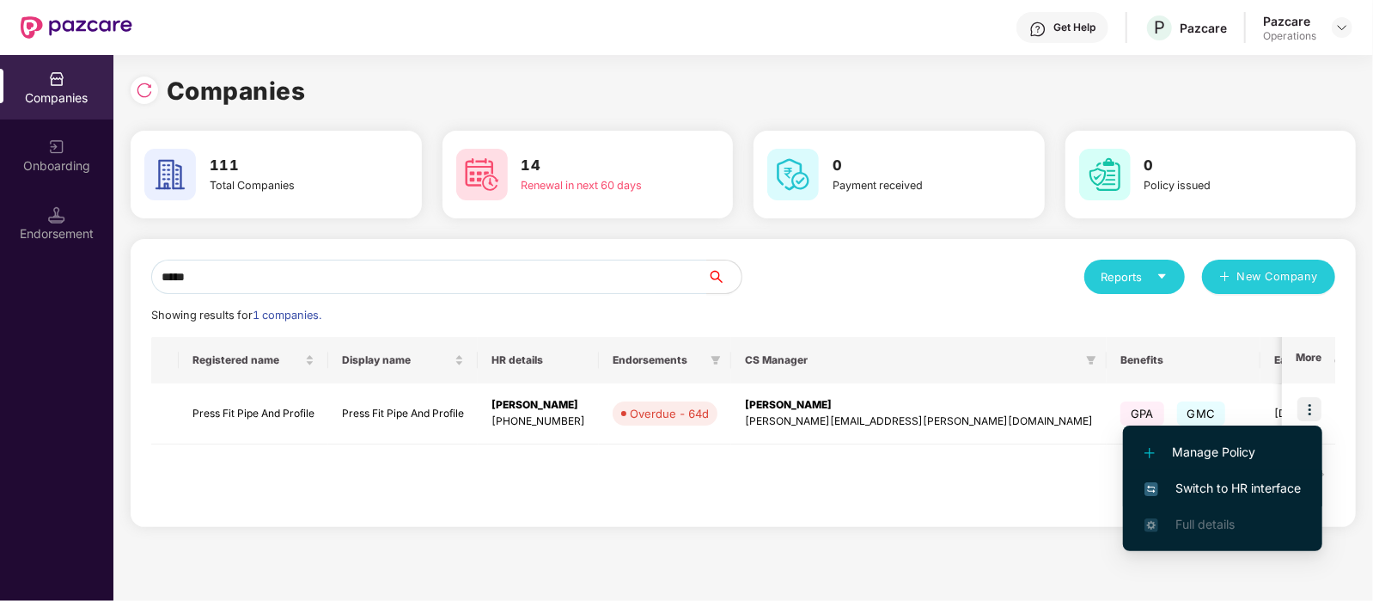
click at [1251, 481] on span "Switch to HR interface" at bounding box center [1223, 488] width 156 height 19
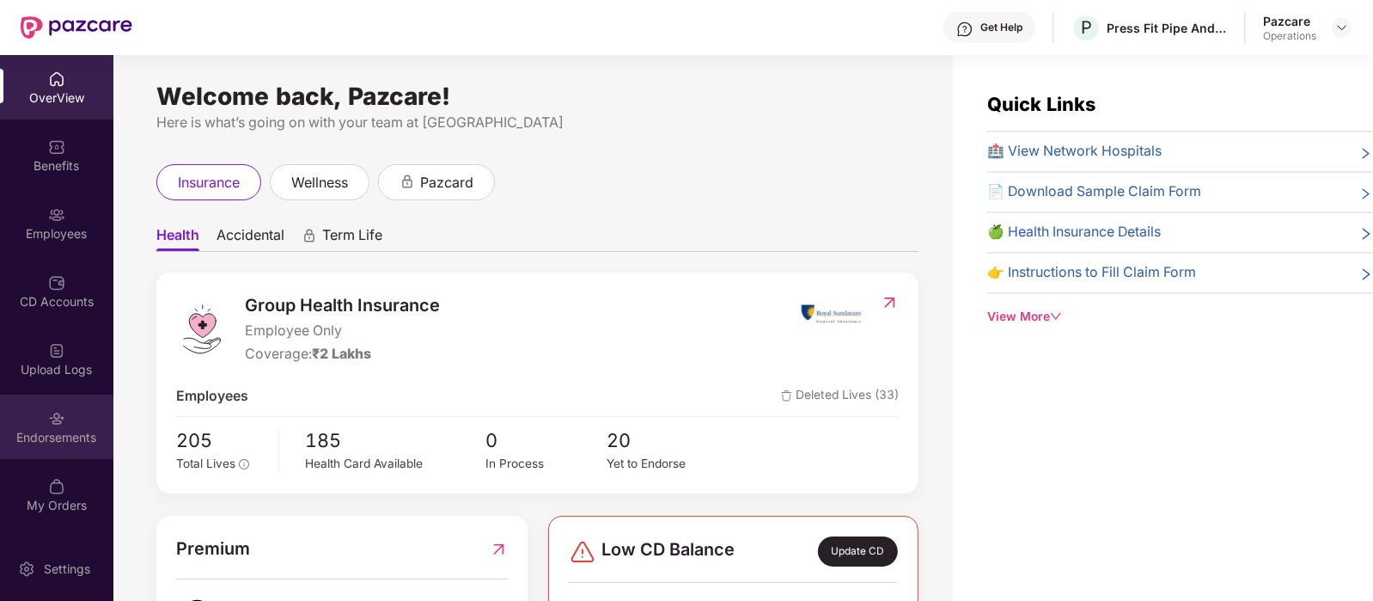
click at [64, 424] on div "Endorsements" at bounding box center [56, 426] width 113 height 64
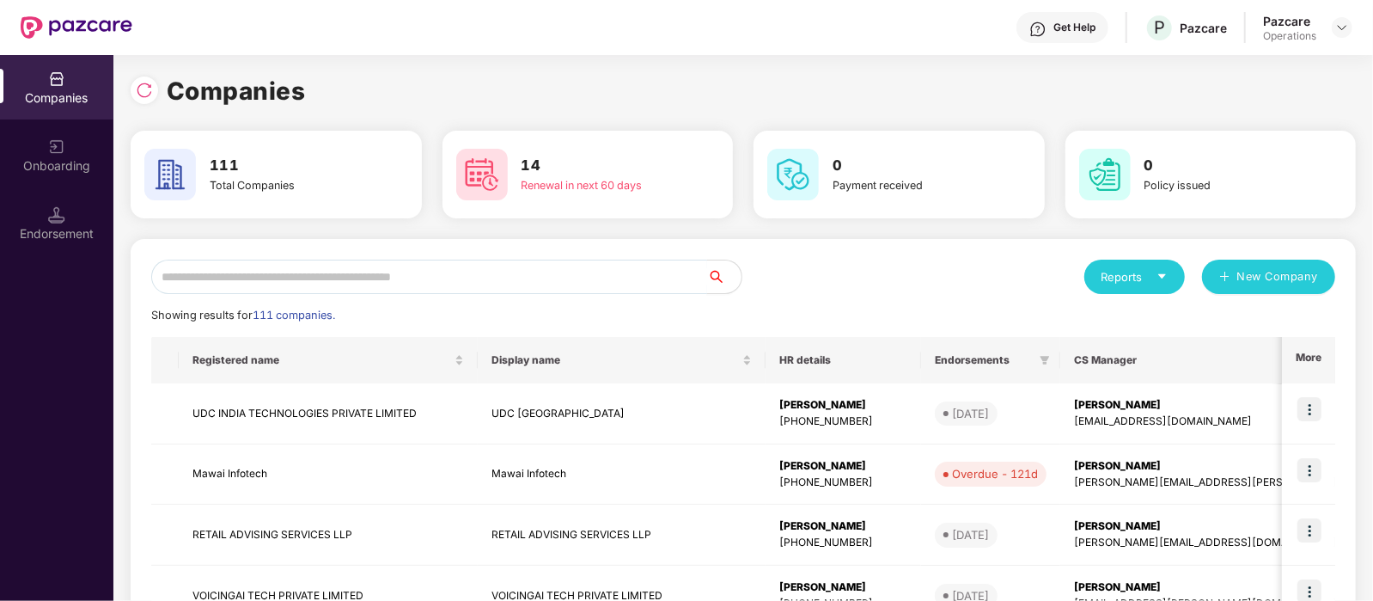
click at [316, 268] on input "text" at bounding box center [429, 276] width 556 height 34
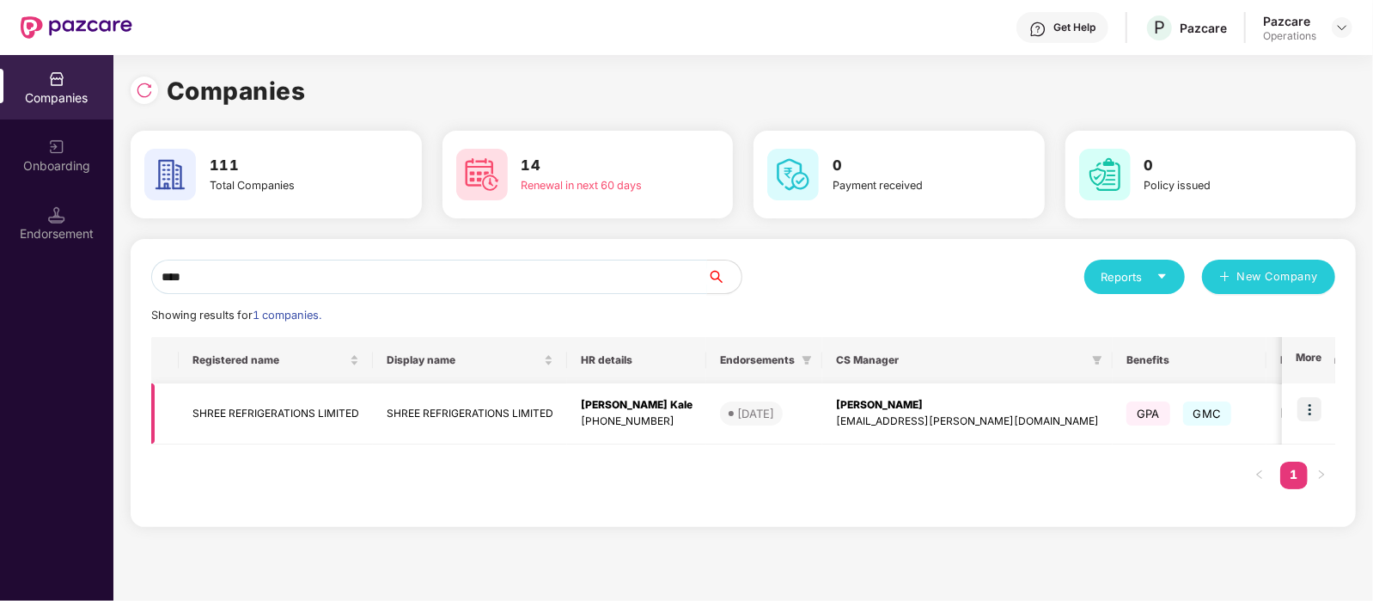
type input "****"
click at [1301, 406] on img at bounding box center [1309, 409] width 24 height 24
click at [920, 430] on td "[PERSON_NAME] [PERSON_NAME][EMAIL_ADDRESS][DOMAIN_NAME]" at bounding box center [967, 413] width 290 height 61
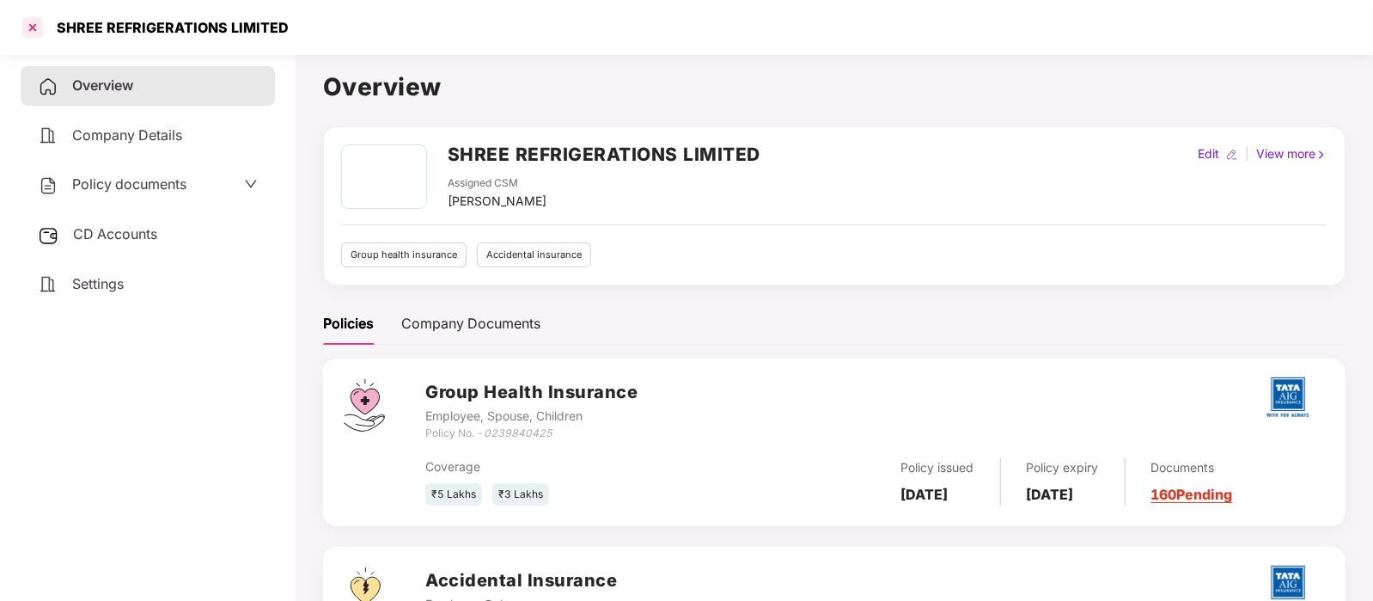
click at [34, 27] on div at bounding box center [32, 27] width 27 height 27
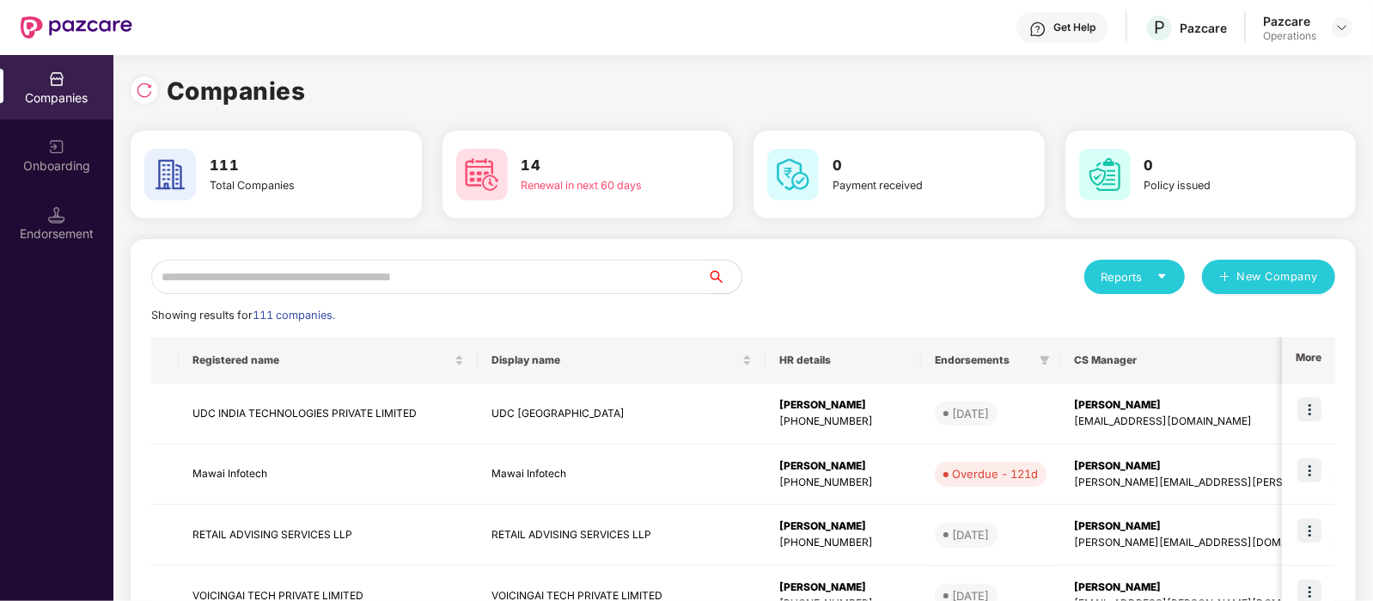
click at [283, 262] on input "text" at bounding box center [429, 276] width 556 height 34
click at [61, 222] on img at bounding box center [56, 214] width 17 height 17
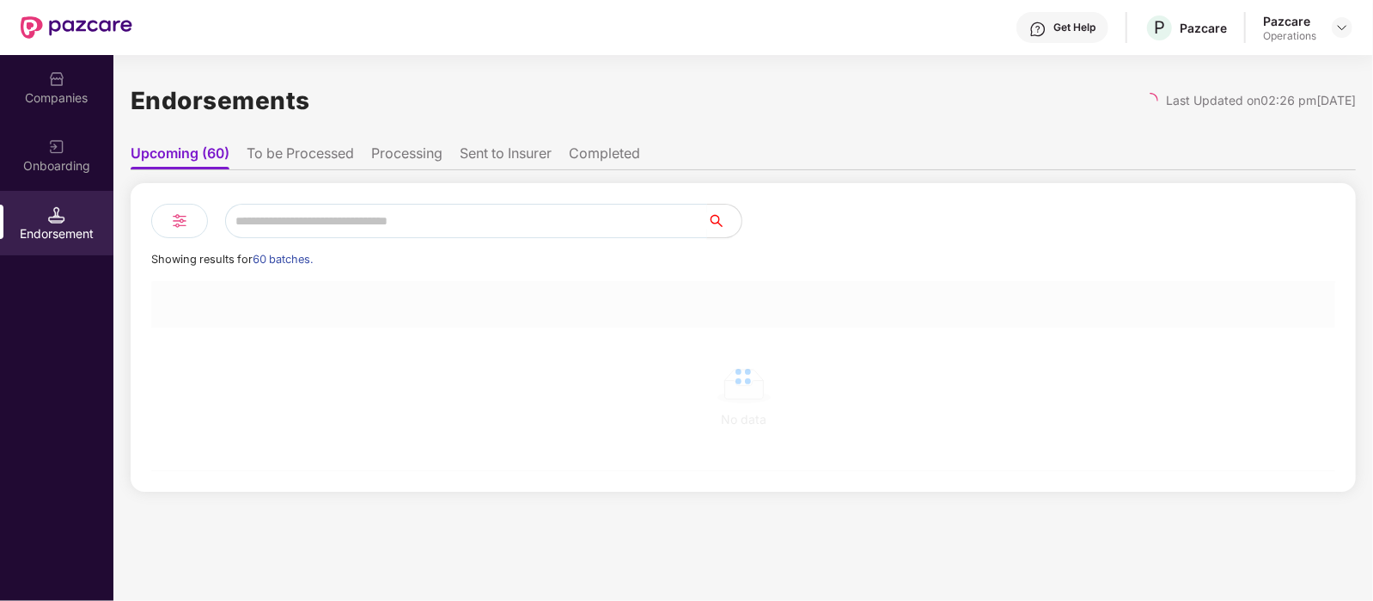
click at [282, 225] on input "text" at bounding box center [466, 221] width 482 height 34
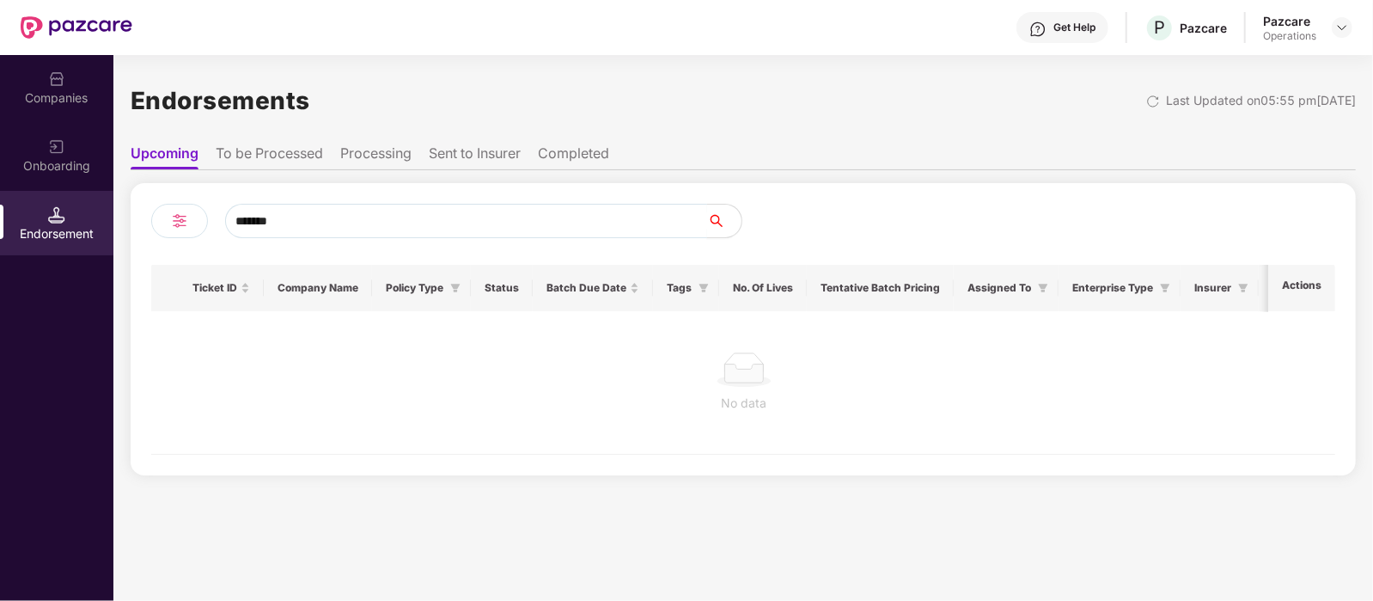
type input "*******"
click at [267, 156] on li "To be Processed" at bounding box center [269, 156] width 107 height 25
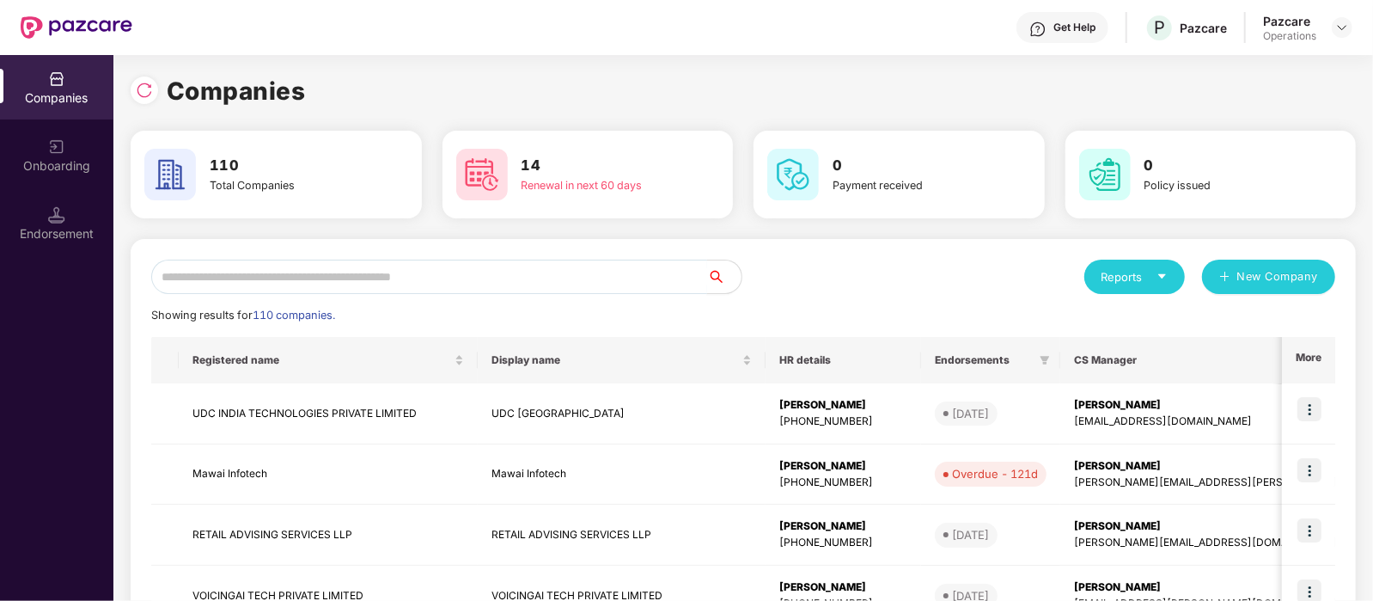
click at [302, 284] on input "text" at bounding box center [429, 276] width 556 height 34
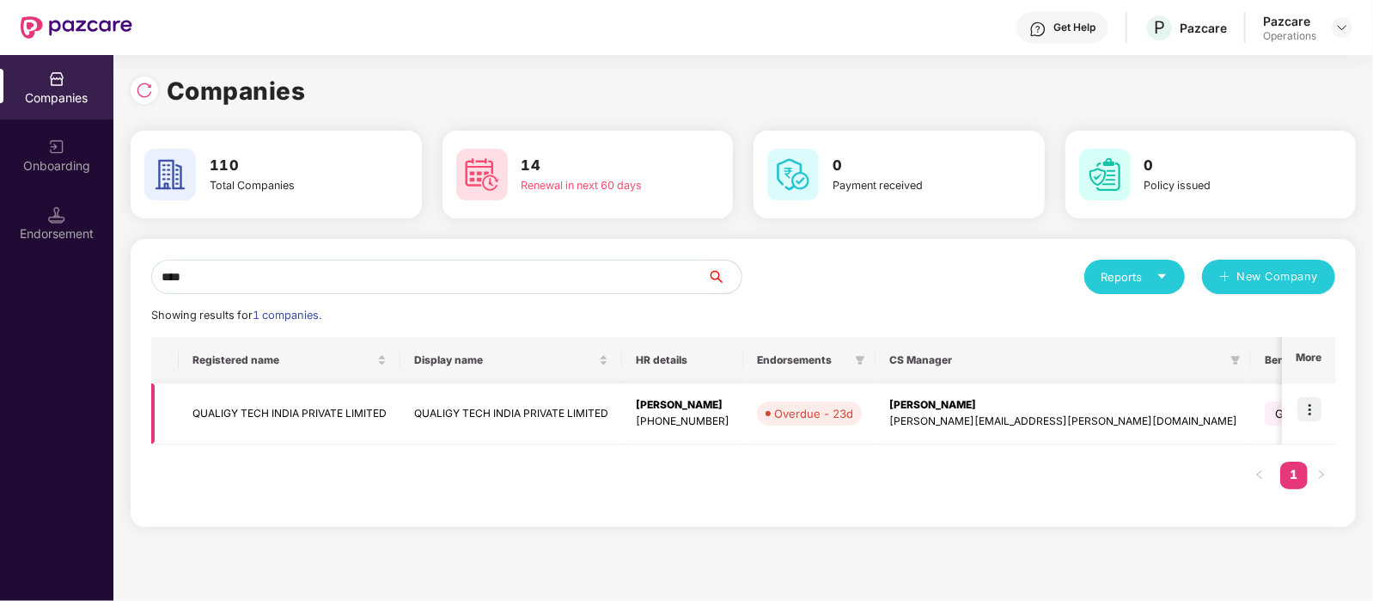
type input "****"
click at [336, 412] on td "QUALIGY TECH INDIA PRIVATE LIMITED" at bounding box center [290, 413] width 222 height 61
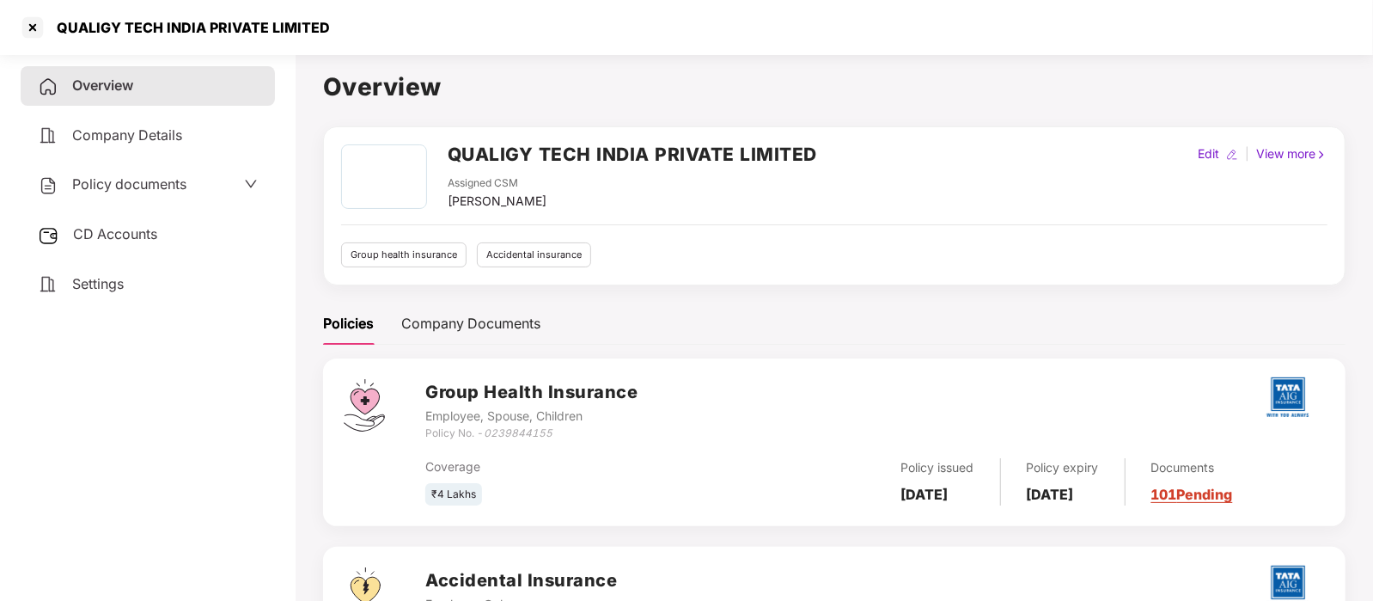
click at [117, 232] on span "CD Accounts" at bounding box center [115, 233] width 84 height 17
